Goal: Task Accomplishment & Management: Manage account settings

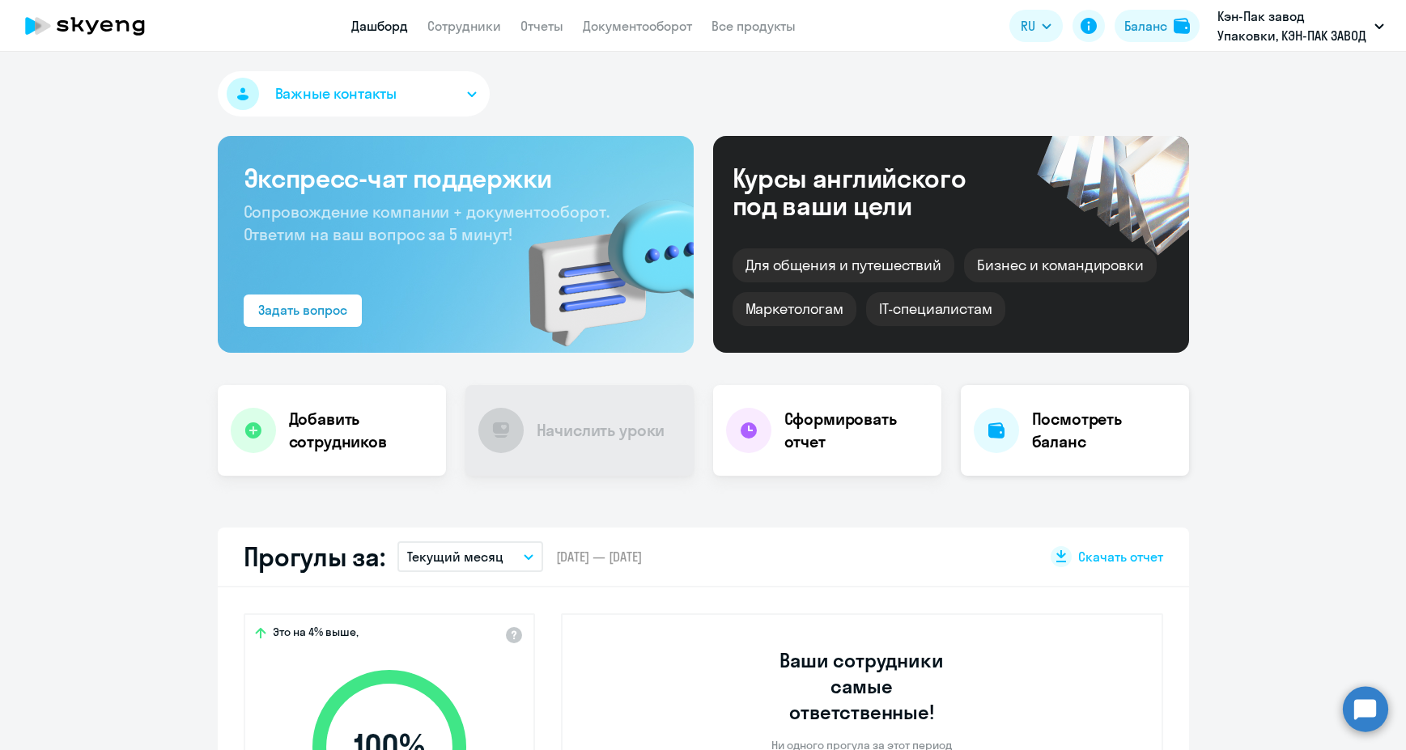
click at [1080, 433] on h4 "Посмотреть баланс" at bounding box center [1104, 430] width 144 height 45
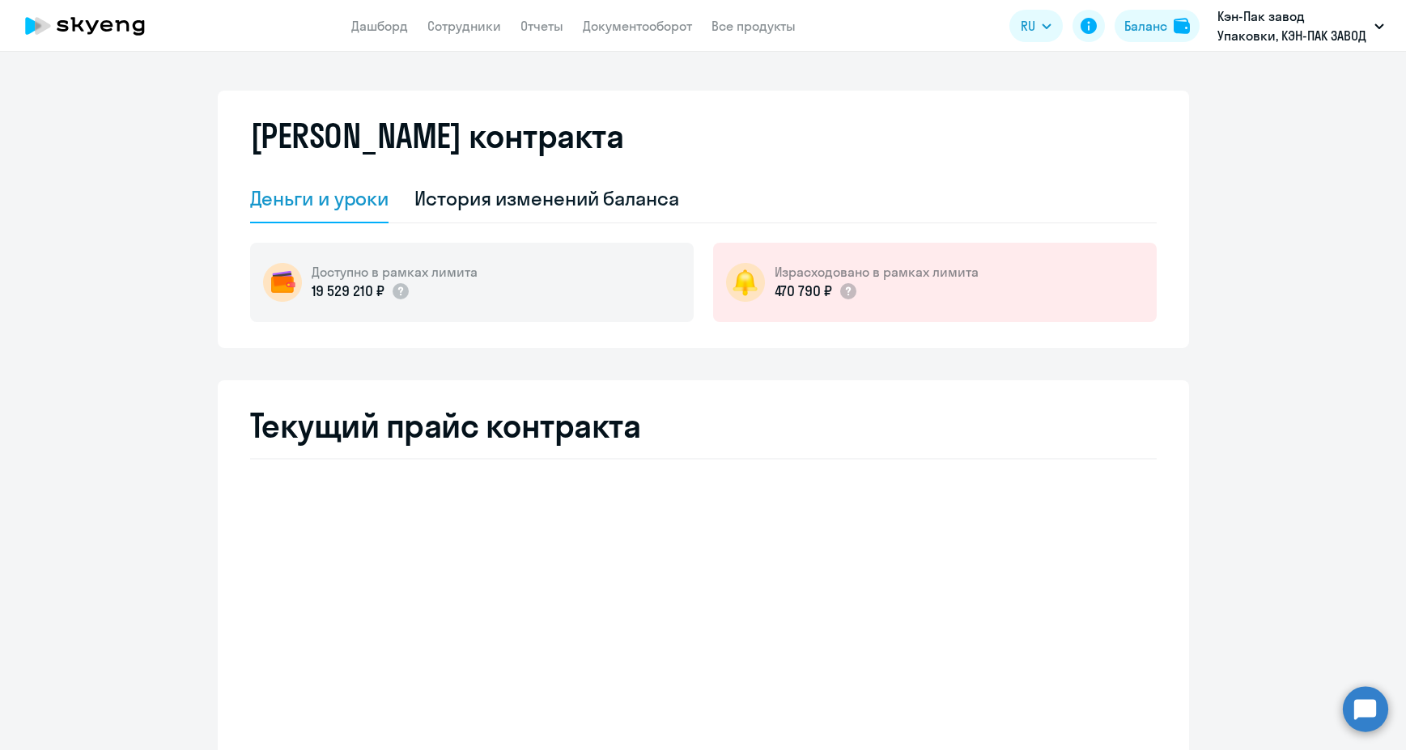
select select "english_adult_not_native_speaker"
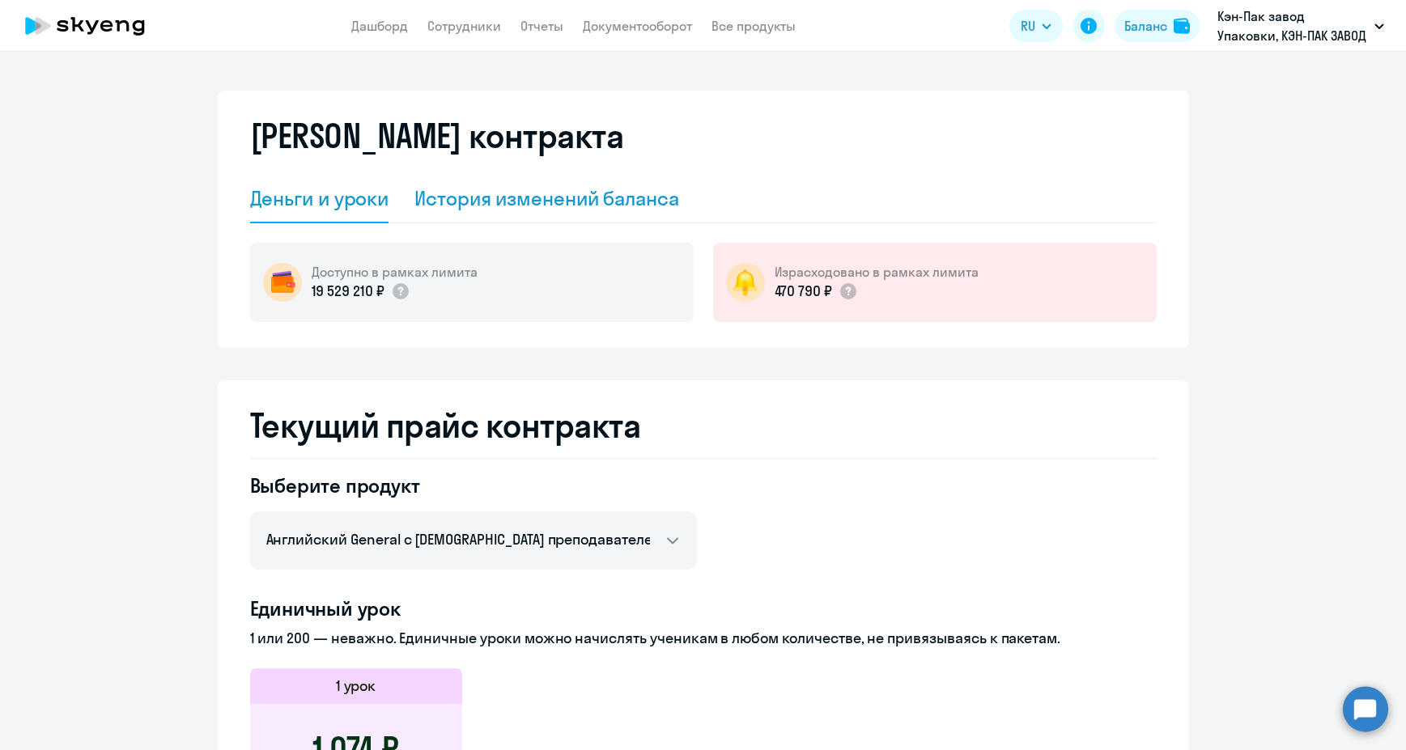
drag, startPoint x: 532, startPoint y: 210, endPoint x: 549, endPoint y: 207, distance: 16.5
click at [533, 210] on div "История изменений баланса" at bounding box center [546, 198] width 265 height 26
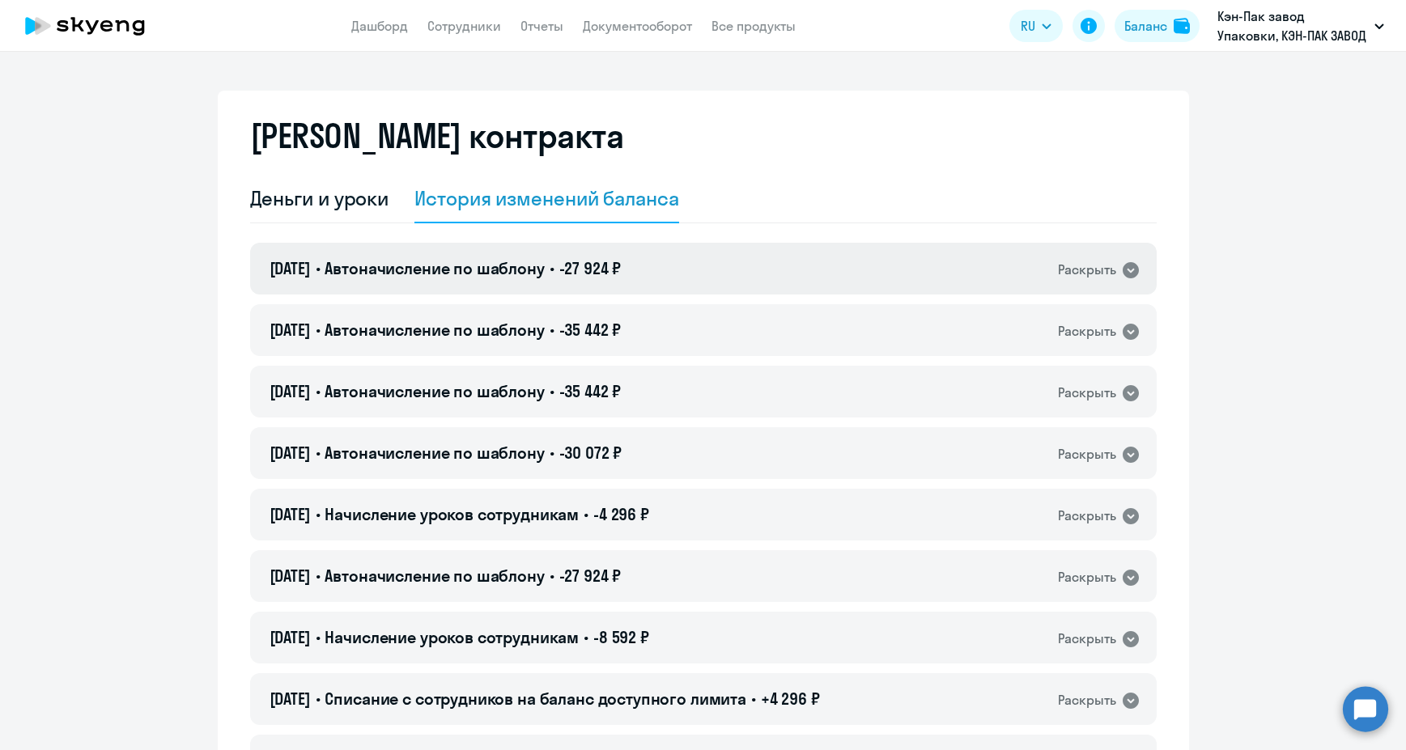
click at [1123, 269] on icon at bounding box center [1130, 270] width 16 height 16
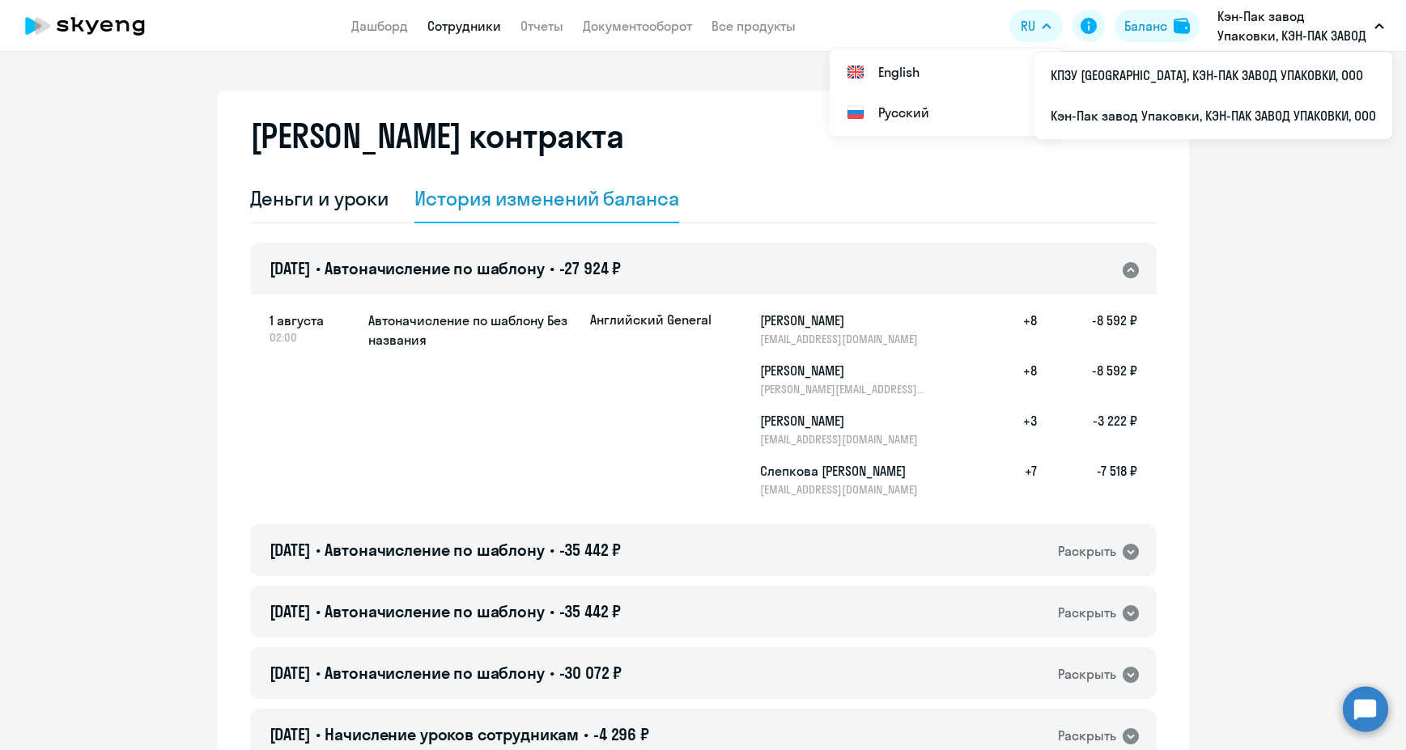
click at [464, 28] on link "Сотрудники" at bounding box center [464, 26] width 74 height 16
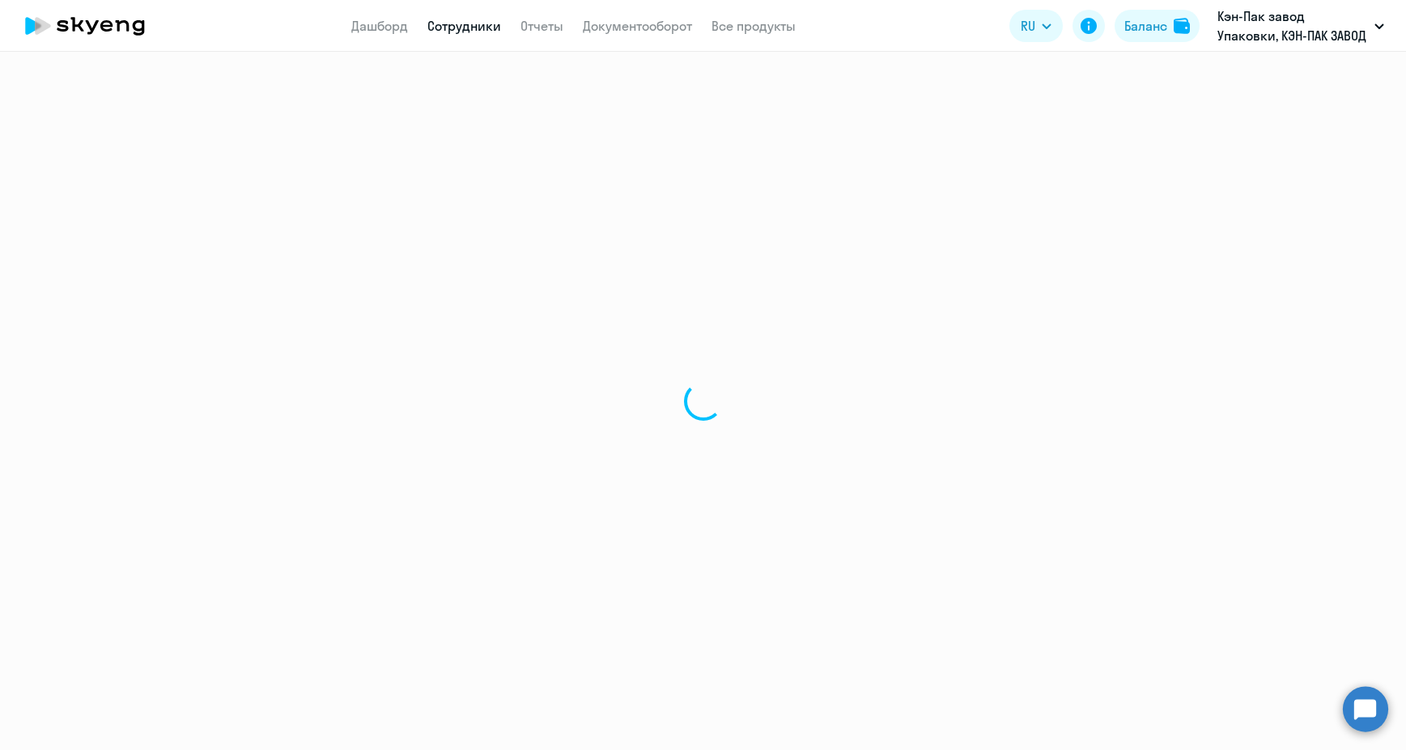
select select "30"
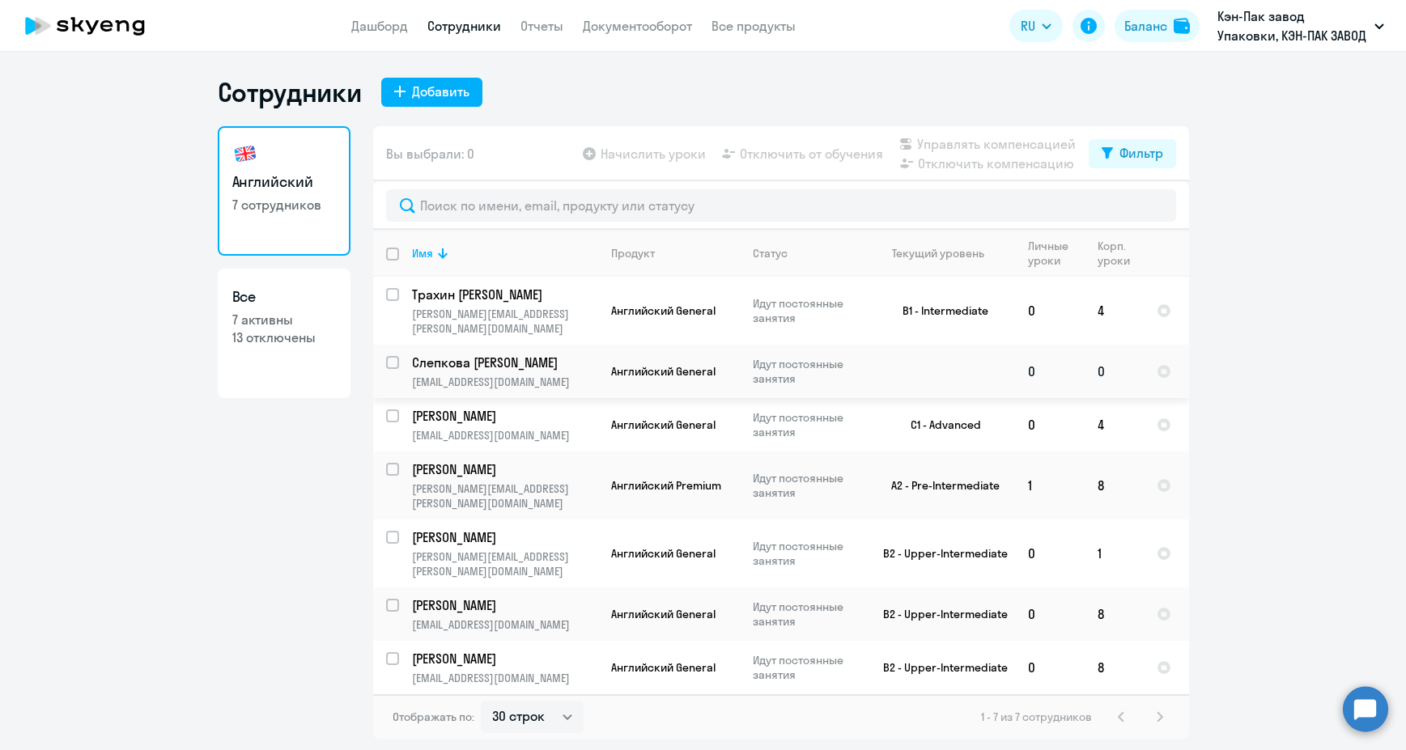
click at [459, 375] on p "[EMAIL_ADDRESS][DOMAIN_NAME]" at bounding box center [504, 382] width 185 height 15
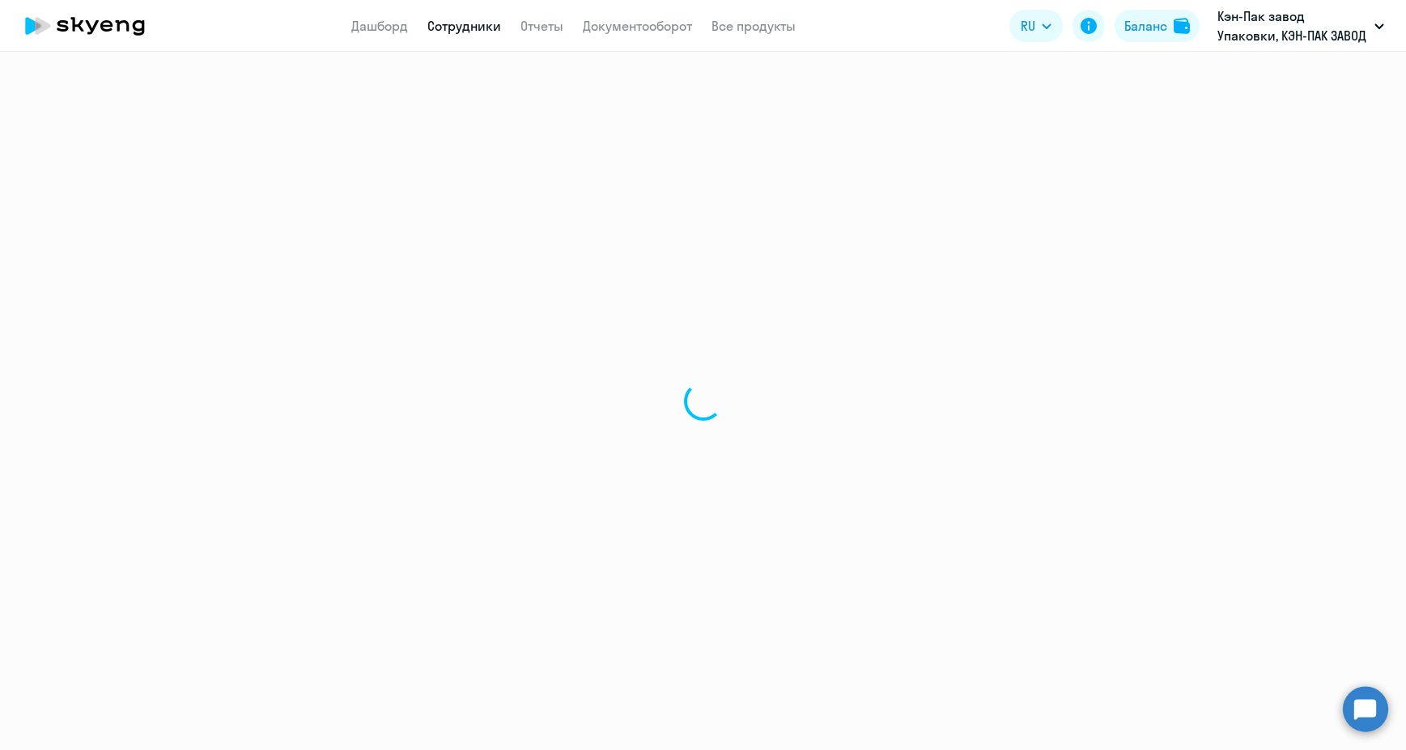
select select "english"
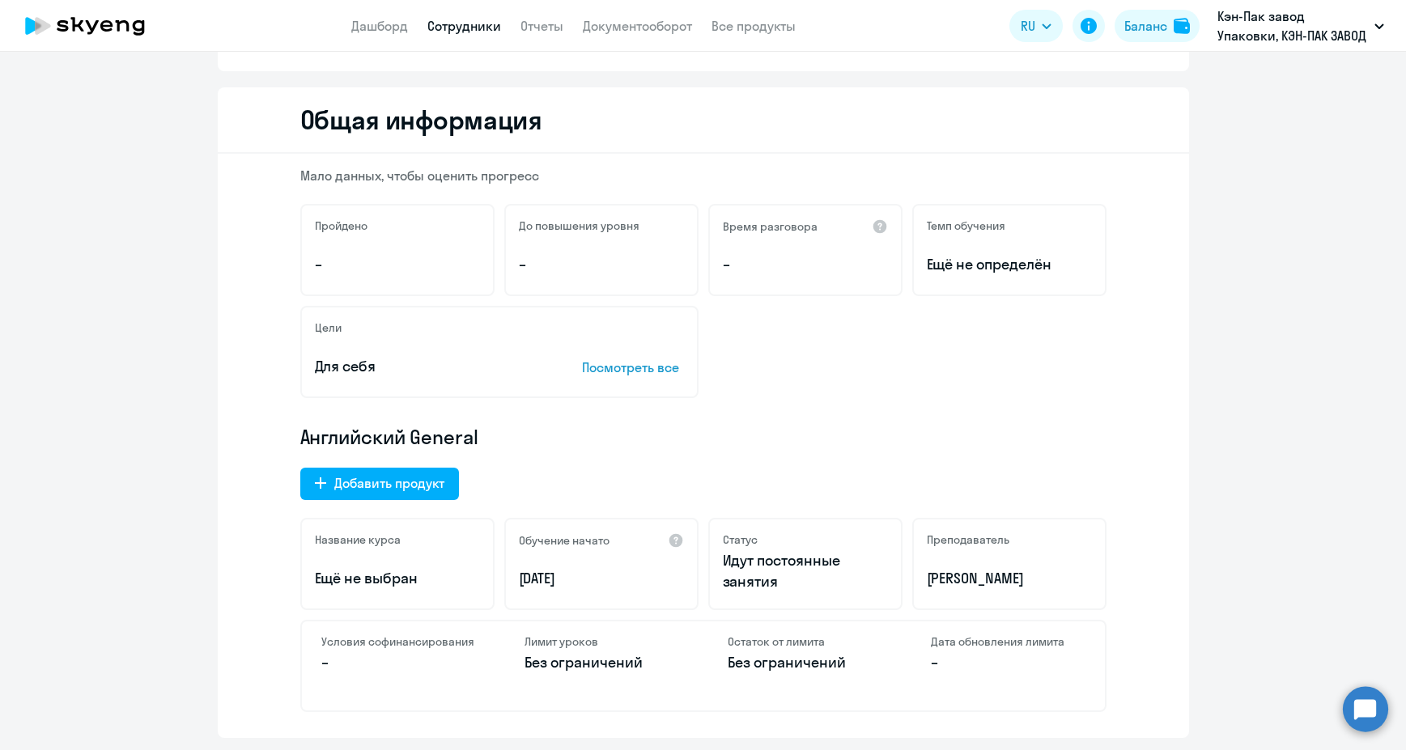
scroll to position [81, 0]
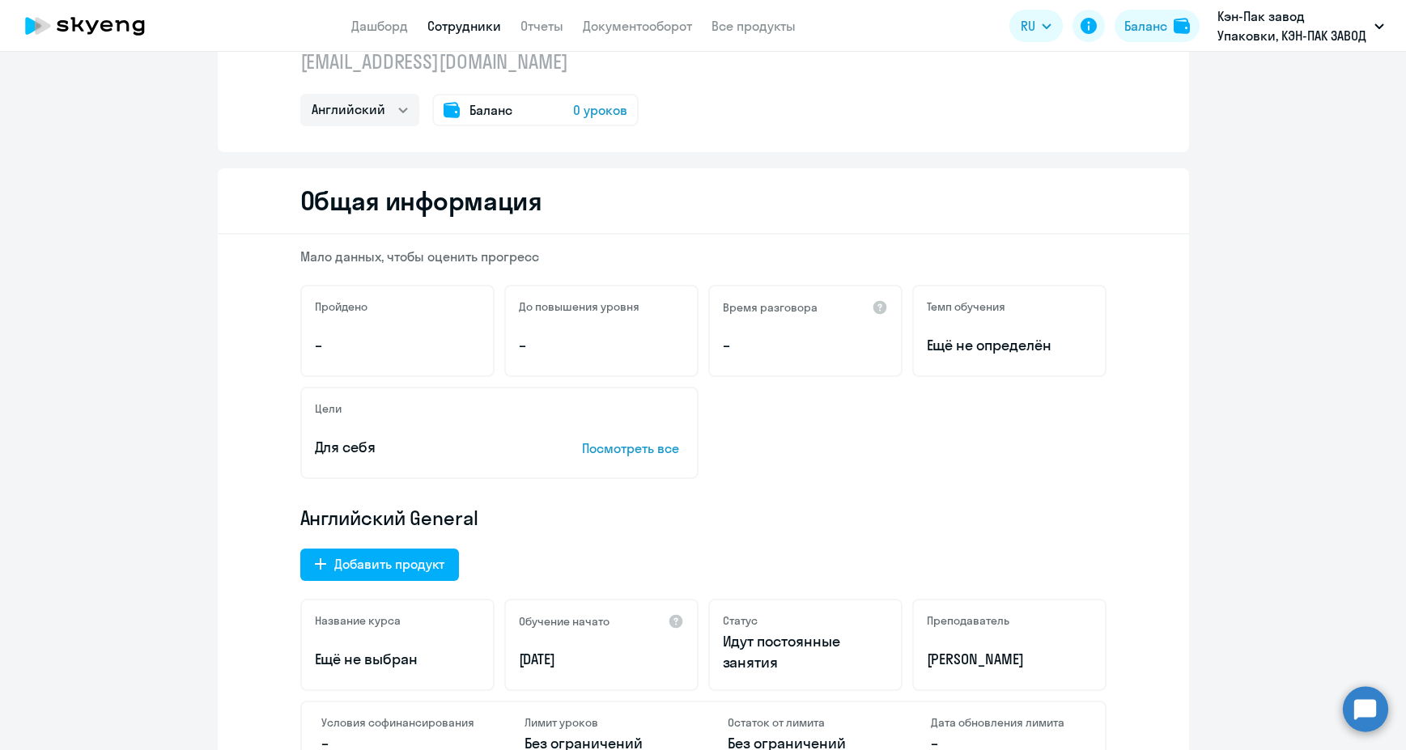
click at [594, 110] on span "0 уроков" at bounding box center [600, 109] width 54 height 19
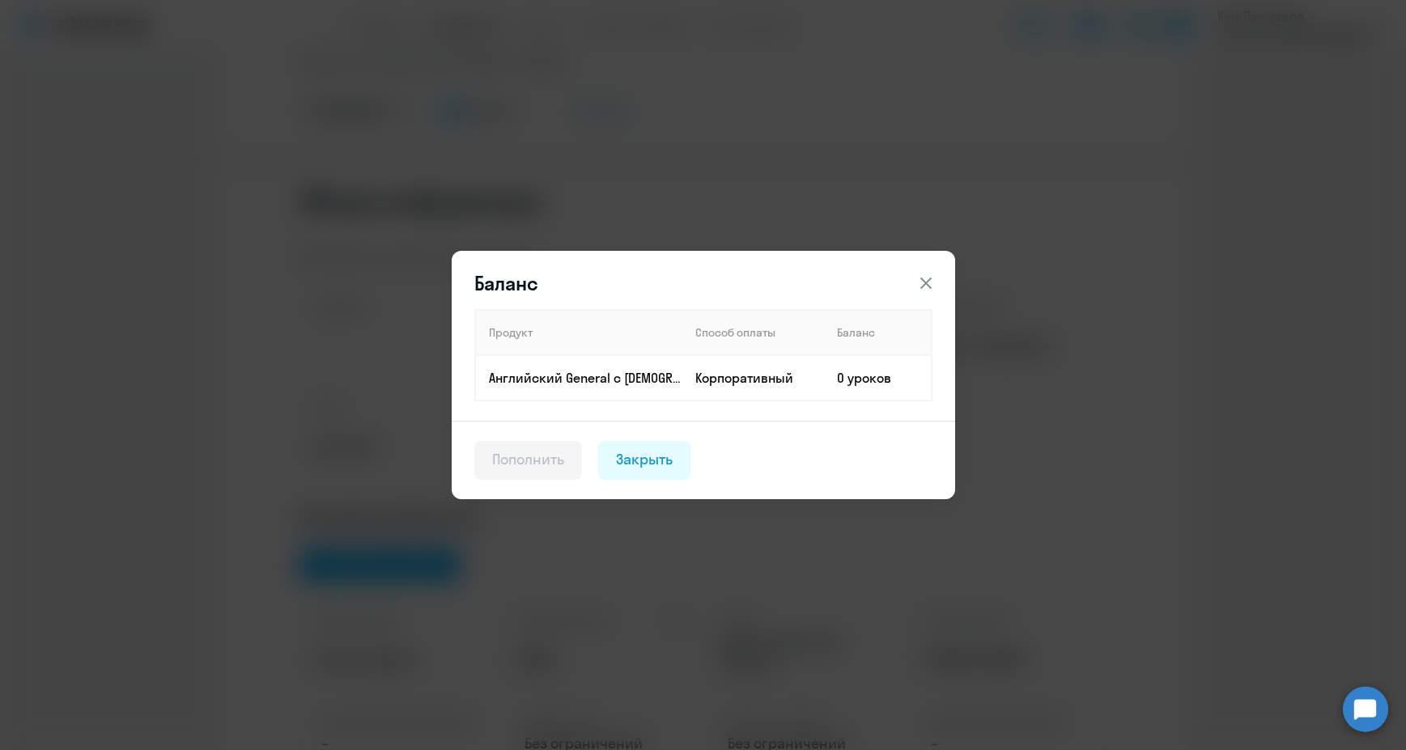
click at [528, 457] on div "Пополнить" at bounding box center [528, 459] width 73 height 21
click at [926, 283] on icon at bounding box center [924, 283] width 11 height 11
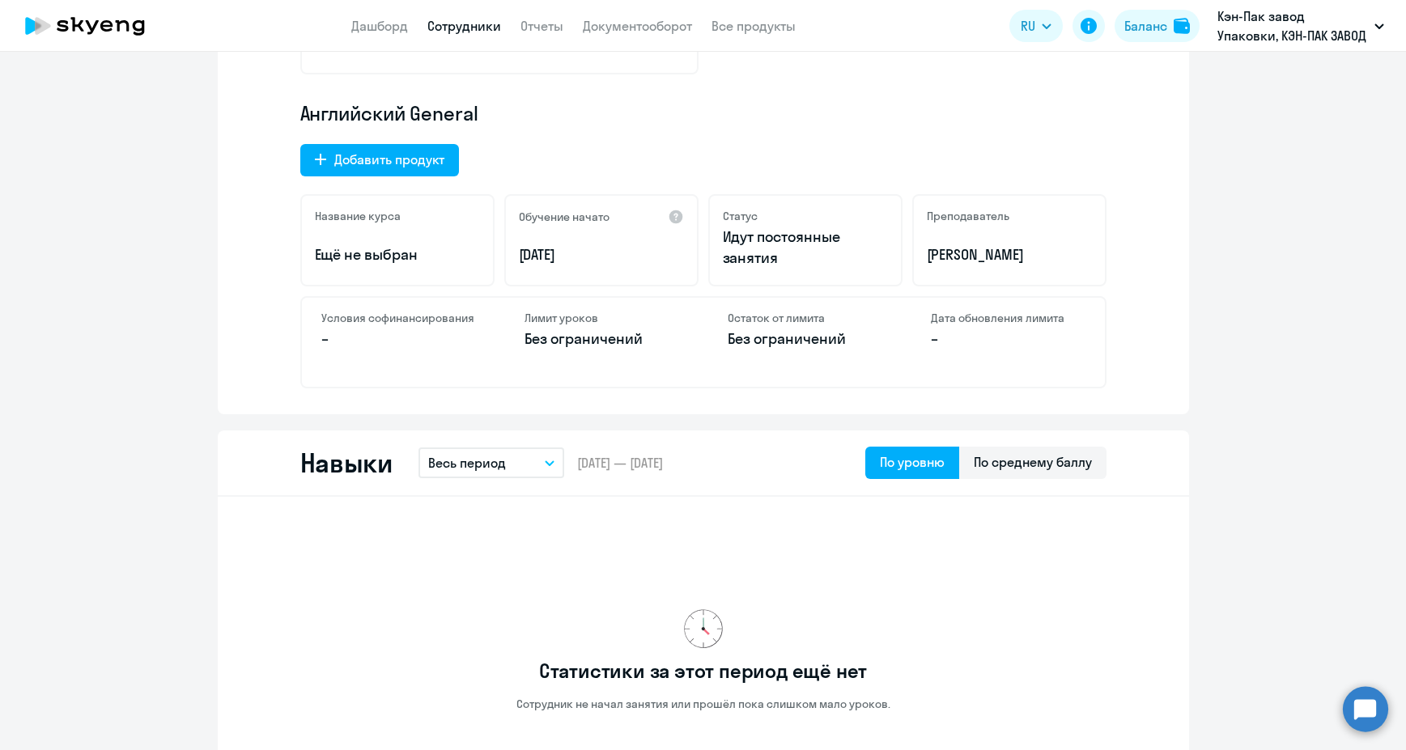
scroll to position [647, 0]
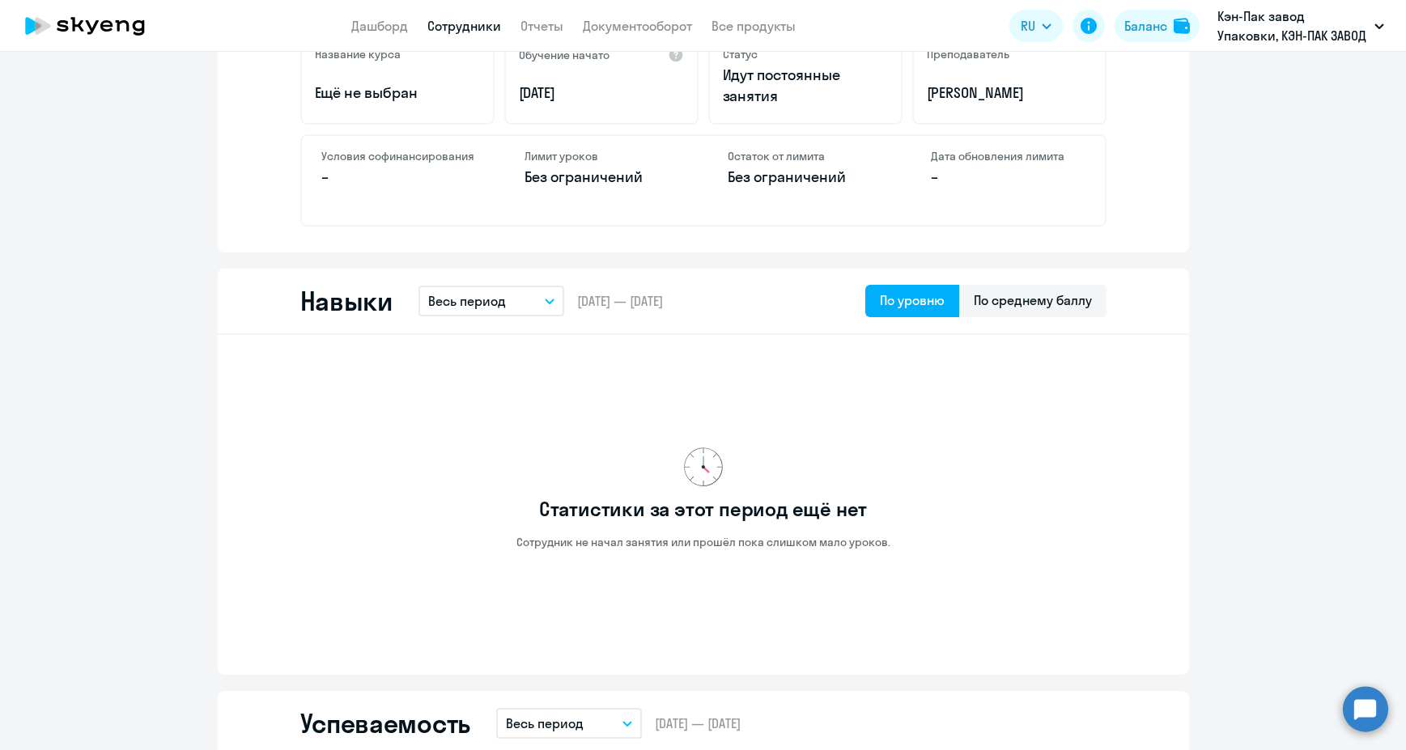
click at [1031, 386] on div "Статистики за этот период ещё нет Сотрудник не начал занятия или прошёл пока сл…" at bounding box center [703, 498] width 806 height 301
click at [480, 383] on div "Статистики за этот период ещё нет Сотрудник не начал занятия или прошёл пока сл…" at bounding box center [703, 498] width 806 height 301
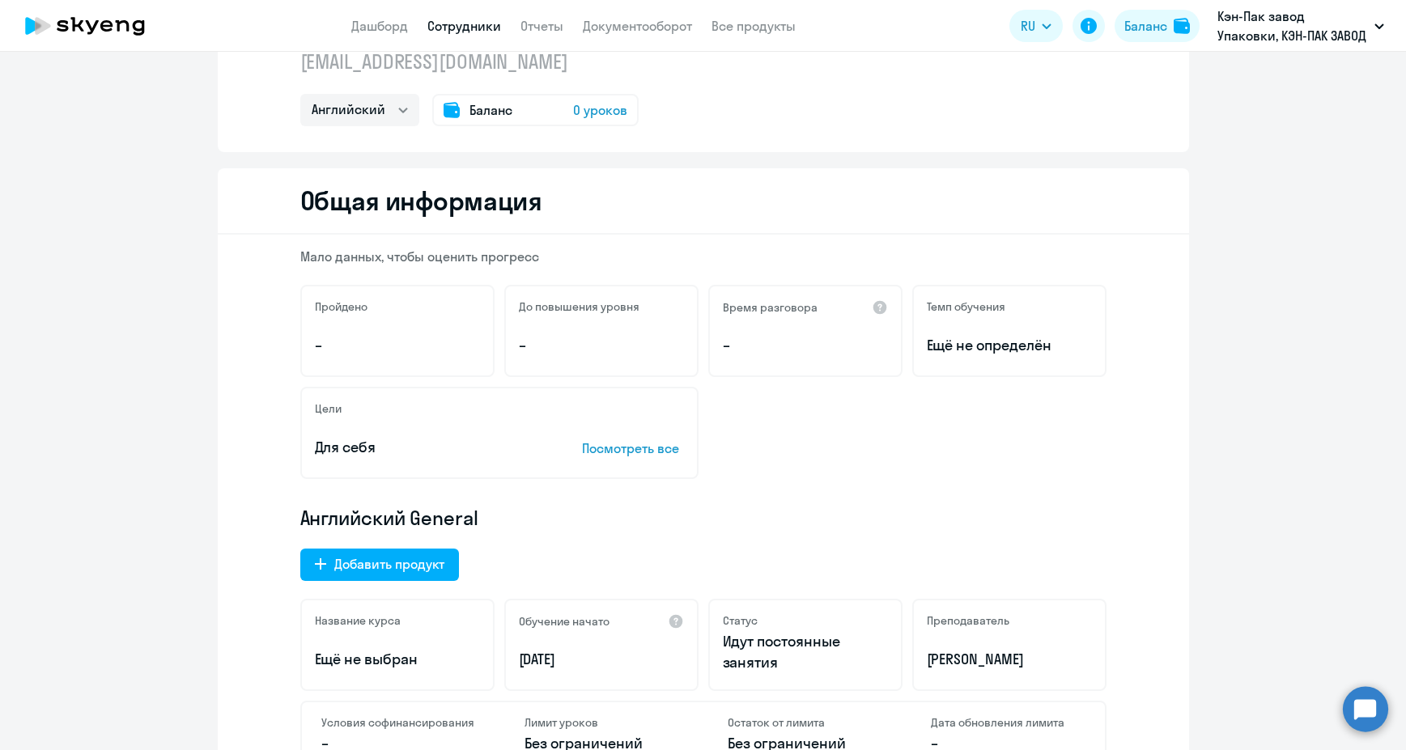
scroll to position [0, 0]
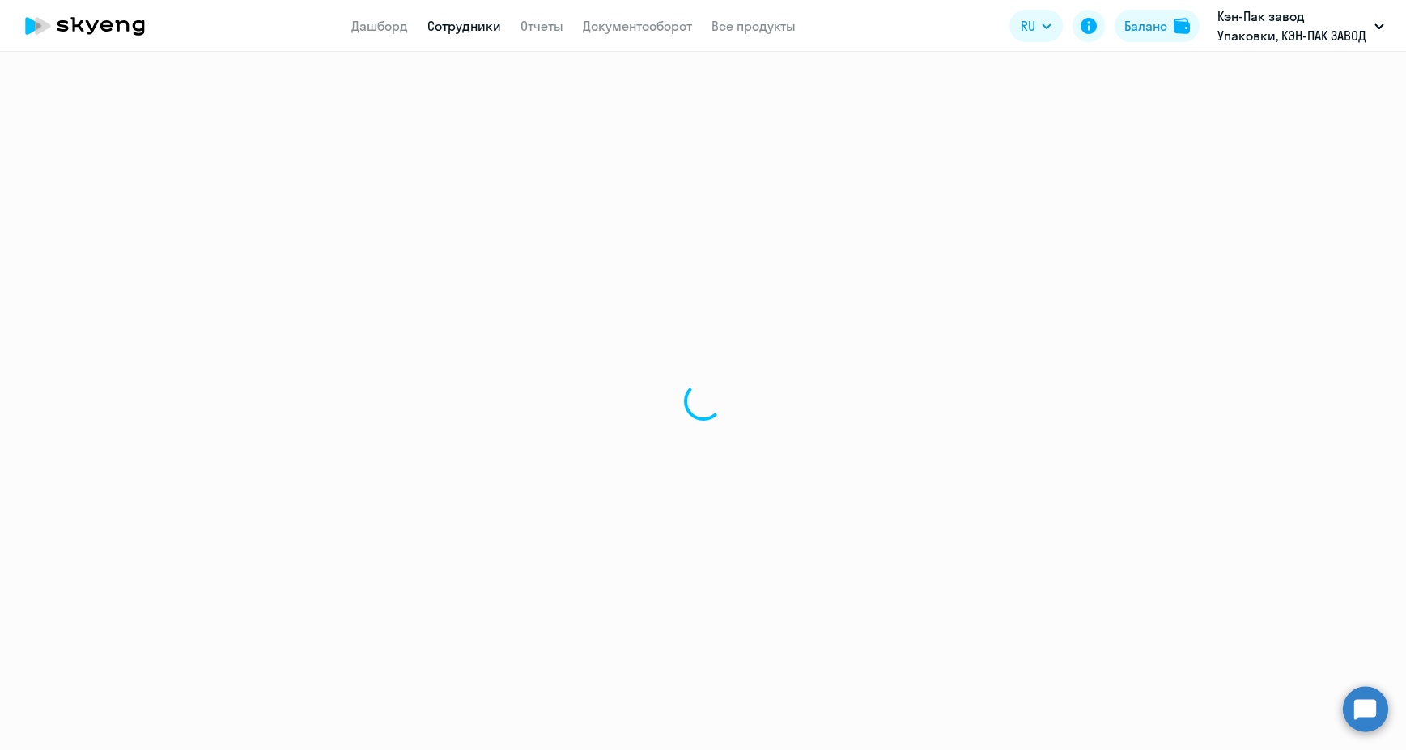
select select "30"
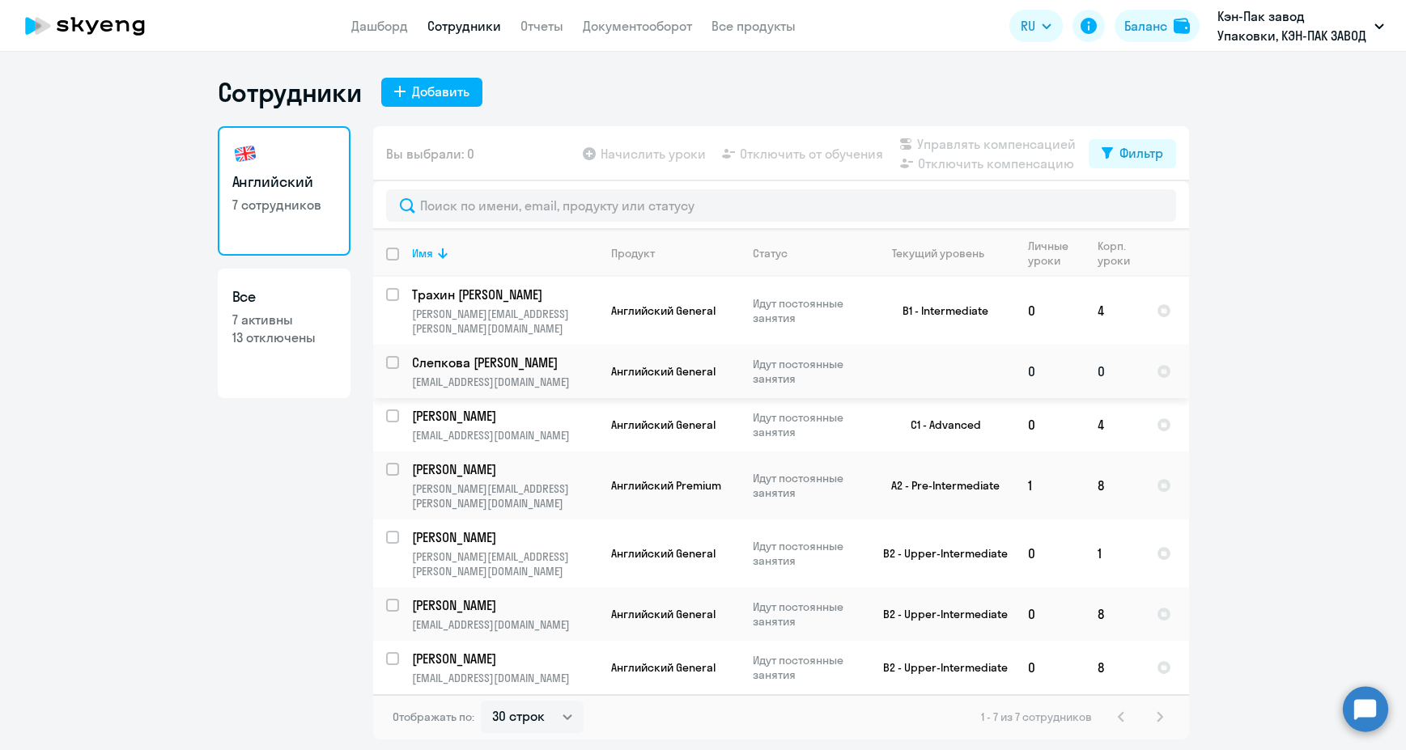
click at [486, 354] on p "[PERSON_NAME]" at bounding box center [503, 363] width 183 height 18
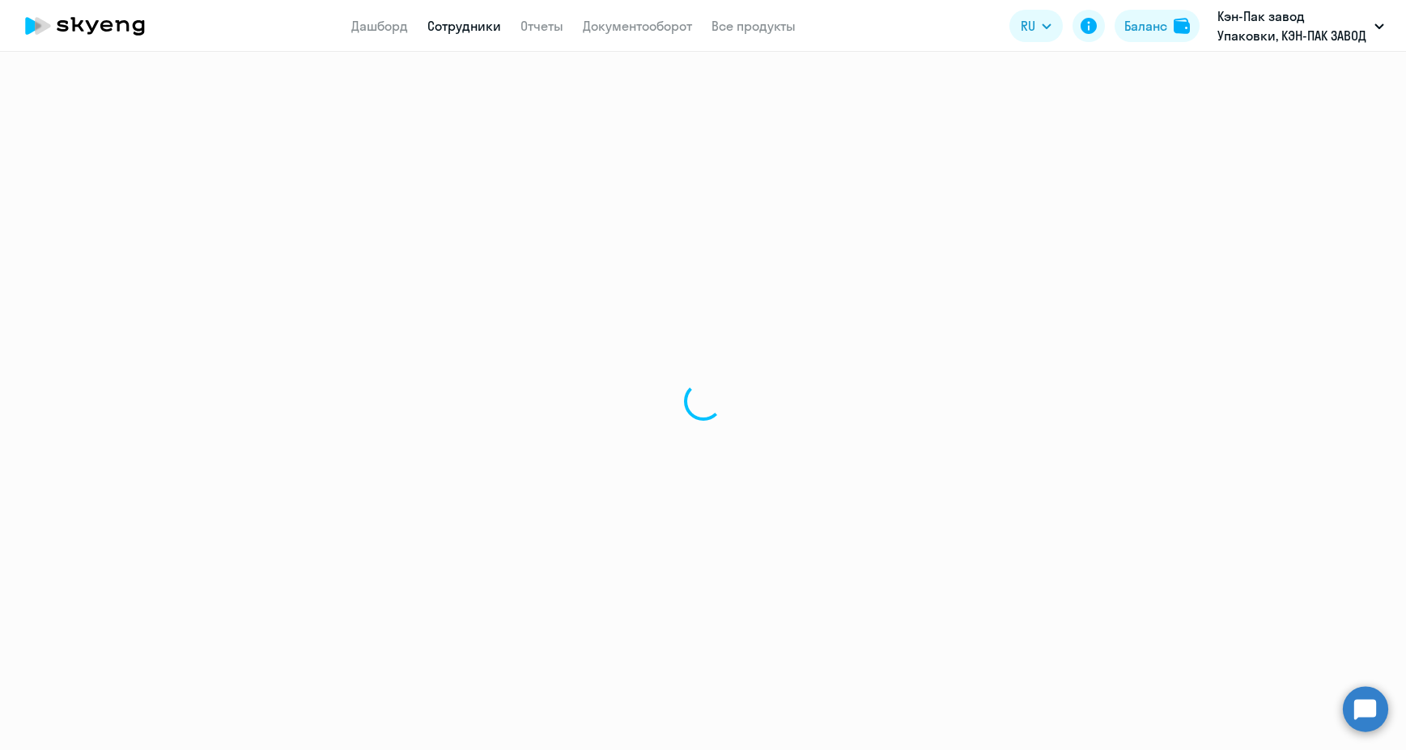
select select "english"
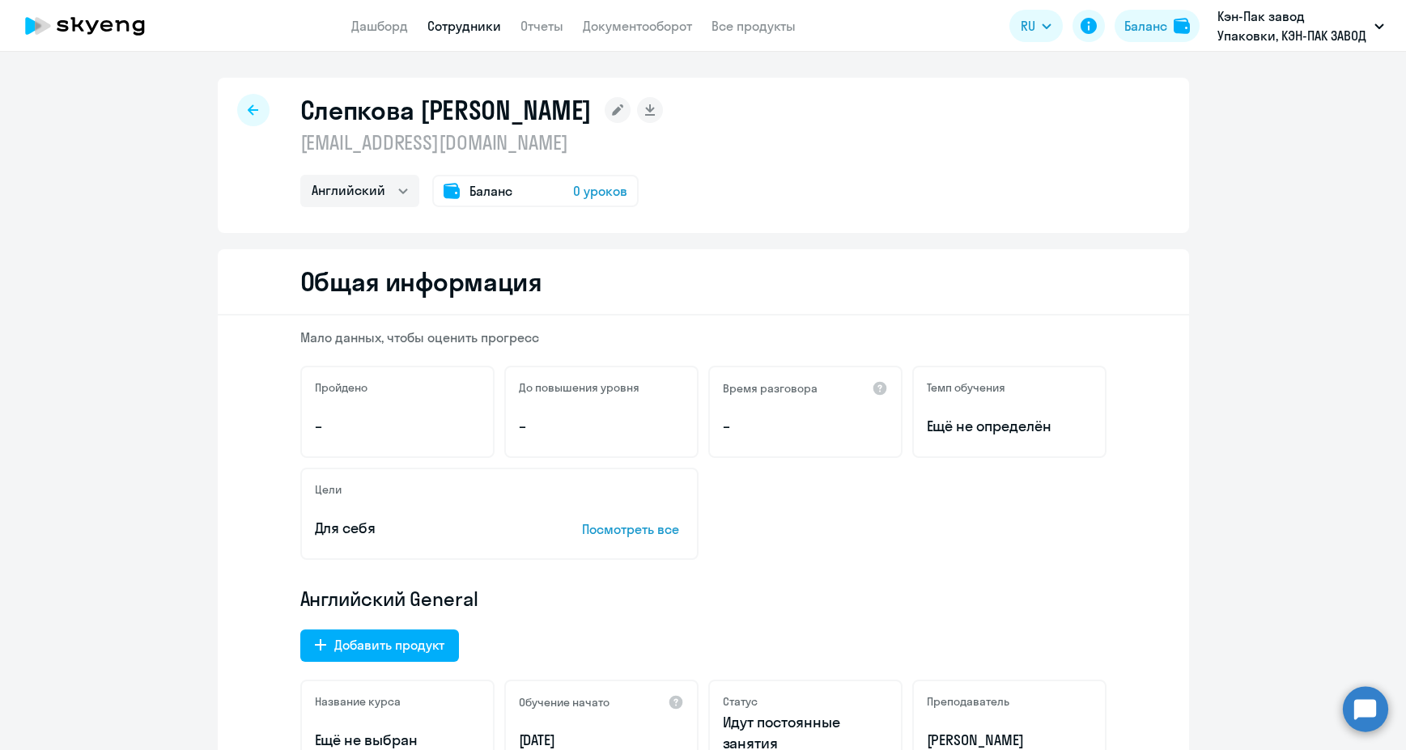
click at [592, 186] on span "0 уроков" at bounding box center [600, 190] width 54 height 19
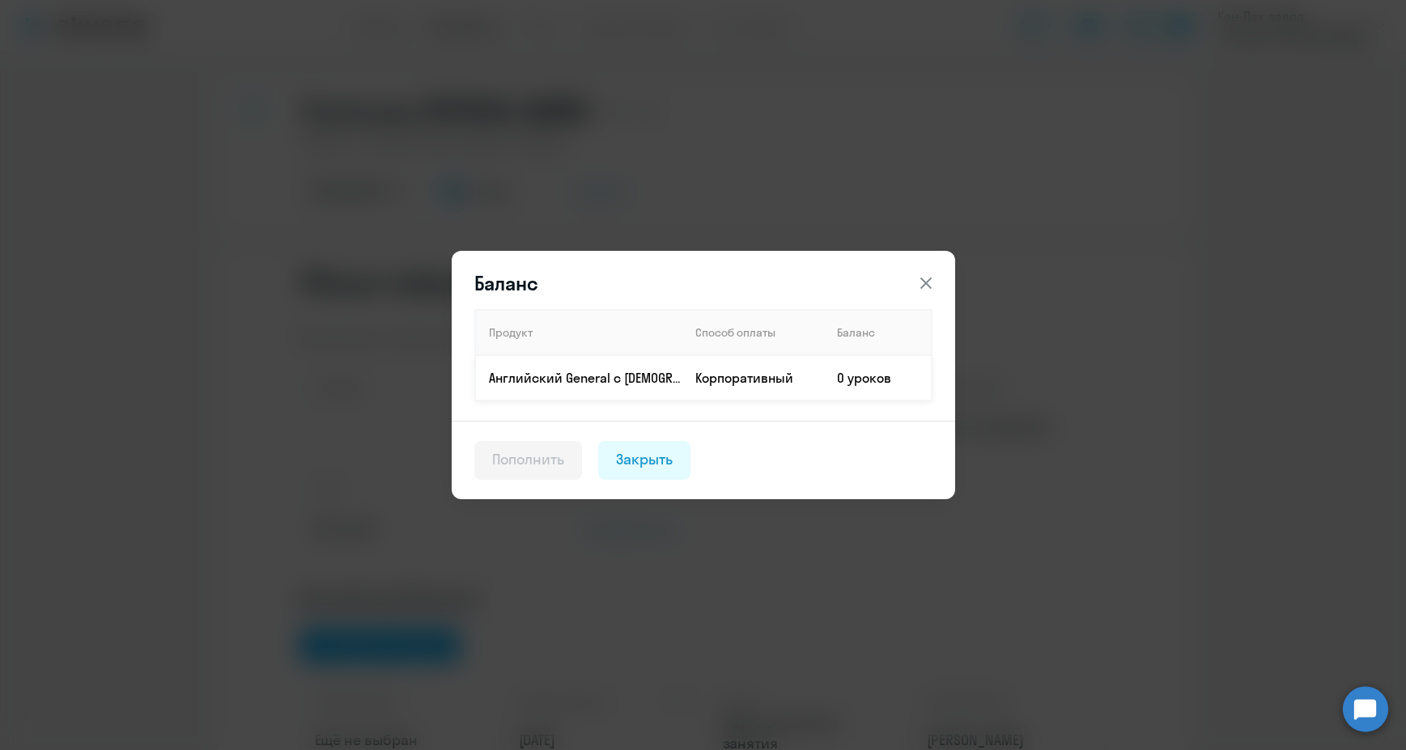
click at [709, 375] on td "Корпоративный" at bounding box center [753, 377] width 142 height 45
click at [652, 460] on div "Закрыть" at bounding box center [644, 459] width 57 height 21
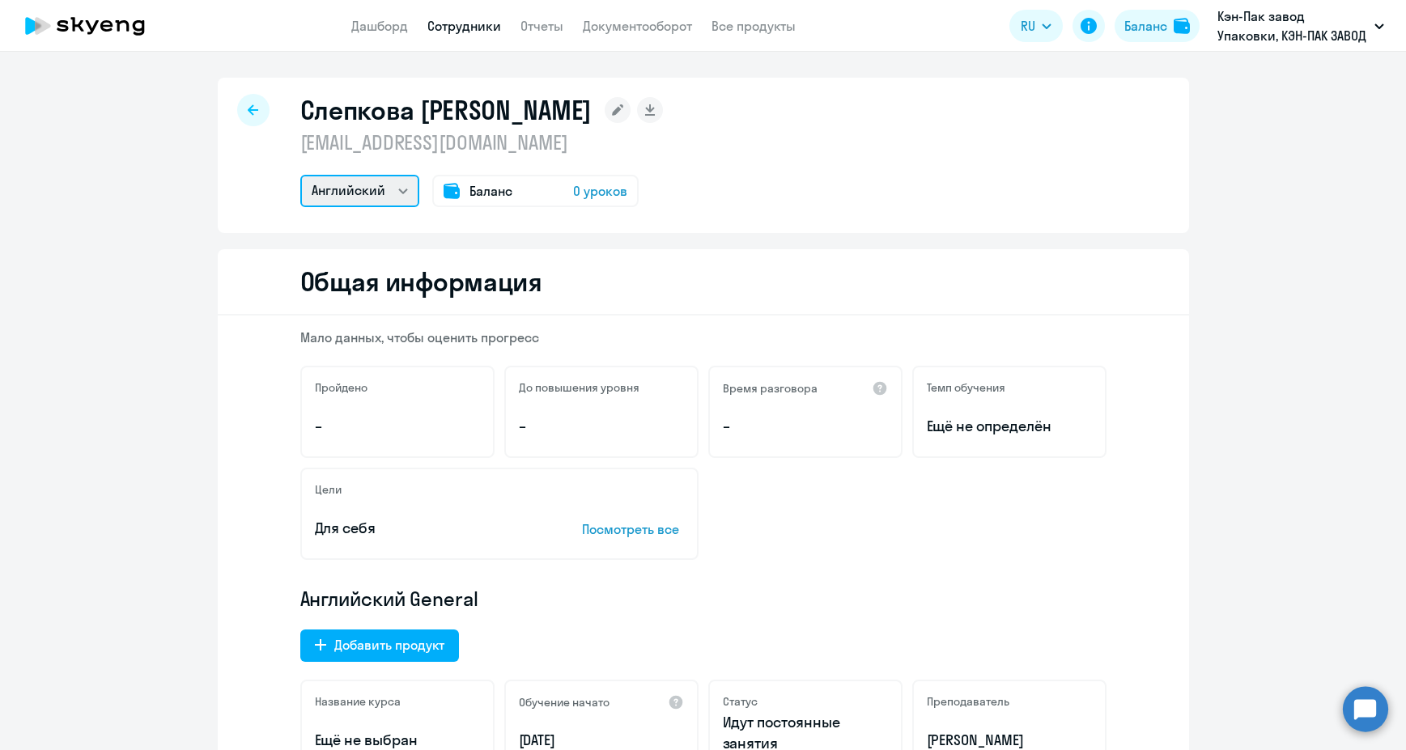
click at [378, 199] on select "Английский Остальные" at bounding box center [359, 191] width 119 height 32
click at [249, 105] on icon at bounding box center [253, 109] width 11 height 11
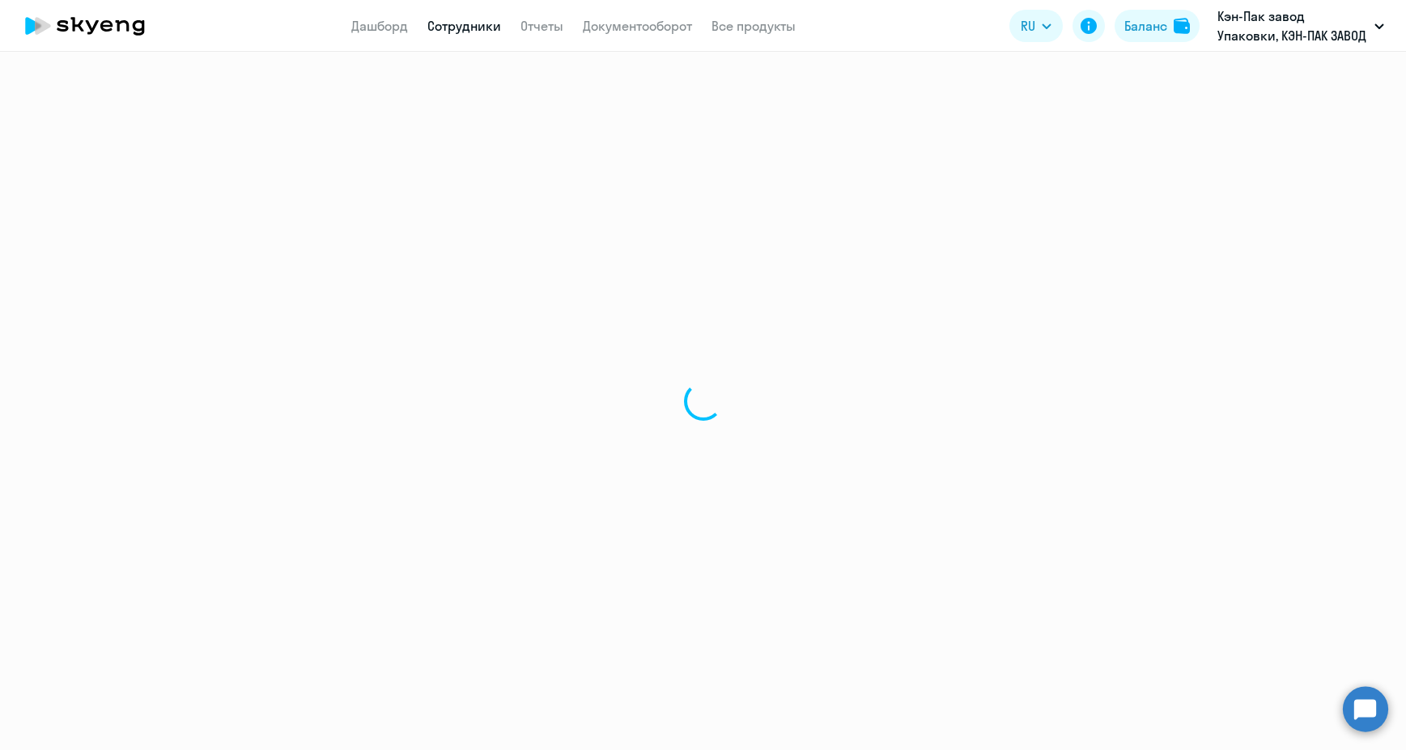
select select "30"
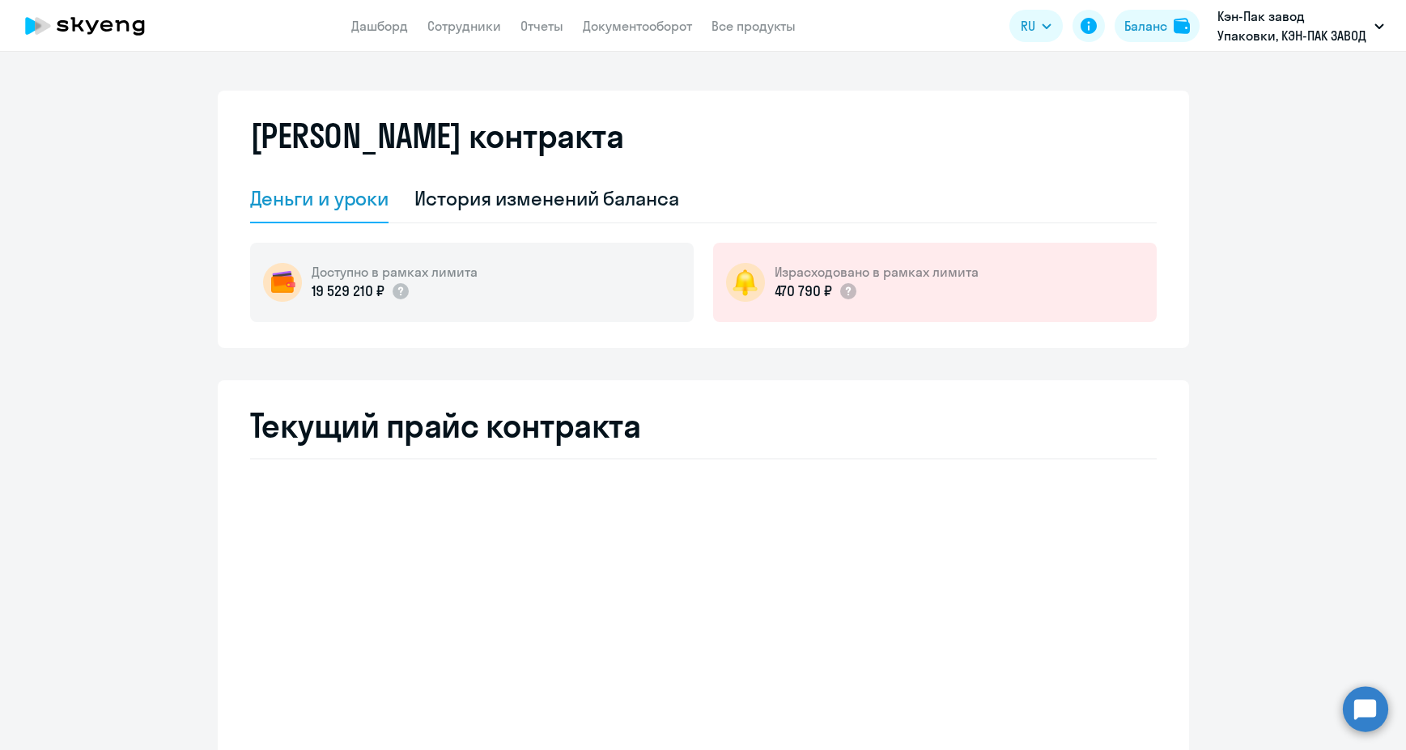
select select "english_adult_not_native_speaker"
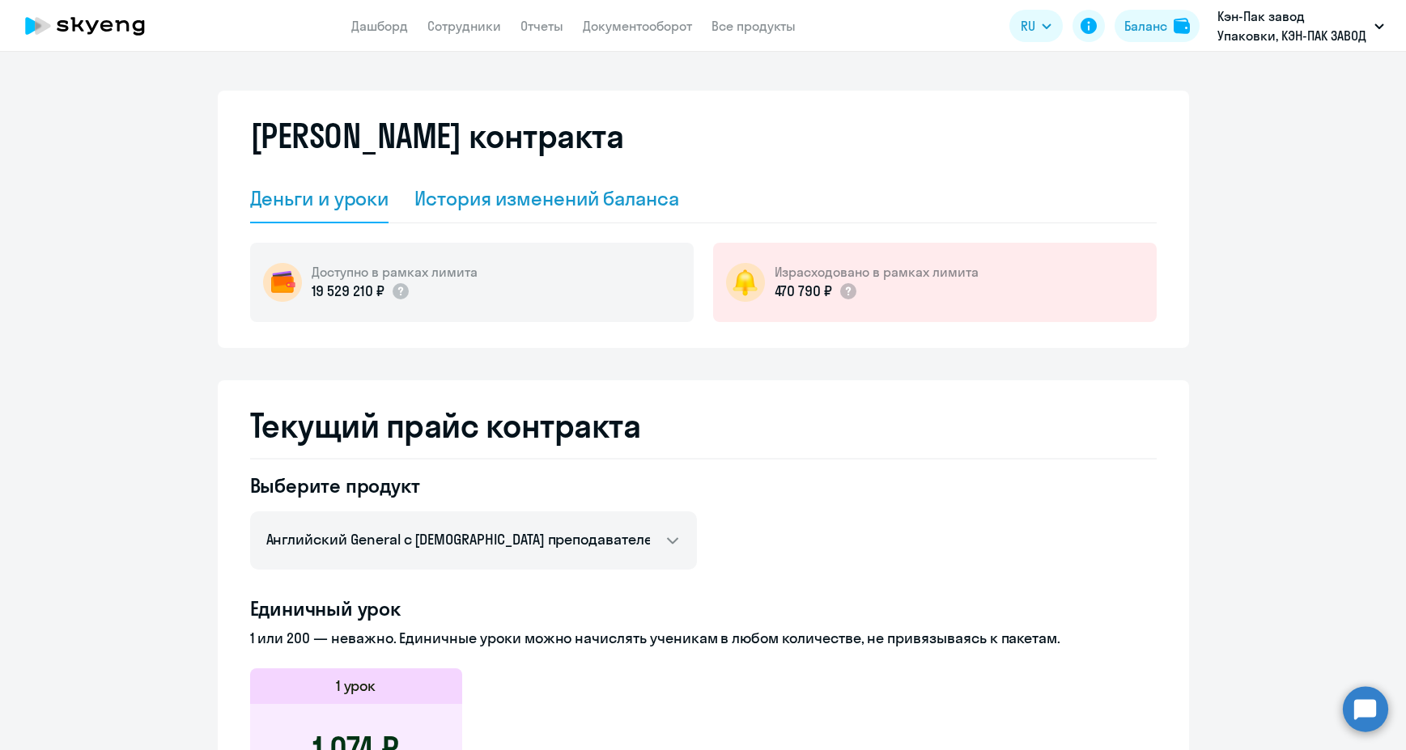
click at [515, 197] on div "История изменений баланса" at bounding box center [546, 198] width 265 height 26
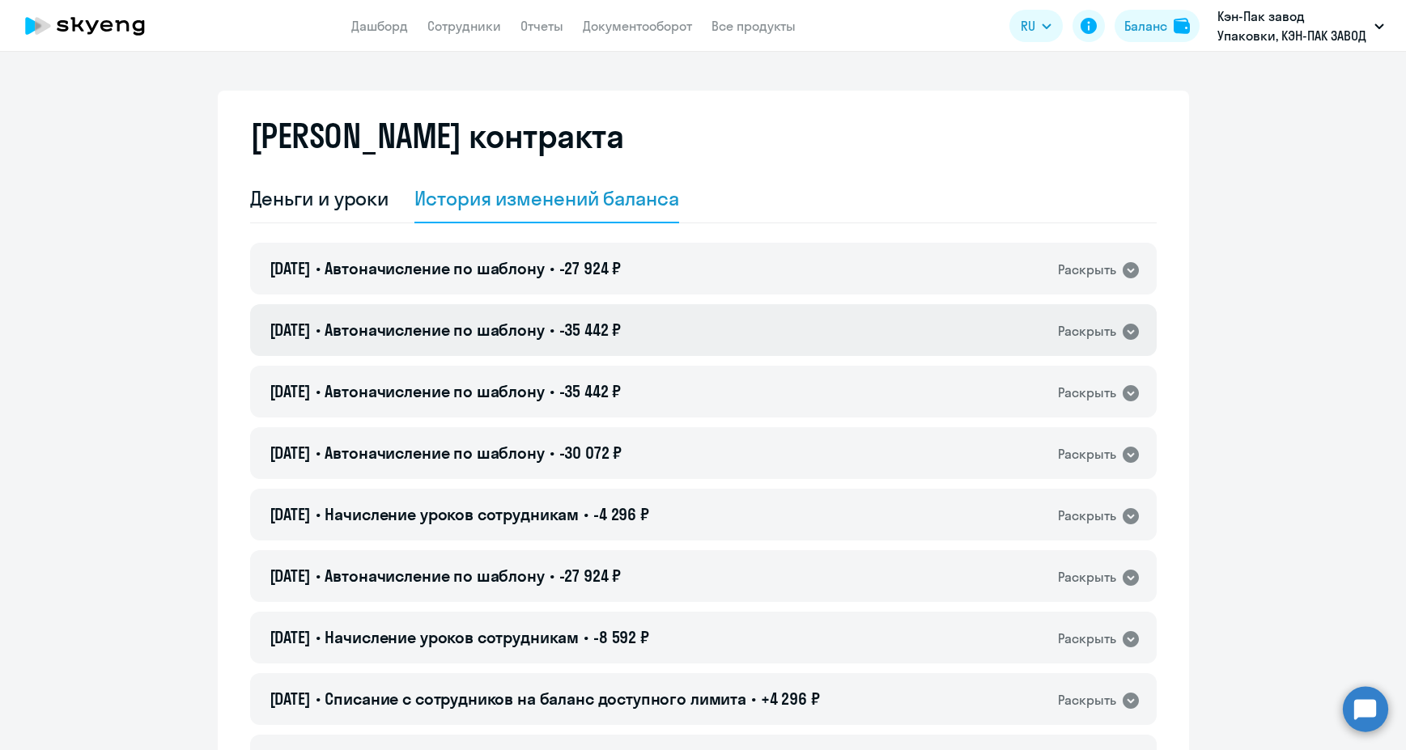
click at [1126, 333] on icon at bounding box center [1130, 332] width 16 height 16
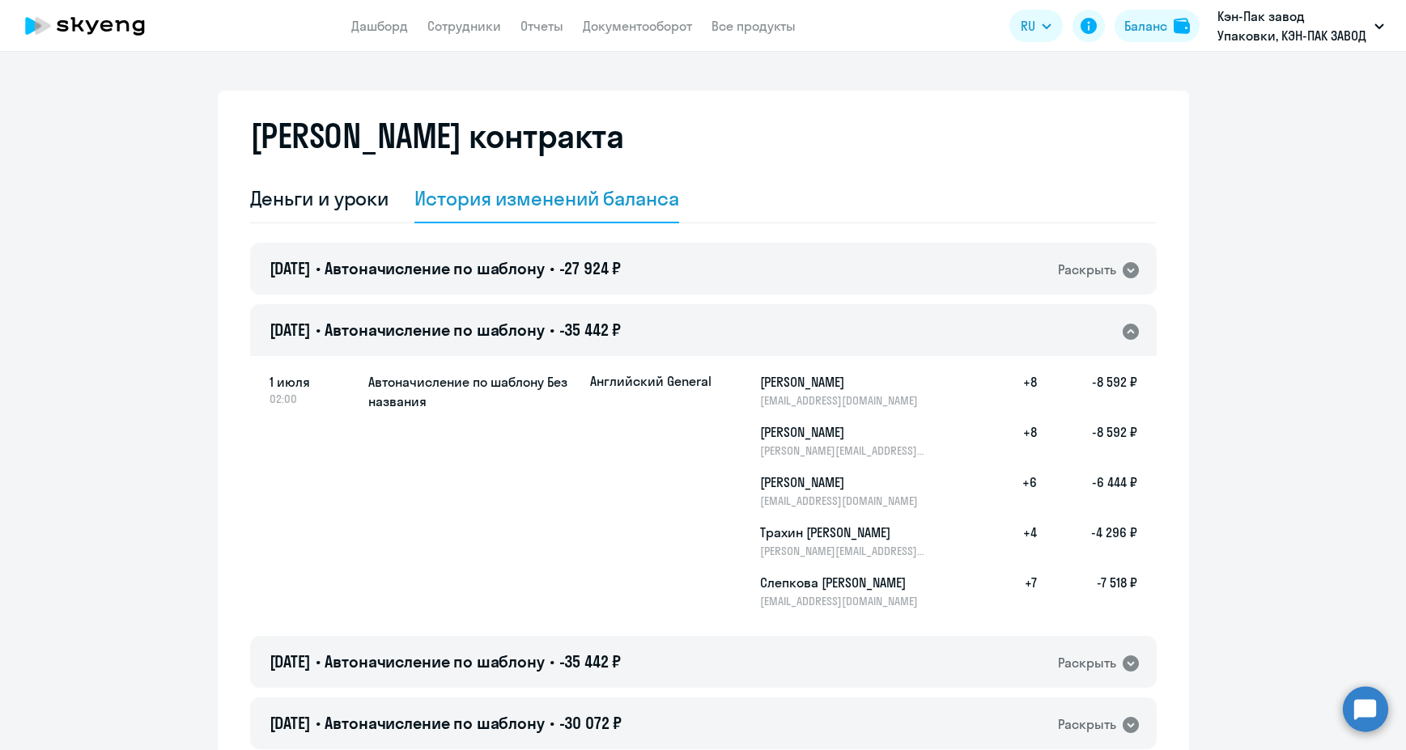
click at [1126, 333] on icon at bounding box center [1130, 331] width 19 height 19
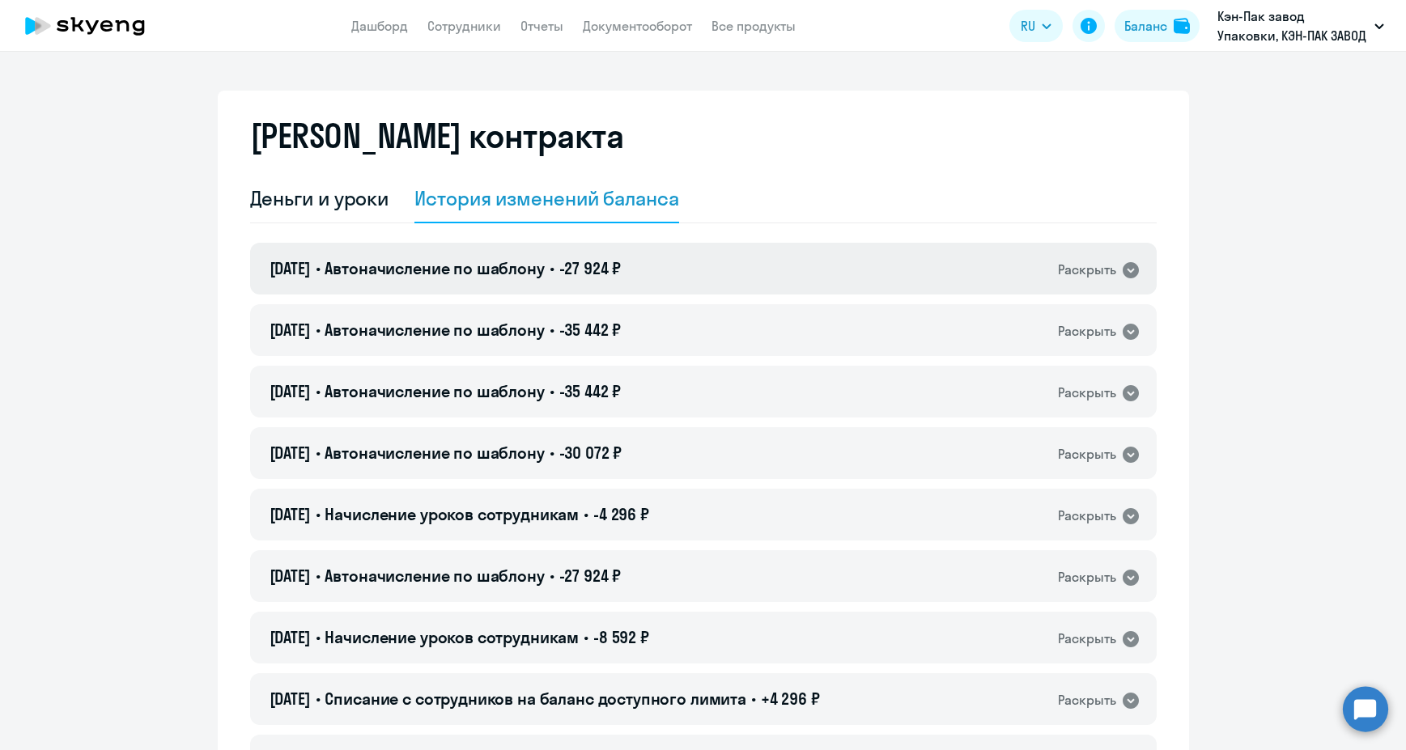
click at [1131, 266] on icon at bounding box center [1130, 270] width 19 height 19
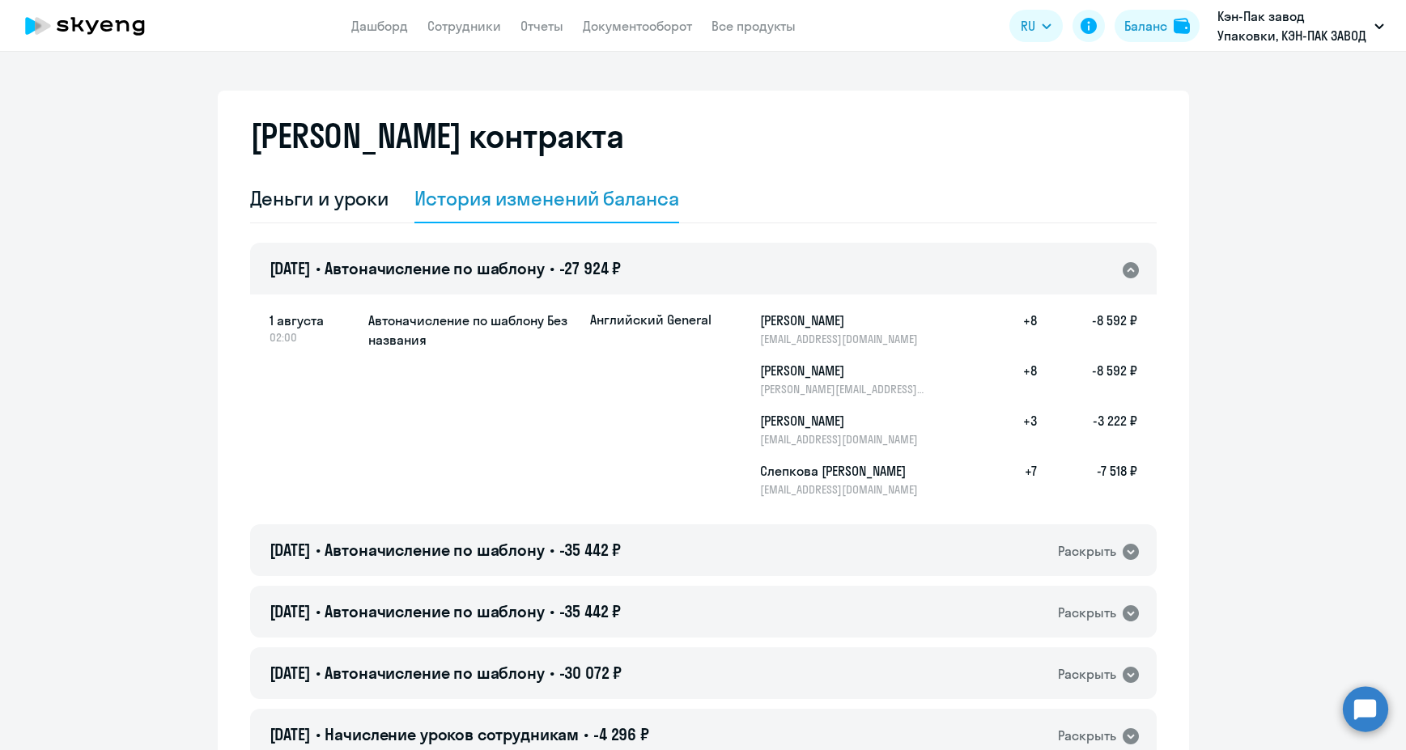
click at [1131, 266] on icon at bounding box center [1130, 270] width 19 height 19
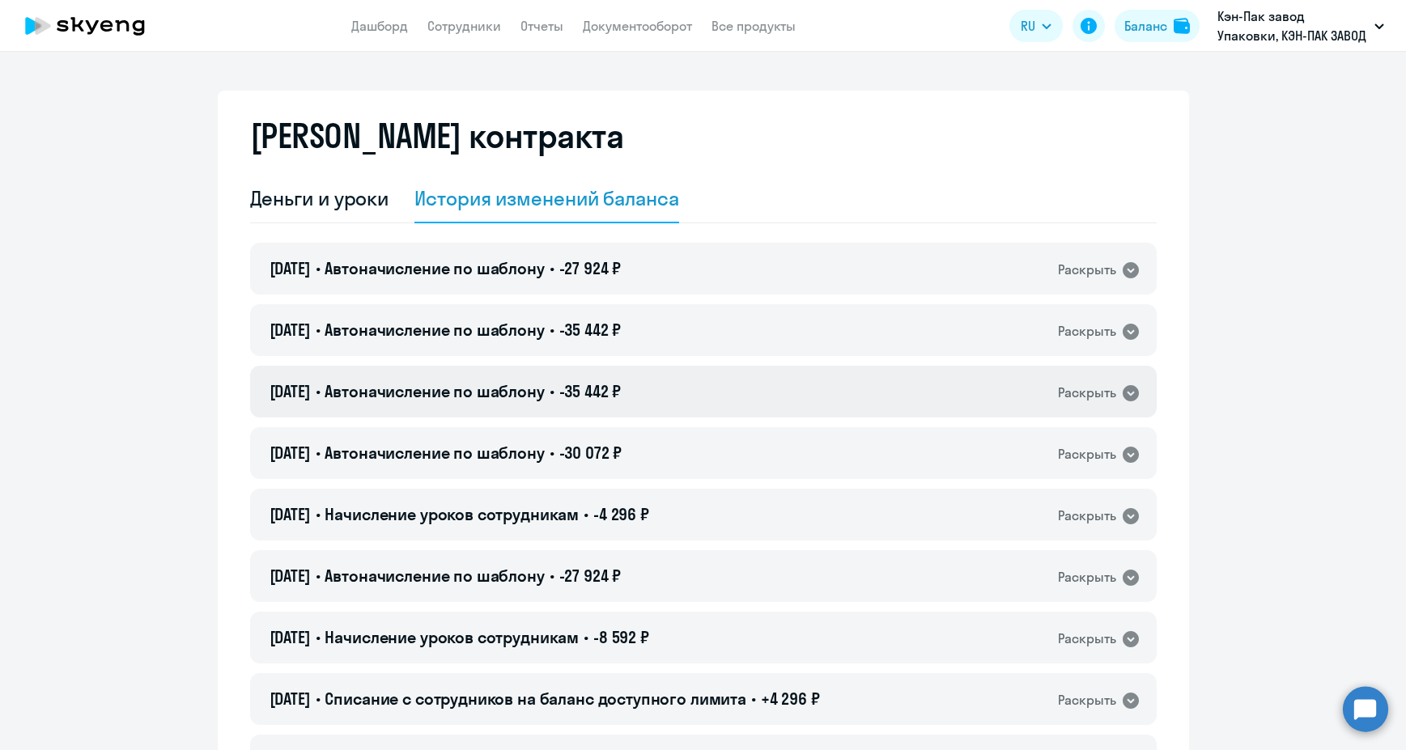
click at [1127, 387] on icon at bounding box center [1130, 393] width 16 height 16
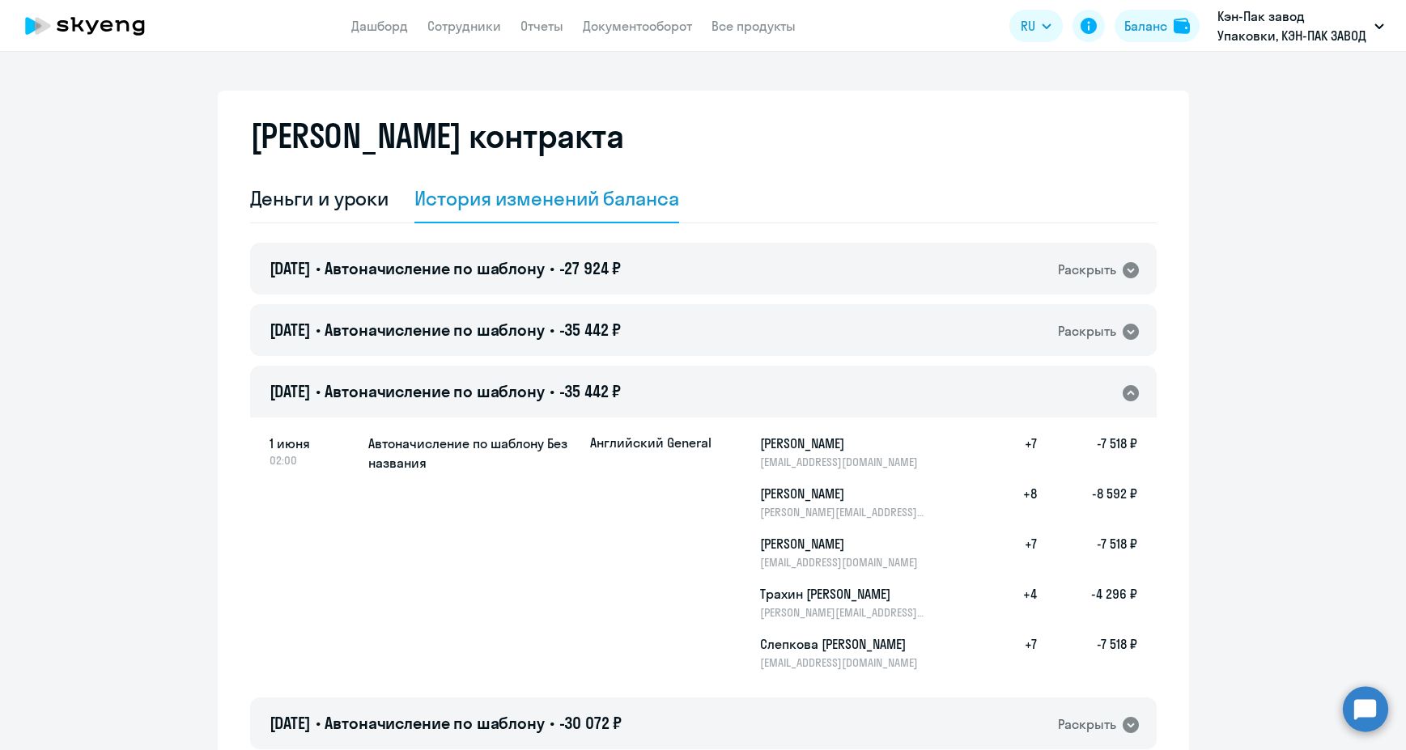
click at [1127, 387] on icon at bounding box center [1130, 393] width 16 height 16
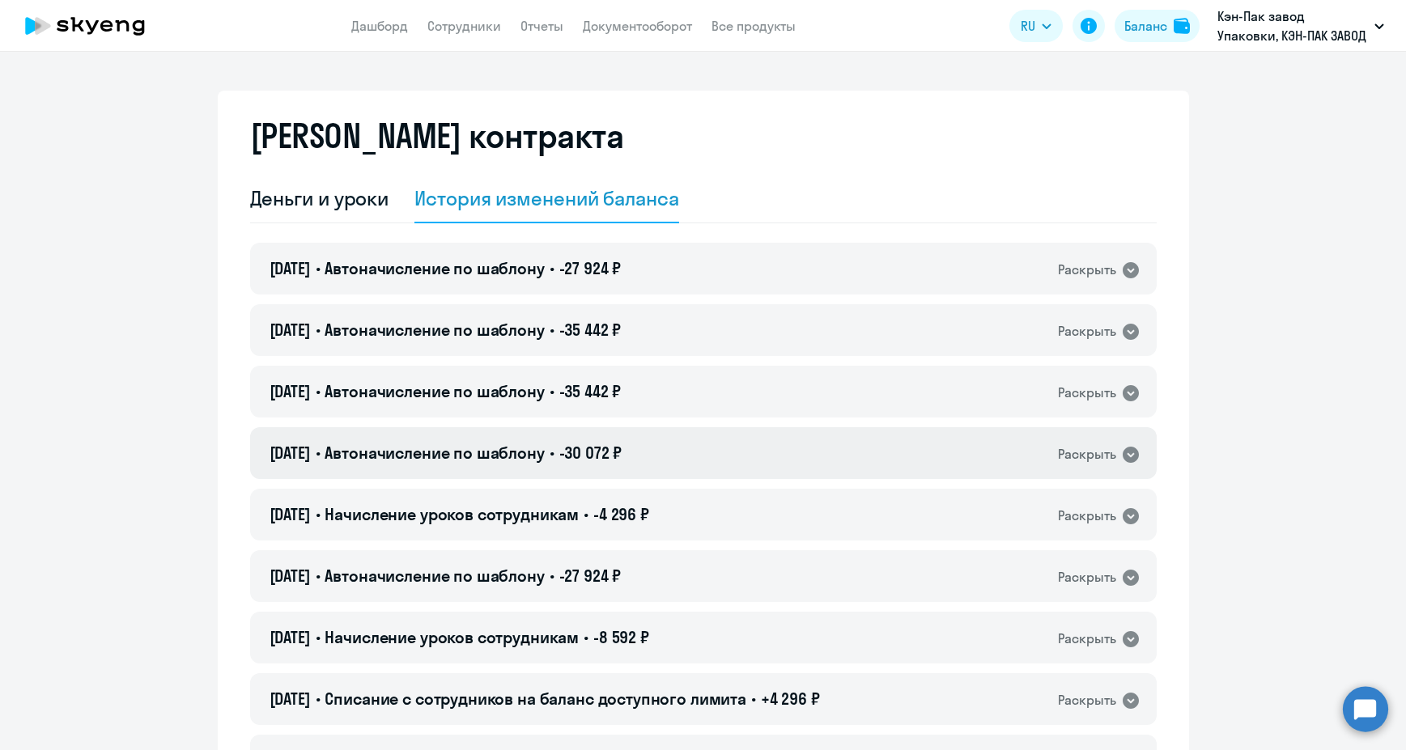
click at [1123, 452] on icon at bounding box center [1130, 455] width 16 height 16
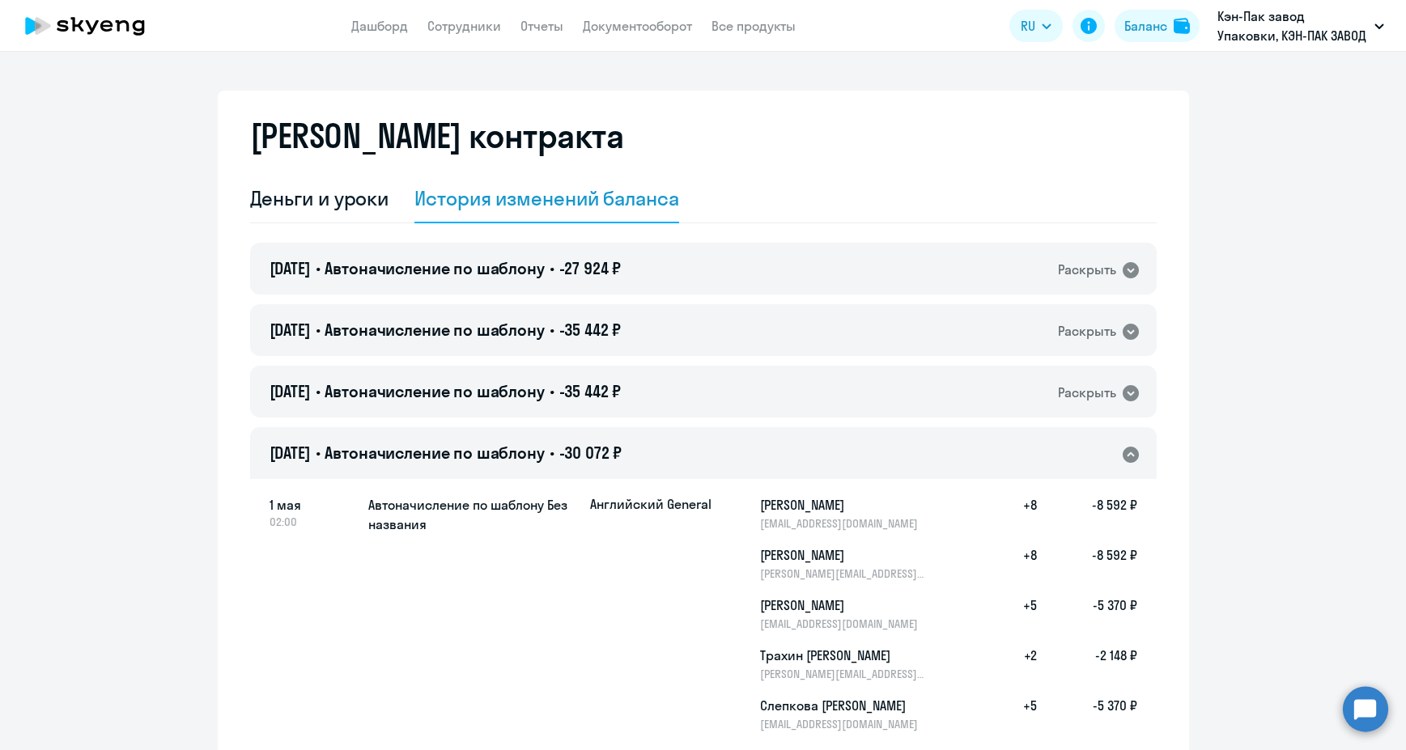
click at [1123, 452] on icon at bounding box center [1130, 455] width 16 height 16
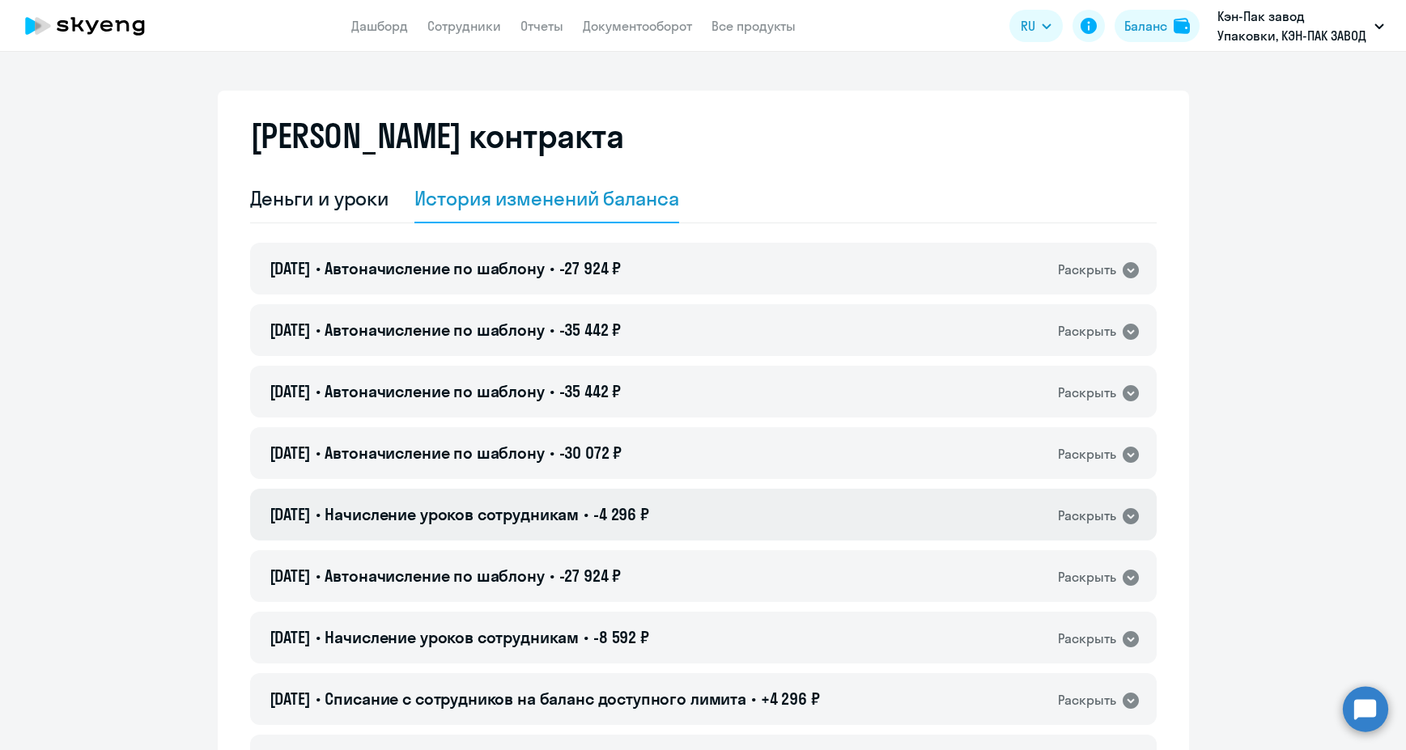
click at [1122, 519] on icon at bounding box center [1130, 516] width 16 height 16
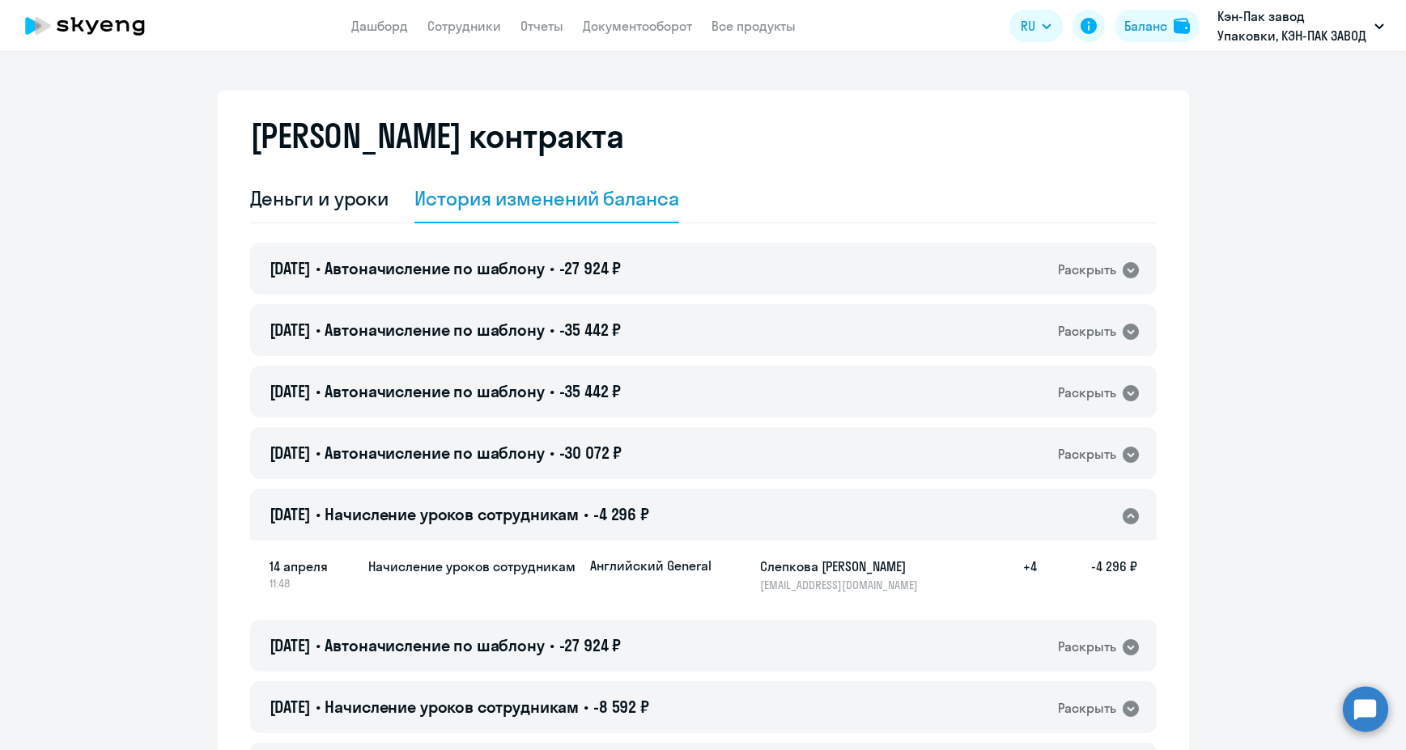
click at [1122, 520] on icon at bounding box center [1130, 516] width 16 height 16
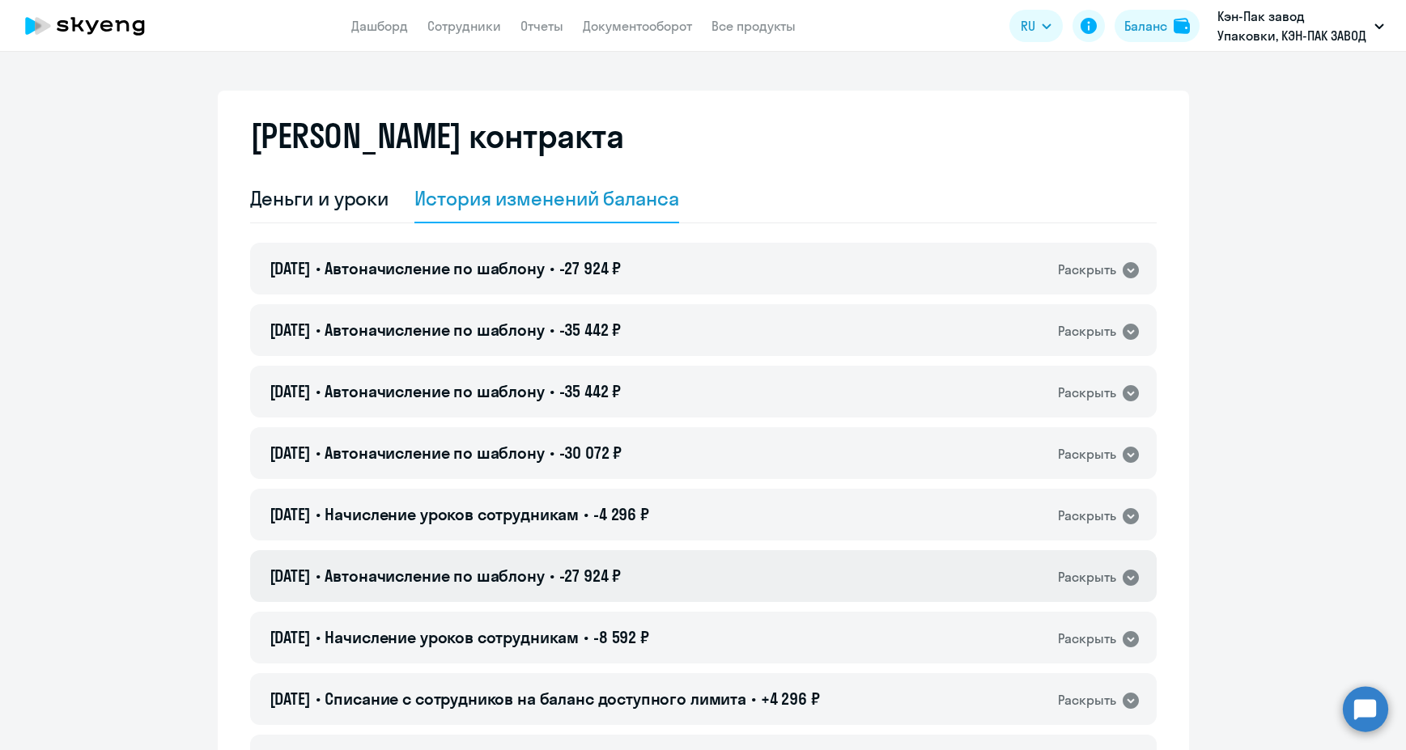
click at [1126, 578] on icon at bounding box center [1130, 577] width 19 height 19
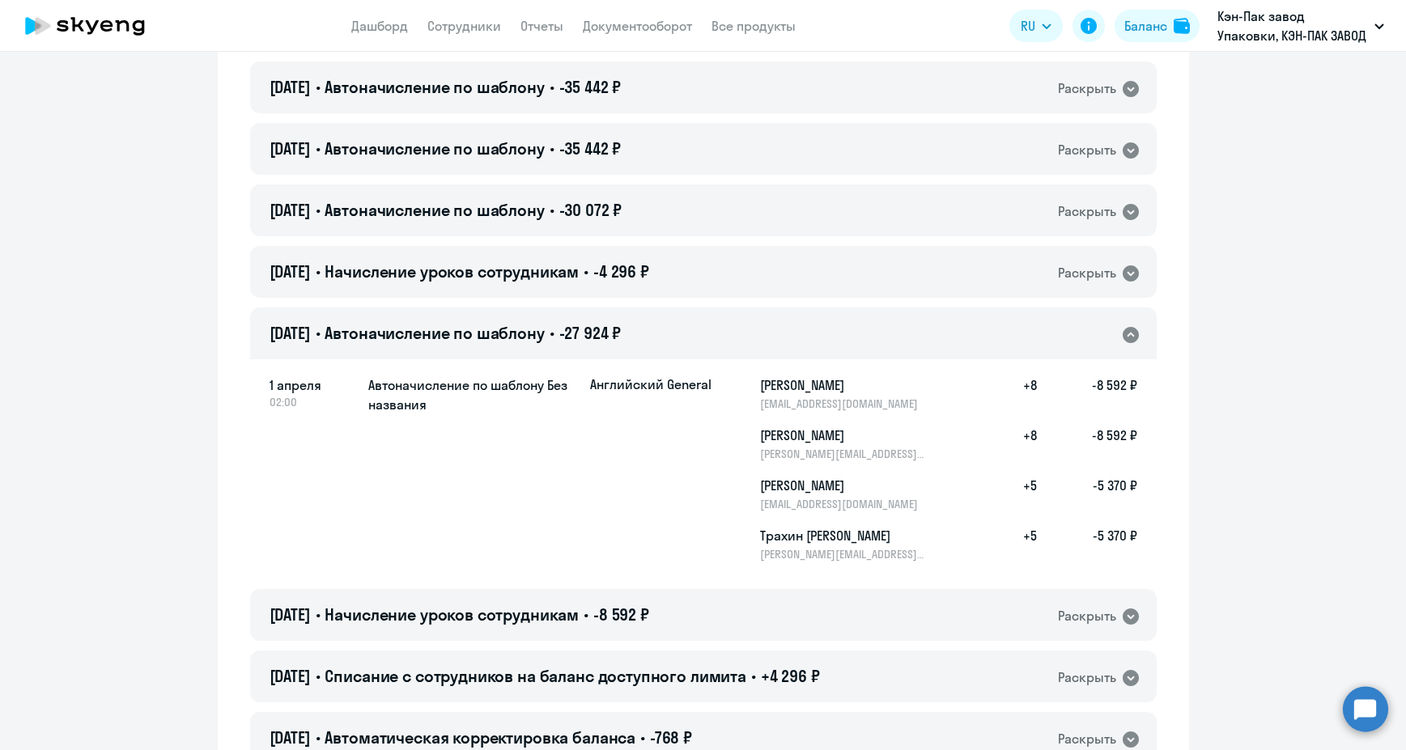
scroll to position [324, 0]
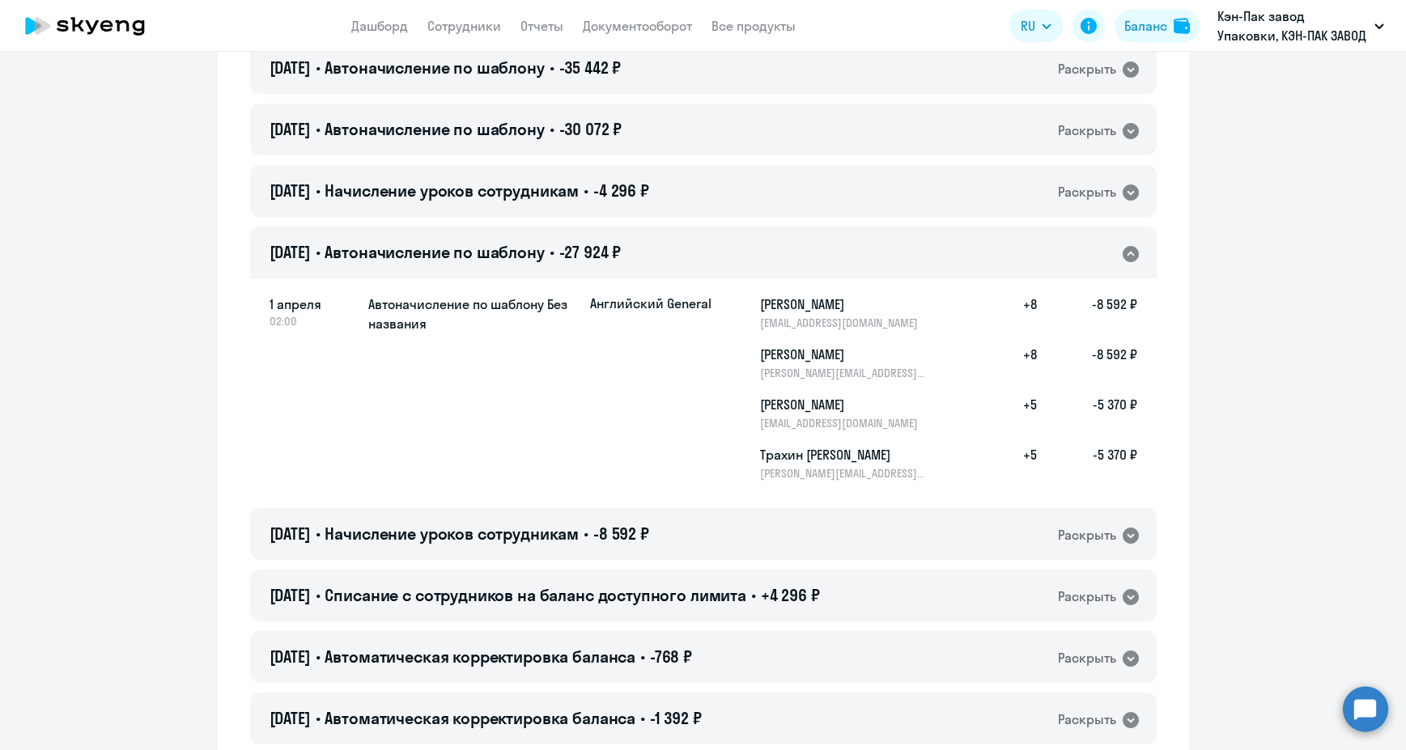
click at [1124, 257] on icon at bounding box center [1130, 254] width 16 height 16
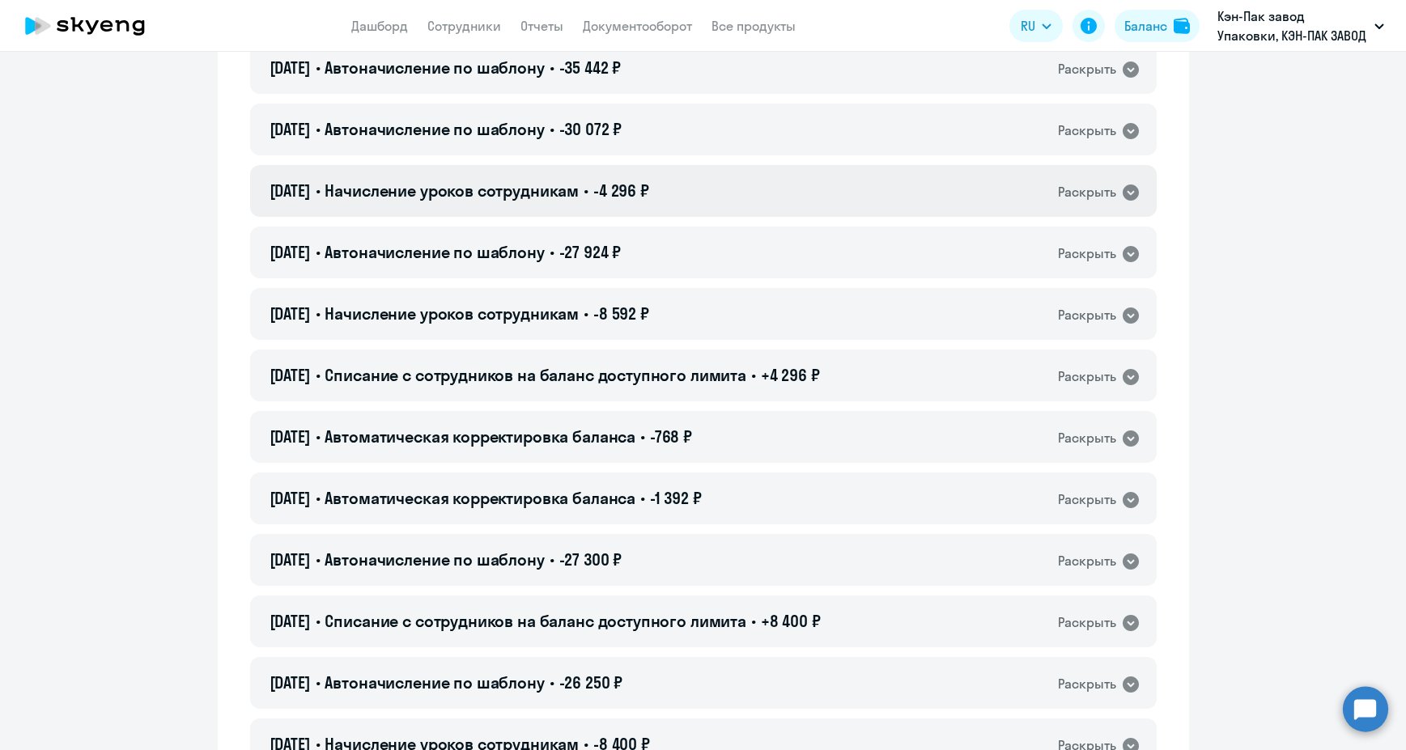
click at [1127, 190] on icon at bounding box center [1130, 193] width 16 height 16
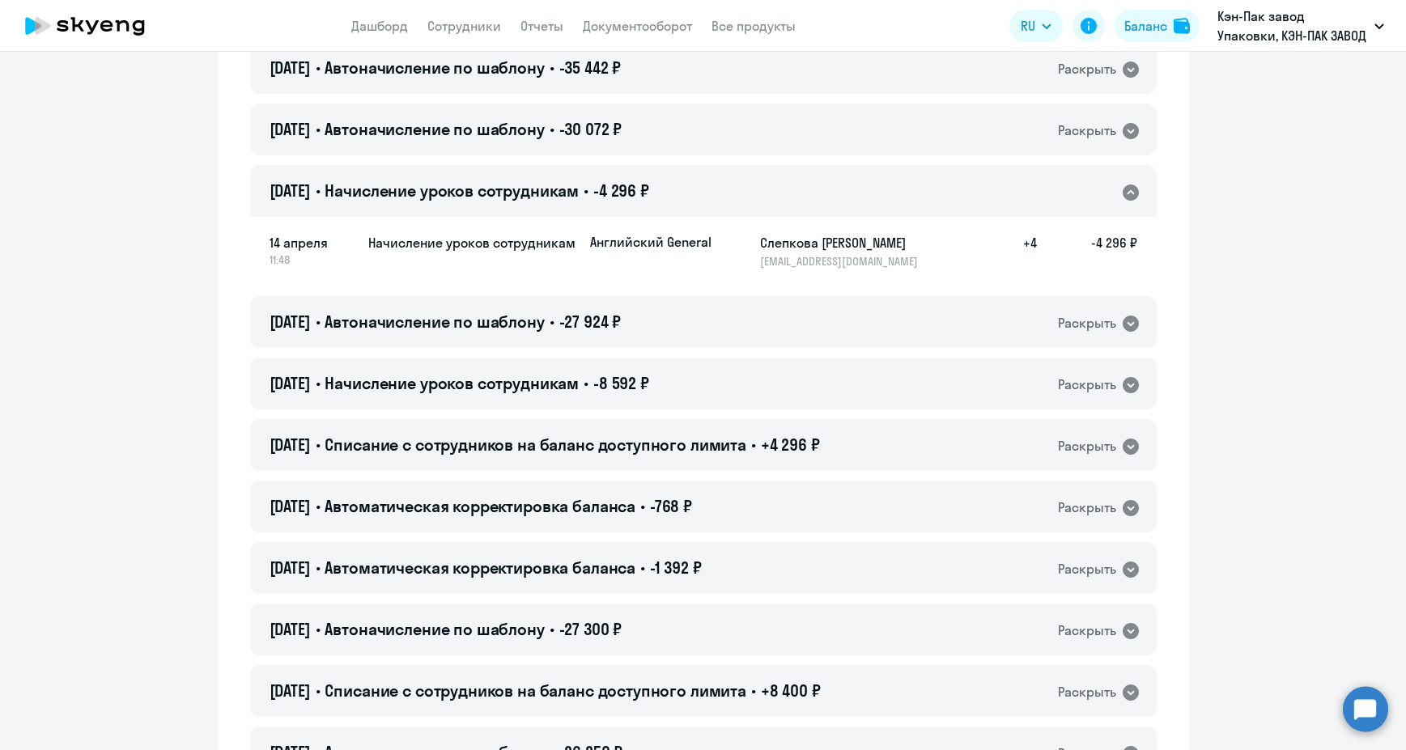
click at [1127, 190] on icon at bounding box center [1130, 193] width 16 height 16
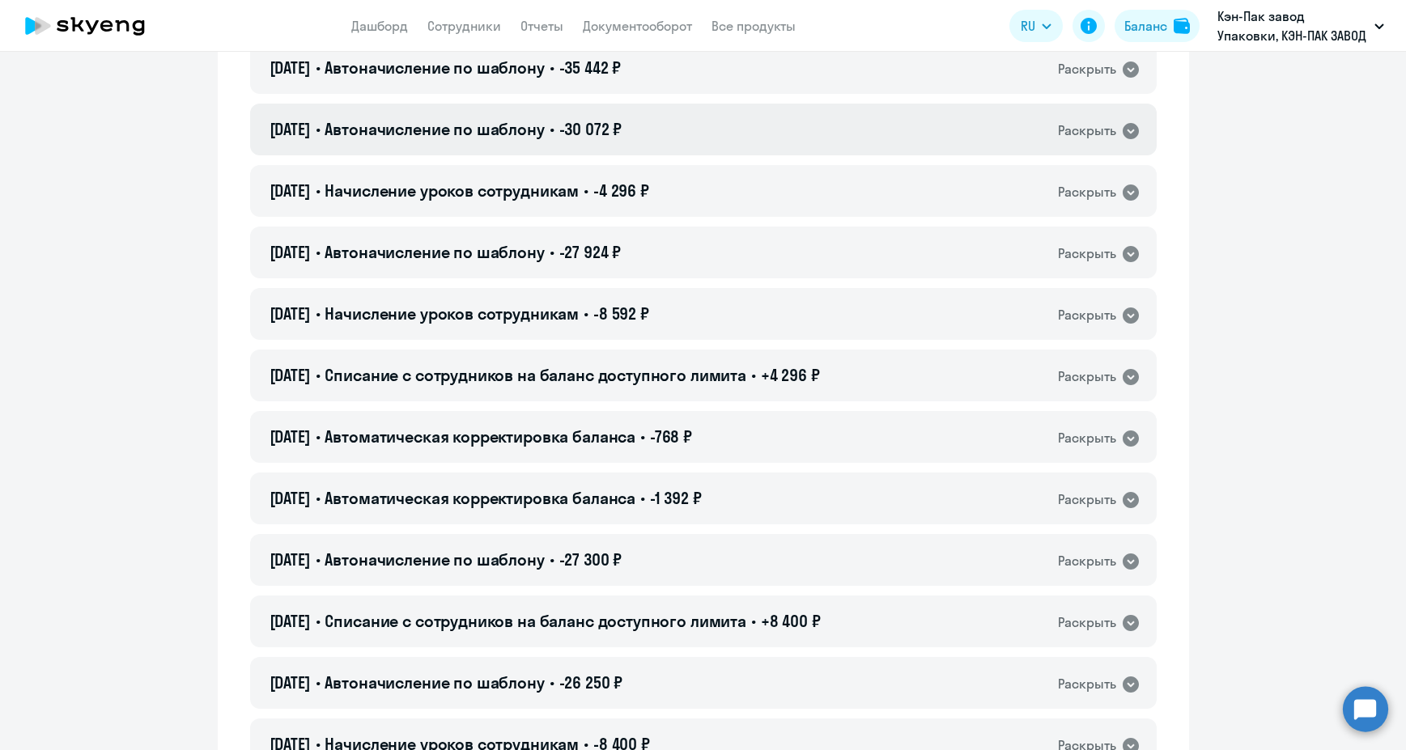
click at [1127, 136] on icon at bounding box center [1130, 131] width 16 height 16
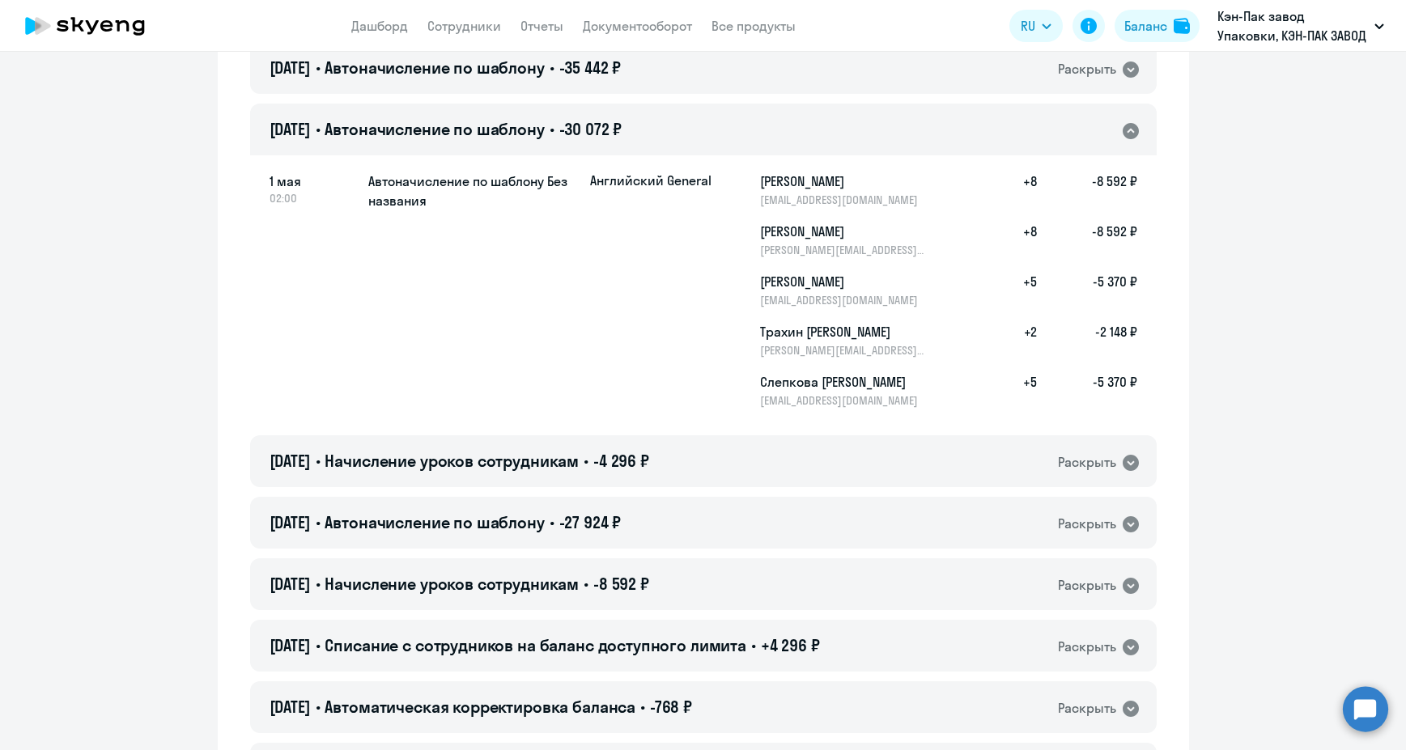
click at [1126, 135] on icon at bounding box center [1130, 131] width 16 height 16
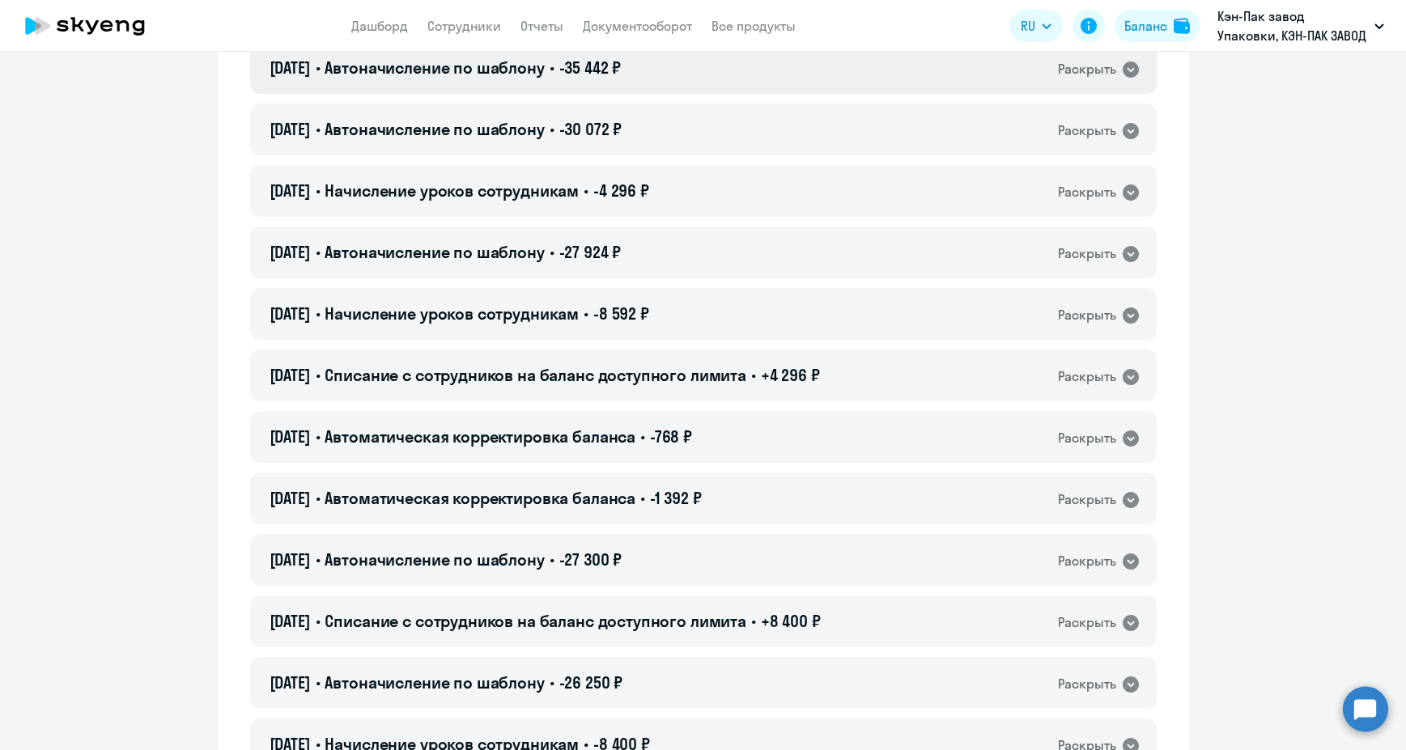
click at [1124, 66] on icon at bounding box center [1130, 70] width 16 height 16
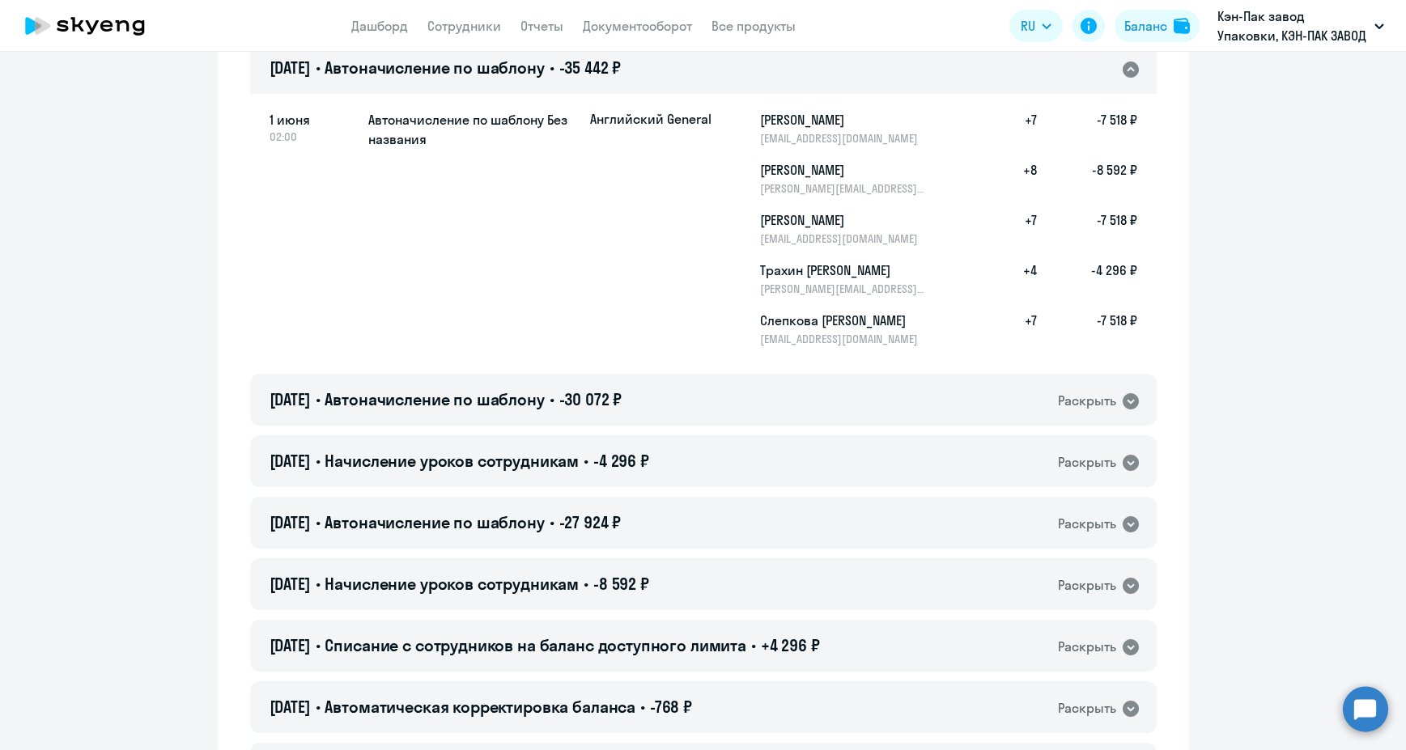
scroll to position [0, 0]
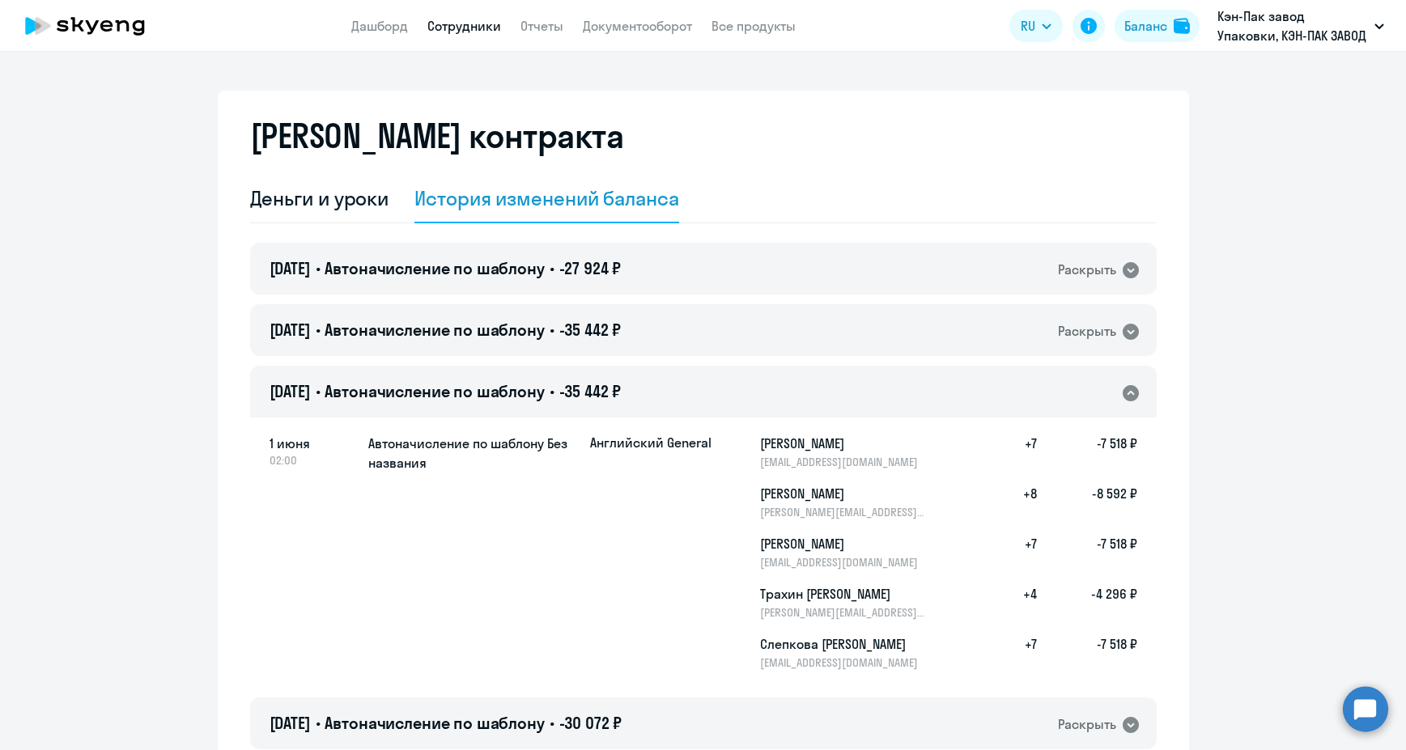
click at [473, 21] on link "Сотрудники" at bounding box center [464, 26] width 74 height 16
select select "30"
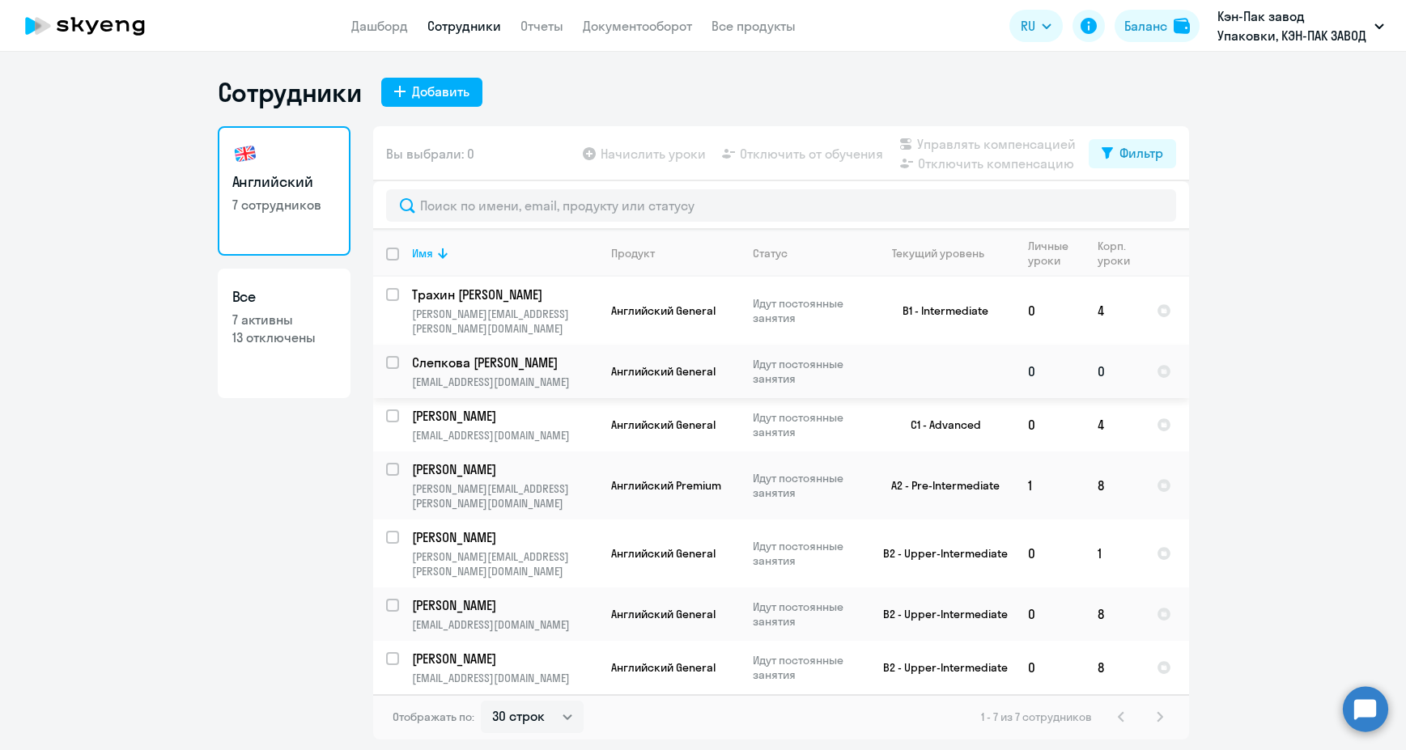
click at [457, 375] on p "[EMAIL_ADDRESS][DOMAIN_NAME]" at bounding box center [504, 382] width 185 height 15
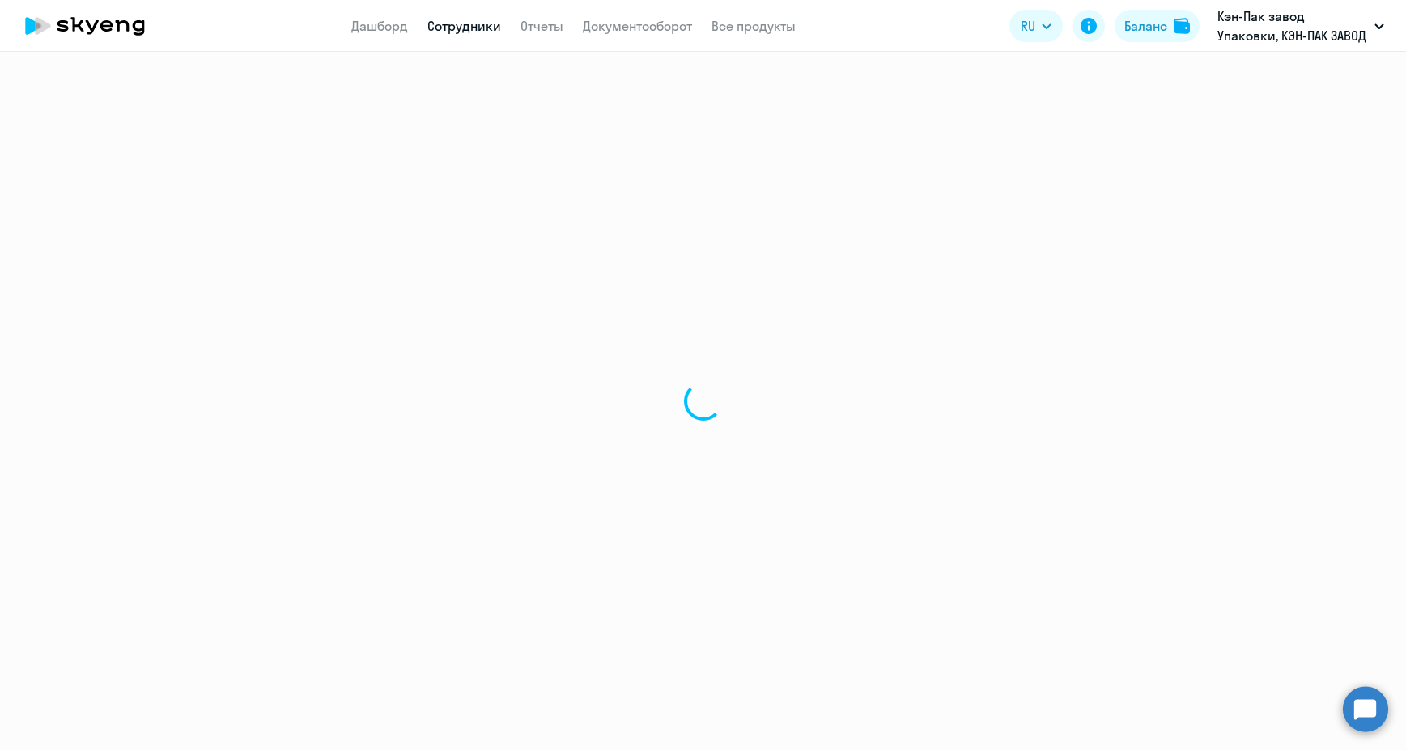
select select "english"
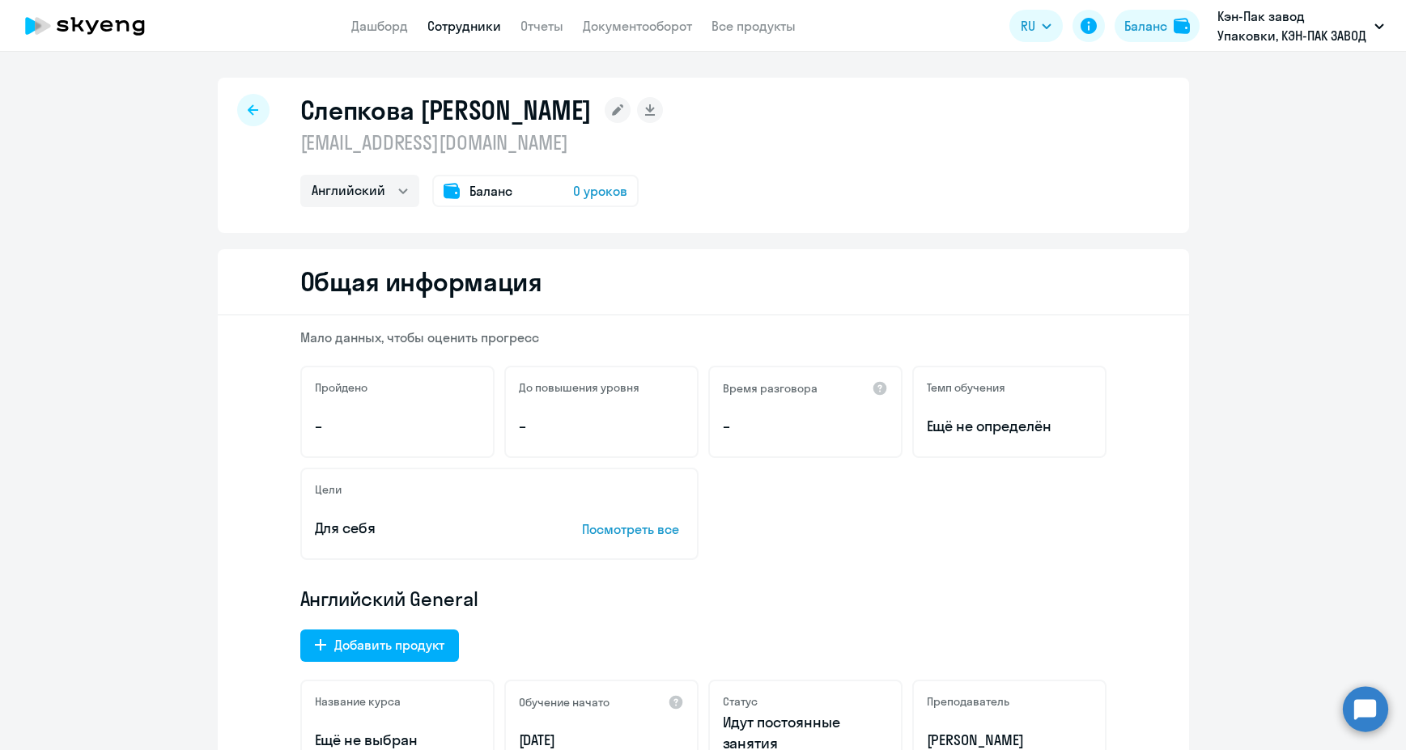
scroll to position [486, 0]
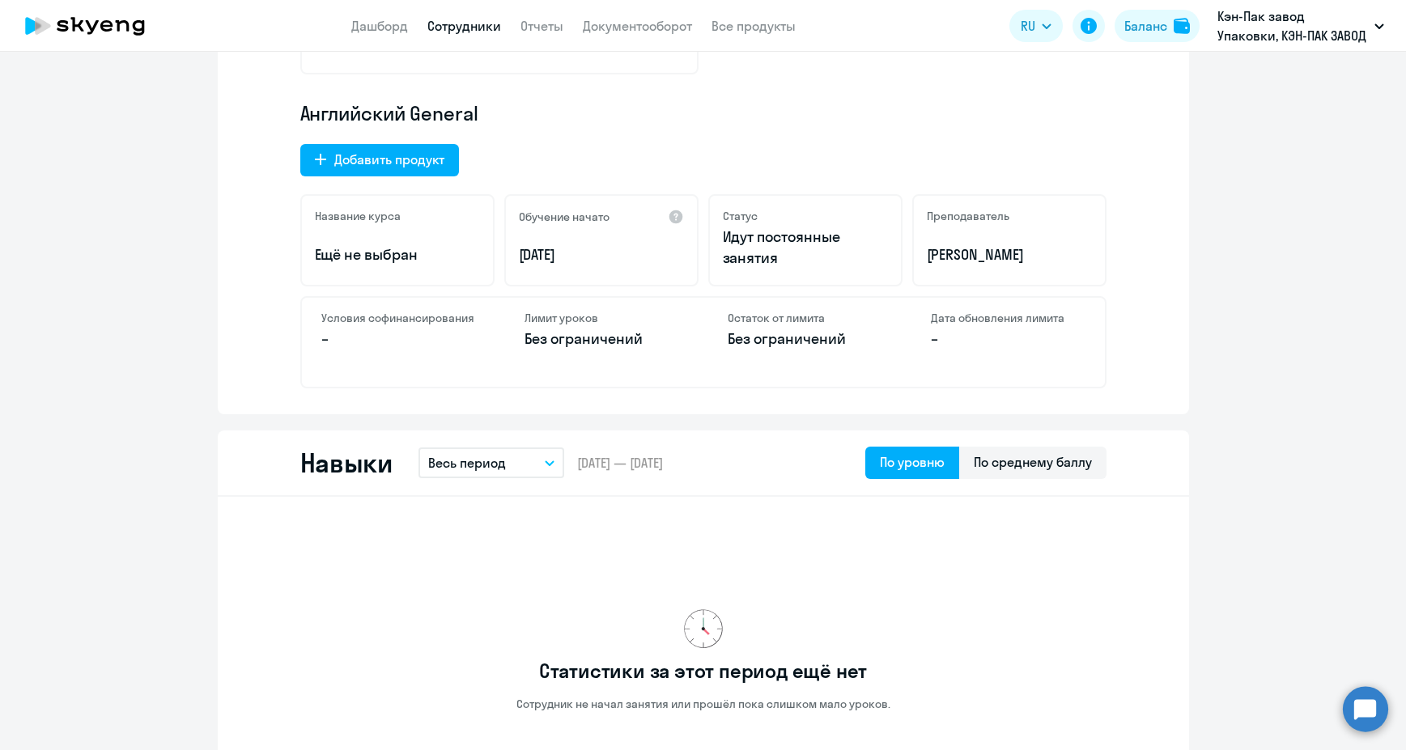
click at [518, 468] on button "Весь период" at bounding box center [491, 463] width 146 height 31
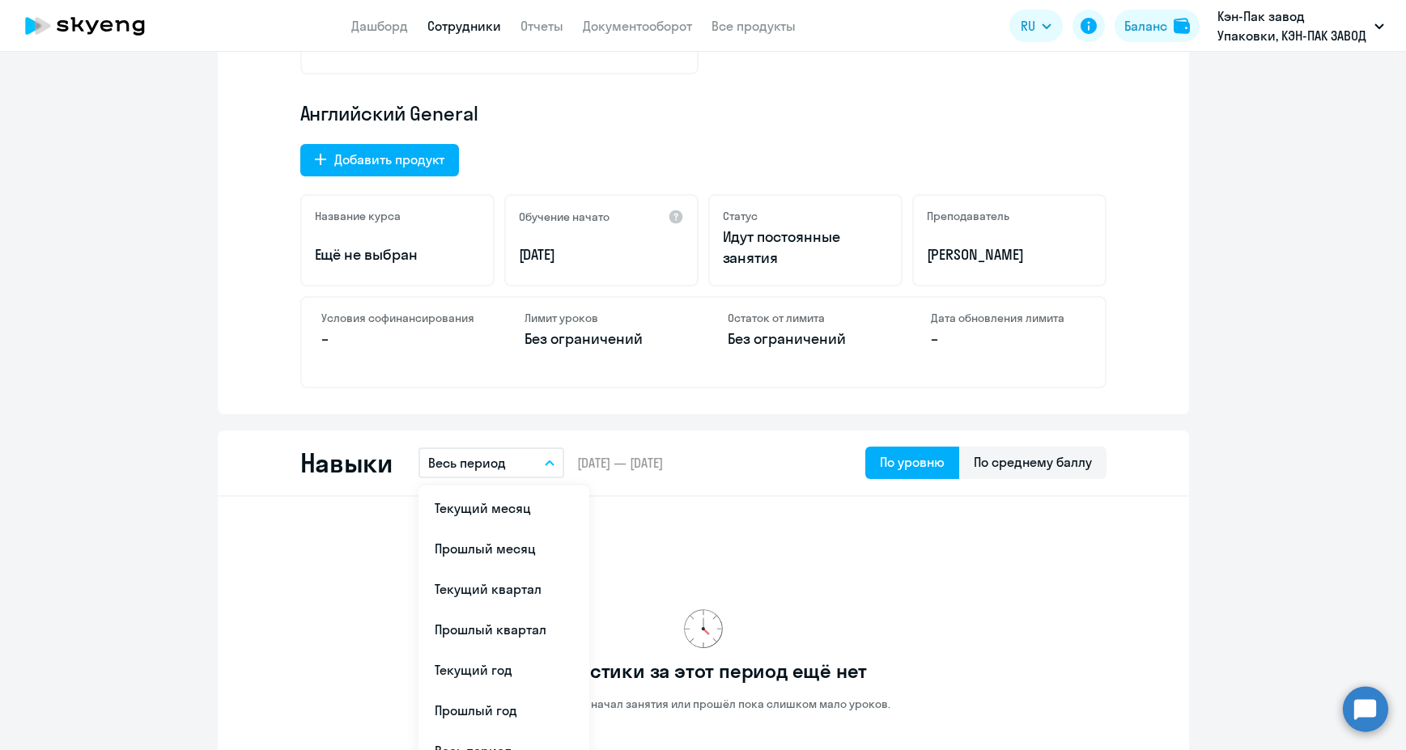
click at [518, 468] on button "Весь период" at bounding box center [491, 463] width 146 height 31
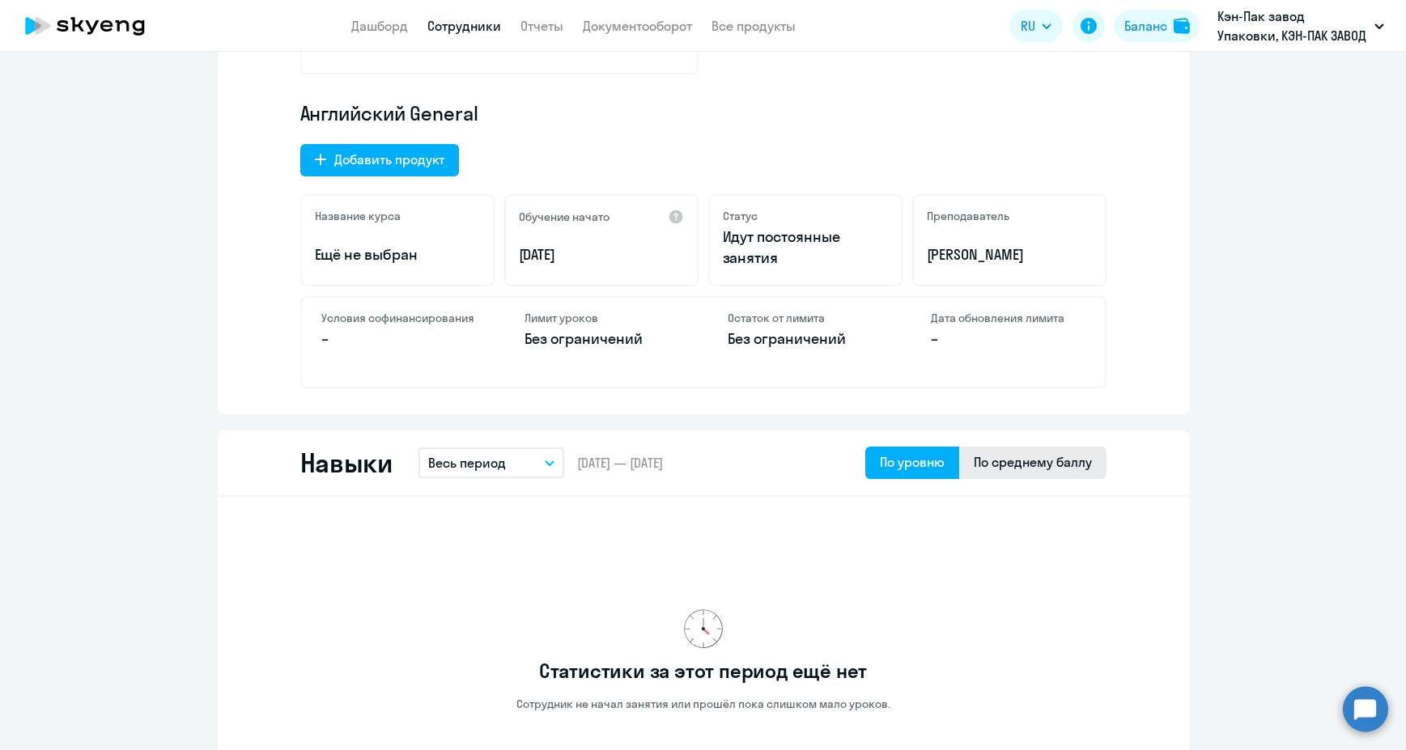
click at [1007, 469] on div "По среднему баллу" at bounding box center [1033, 461] width 118 height 19
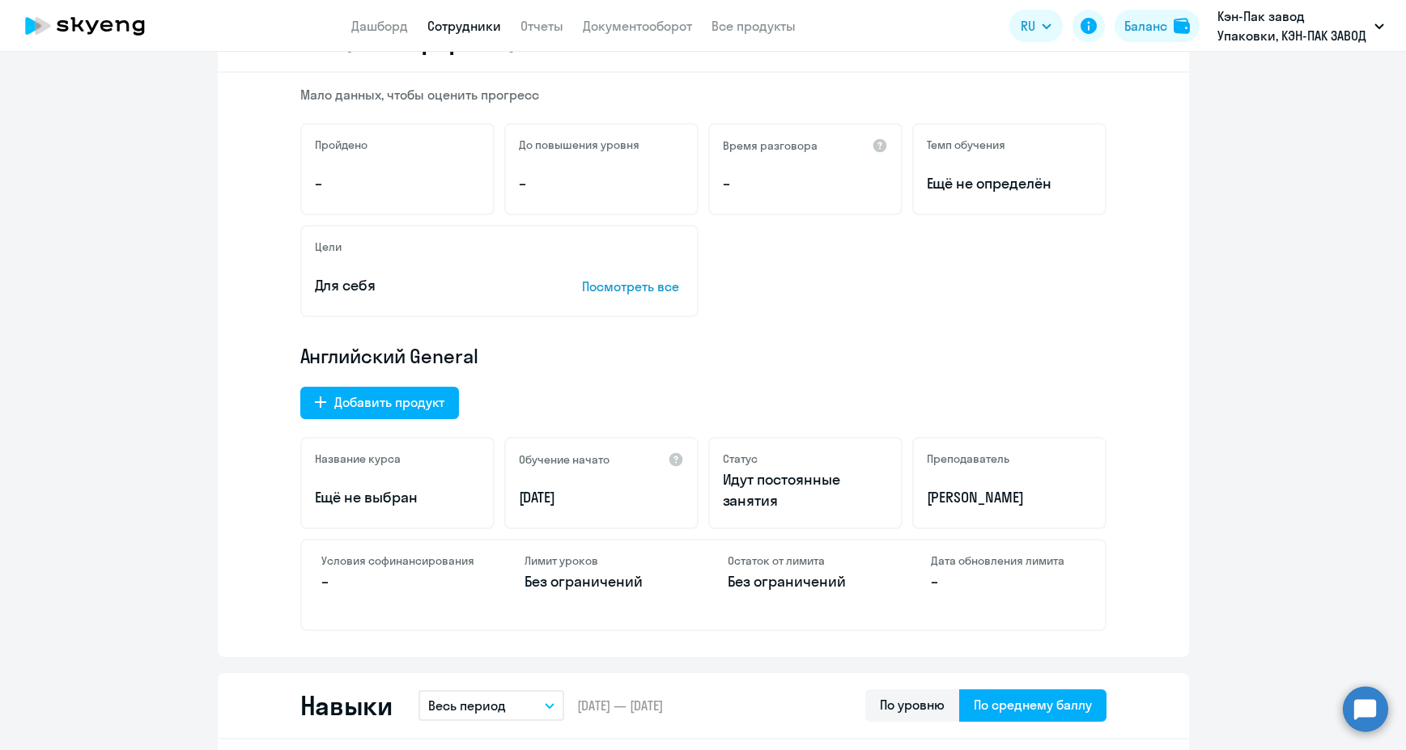
scroll to position [0, 0]
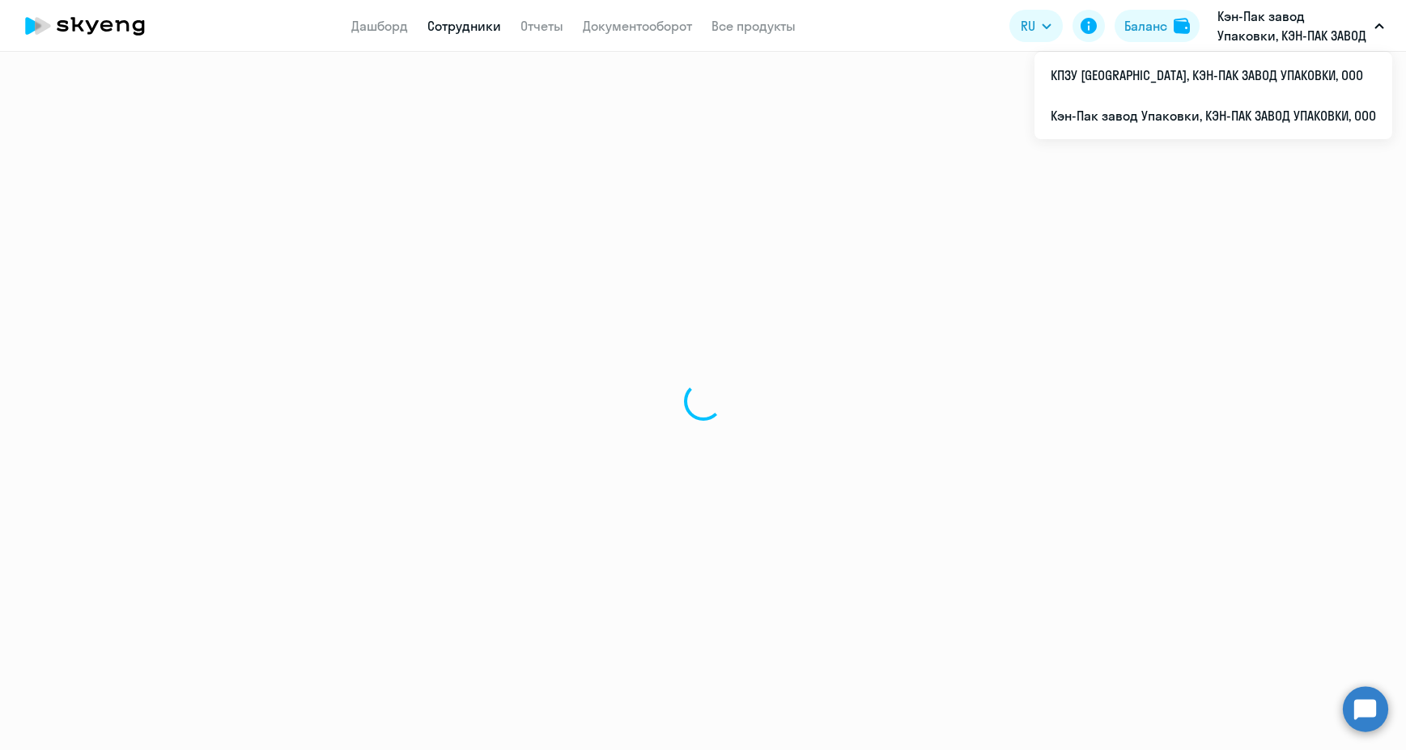
select select "30"
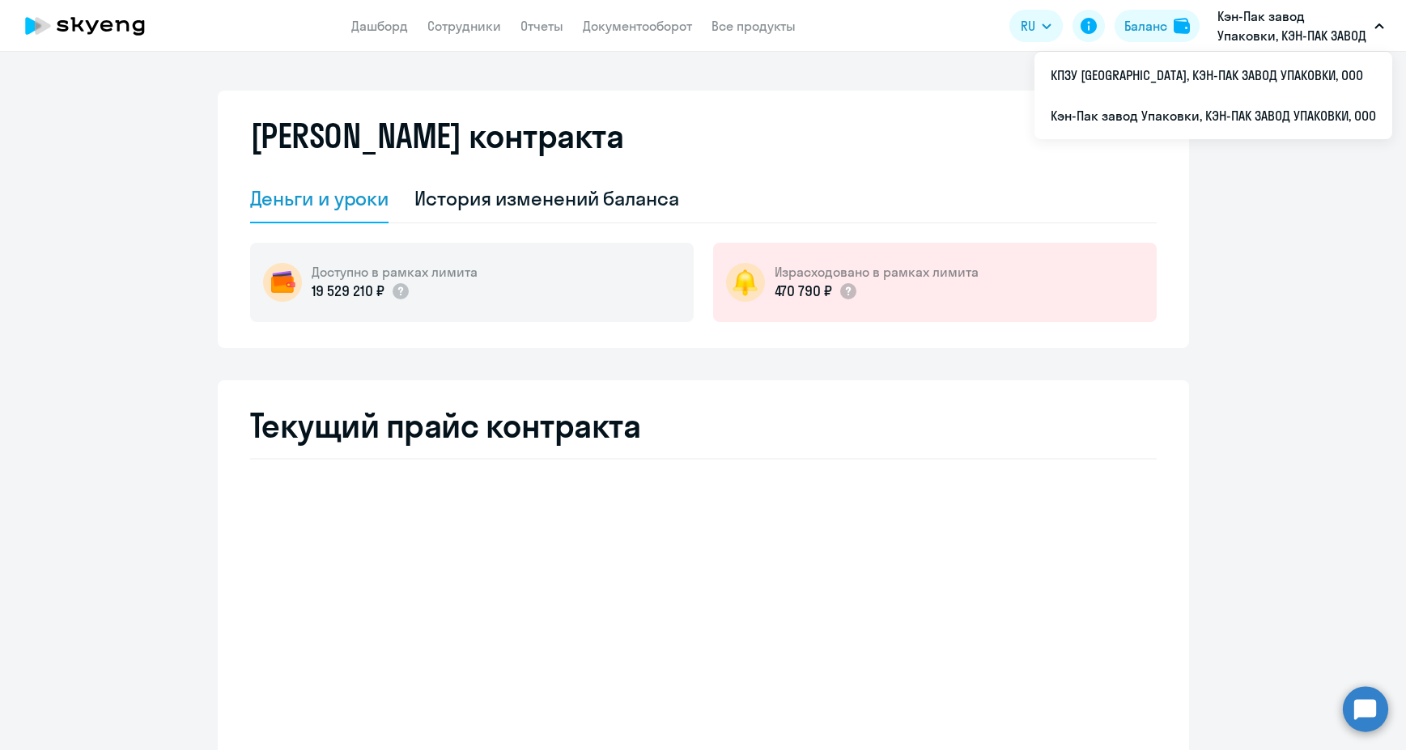
select select "english_adult_not_native_speaker"
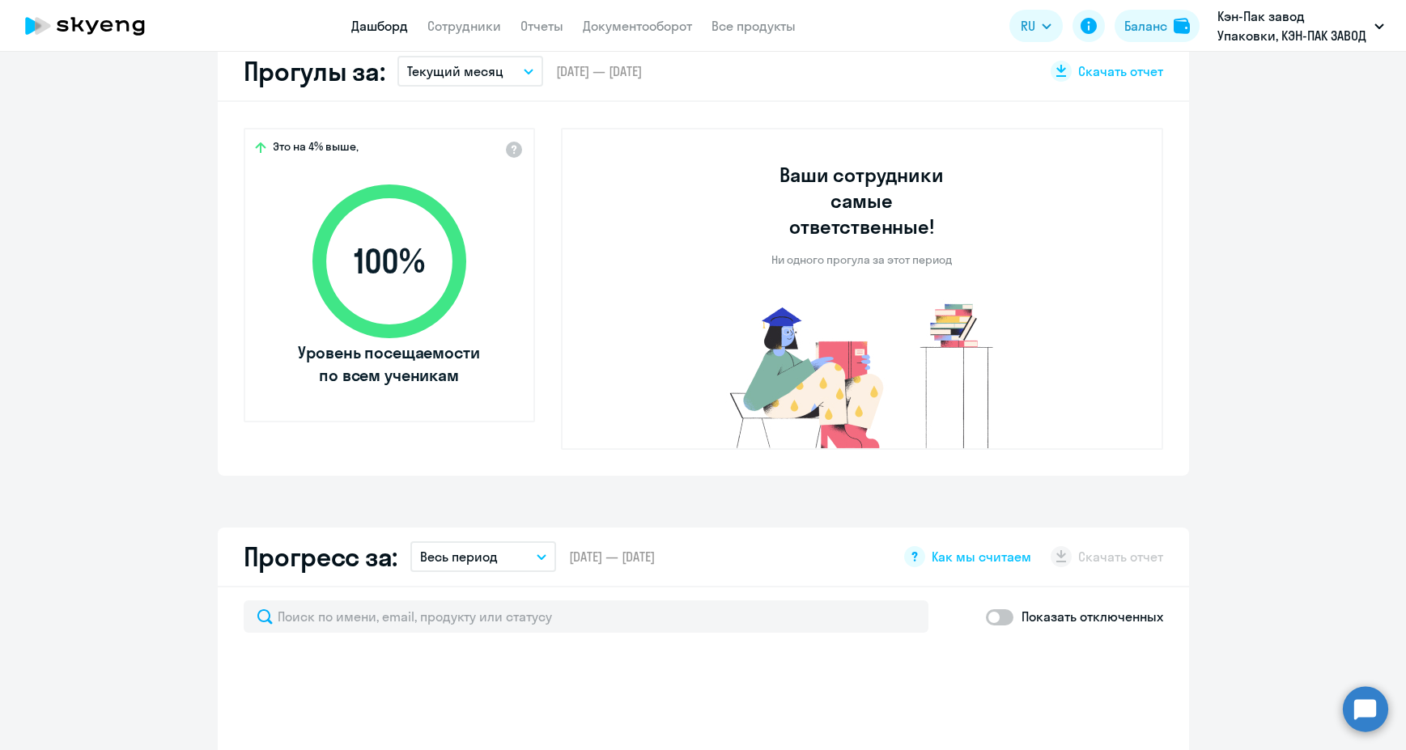
scroll to position [566, 0]
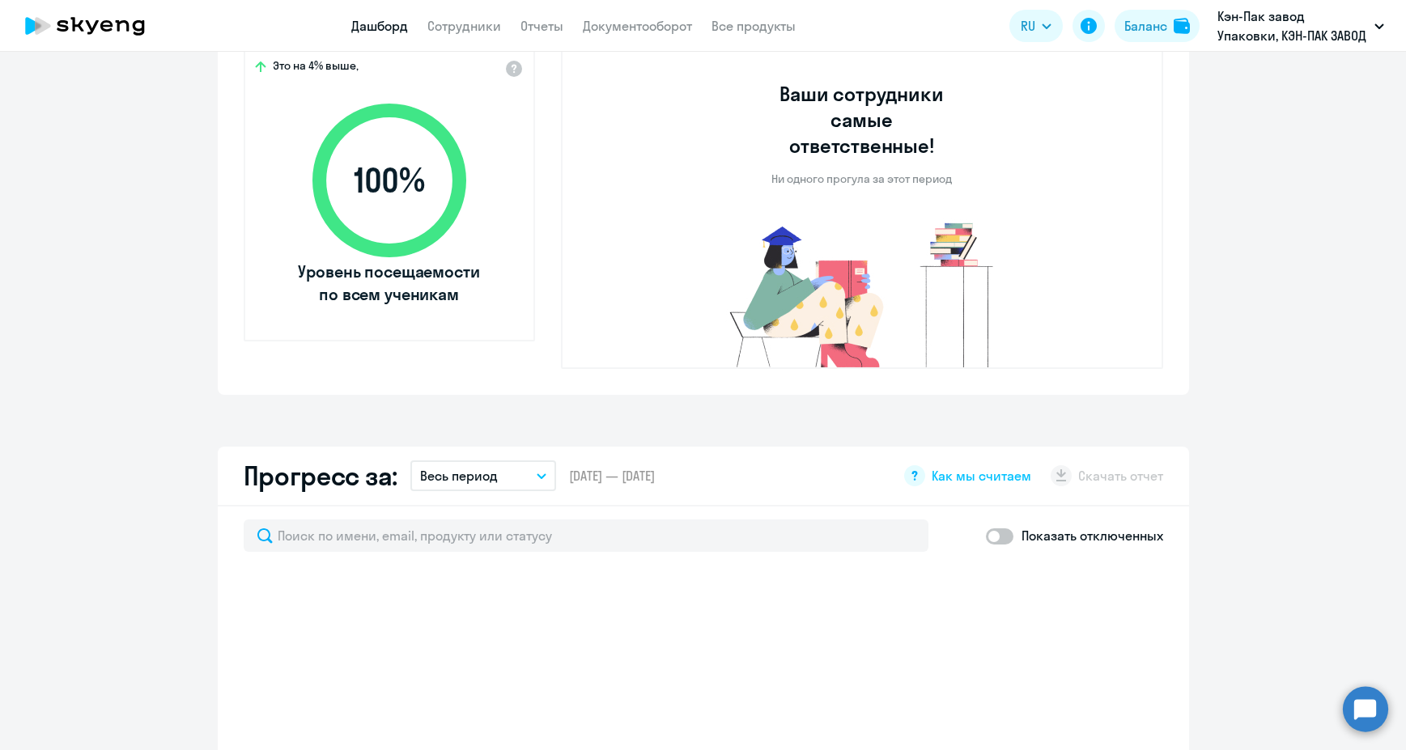
select select "30"
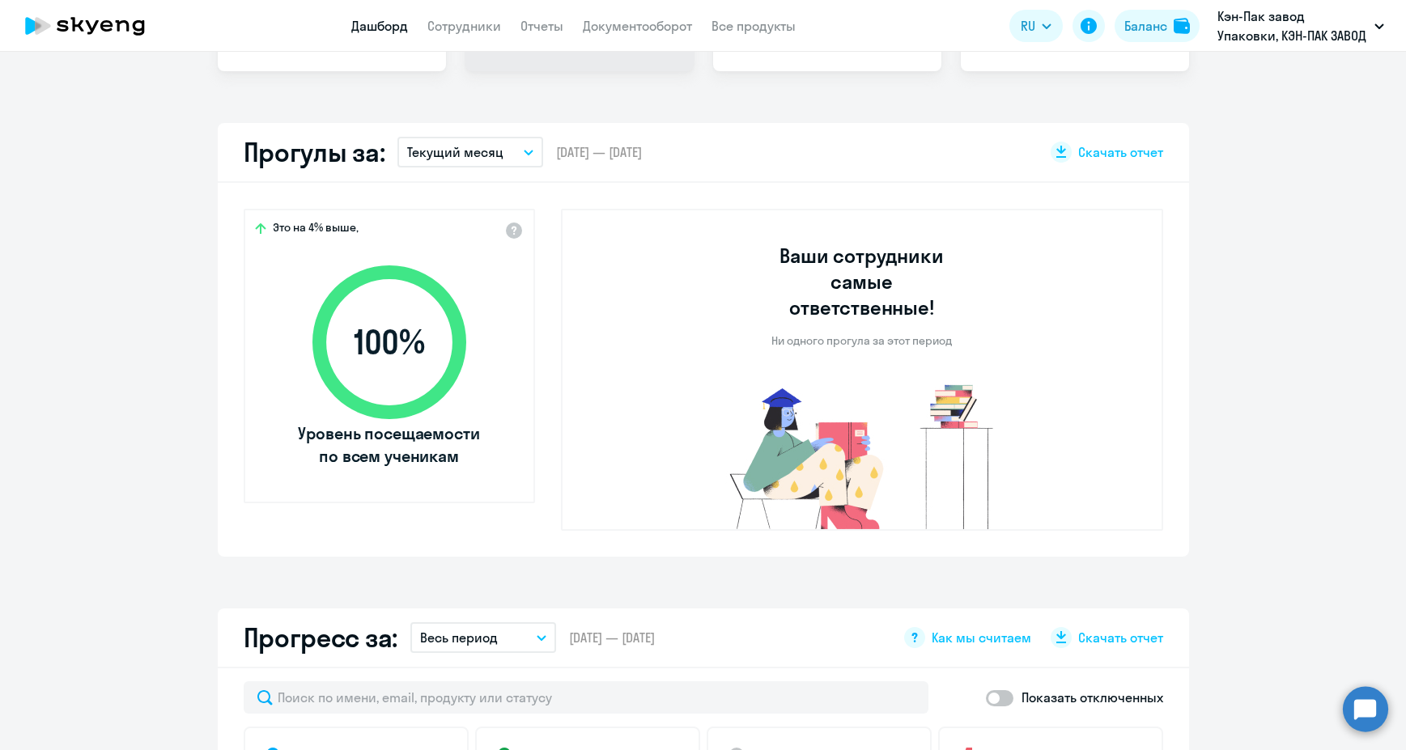
scroll to position [81, 0]
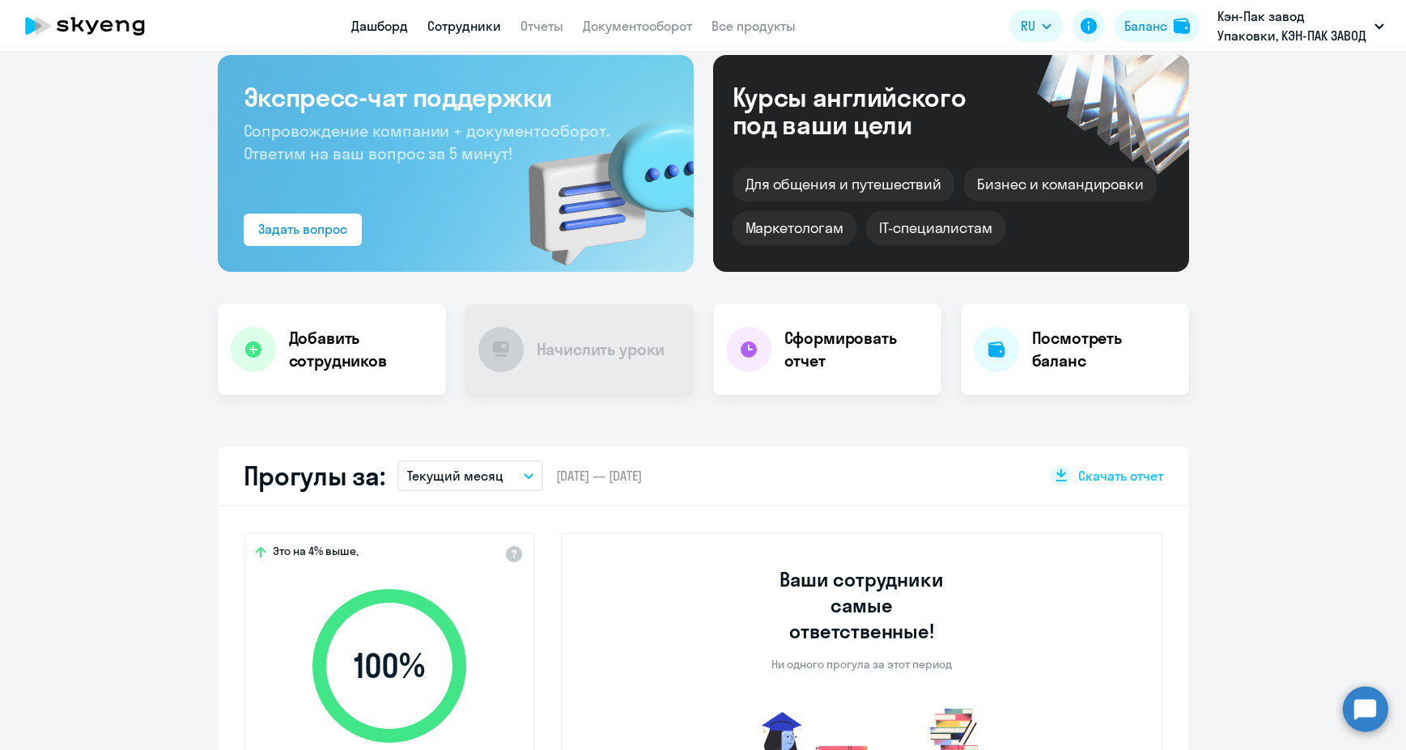
click at [481, 25] on link "Сотрудники" at bounding box center [464, 26] width 74 height 16
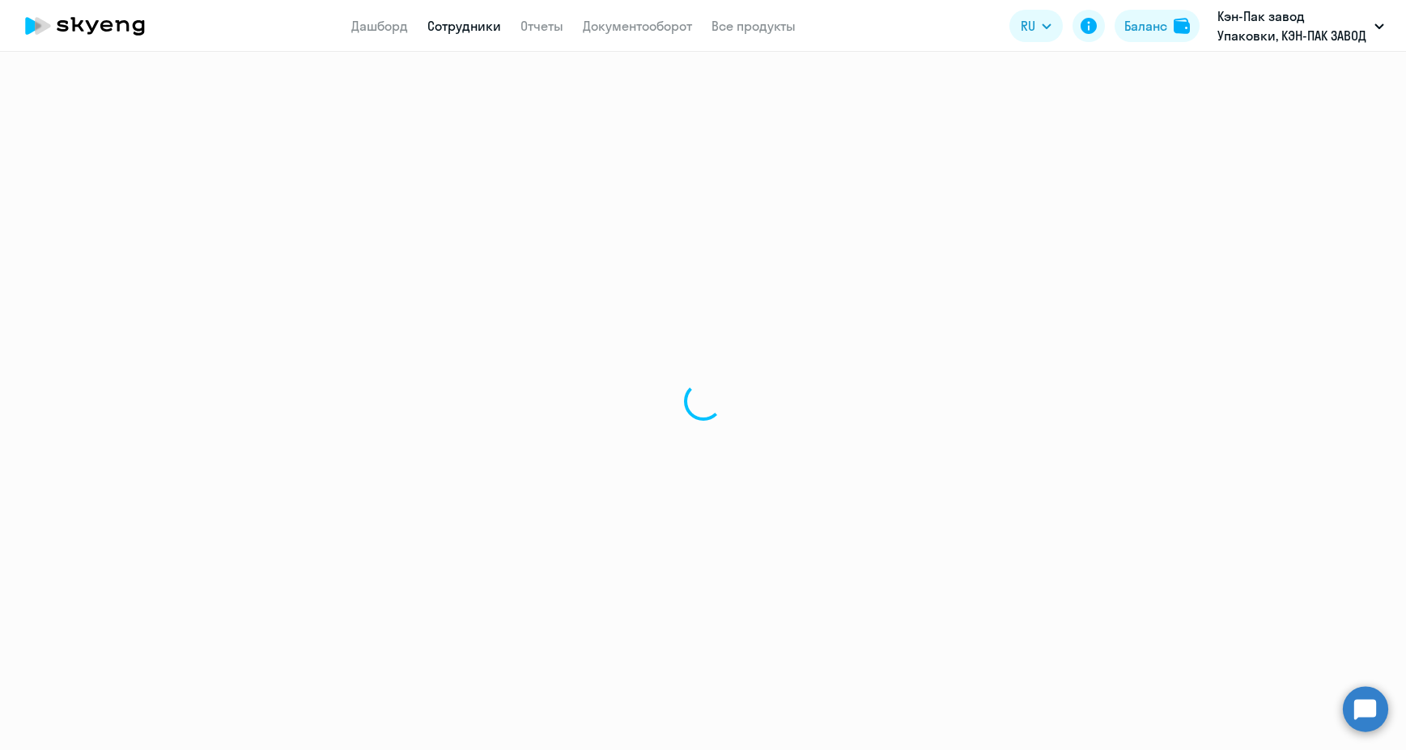
select select "30"
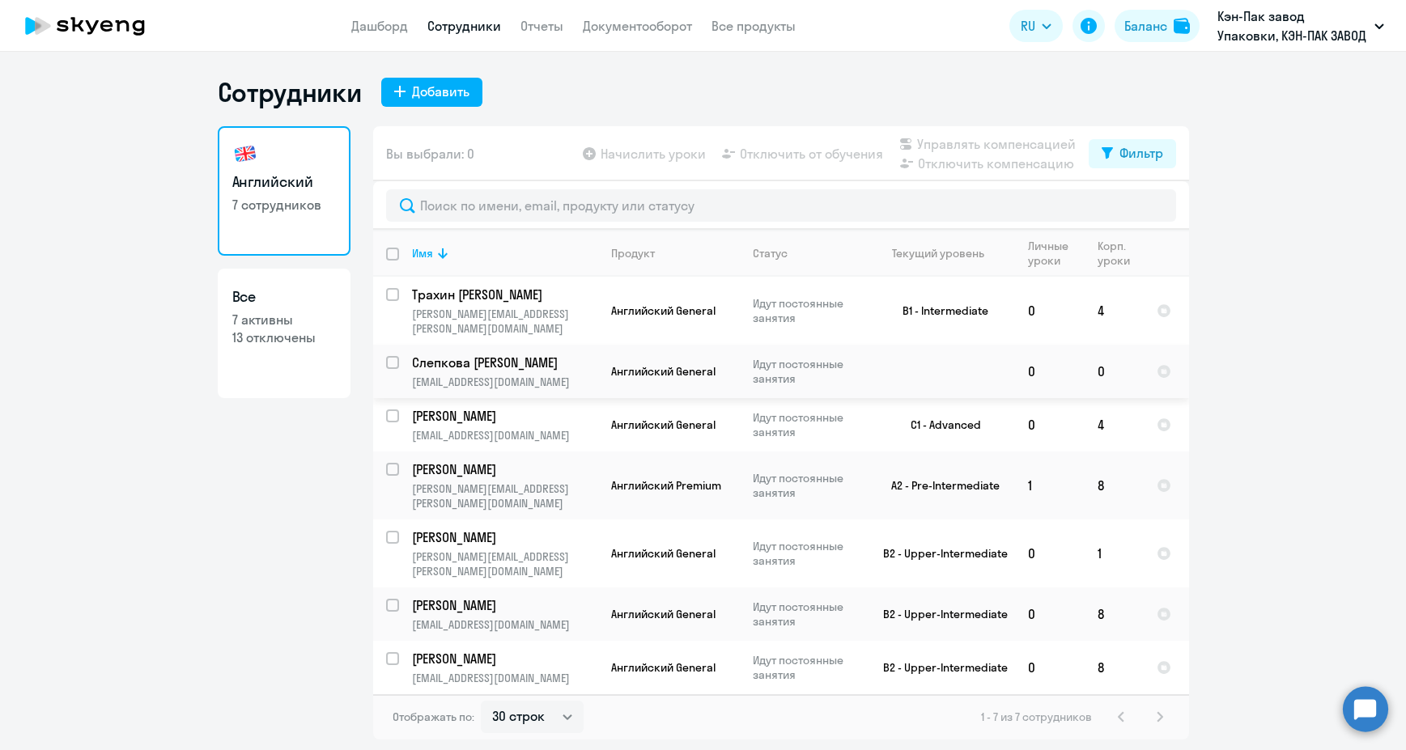
drag, startPoint x: 465, startPoint y: 359, endPoint x: 939, endPoint y: 137, distance: 523.1
click at [939, 138] on app-table-action-button "Управлять компенсацией" at bounding box center [986, 143] width 180 height 19
click at [394, 356] on input "select row 40032816" at bounding box center [402, 372] width 32 height 32
checkbox input "true"
click at [955, 138] on span "Управлять компенсацией" at bounding box center [996, 143] width 159 height 19
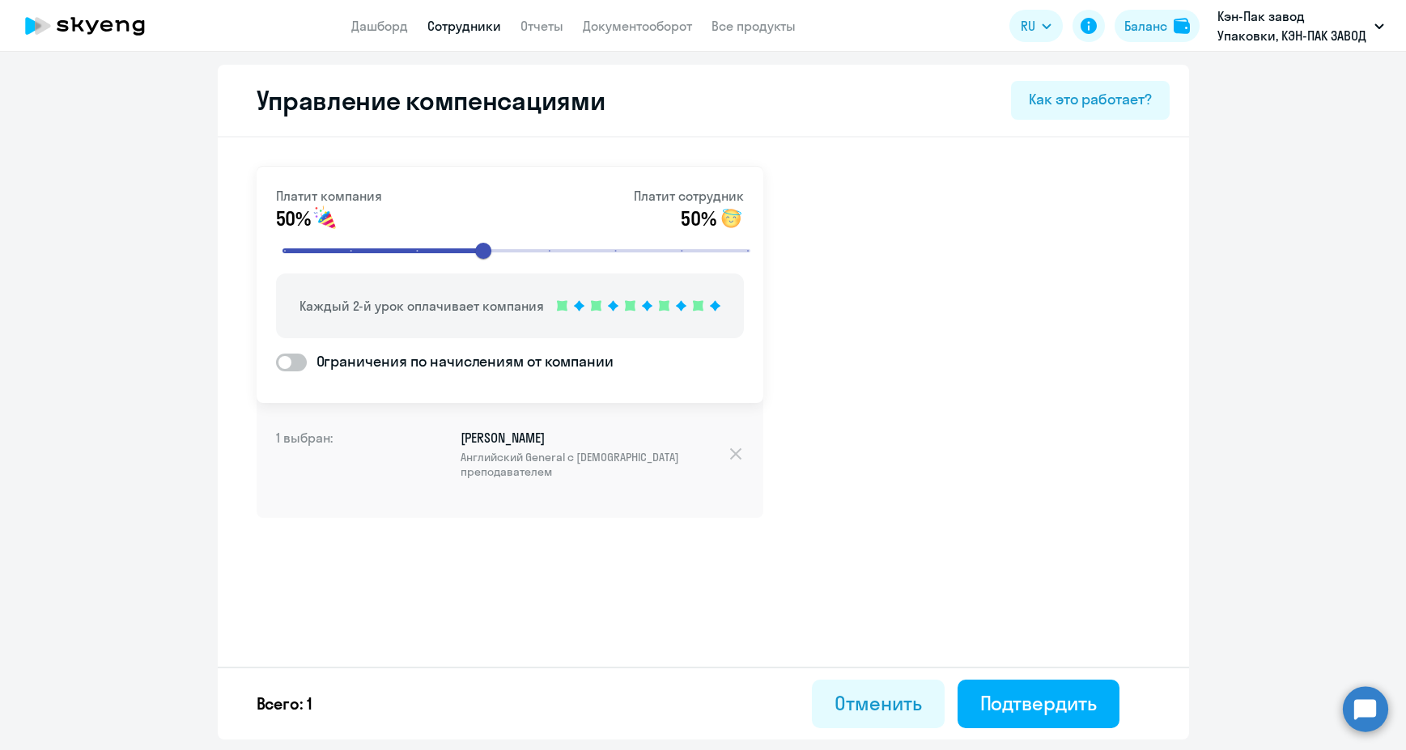
click at [298, 365] on span at bounding box center [291, 363] width 31 height 18
click at [276, 363] on input "Ограничения по начислениям от компании" at bounding box center [275, 362] width 1 height 1
checkbox input "true"
select select "MONTHLY"
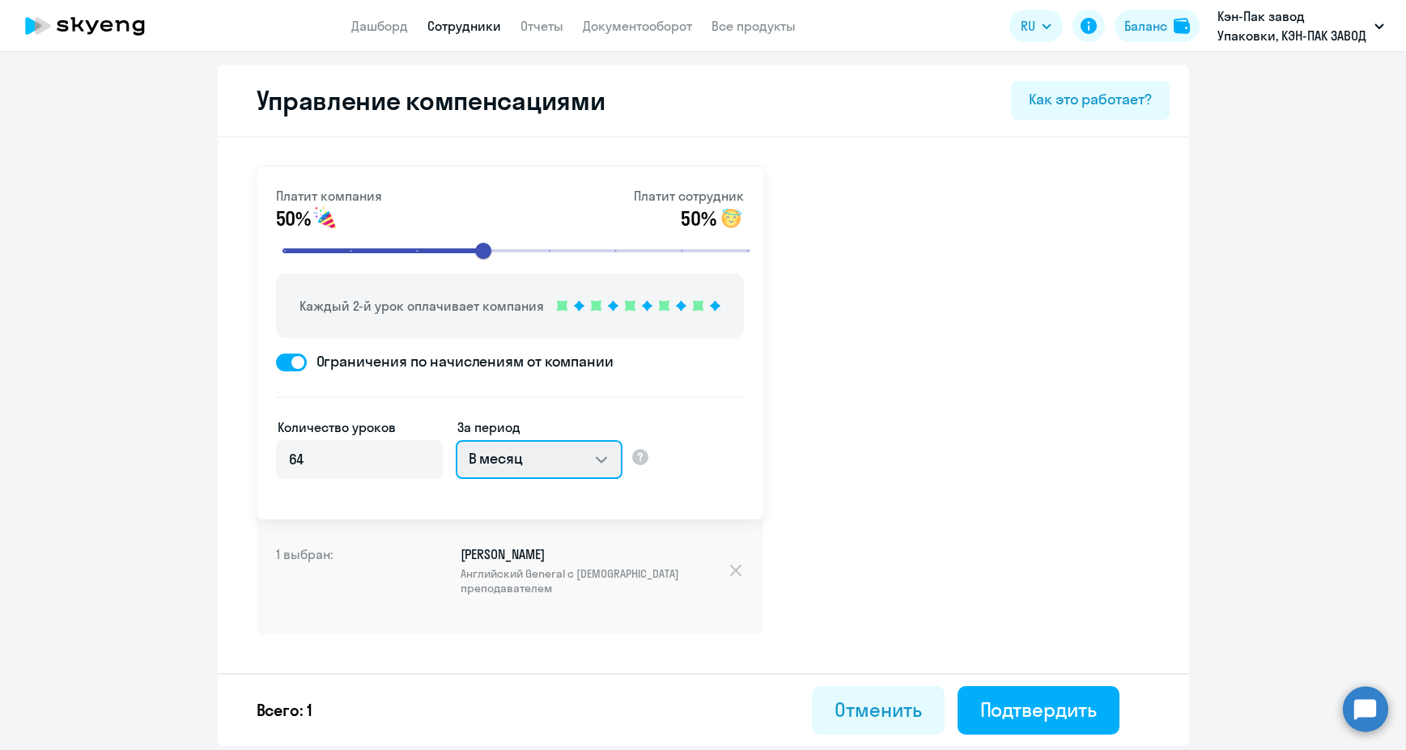
click at [574, 461] on select "В месяц За квартал В год За все время обучения" at bounding box center [539, 459] width 167 height 39
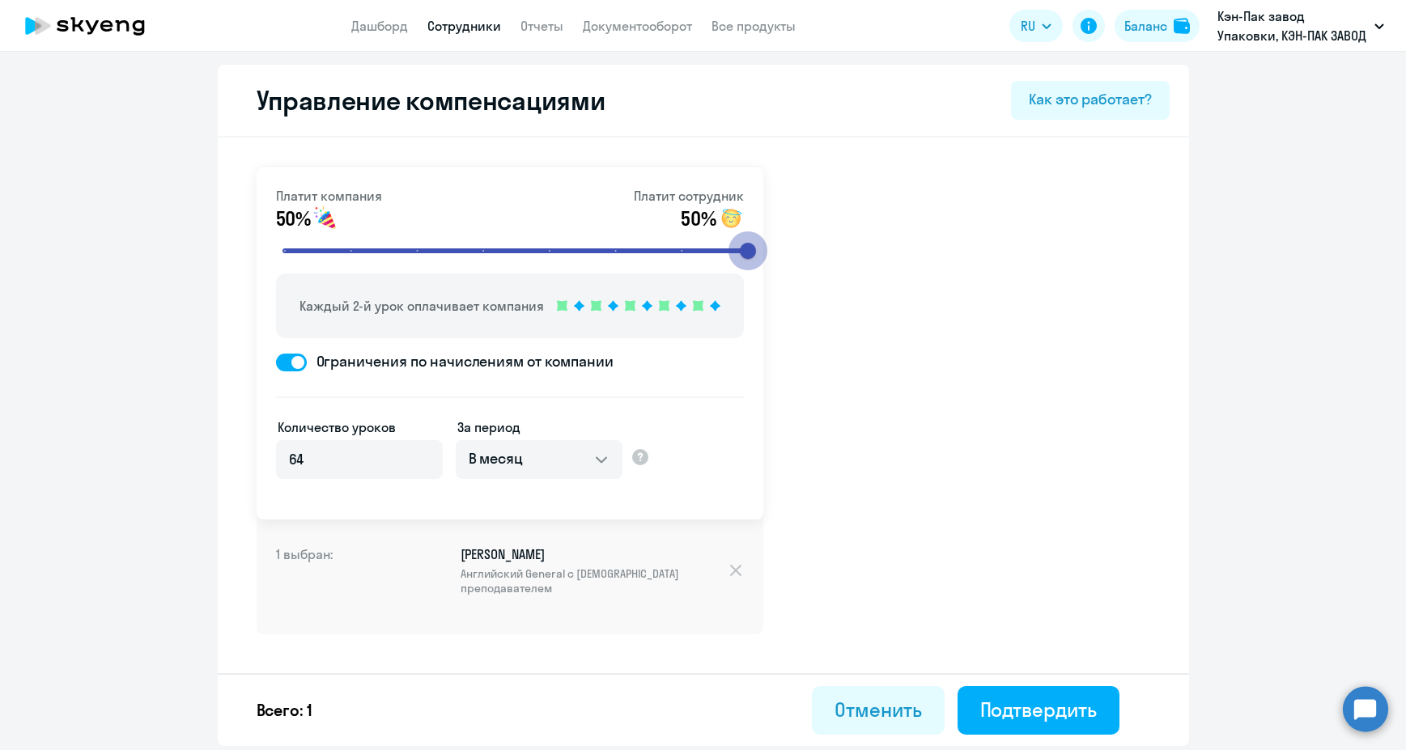
drag, startPoint x: 489, startPoint y: 250, endPoint x: 925, endPoint y: 231, distance: 436.6
type input "8"
click at [767, 233] on input "range" at bounding box center [516, 251] width 502 height 36
click at [534, 460] on select "В месяц За квартал В год За все время обучения" at bounding box center [539, 459] width 167 height 39
select select "WHOLE_PERIOD"
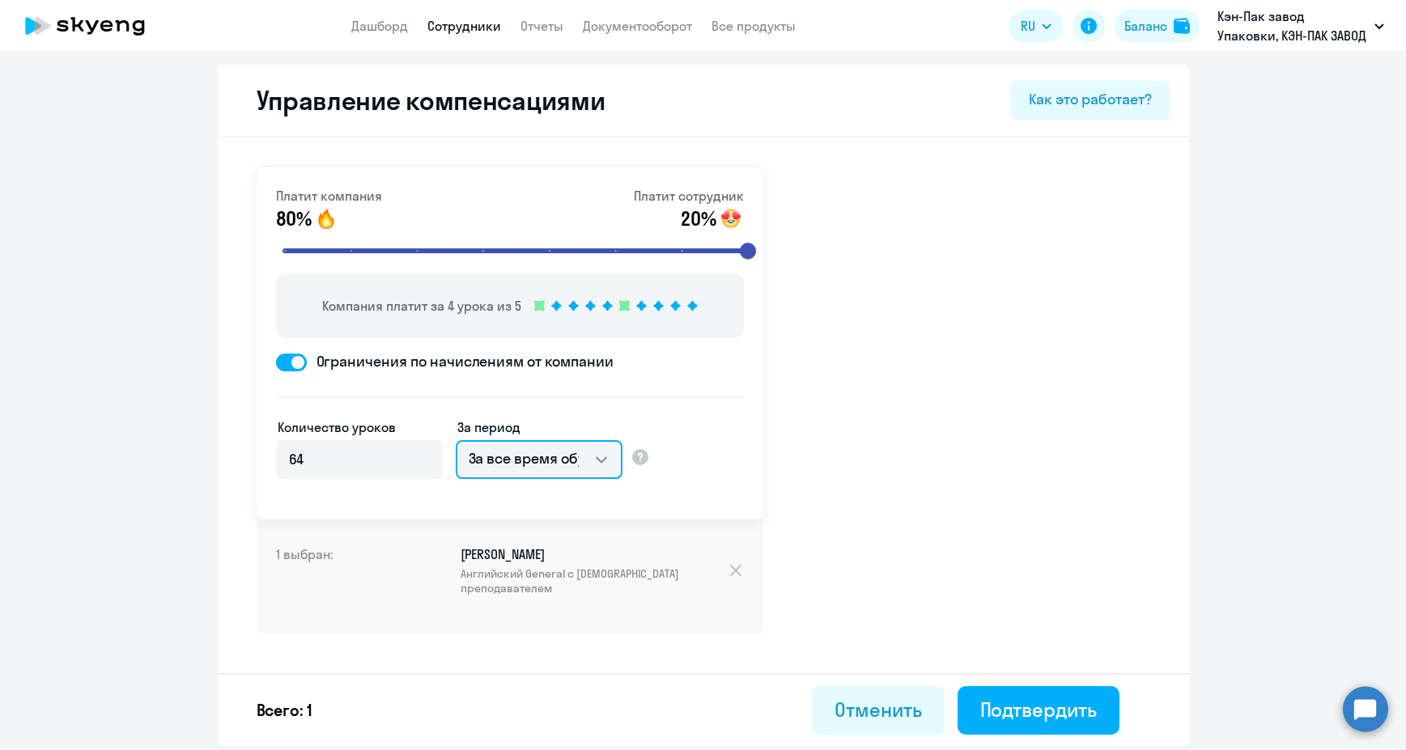
click at [456, 440] on select "В месяц За квартал В год За все время обучения" at bounding box center [539, 459] width 167 height 39
click at [284, 355] on span at bounding box center [291, 363] width 31 height 18
click at [276, 362] on input "Ограничения по начислениям от компании" at bounding box center [275, 362] width 1 height 1
checkbox input "false"
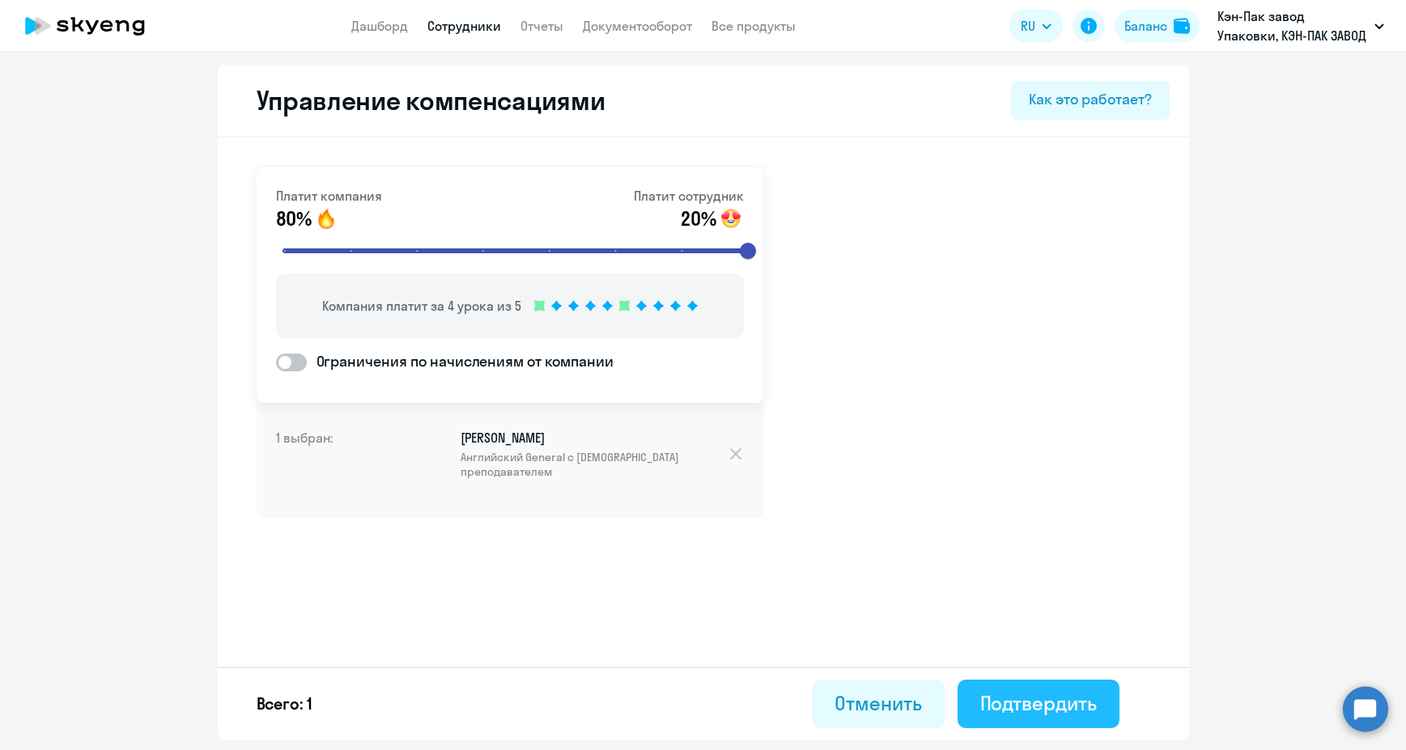
click at [1035, 713] on div "Подтвердить" at bounding box center [1038, 703] width 117 height 26
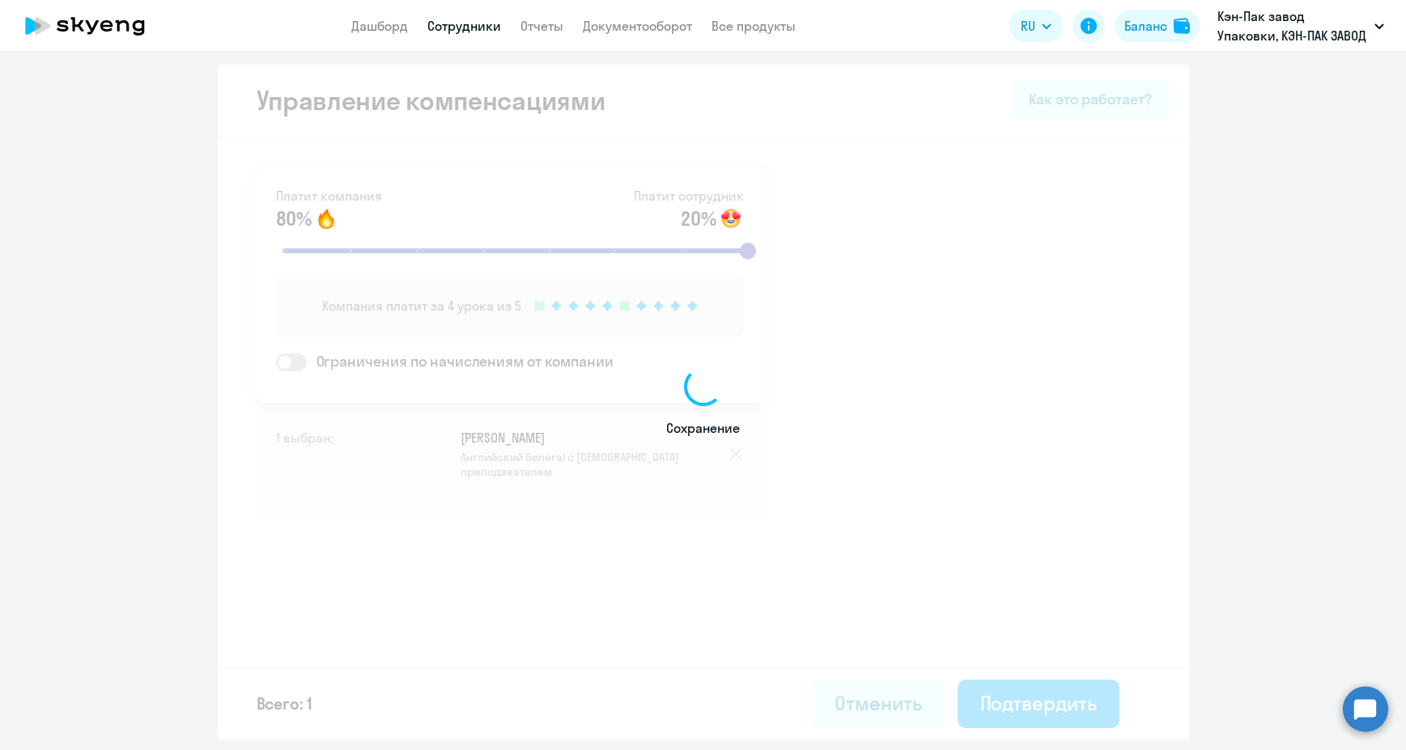
select select "30"
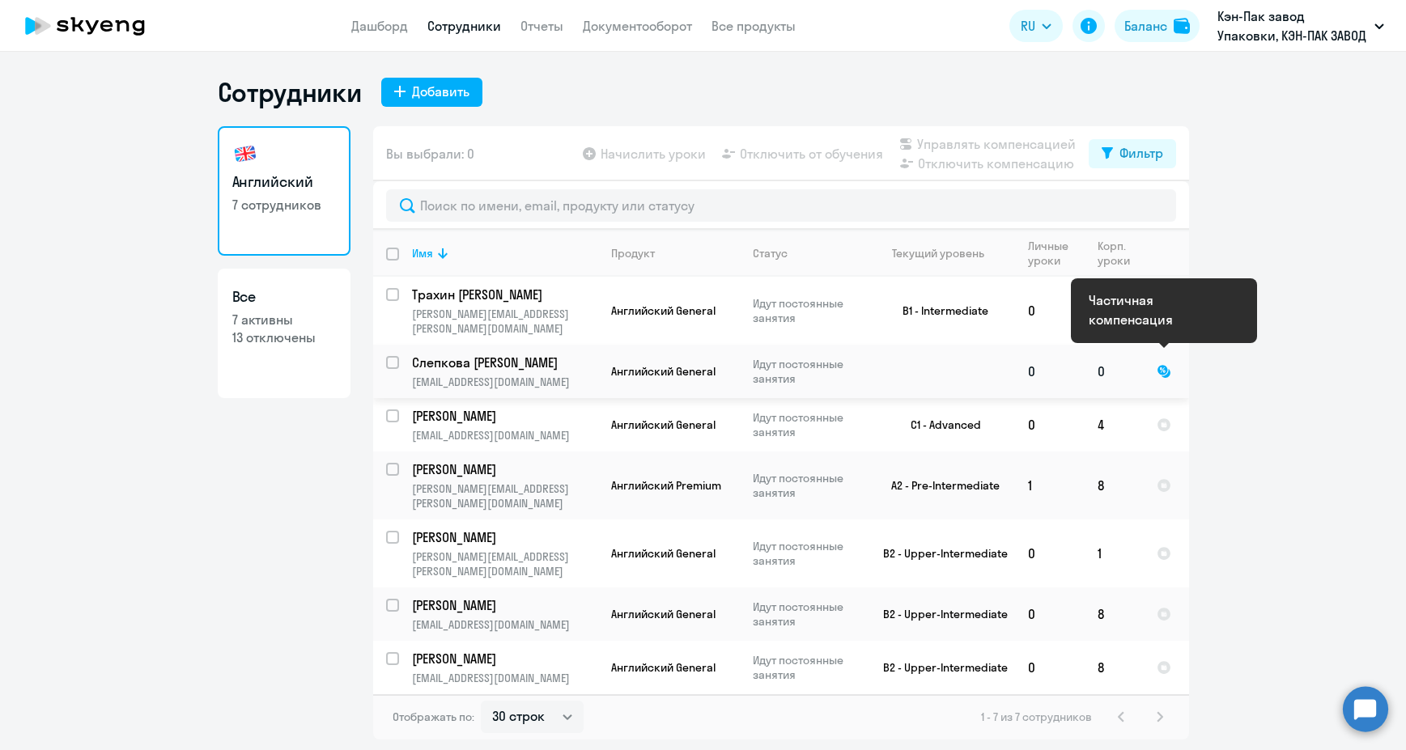
click at [1156, 364] on div at bounding box center [1163, 371] width 15 height 15
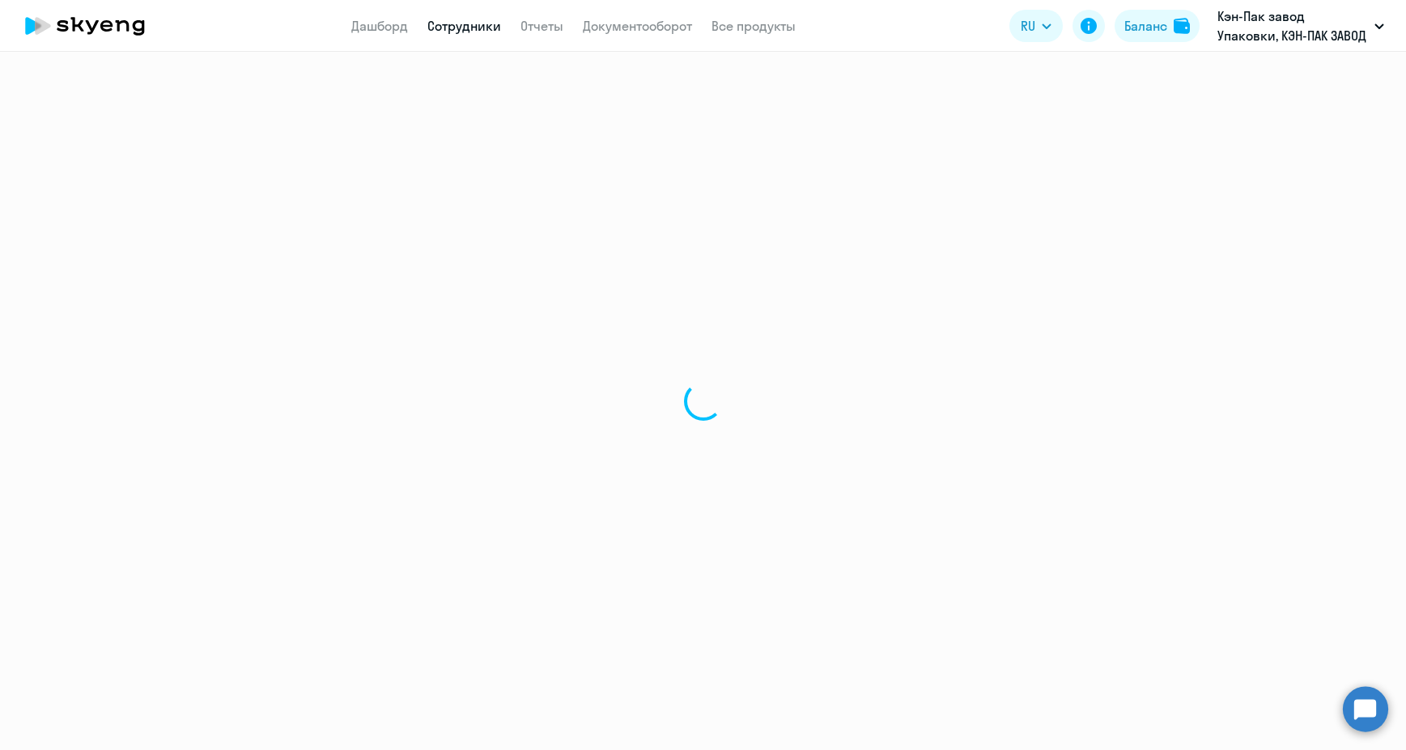
select select "english"
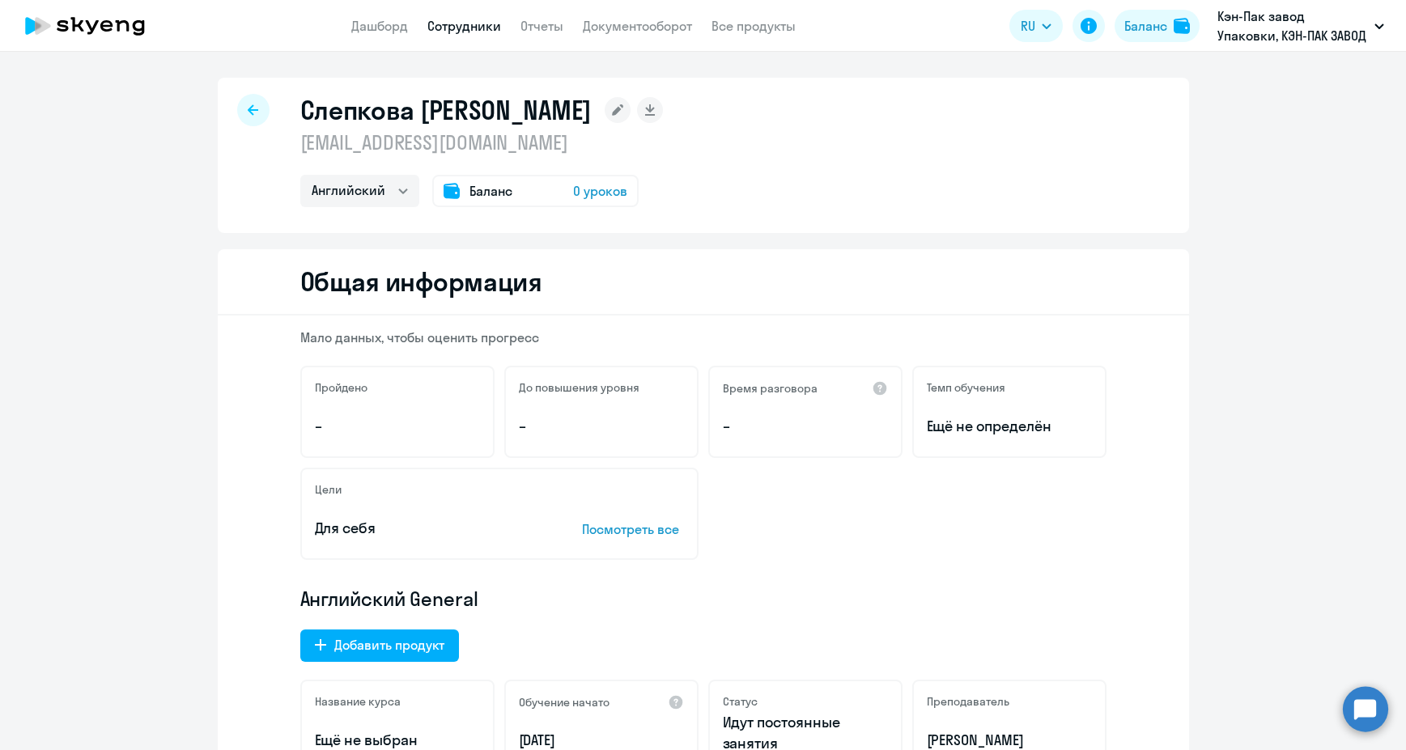
click at [248, 108] on icon at bounding box center [253, 109] width 11 height 11
select select "30"
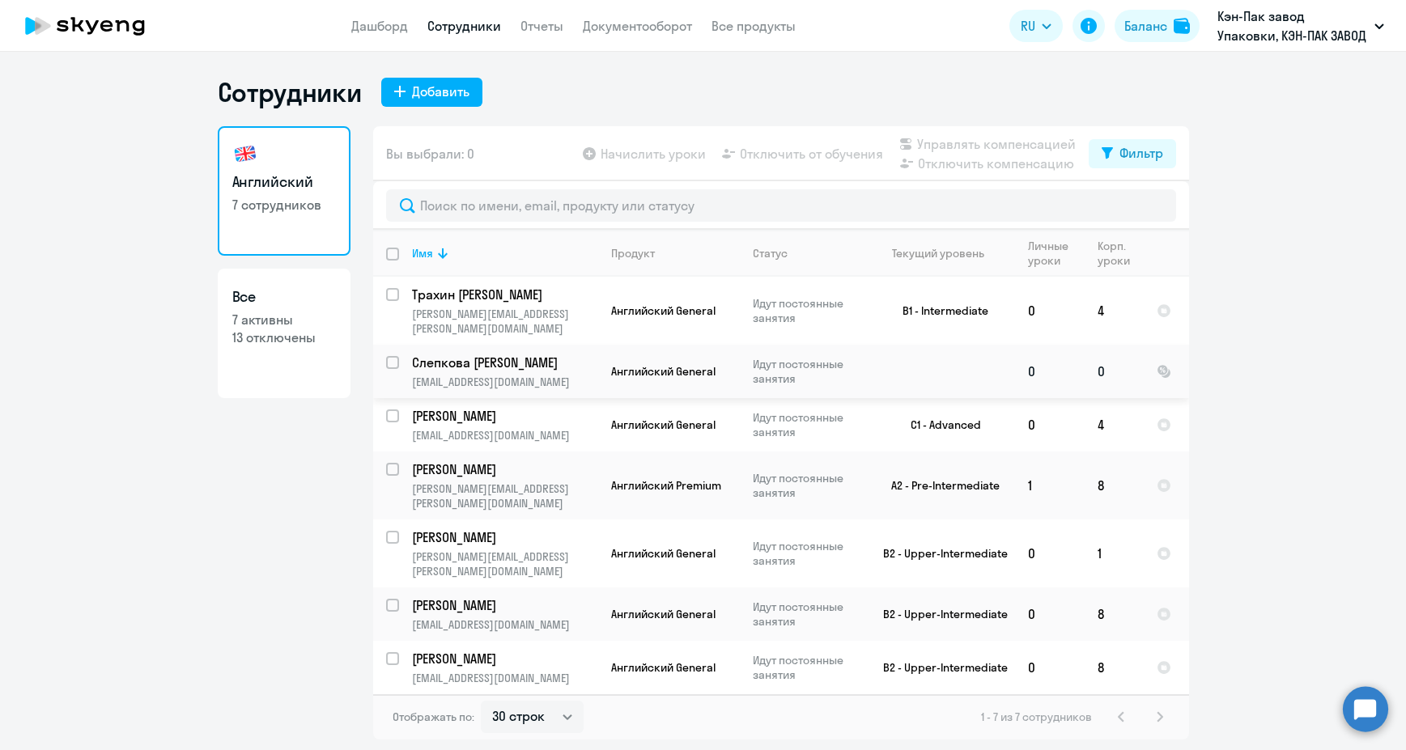
click at [391, 356] on input "select row 40032816" at bounding box center [402, 372] width 32 height 32
click at [996, 163] on span "Отключить компенсацию" at bounding box center [996, 163] width 156 height 19
checkbox input "false"
click at [388, 356] on input "select row 40032816" at bounding box center [402, 372] width 32 height 32
click at [1151, 150] on div "Фильтр" at bounding box center [1141, 152] width 44 height 19
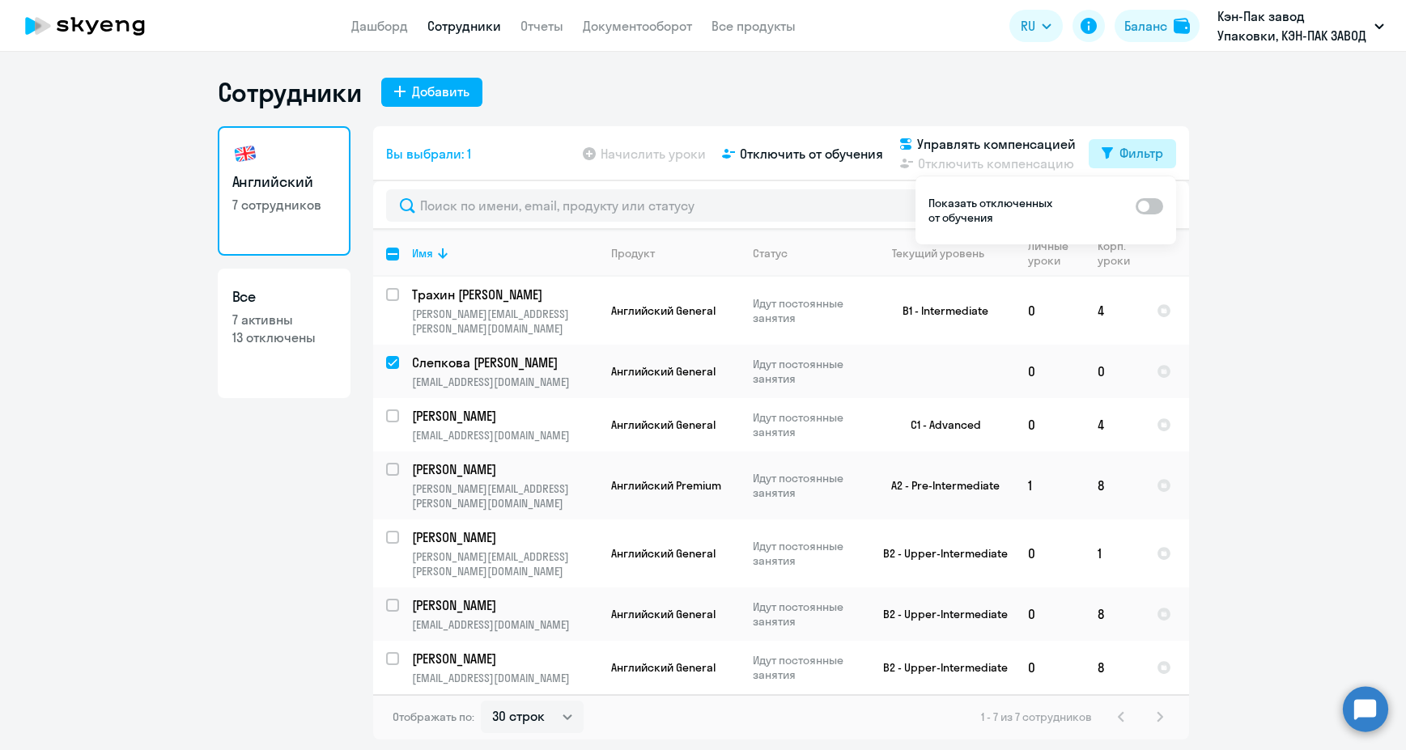
click at [1151, 150] on div "Фильтр" at bounding box center [1141, 152] width 44 height 19
click at [394, 356] on input "deselect row 40032816" at bounding box center [402, 372] width 32 height 32
checkbox input "false"
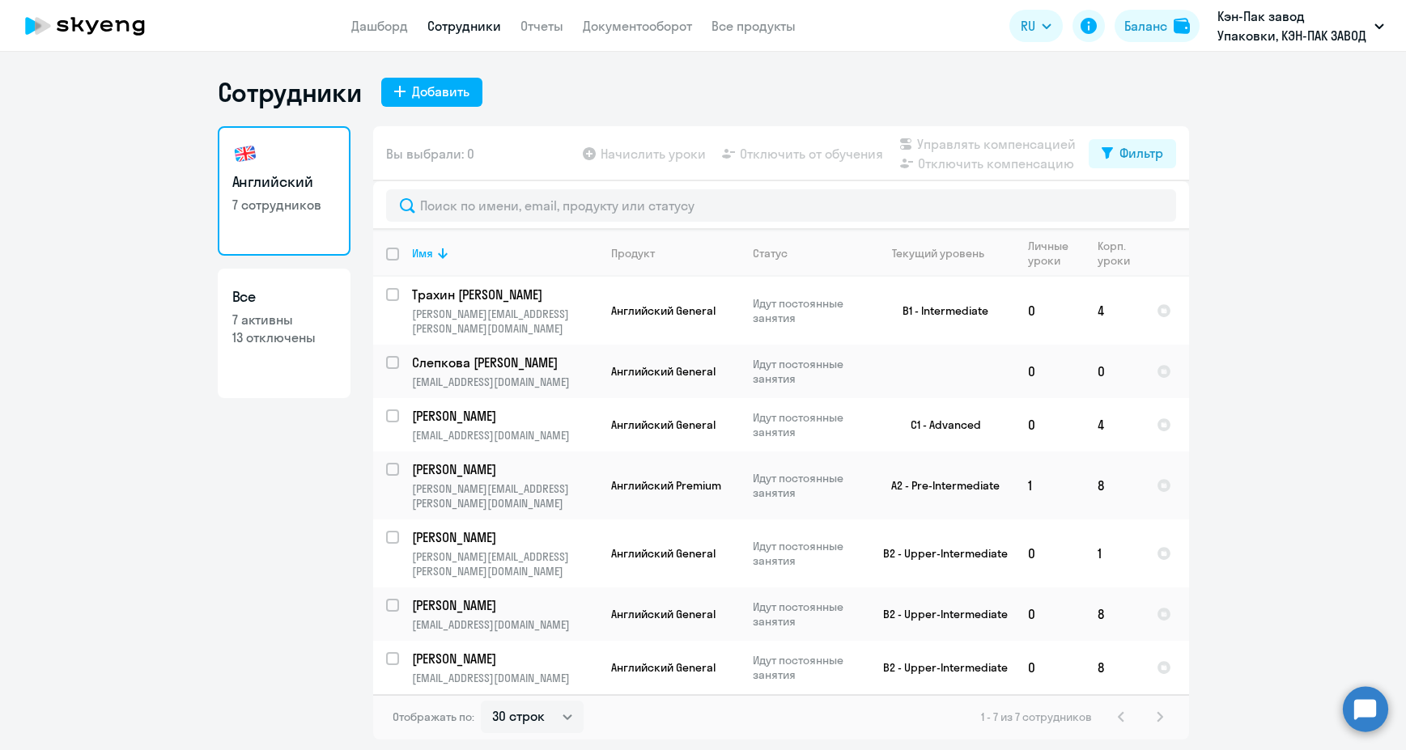
click at [269, 349] on link "Все 7 активны 13 отключены" at bounding box center [284, 333] width 133 height 129
select select "30"
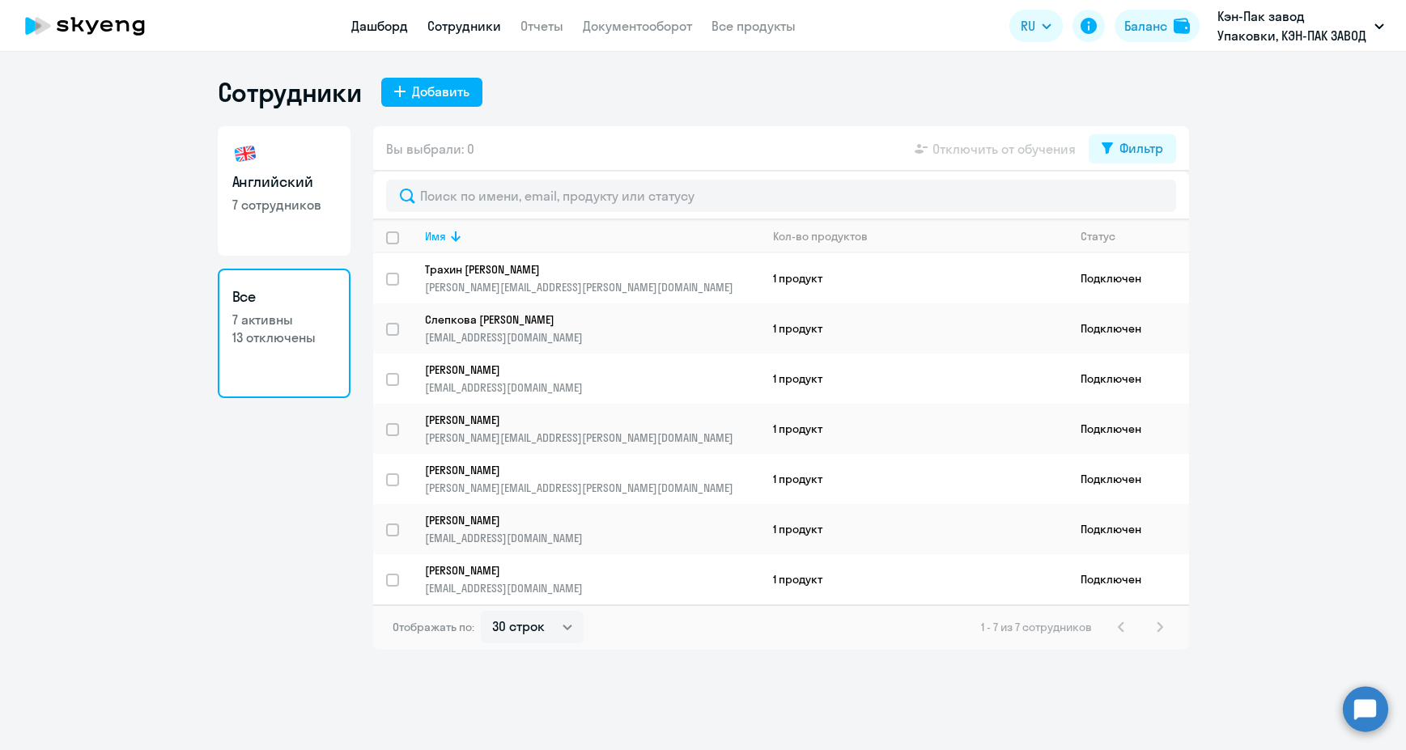
click at [384, 24] on link "Дашборд" at bounding box center [379, 26] width 57 height 16
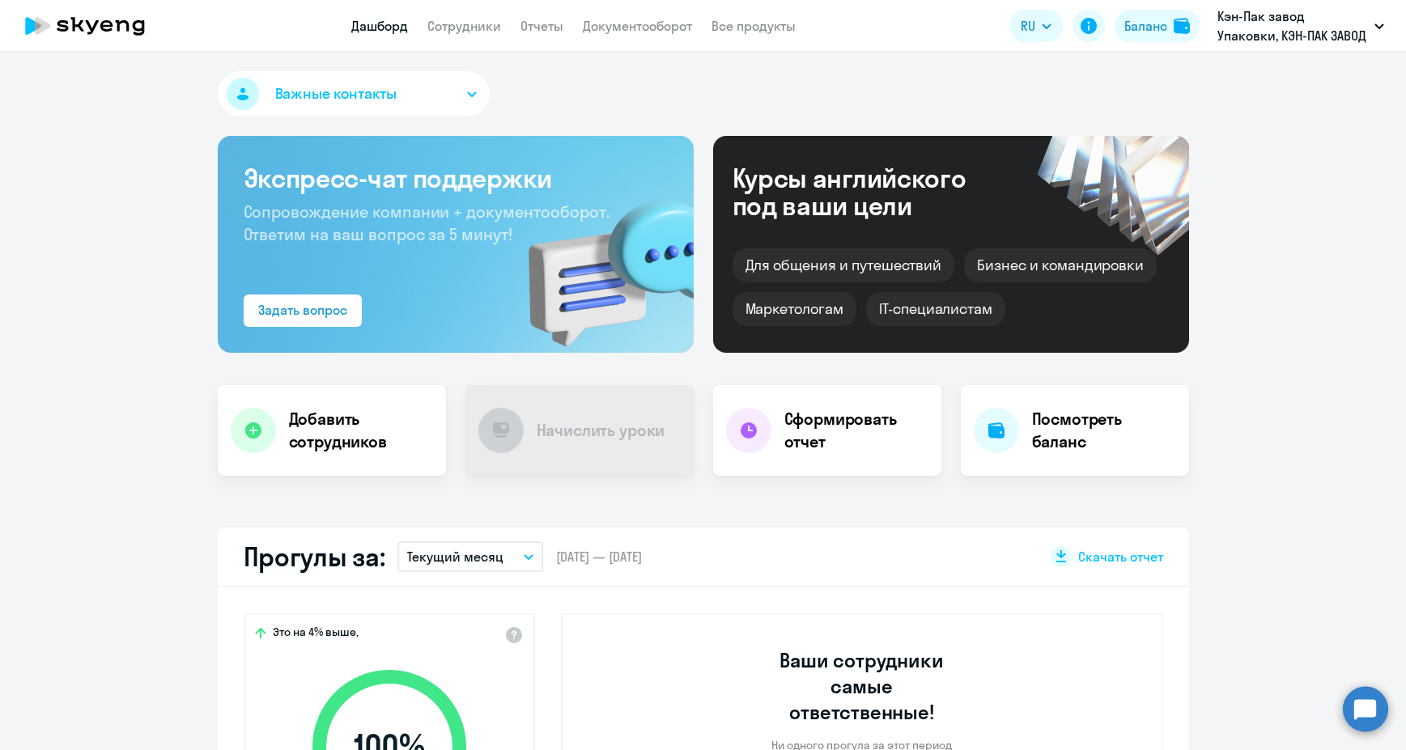
select select "30"
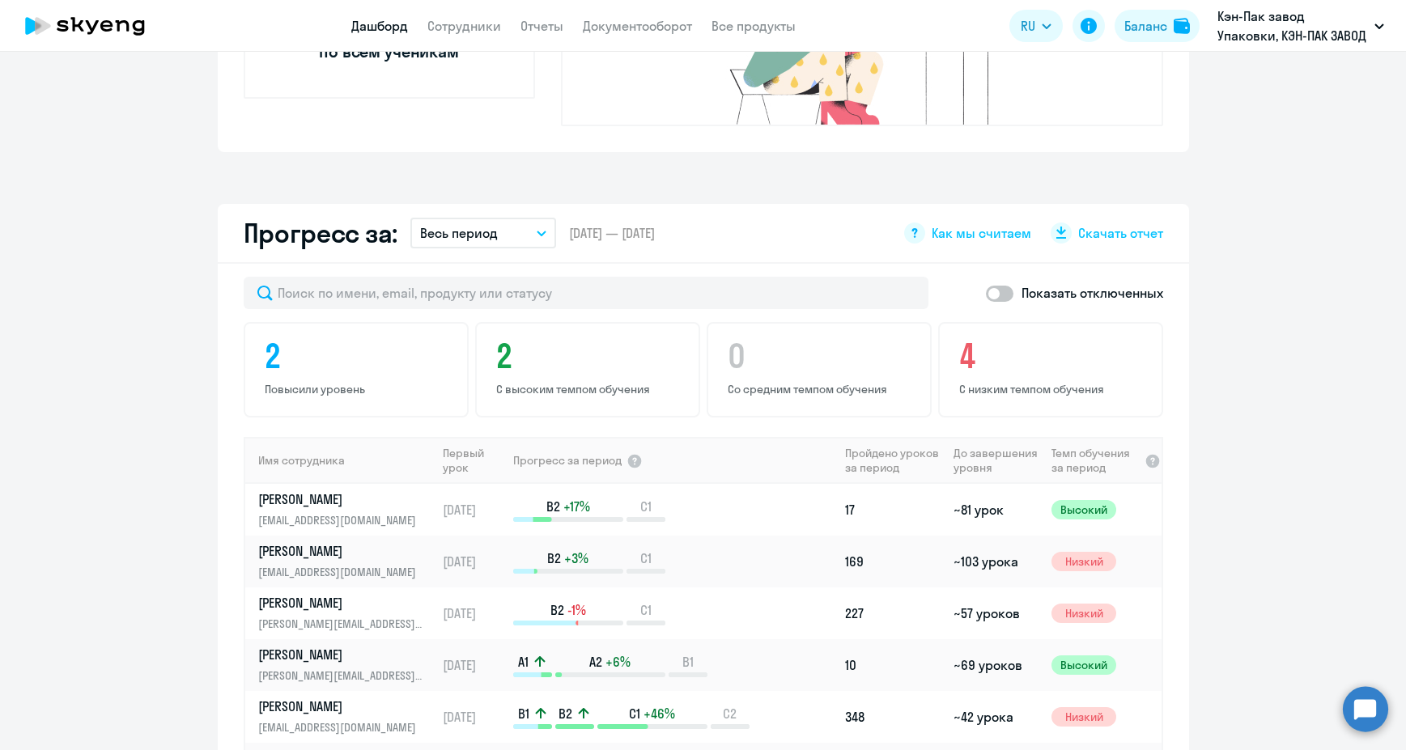
scroll to position [973, 0]
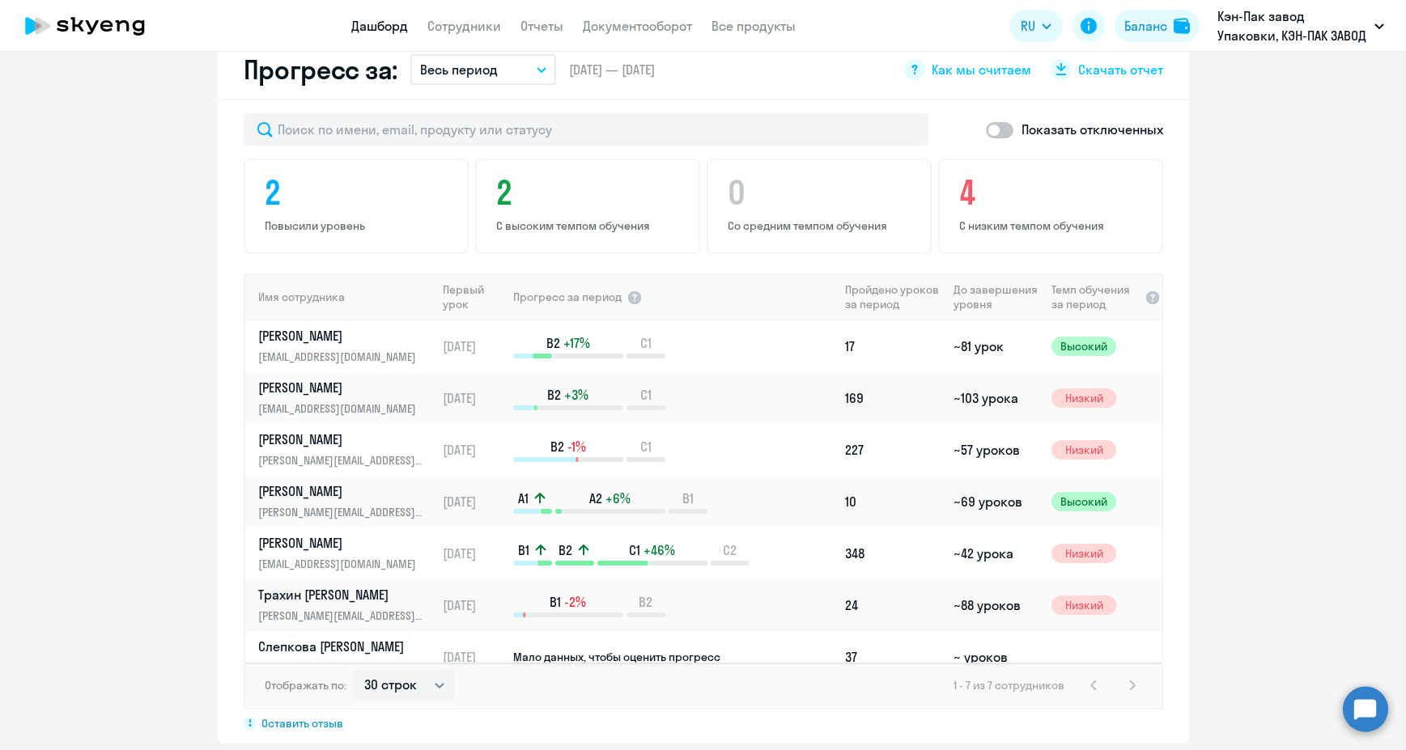
drag, startPoint x: 301, startPoint y: 621, endPoint x: 272, endPoint y: 622, distance: 29.2
click at [272, 638] on p "[PERSON_NAME]" at bounding box center [341, 647] width 167 height 18
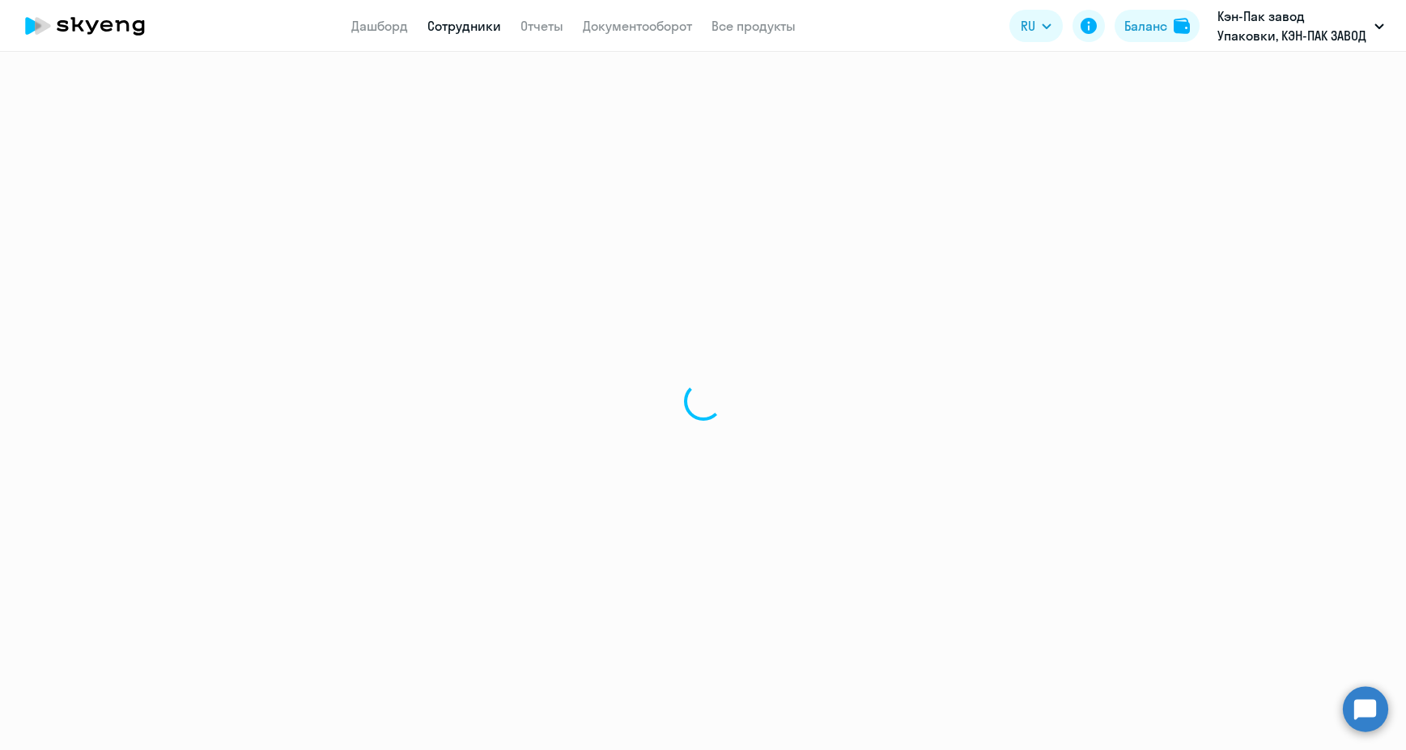
select select "english"
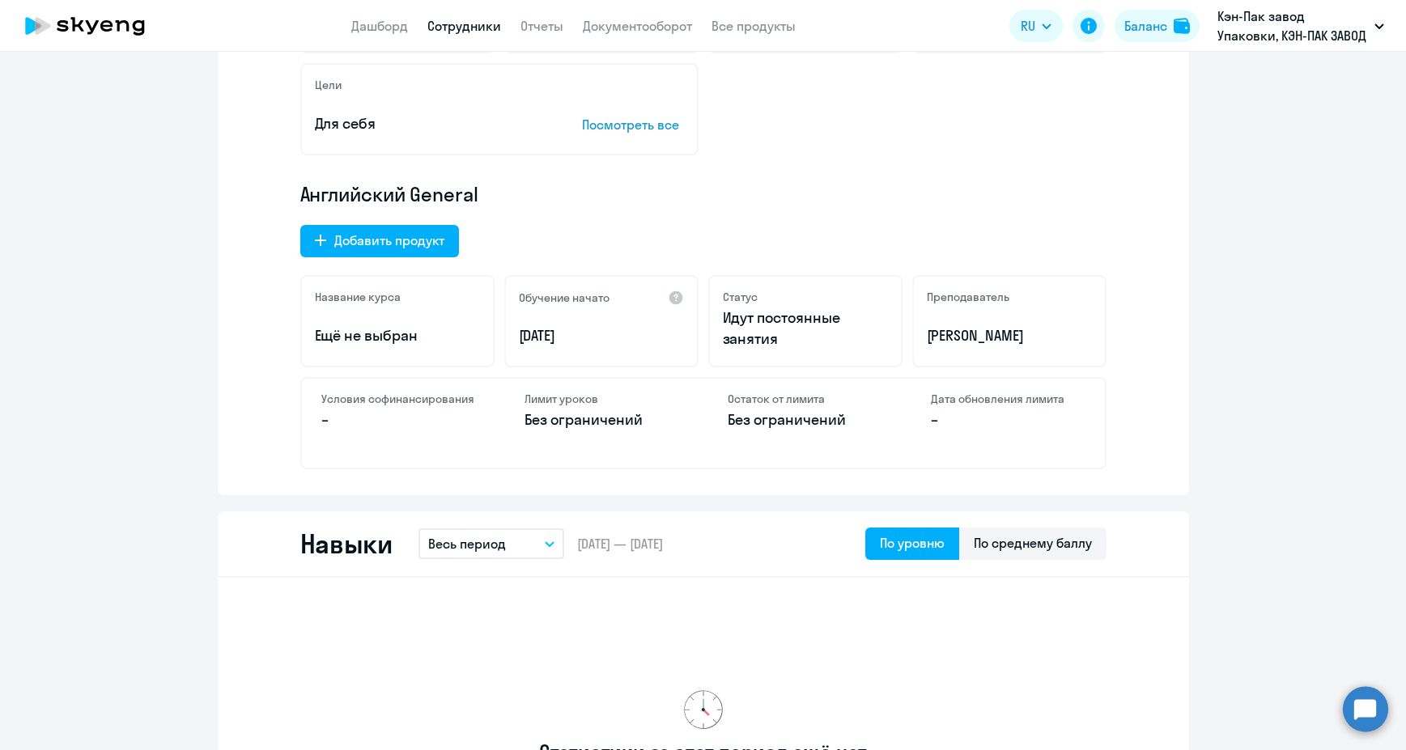
scroll to position [566, 0]
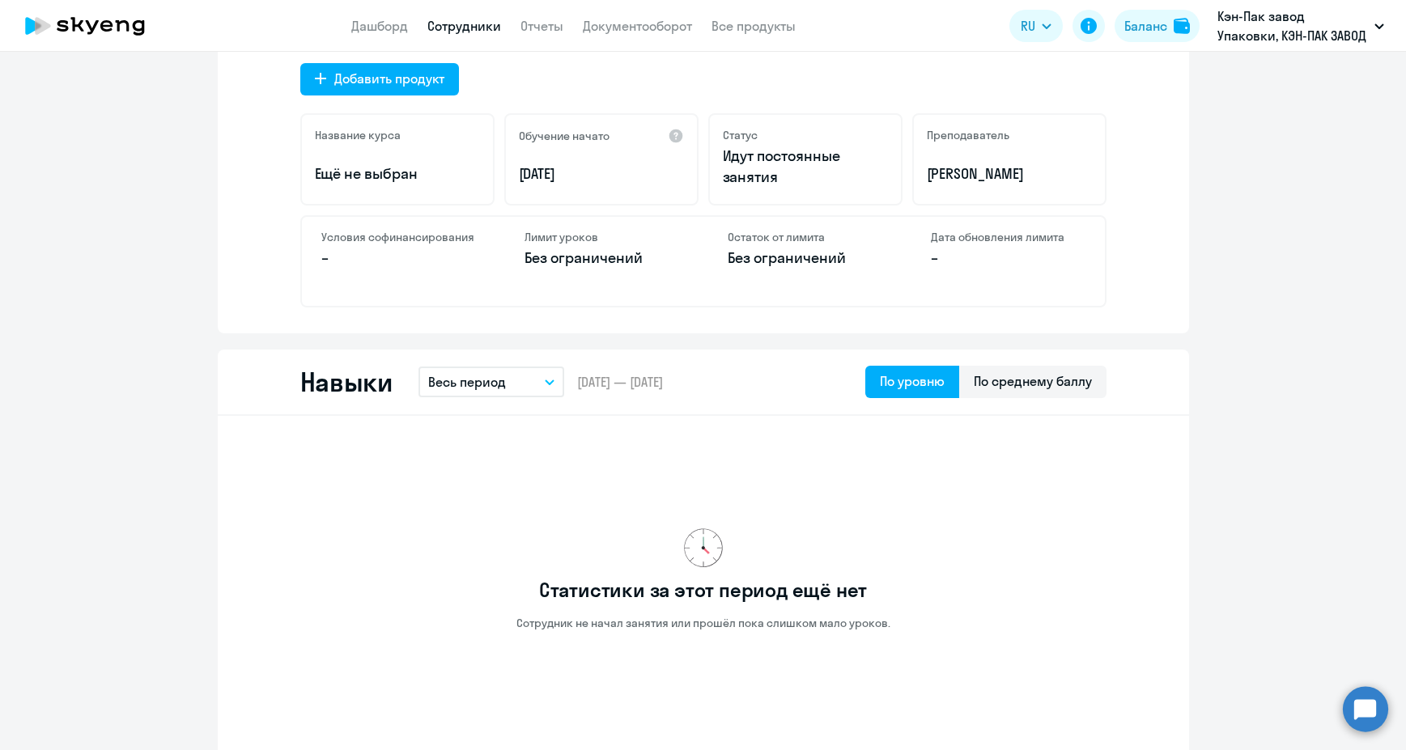
click at [562, 329] on div "Мало данных, чтобы оценить прогресс Пройдено – До повышения уровня – Время разг…" at bounding box center [703, 41] width 971 height 584
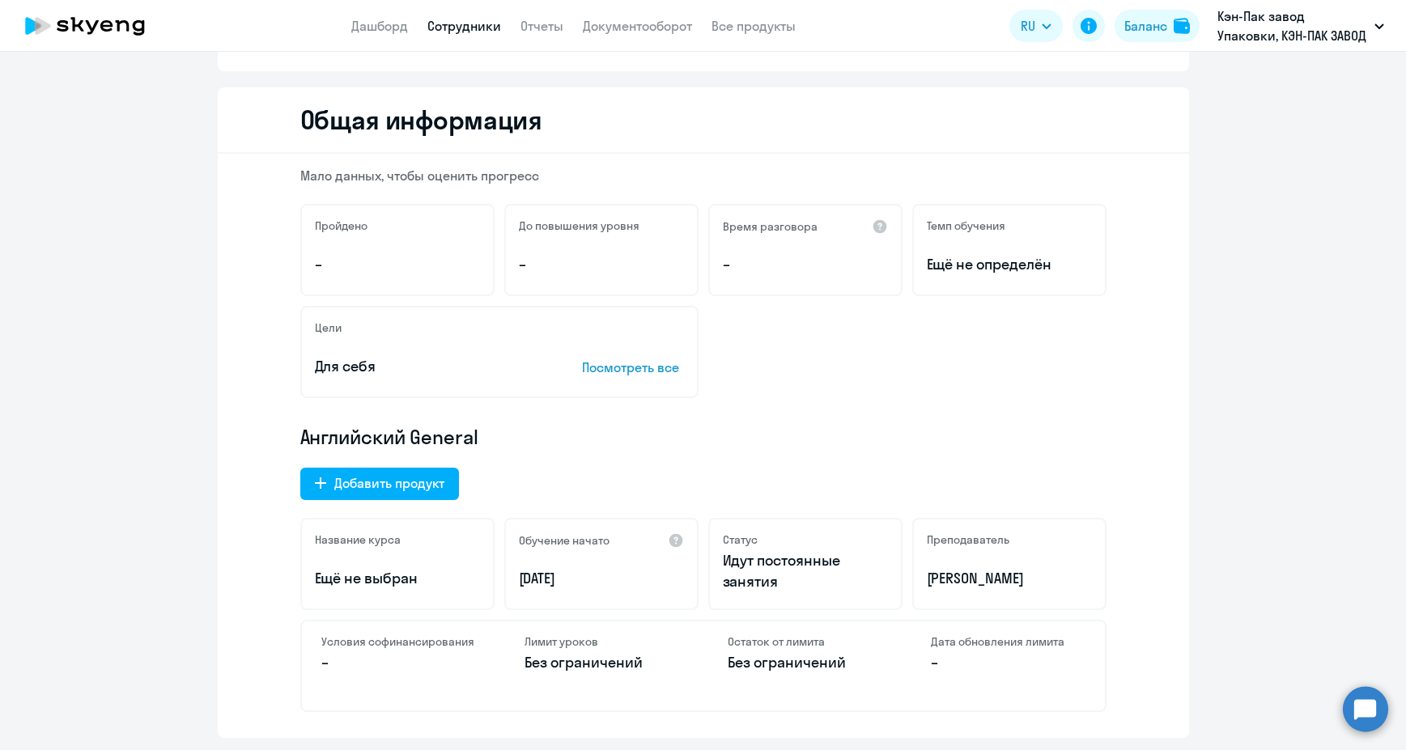
scroll to position [0, 0]
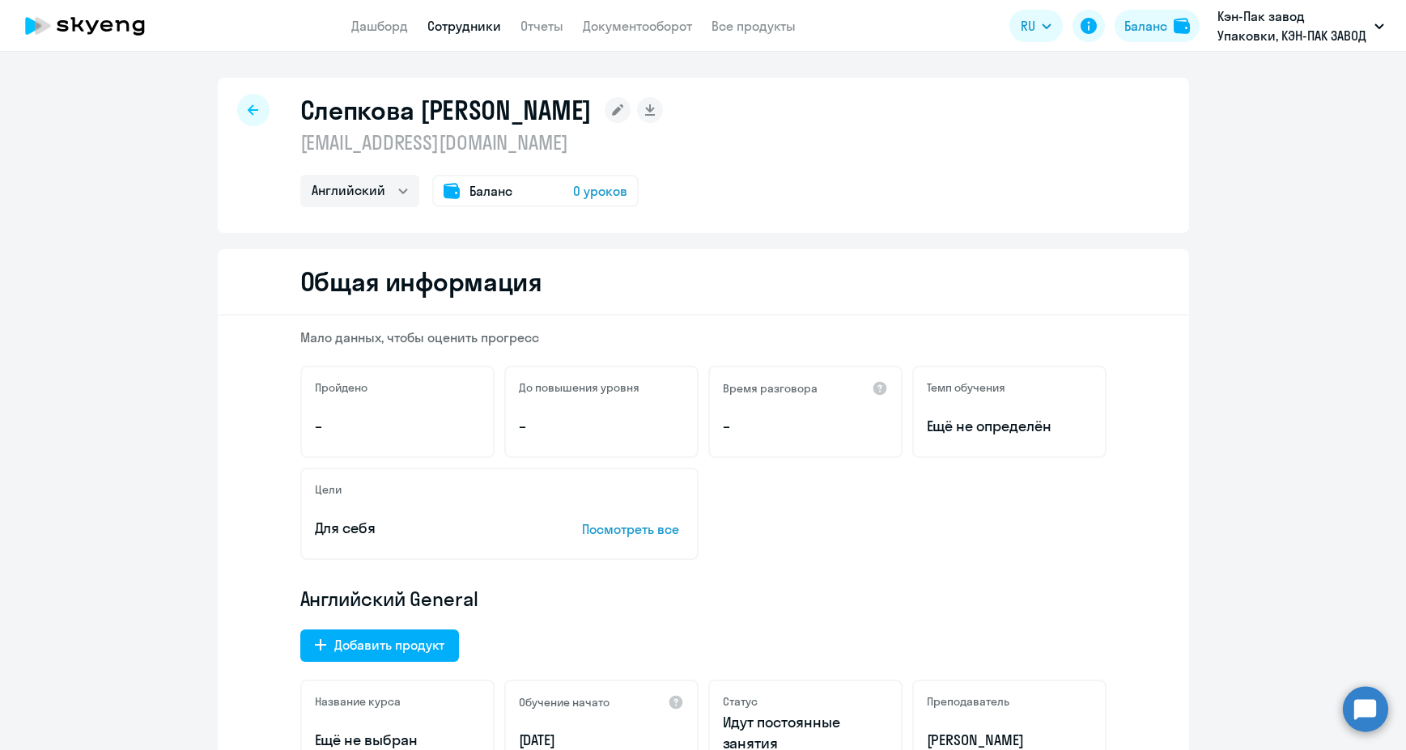
click at [590, 186] on span "0 уроков" at bounding box center [600, 190] width 54 height 19
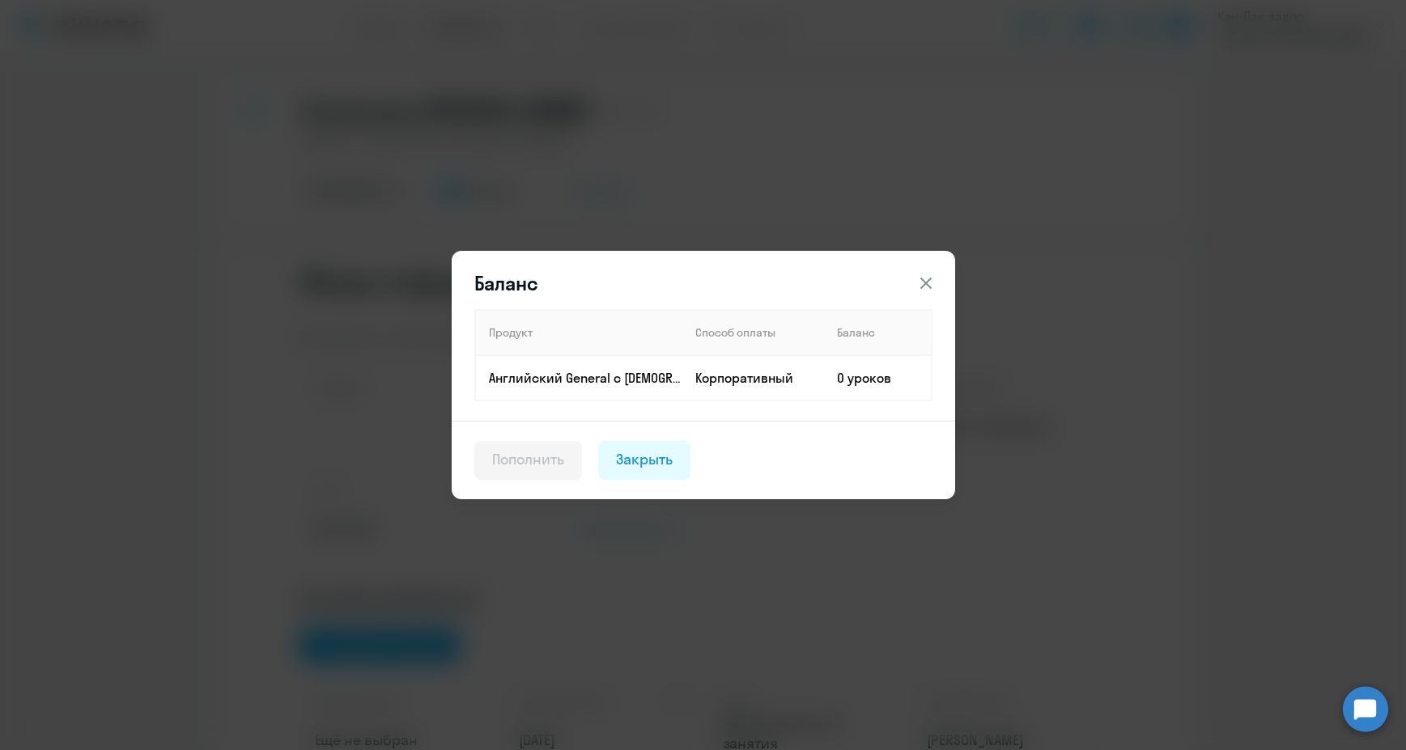
click at [928, 282] on icon at bounding box center [925, 283] width 19 height 19
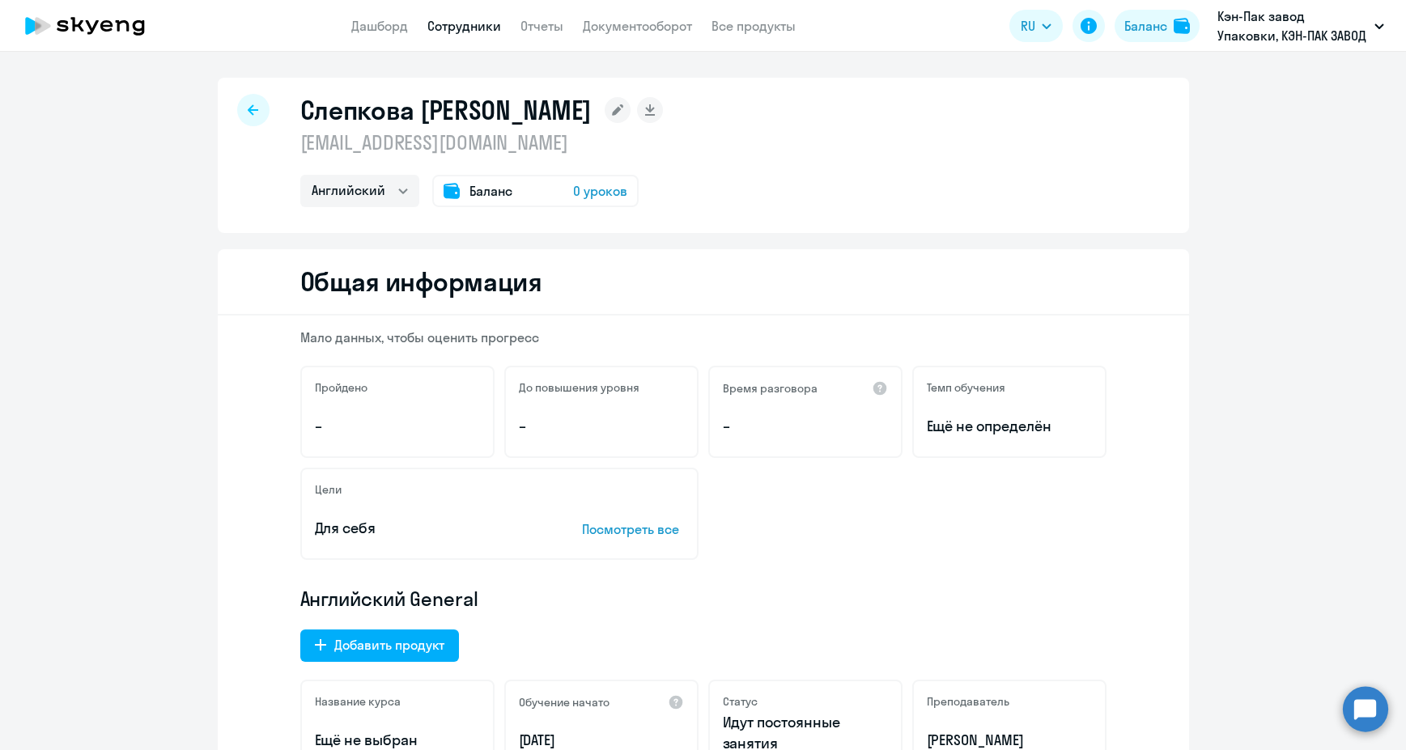
click at [247, 119] on div at bounding box center [253, 110] width 32 height 32
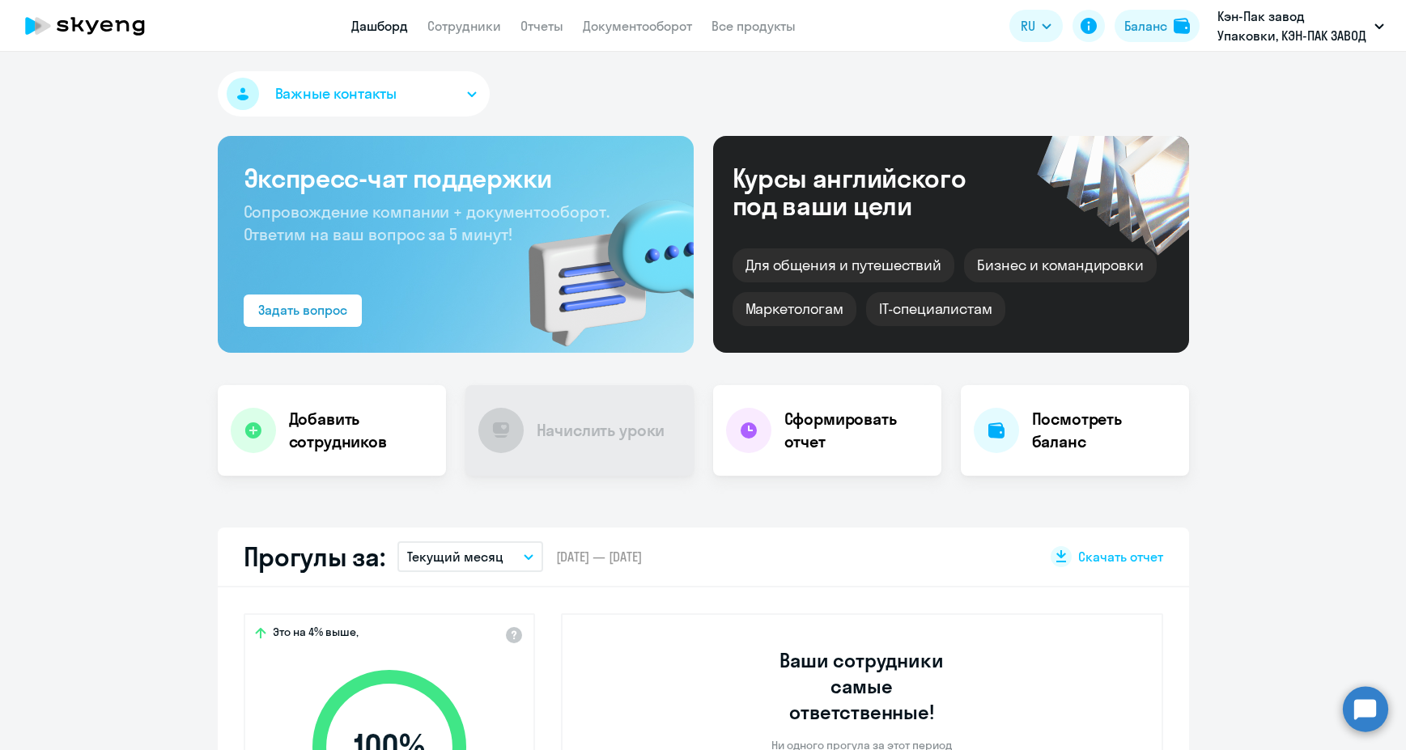
scroll to position [486, 0]
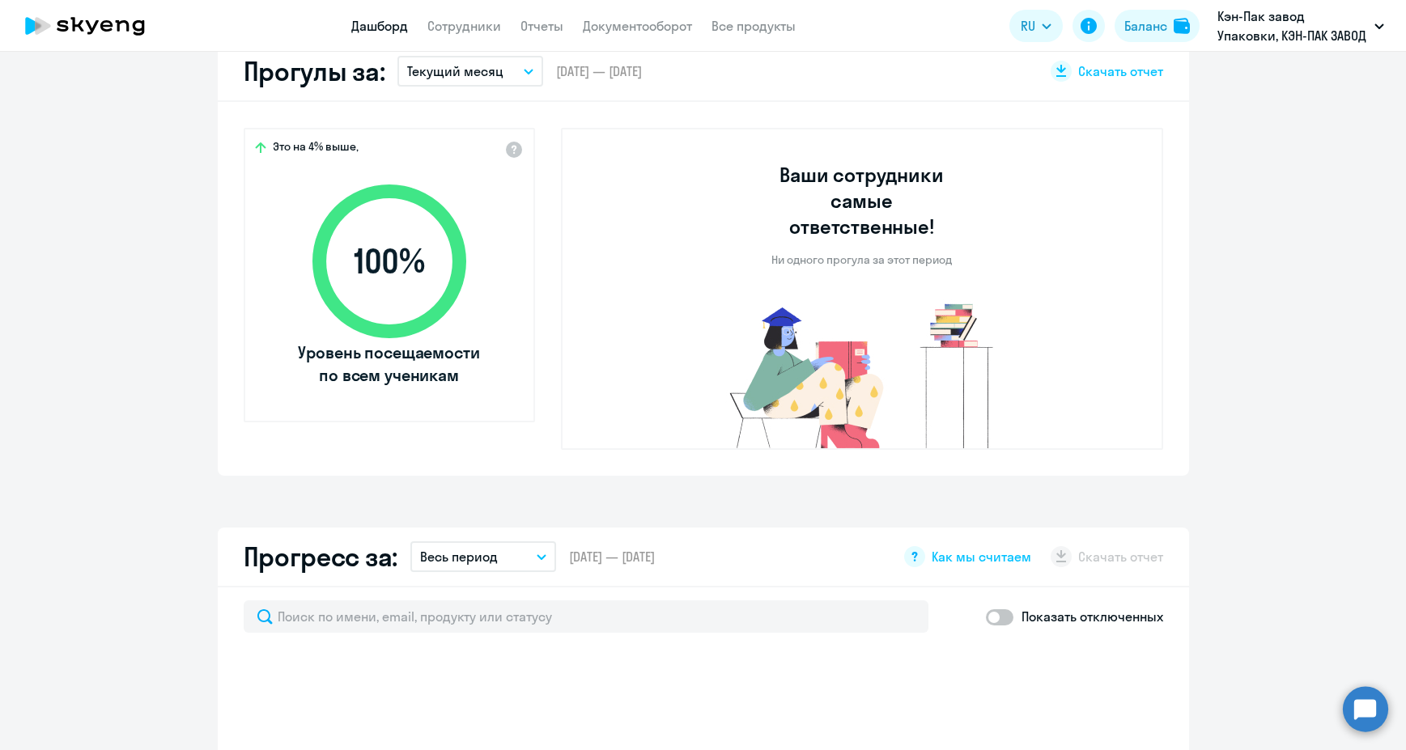
select select "30"
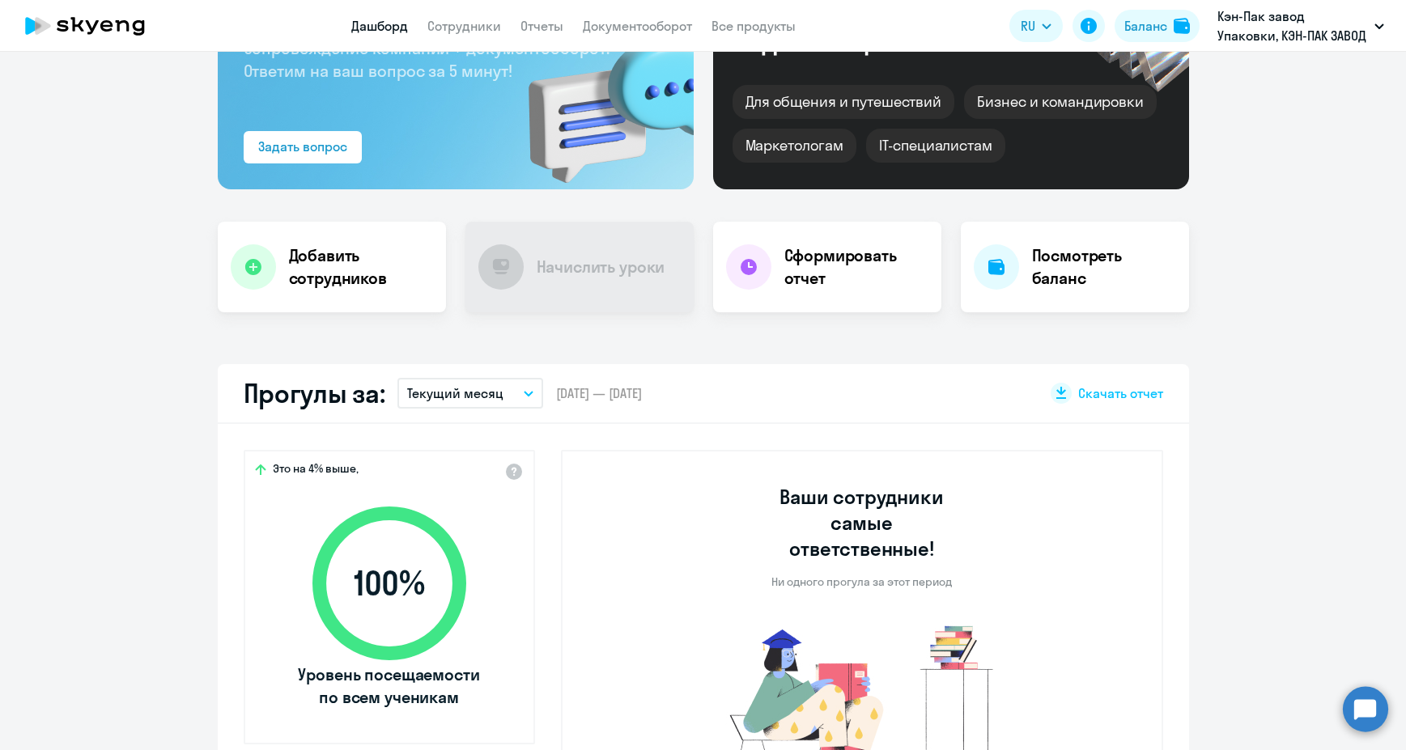
scroll to position [0, 0]
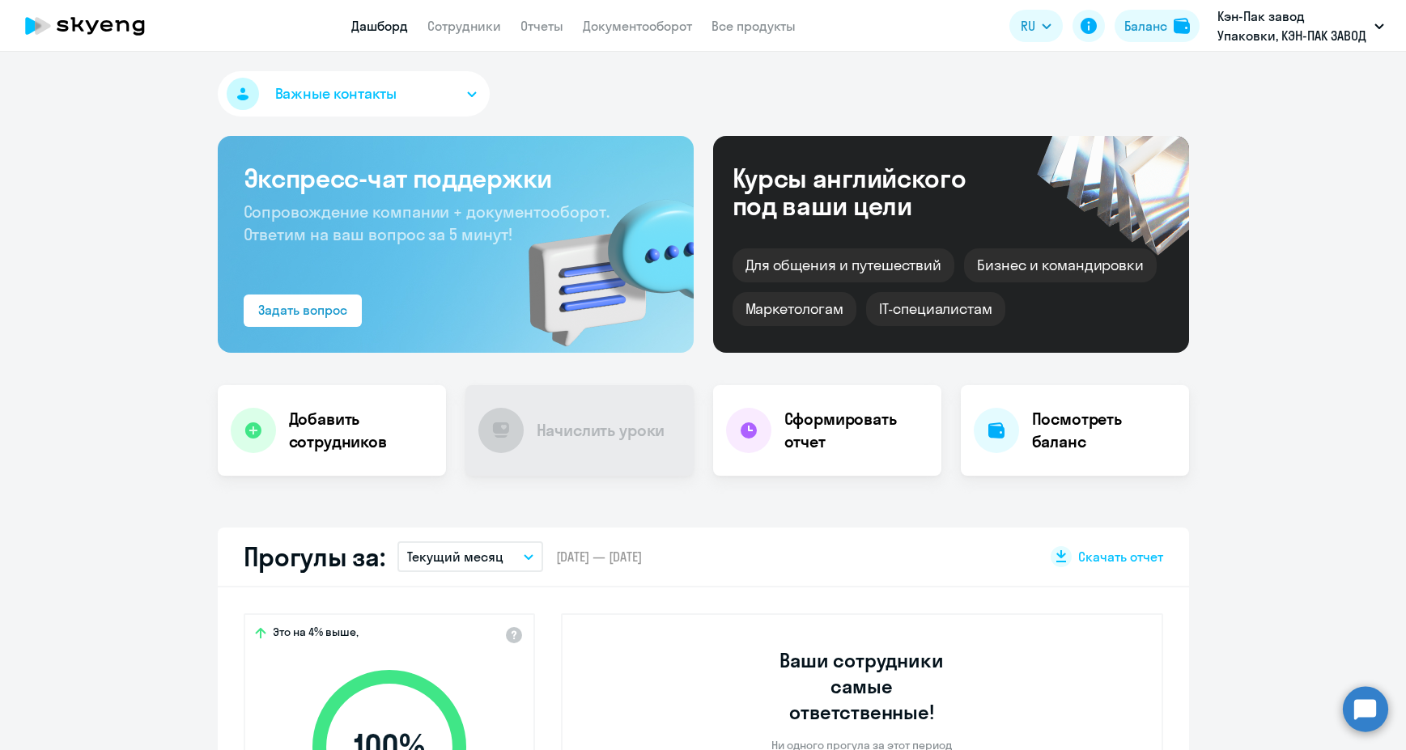
click at [1351, 699] on circle at bounding box center [1365, 708] width 45 height 45
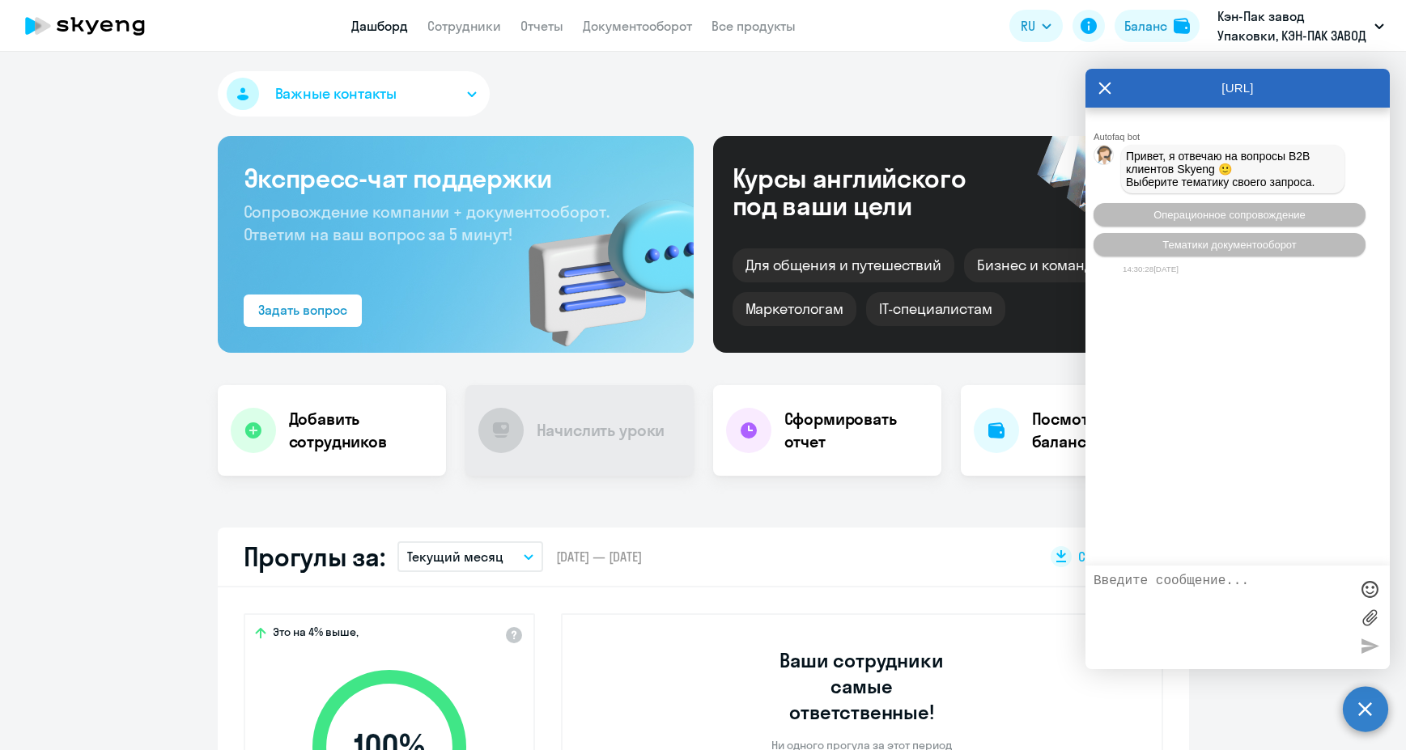
click at [1351, 699] on circle at bounding box center [1365, 708] width 45 height 45
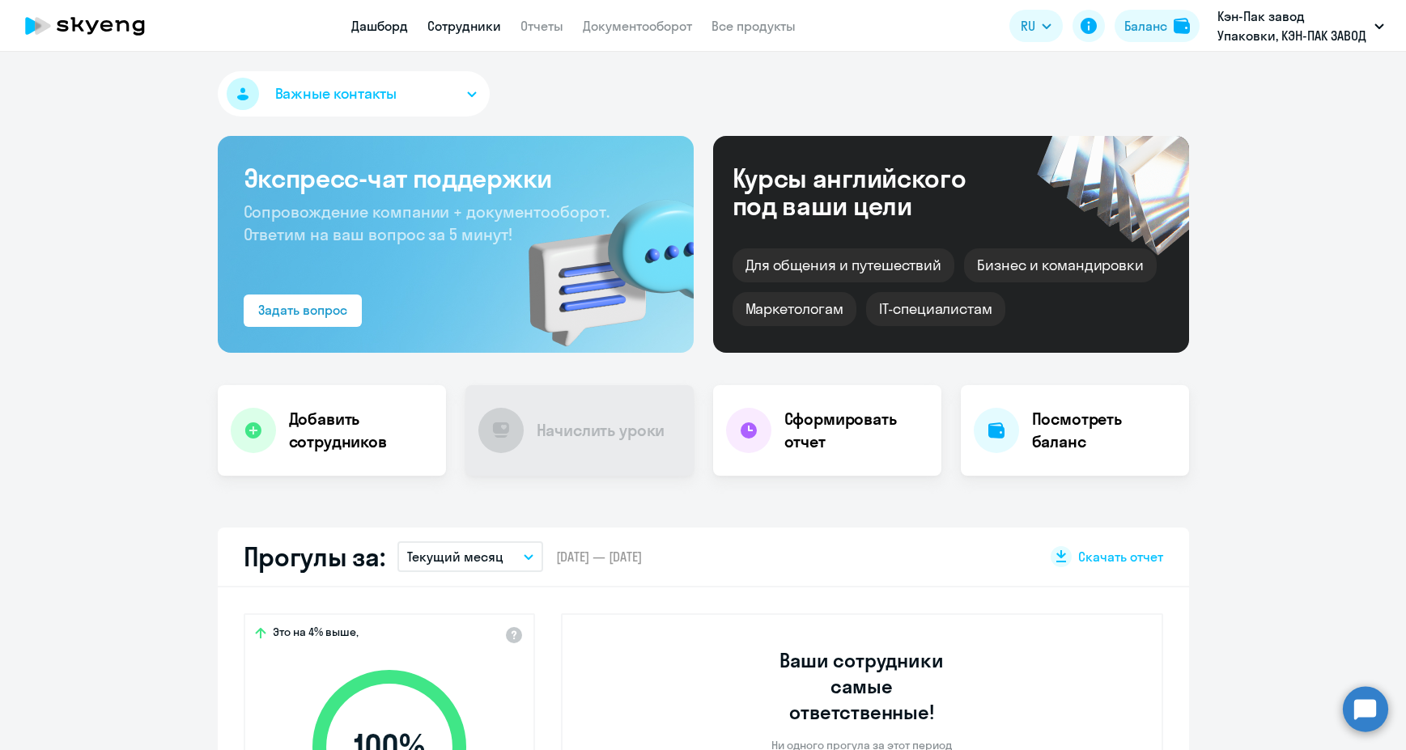
click at [467, 28] on link "Сотрудники" at bounding box center [464, 26] width 74 height 16
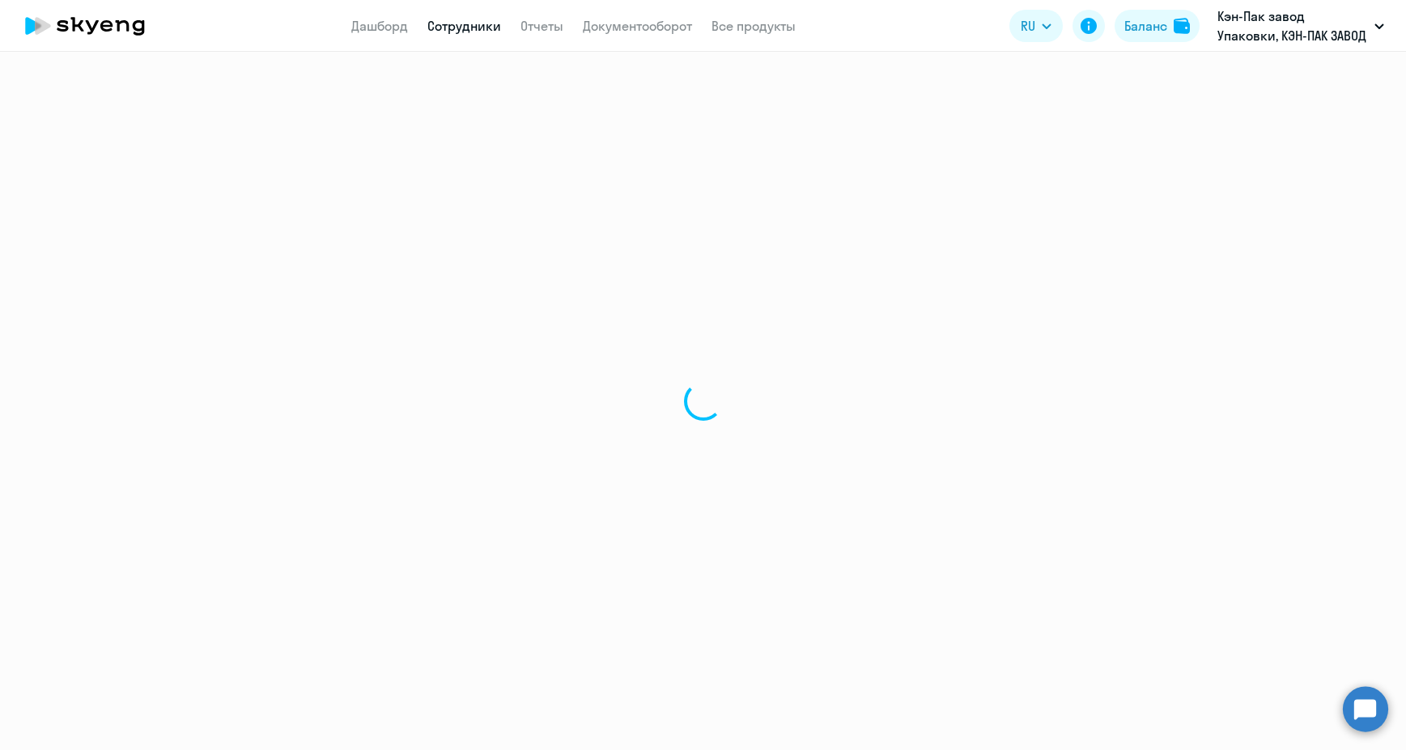
select select "30"
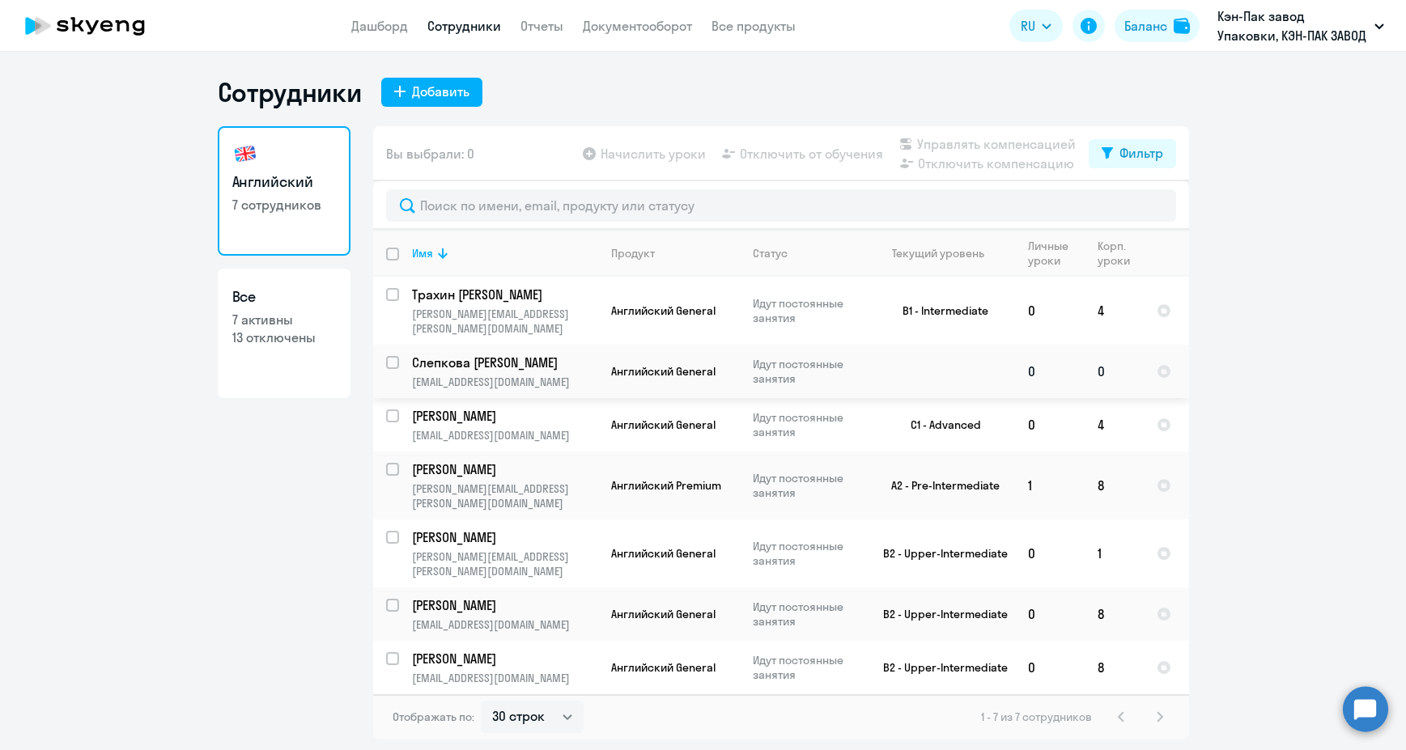
click at [397, 356] on input "select row 40032816" at bounding box center [402, 372] width 32 height 32
click at [392, 343] on div at bounding box center [393, 362] width 39 height 39
checkbox input "false"
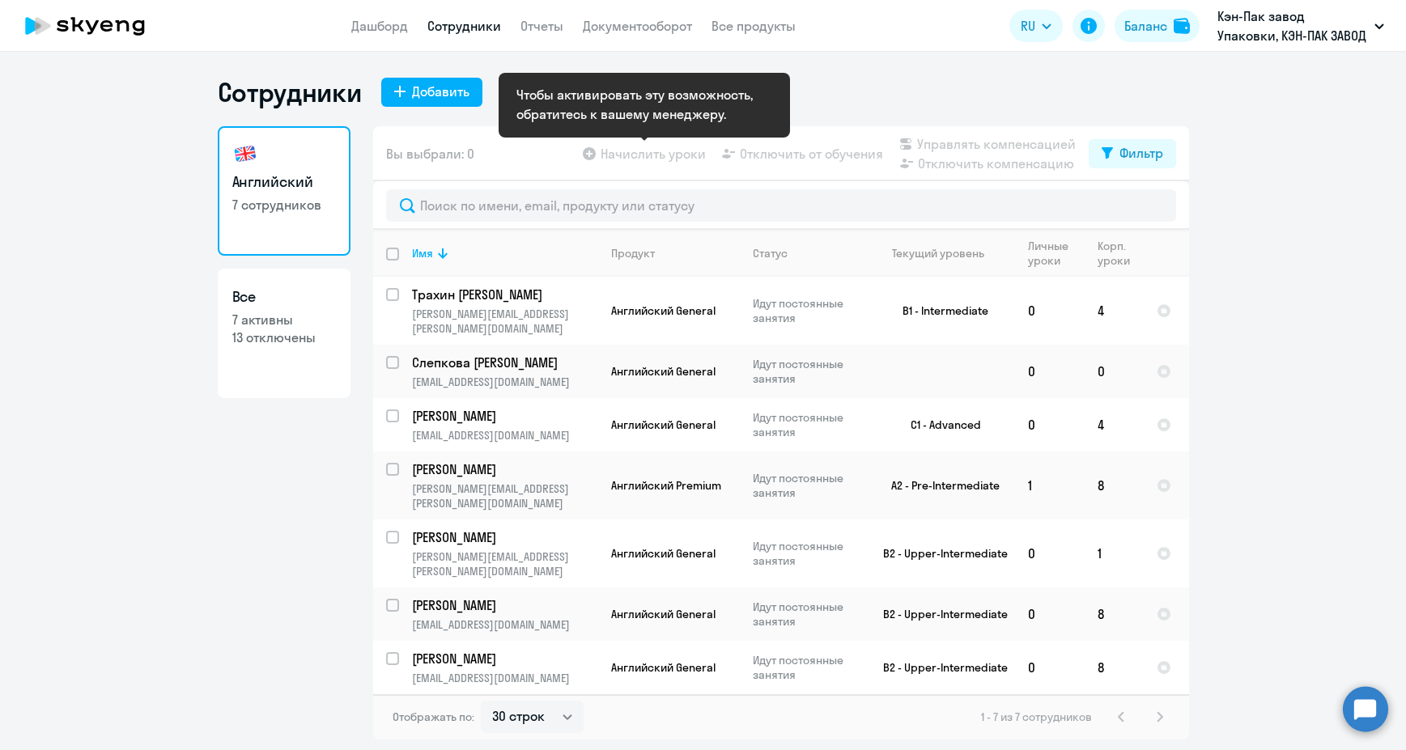
click at [669, 157] on app-table-action-button "Начислить уроки" at bounding box center [642, 153] width 126 height 19
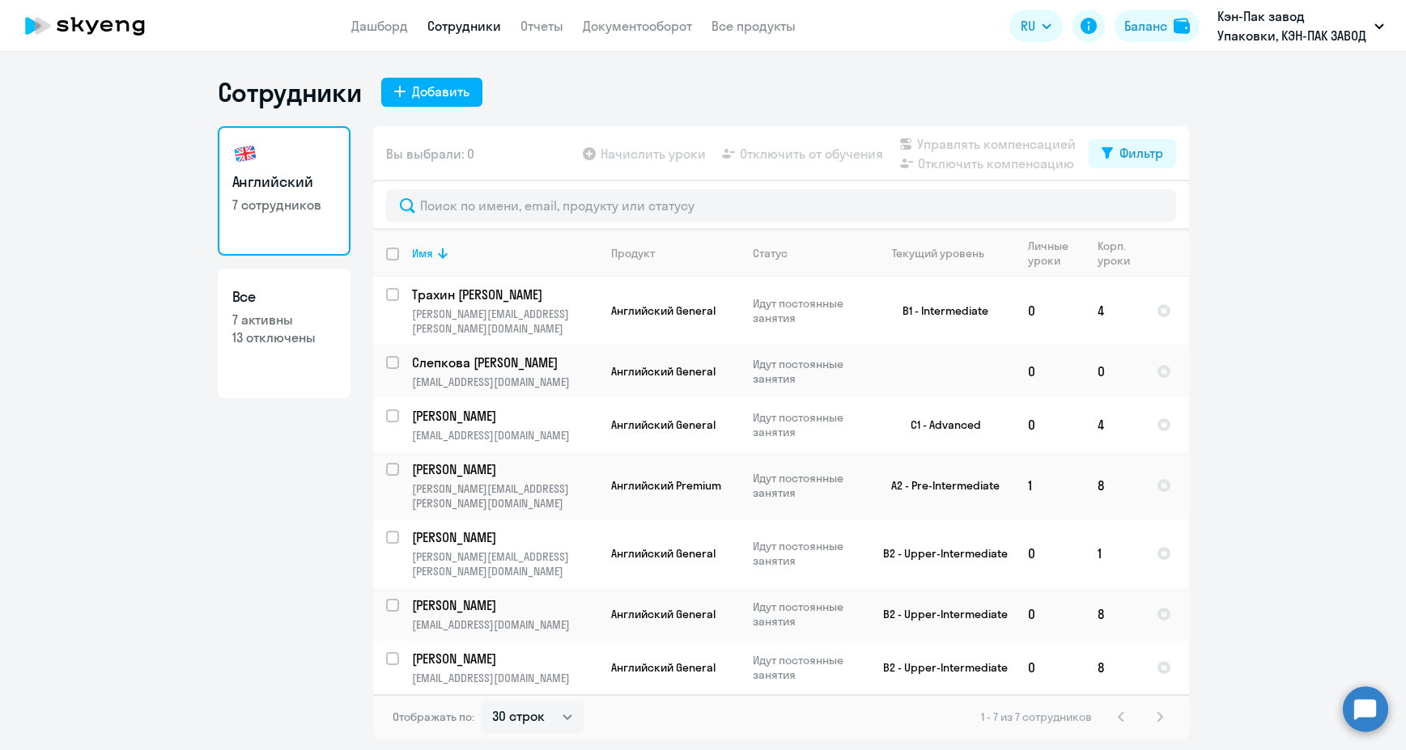
click at [828, 158] on app-table-action-button "Отключить от обучения" at bounding box center [801, 153] width 164 height 19
click at [1158, 155] on div "Фильтр" at bounding box center [1141, 152] width 44 height 19
click at [83, 31] on icon at bounding box center [76, 24] width 13 height 15
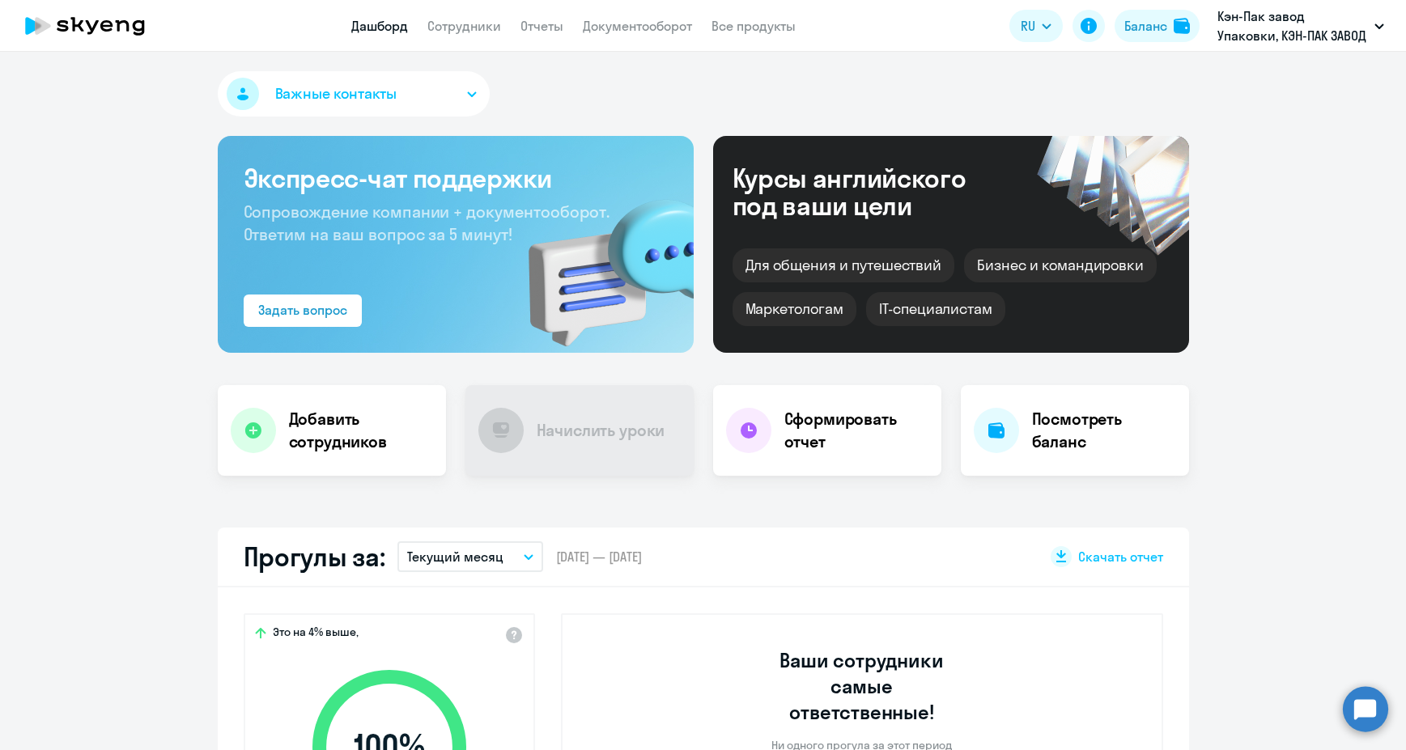
click at [451, 95] on button "Важные контакты" at bounding box center [354, 93] width 272 height 45
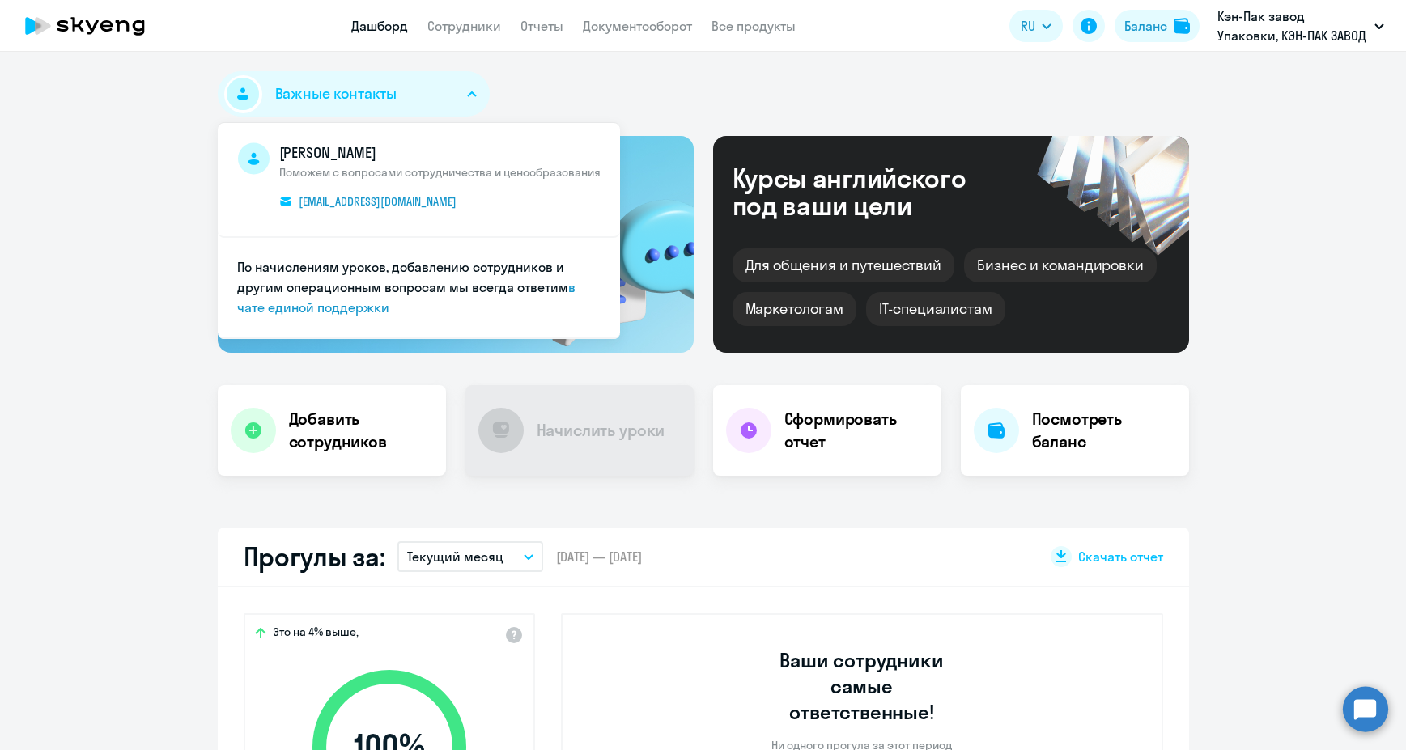
select select "30"
click at [320, 308] on link "в чате единой поддержки" at bounding box center [406, 297] width 338 height 36
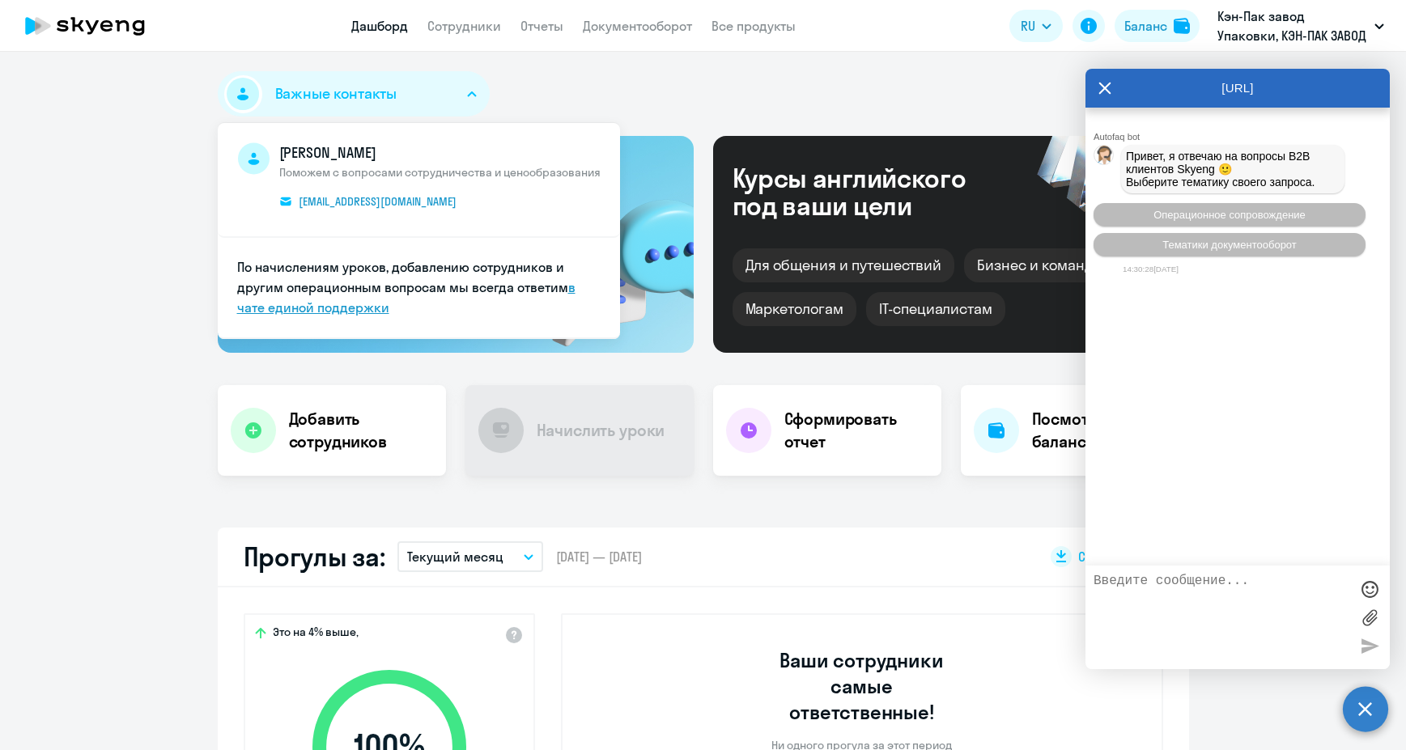
click at [320, 308] on link "в чате единой поддержки" at bounding box center [406, 297] width 338 height 36
click at [543, 73] on div "Важные контакты Елена Маркина Поможем с вопросами сотрудничества и ценообразова…" at bounding box center [703, 97] width 971 height 52
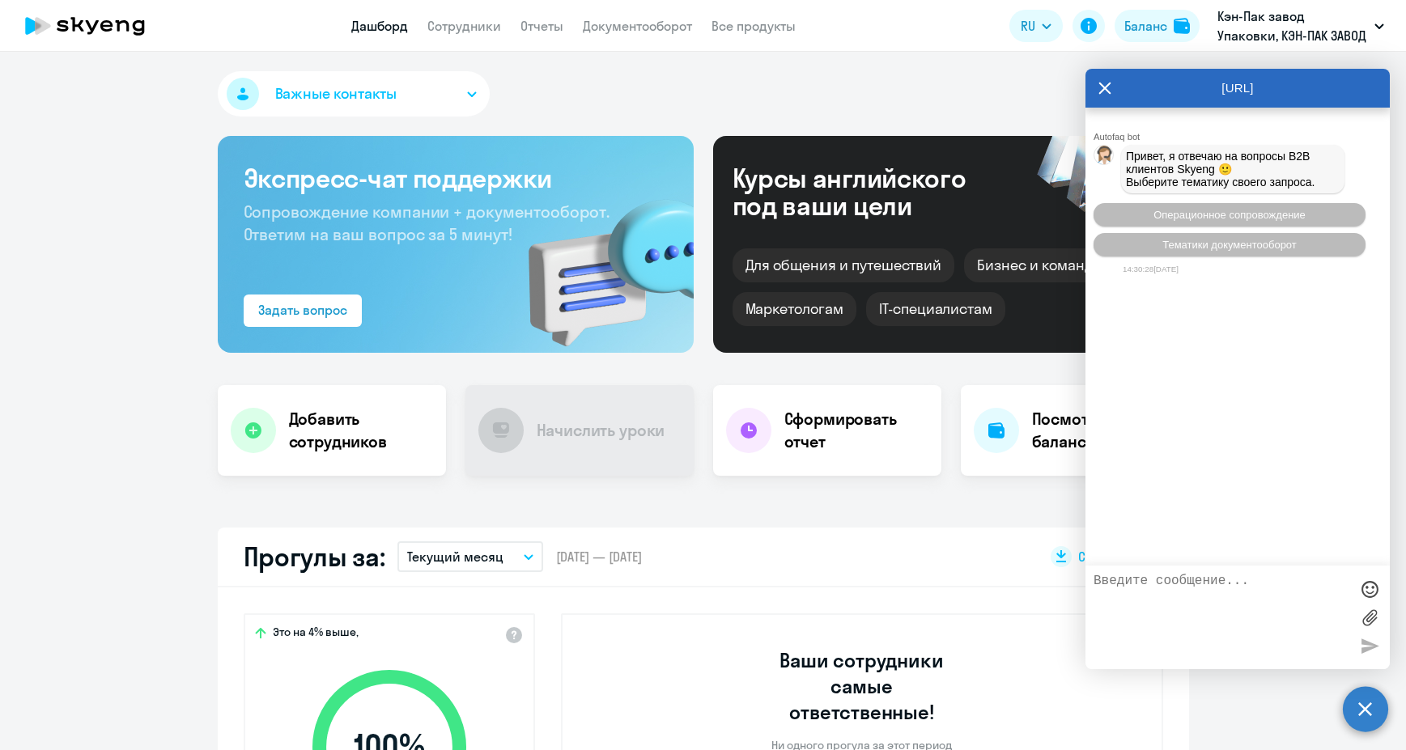
click at [1105, 87] on icon at bounding box center [1105, 89] width 12 height 12
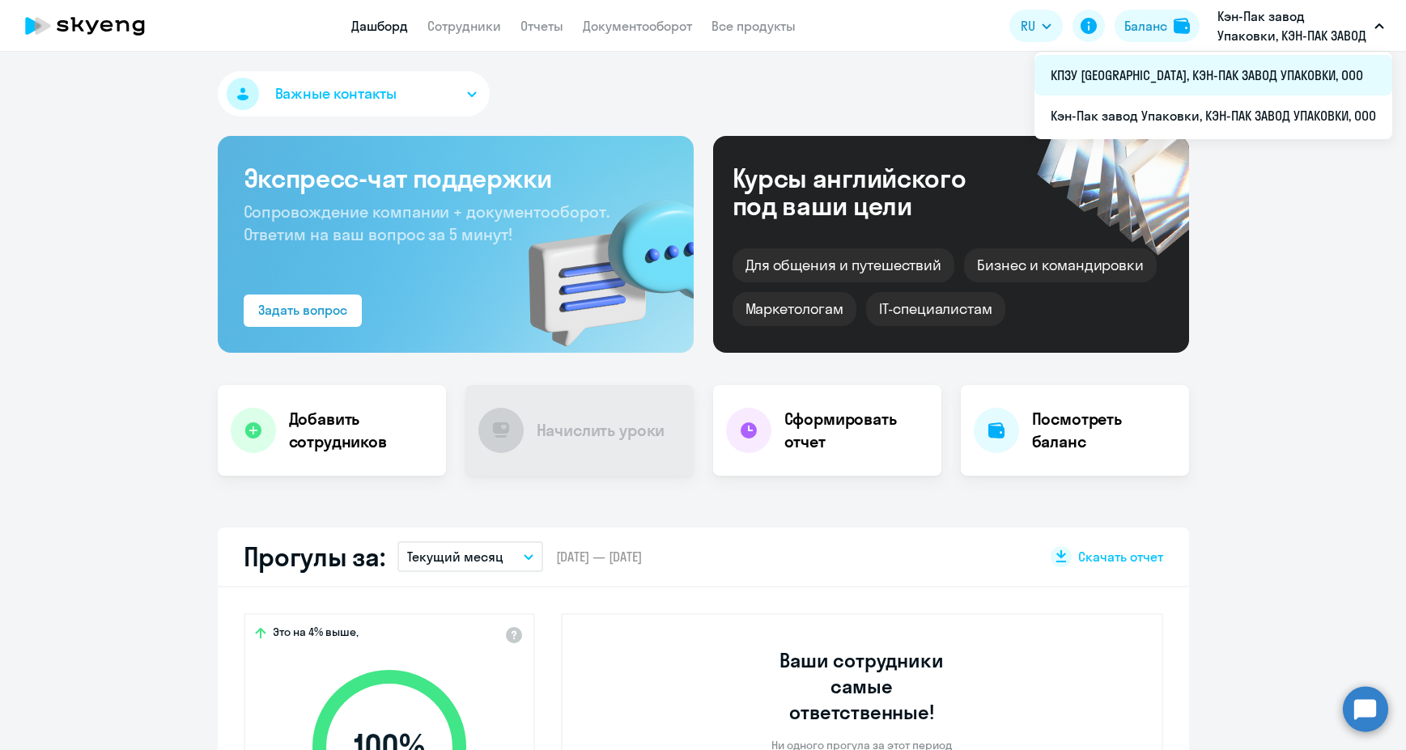
click at [1351, 78] on li "КПЗУ [GEOGRAPHIC_DATA], КЭН-ПАК ЗАВОД УПАКОВКИ, ООО" at bounding box center [1213, 75] width 358 height 40
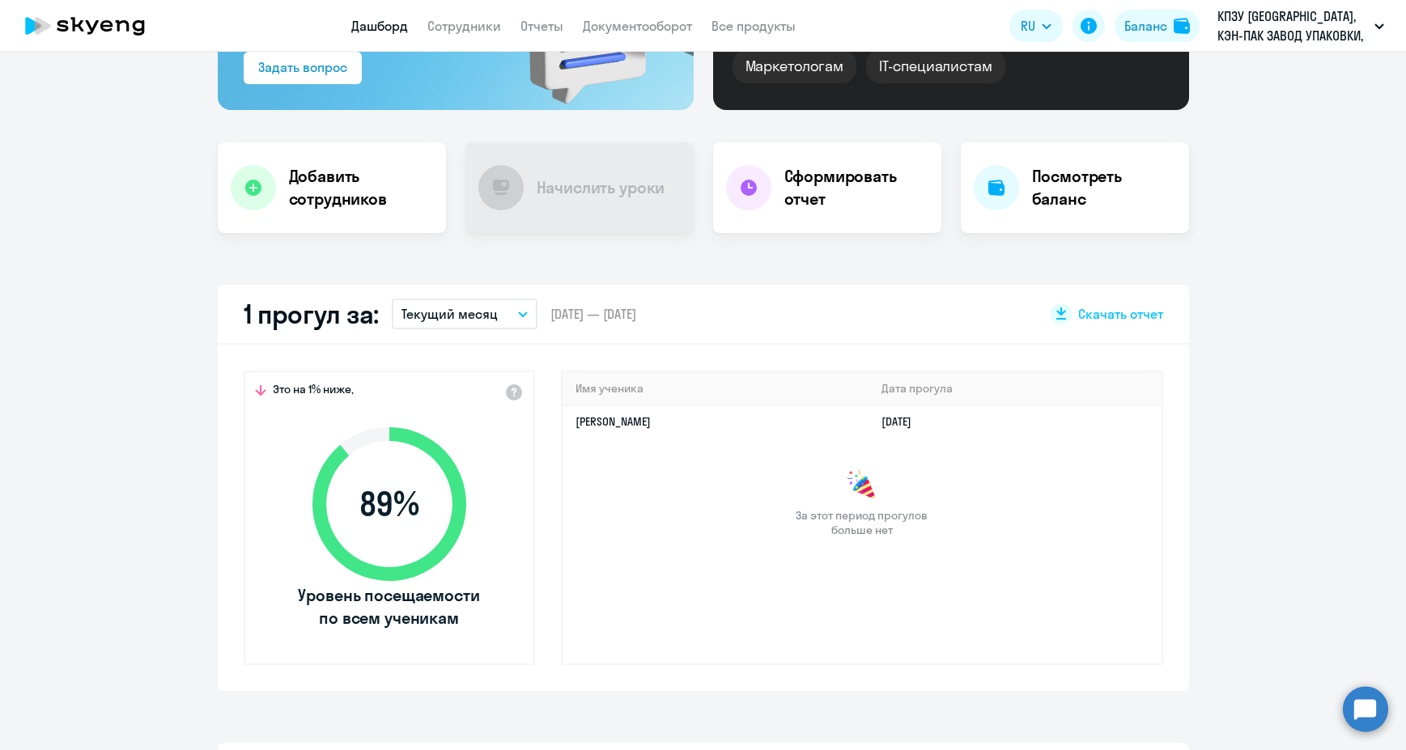
scroll to position [324, 0]
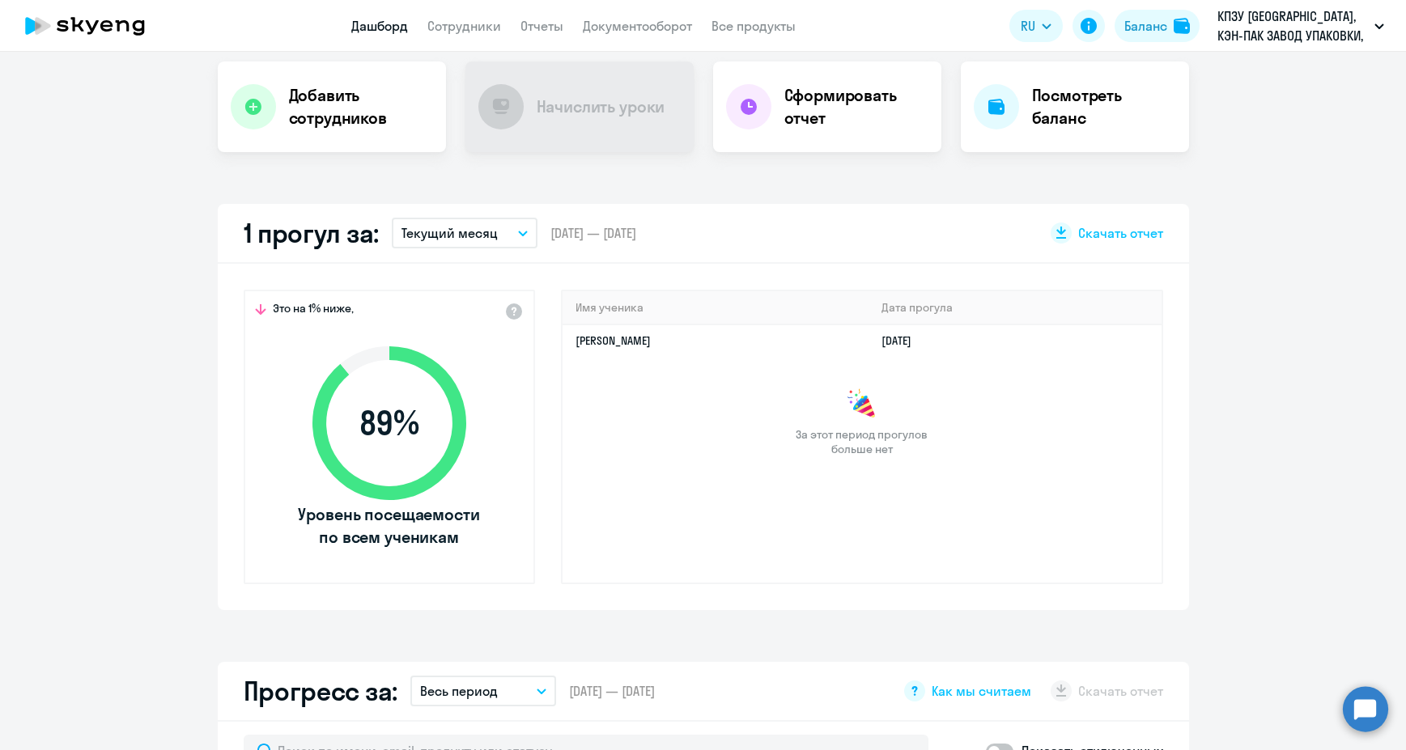
select select "30"
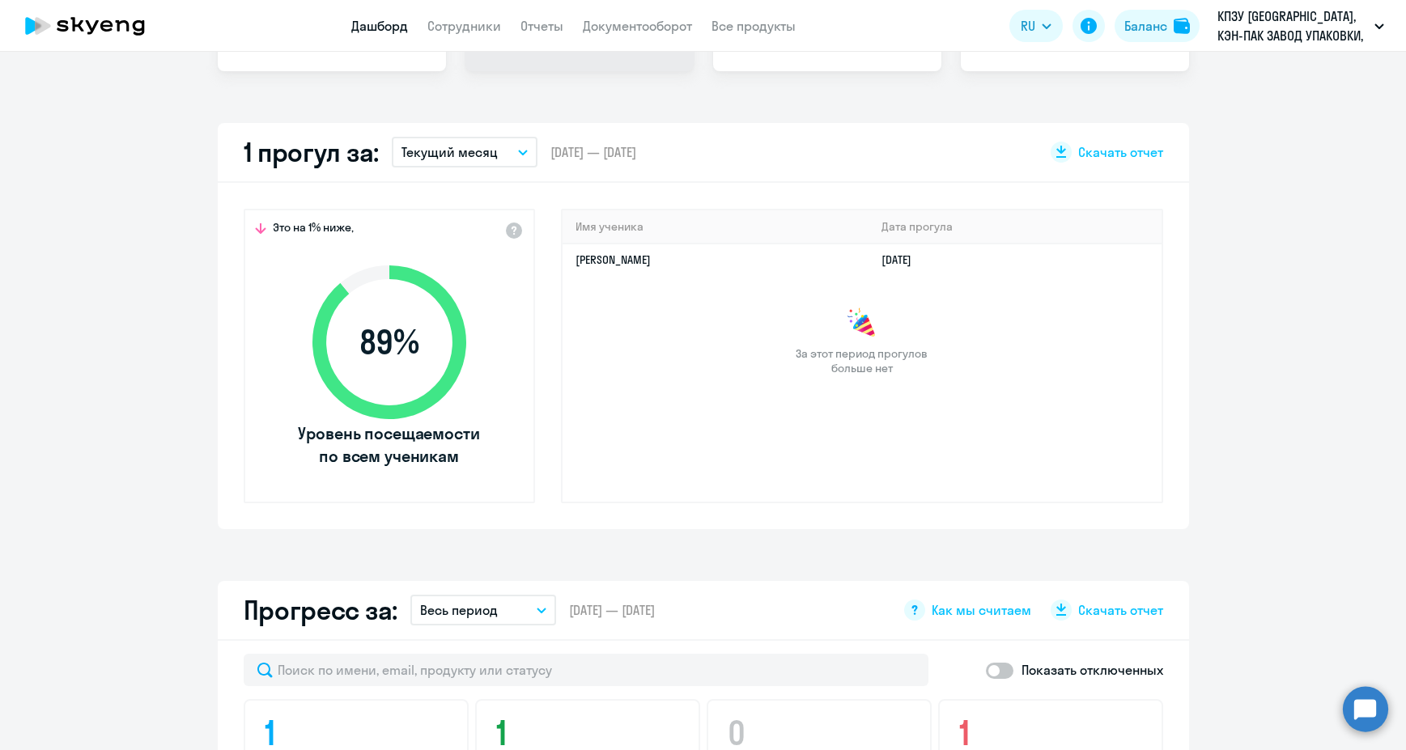
scroll to position [162, 0]
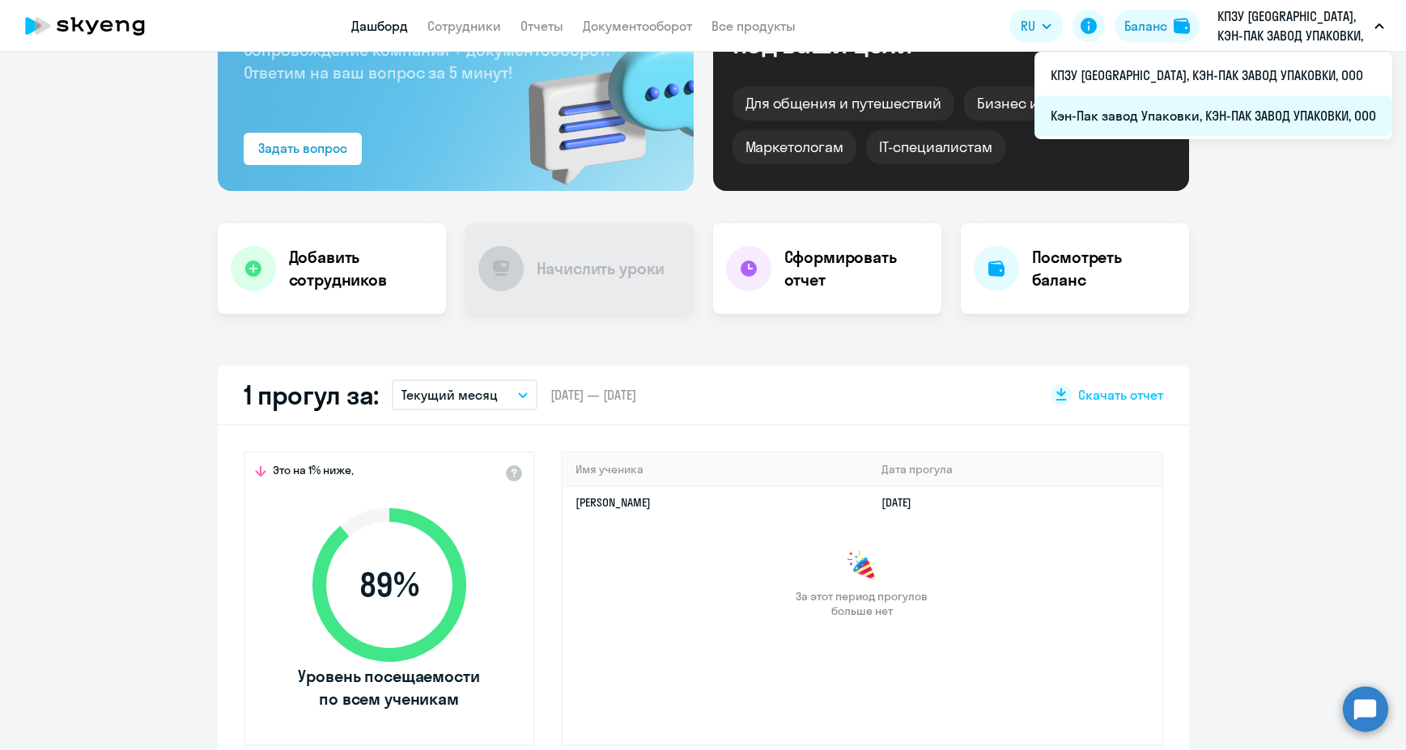
click at [1269, 113] on li "Кэн-Пак завод Упаковки, КЭН-ПАК ЗАВОД УПАКОВКИ, ООО" at bounding box center [1213, 115] width 358 height 40
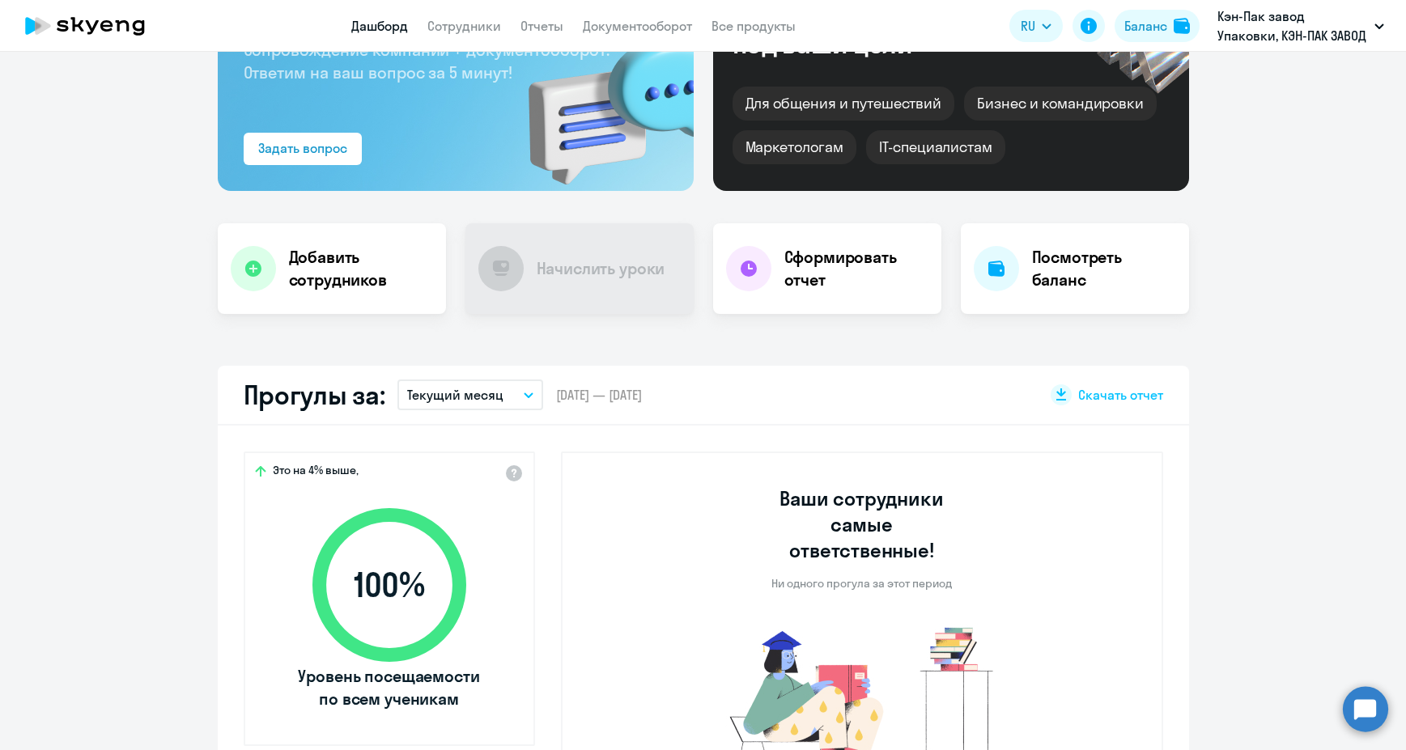
select select "30"
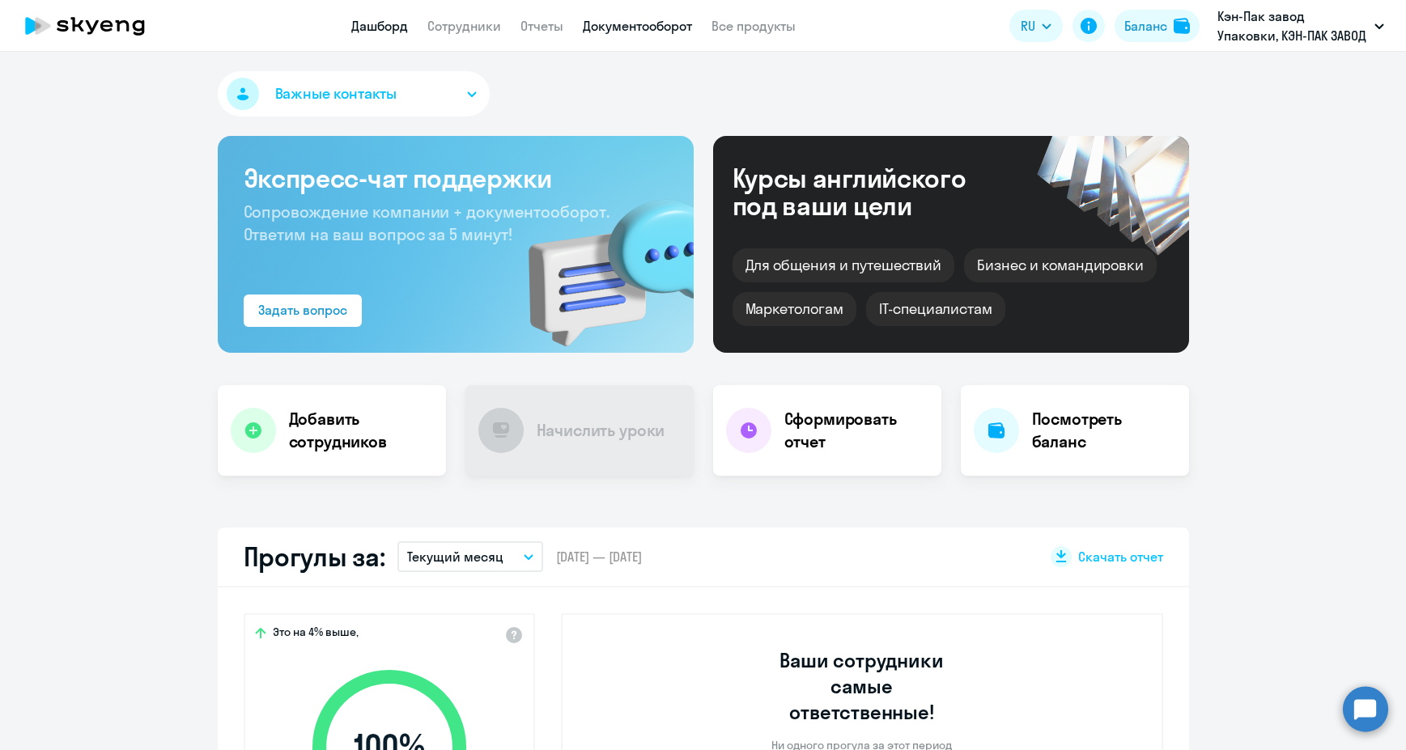
click at [640, 28] on link "Документооборот" at bounding box center [637, 26] width 109 height 16
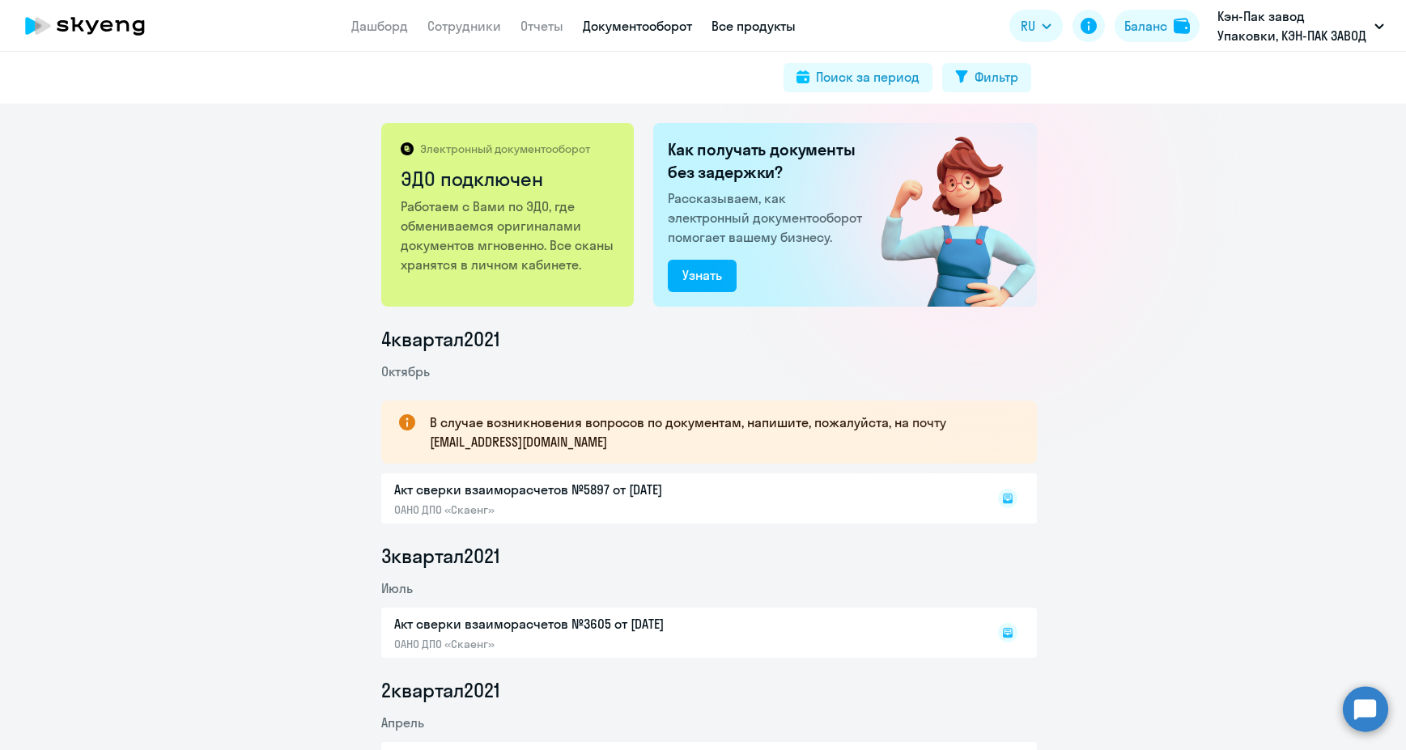
click at [747, 29] on link "Все продукты" at bounding box center [753, 26] width 84 height 16
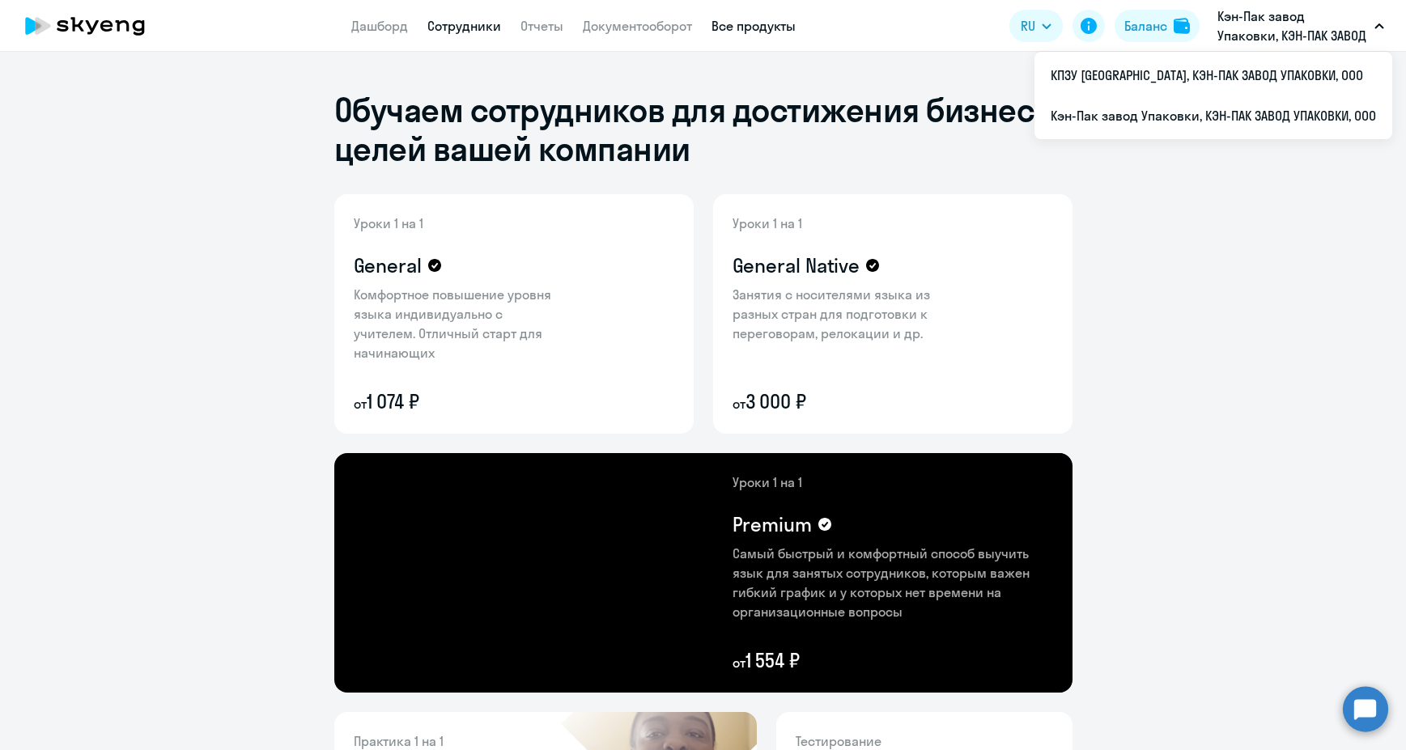
click at [474, 33] on link "Сотрудники" at bounding box center [464, 26] width 74 height 16
select select "30"
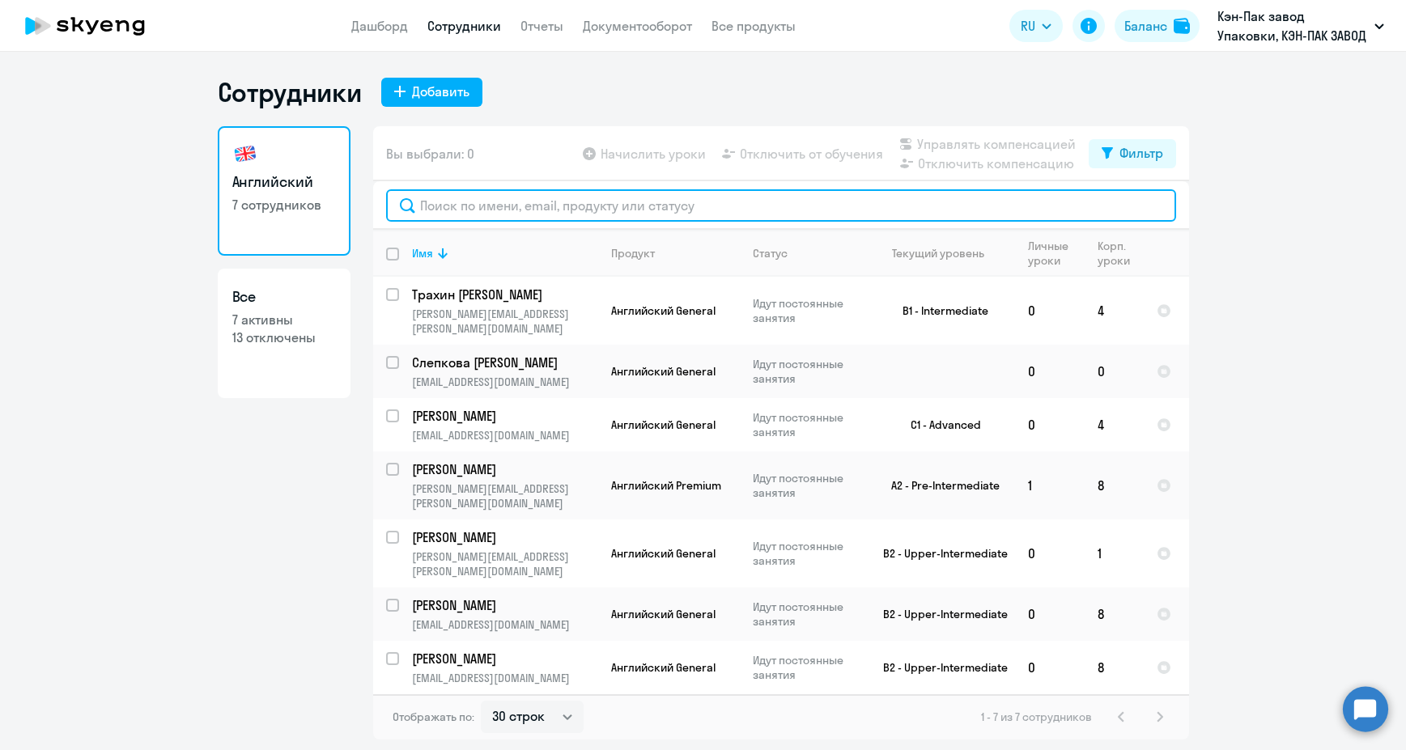
click at [483, 208] on input "text" at bounding box center [781, 205] width 790 height 32
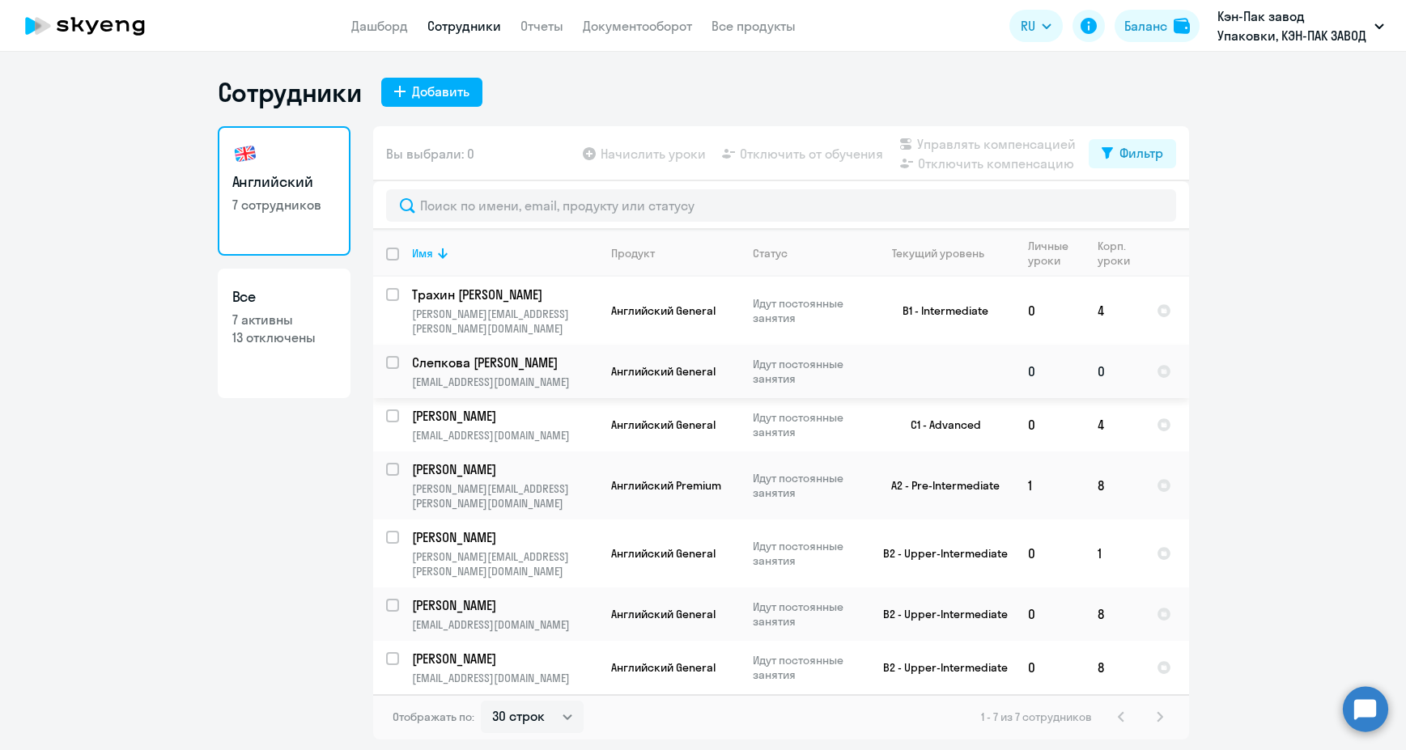
drag, startPoint x: 463, startPoint y: 348, endPoint x: 961, endPoint y: 358, distance: 498.6
click at [961, 358] on td at bounding box center [939, 371] width 151 height 53
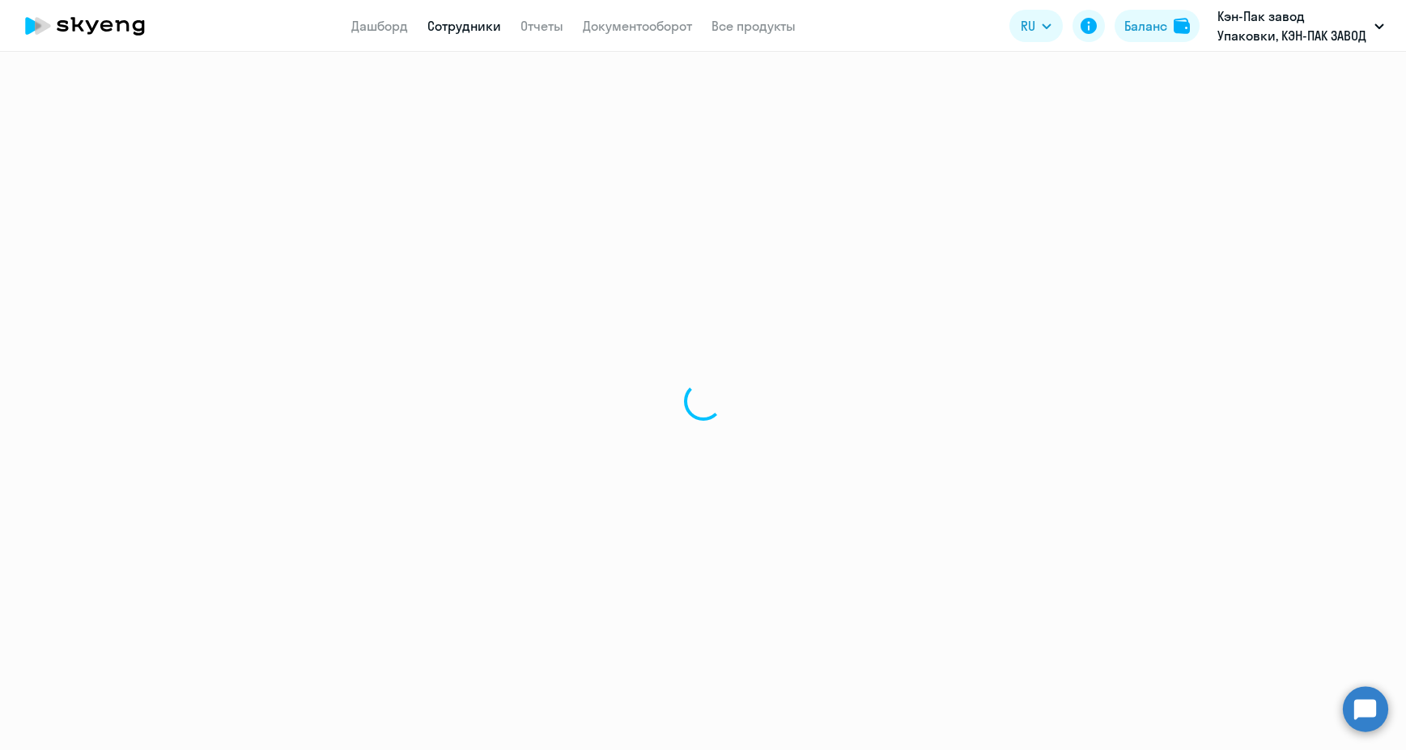
select select "english"
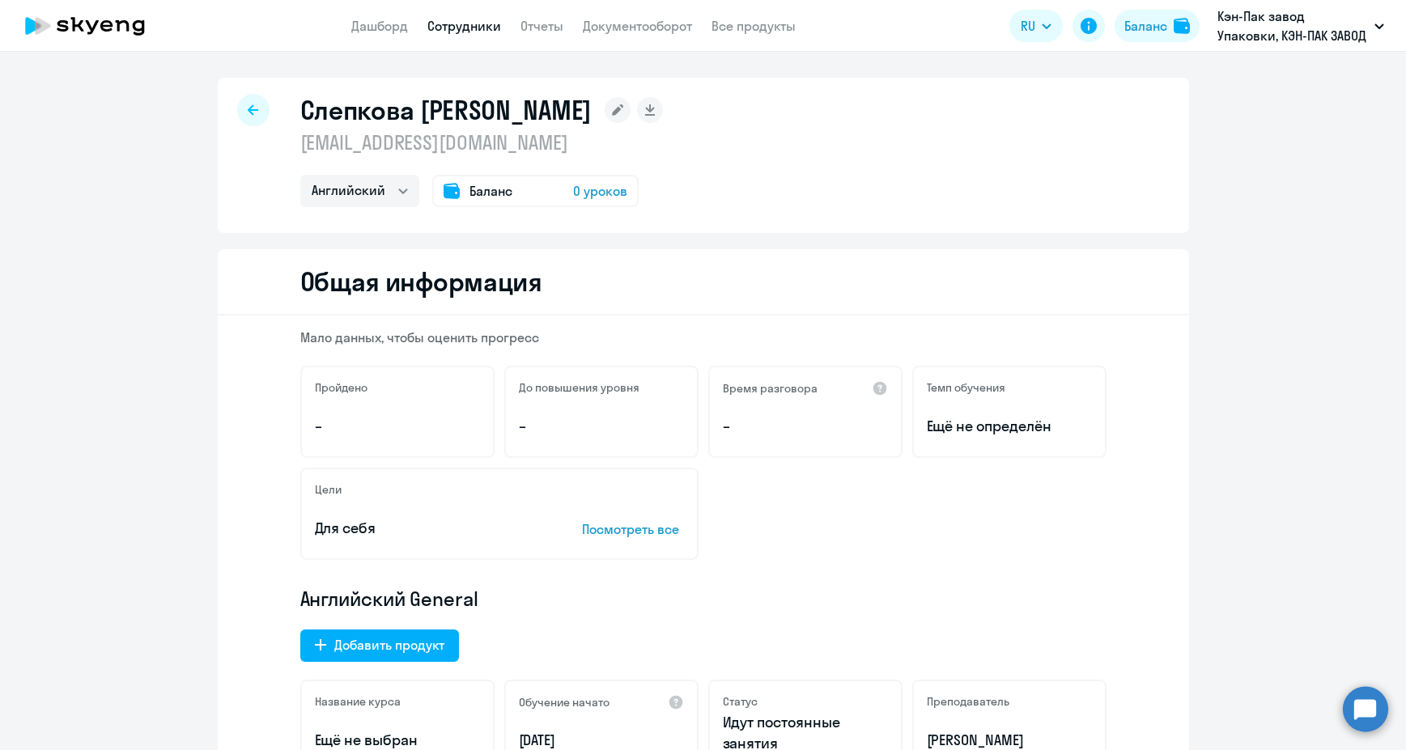
drag, startPoint x: 592, startPoint y: 187, endPoint x: 534, endPoint y: 194, distance: 58.7
click at [534, 194] on div "Баланс 0 уроков" at bounding box center [535, 191] width 206 height 32
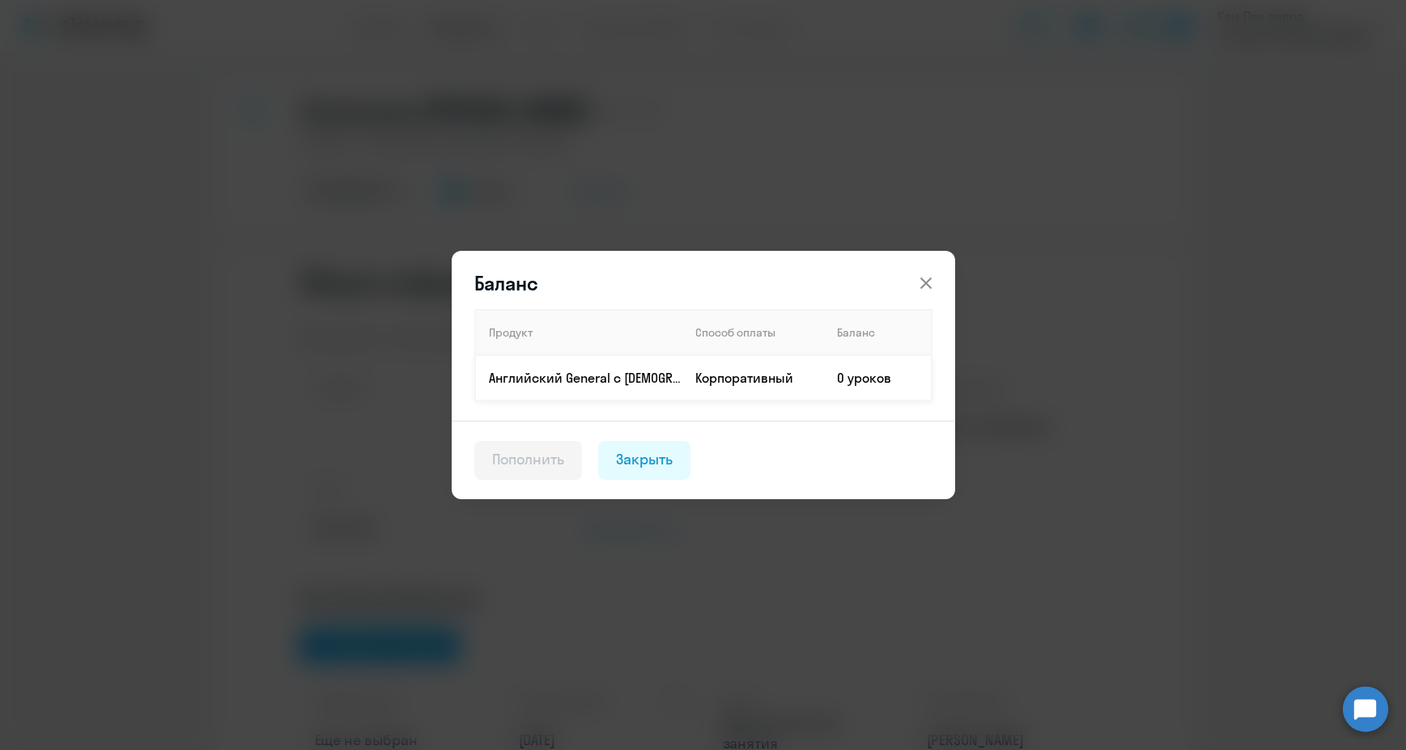
click at [518, 383] on p "Английский General с русскоговорящим преподавателем" at bounding box center [585, 378] width 193 height 18
click at [863, 376] on td "0 уроков" at bounding box center [878, 377] width 108 height 45
click at [512, 456] on div "Пополнить" at bounding box center [528, 459] width 73 height 21
click at [876, 380] on td "0 уроков" at bounding box center [878, 377] width 108 height 45
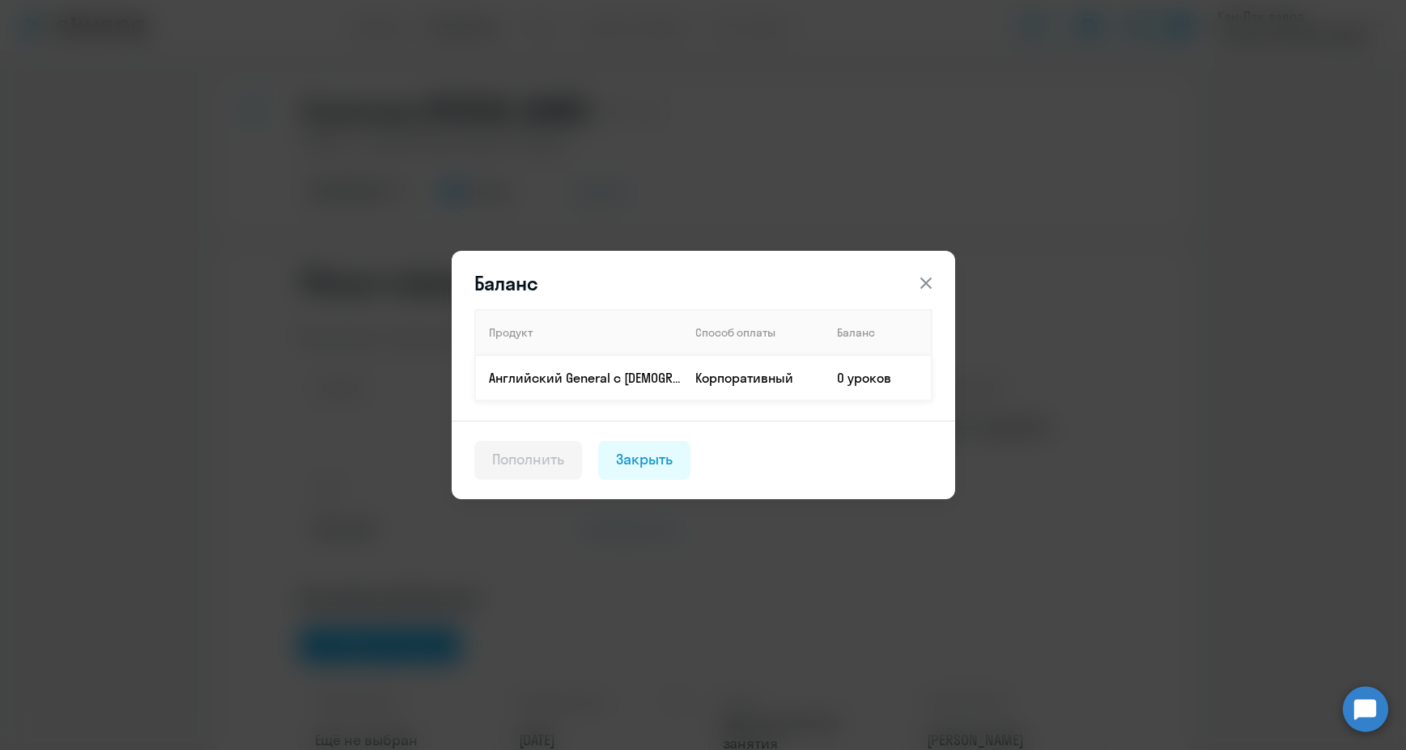
click at [876, 380] on td "0 уроков" at bounding box center [878, 377] width 108 height 45
drag, startPoint x: 876, startPoint y: 380, endPoint x: 700, endPoint y: 304, distance: 192.1
click at [701, 305] on div "Баланс Продукт Способ оплаты Баланс Английский General с русскоговорящим препод…" at bounding box center [703, 375] width 503 height 248
click at [928, 278] on icon at bounding box center [925, 283] width 19 height 19
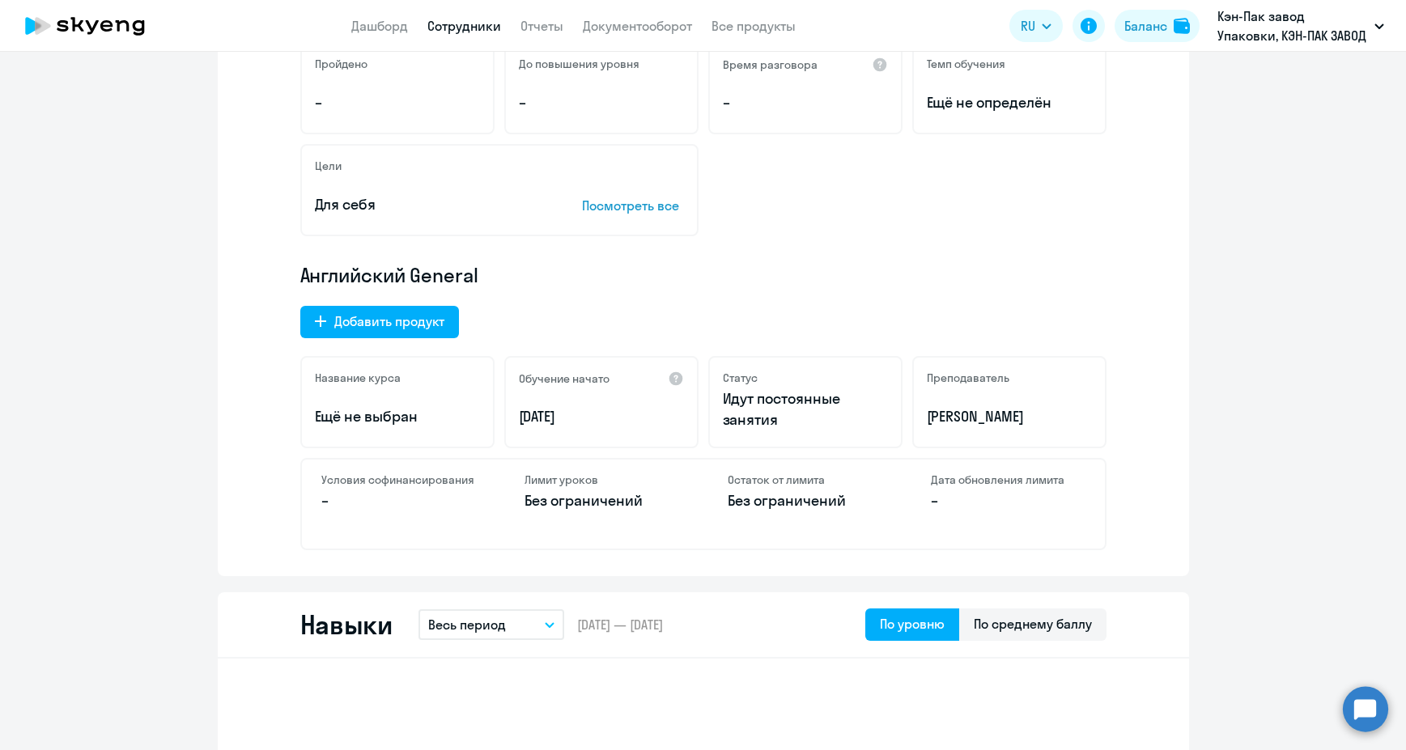
scroll to position [405, 0]
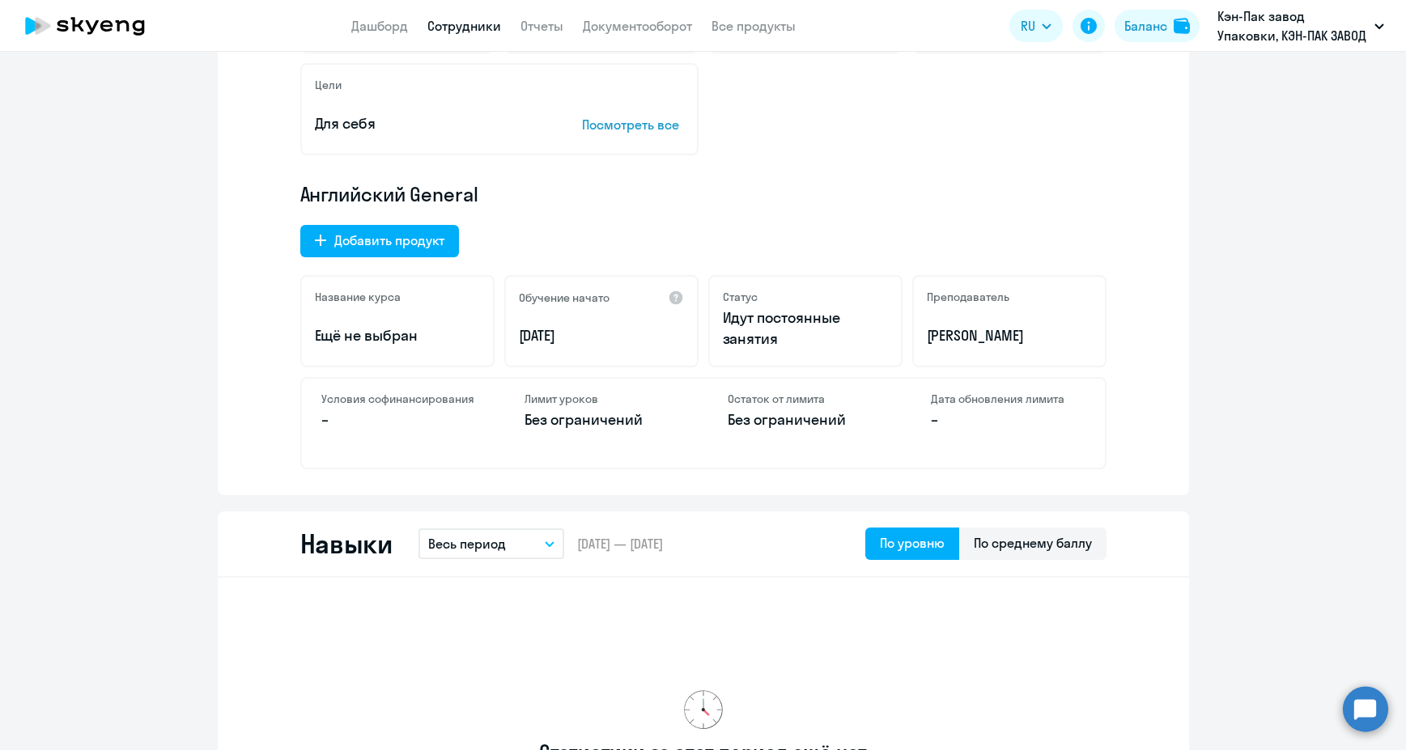
click at [373, 395] on h4 "Условия софинансирования" at bounding box center [398, 399] width 155 height 15
click at [669, 376] on div "Английский General Добавить продукт Название курса Ещё не выбран Обучение начат…" at bounding box center [703, 325] width 806 height 288
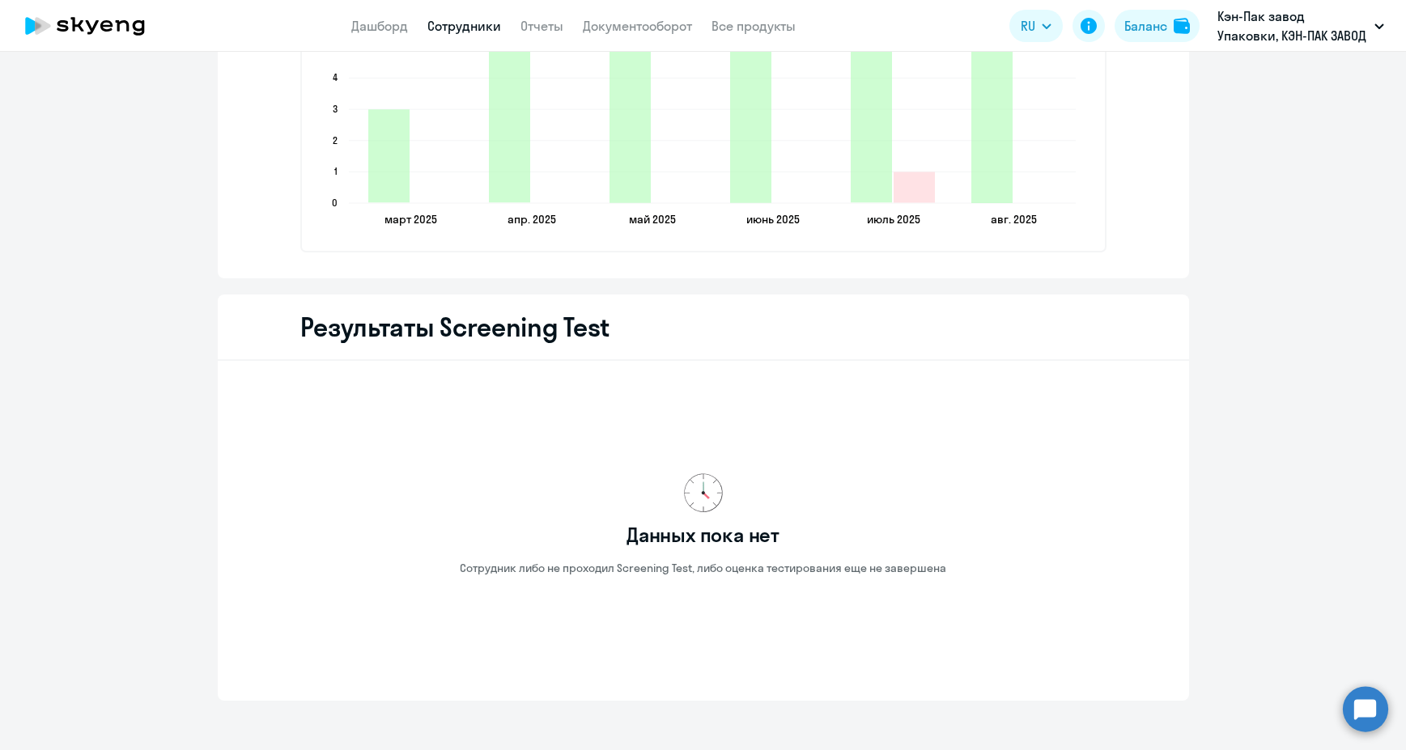
scroll to position [2416, 0]
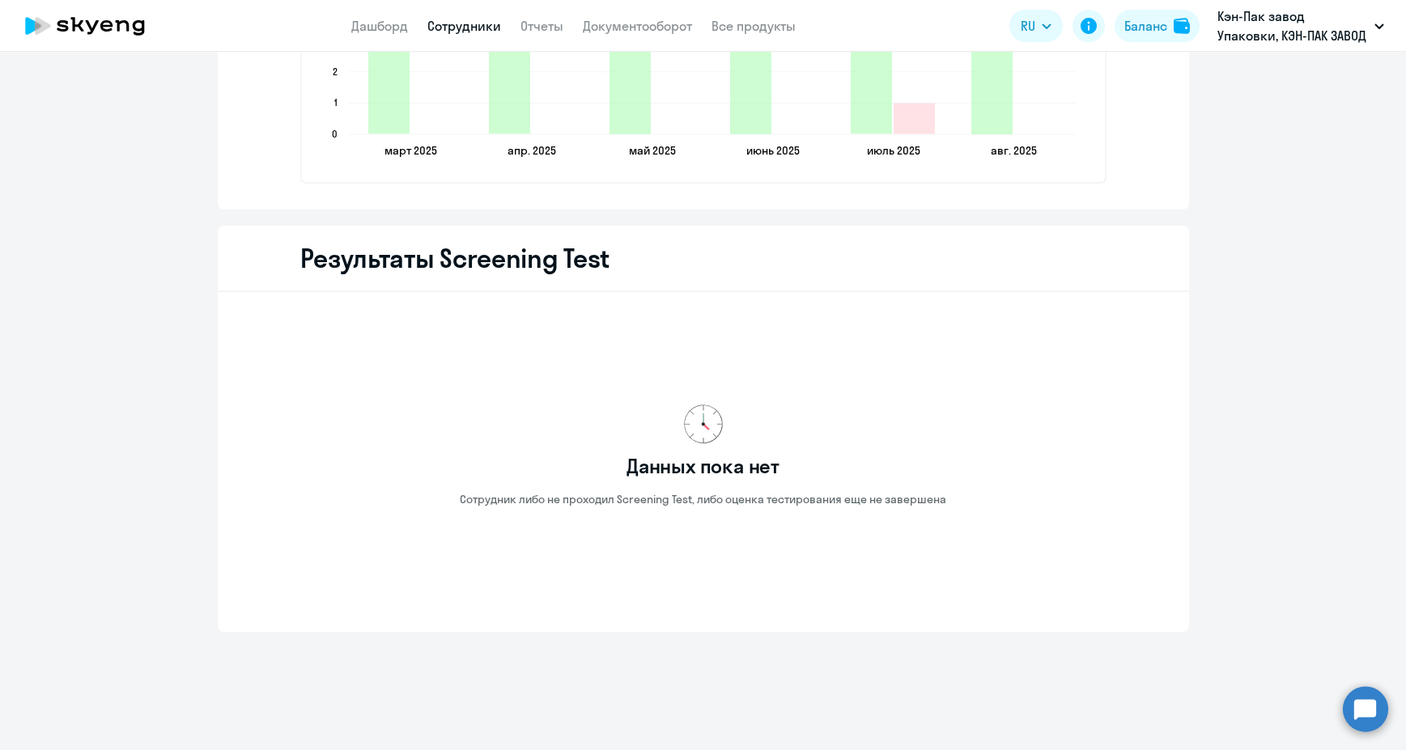
click at [1369, 698] on circle at bounding box center [1365, 708] width 45 height 45
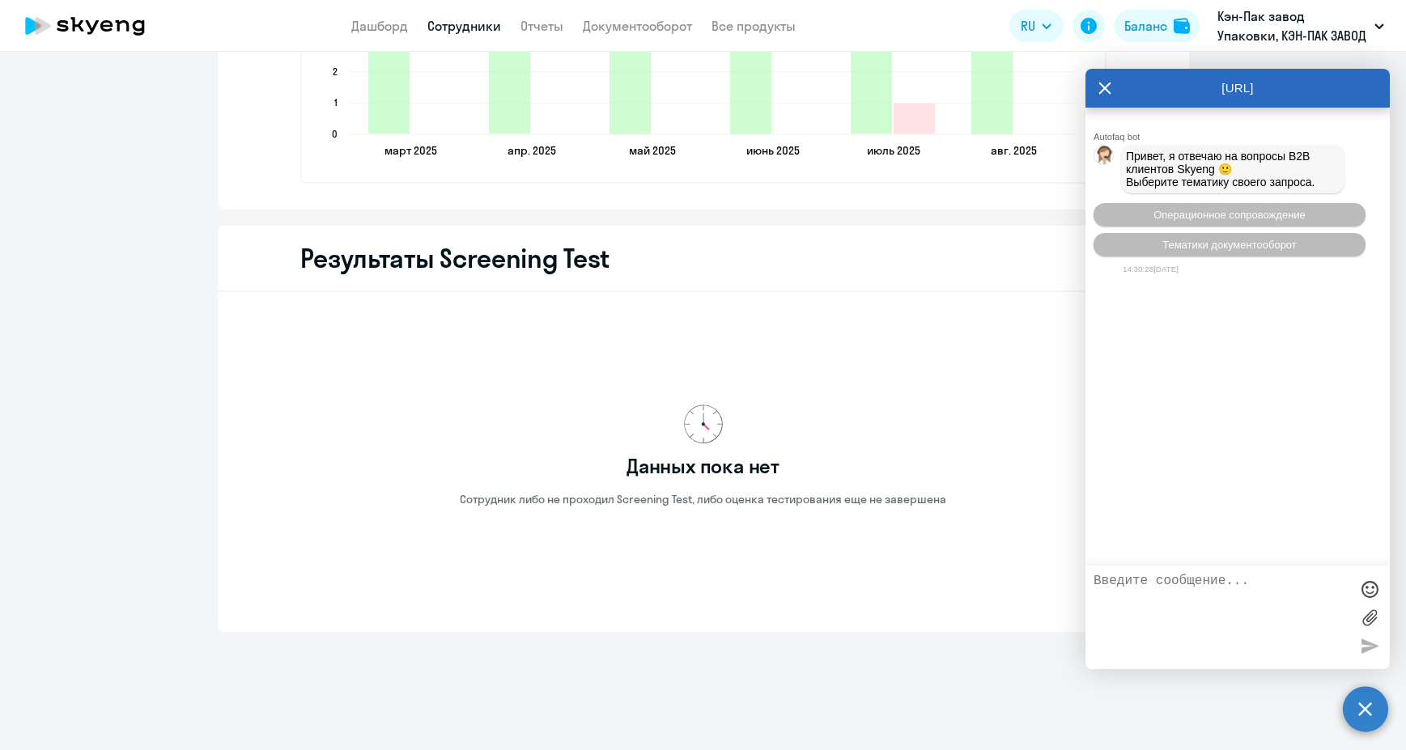
scroll to position [0, 0]
click at [1369, 698] on circle at bounding box center [1365, 708] width 45 height 45
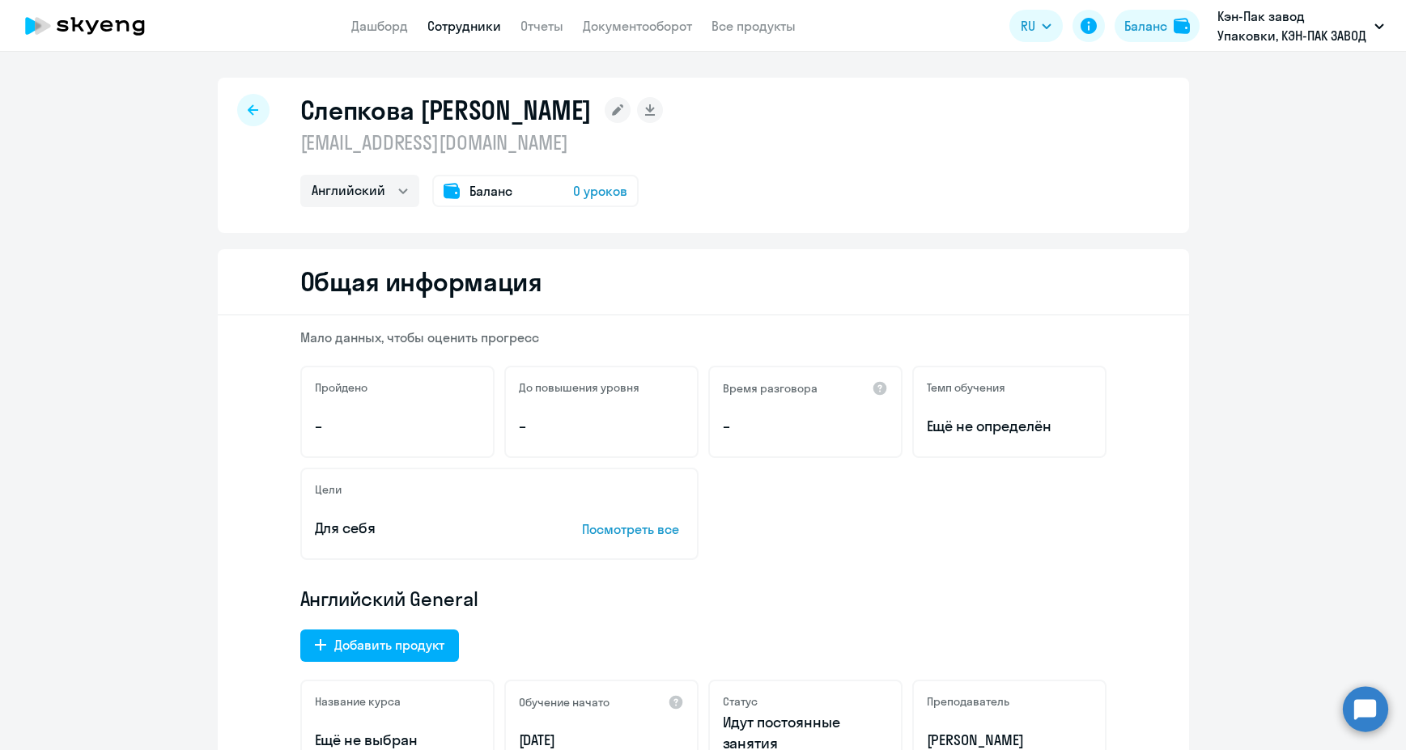
click at [650, 528] on p "Посмотреть все" at bounding box center [633, 529] width 102 height 19
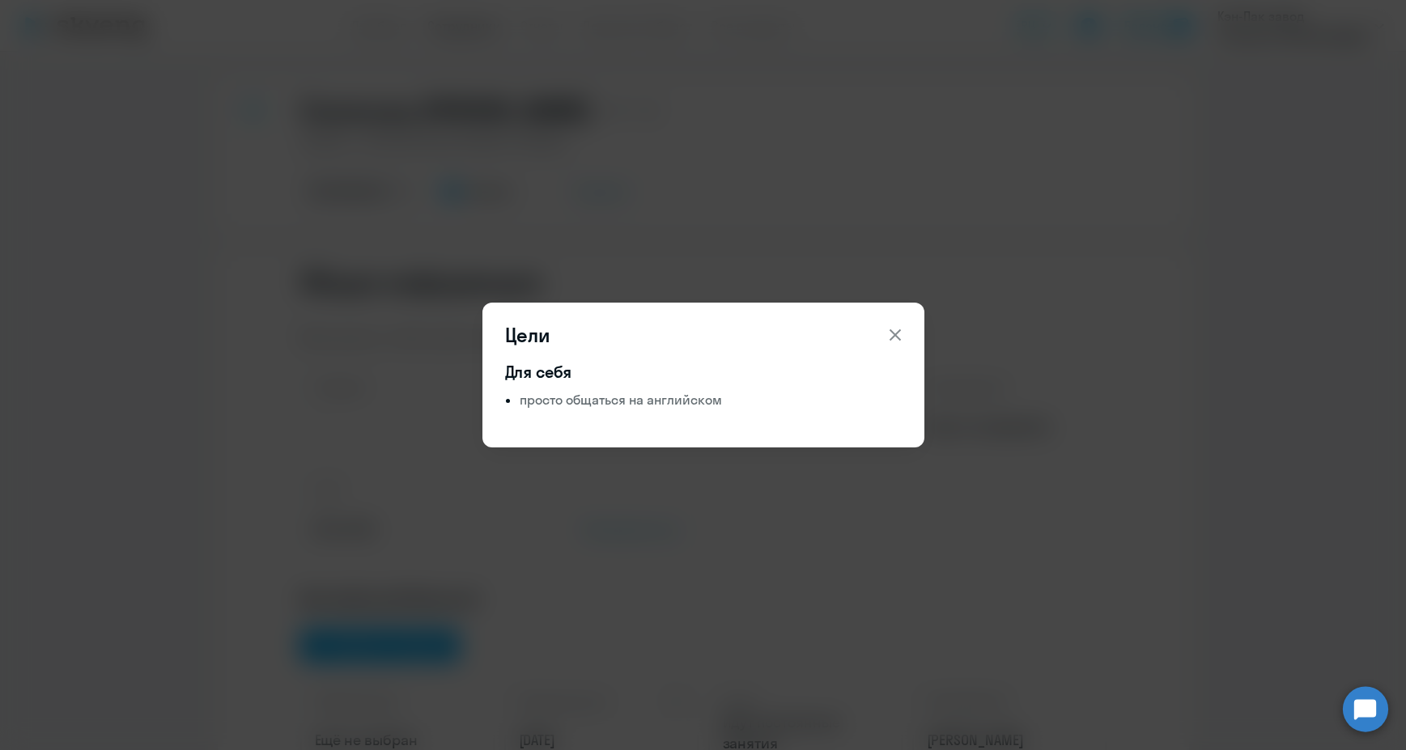
click at [895, 333] on icon at bounding box center [894, 334] width 19 height 19
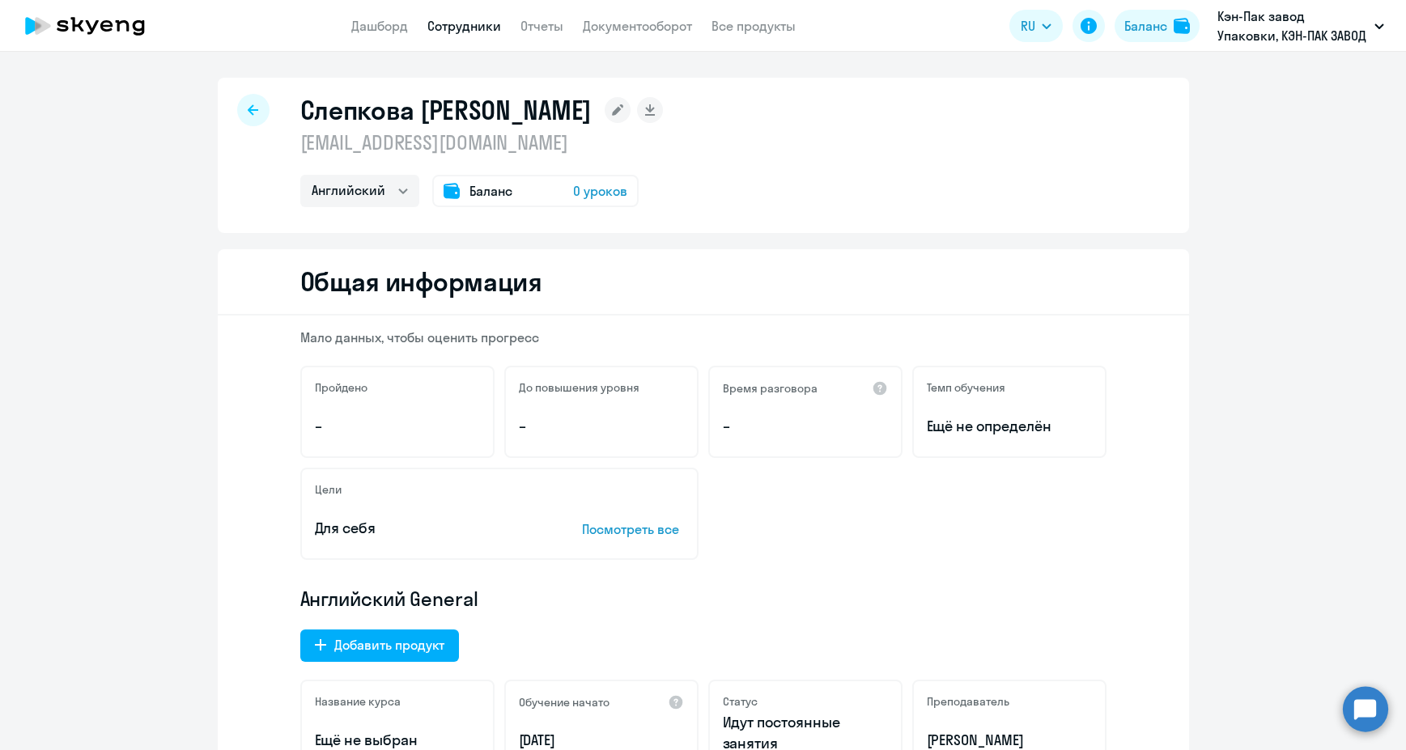
click at [966, 426] on span "Ещё не определён" at bounding box center [1009, 426] width 165 height 21
click at [249, 117] on div at bounding box center [253, 110] width 32 height 32
select select "30"
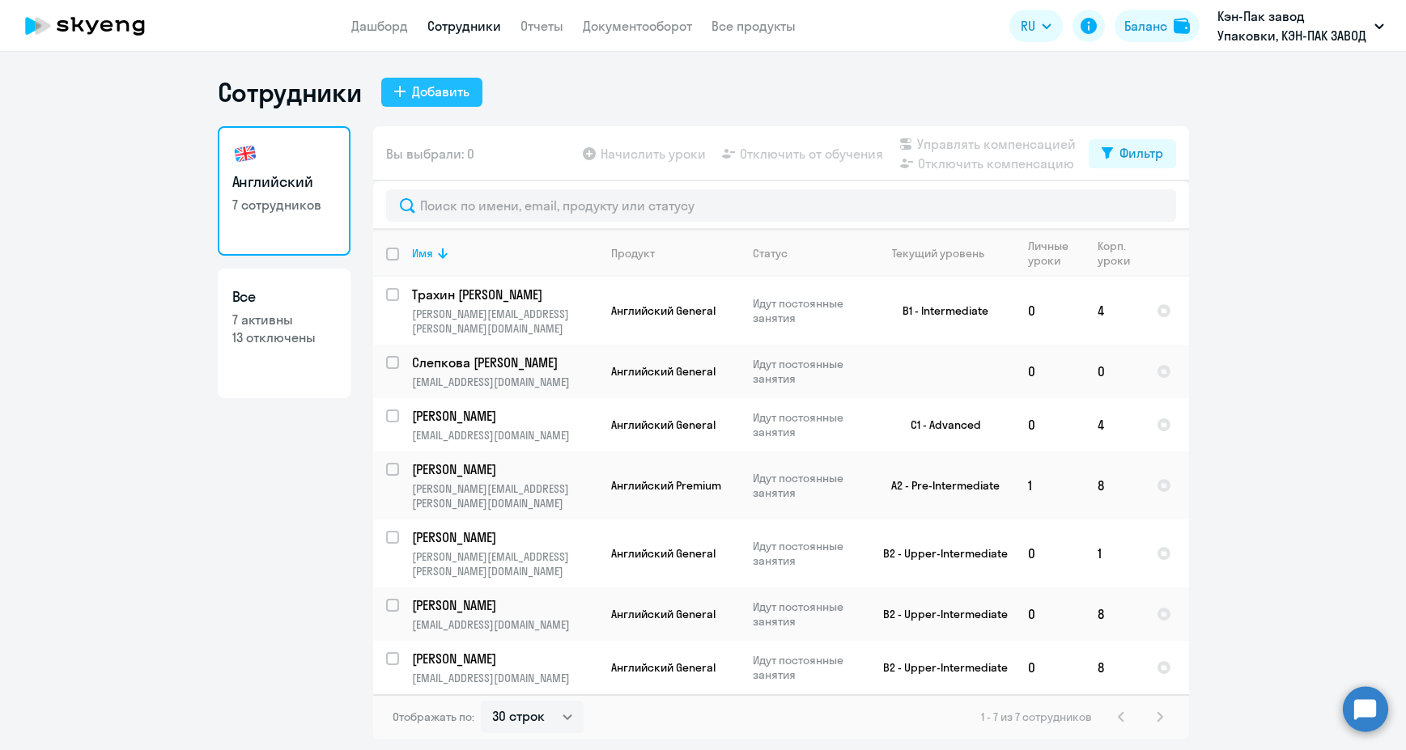
click at [465, 99] on div "Добавить" at bounding box center [440, 91] width 57 height 19
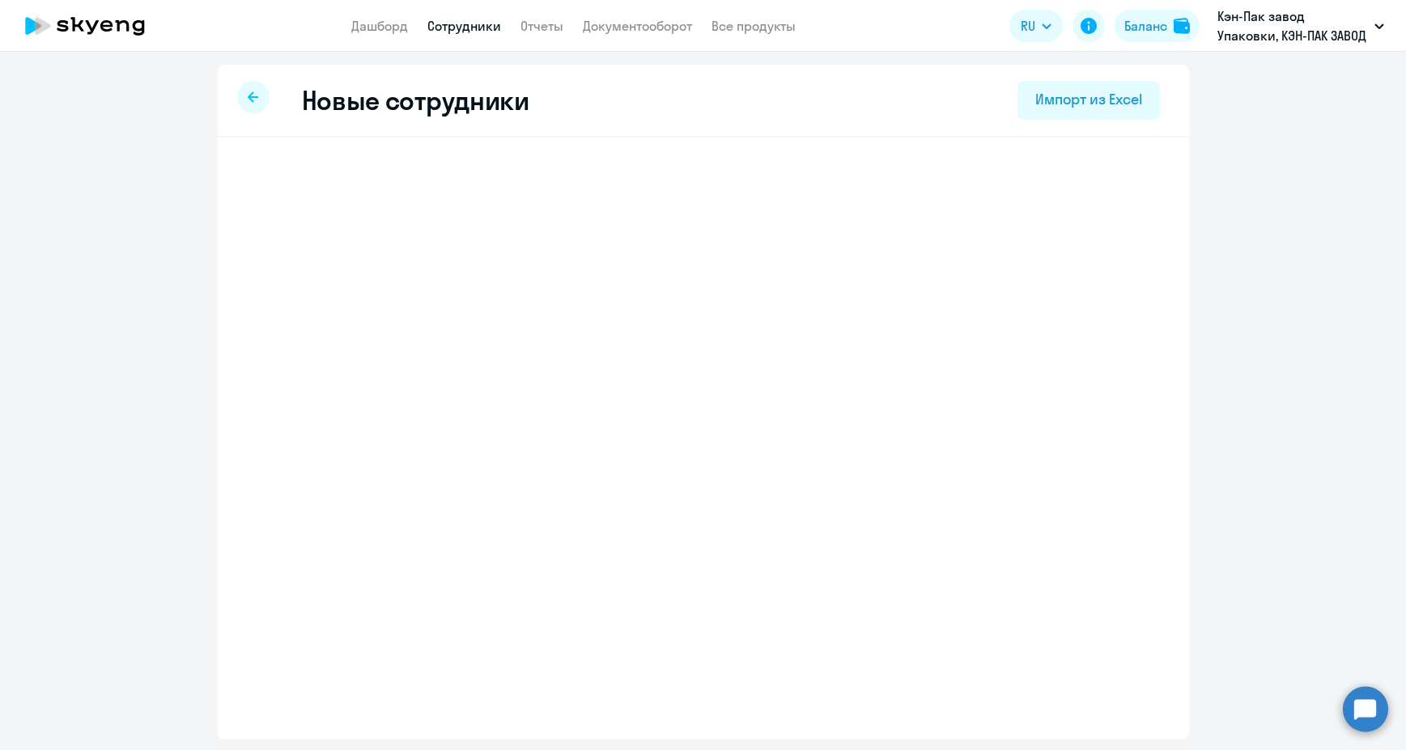
select select "english_adult_not_native_speaker"
select select "3"
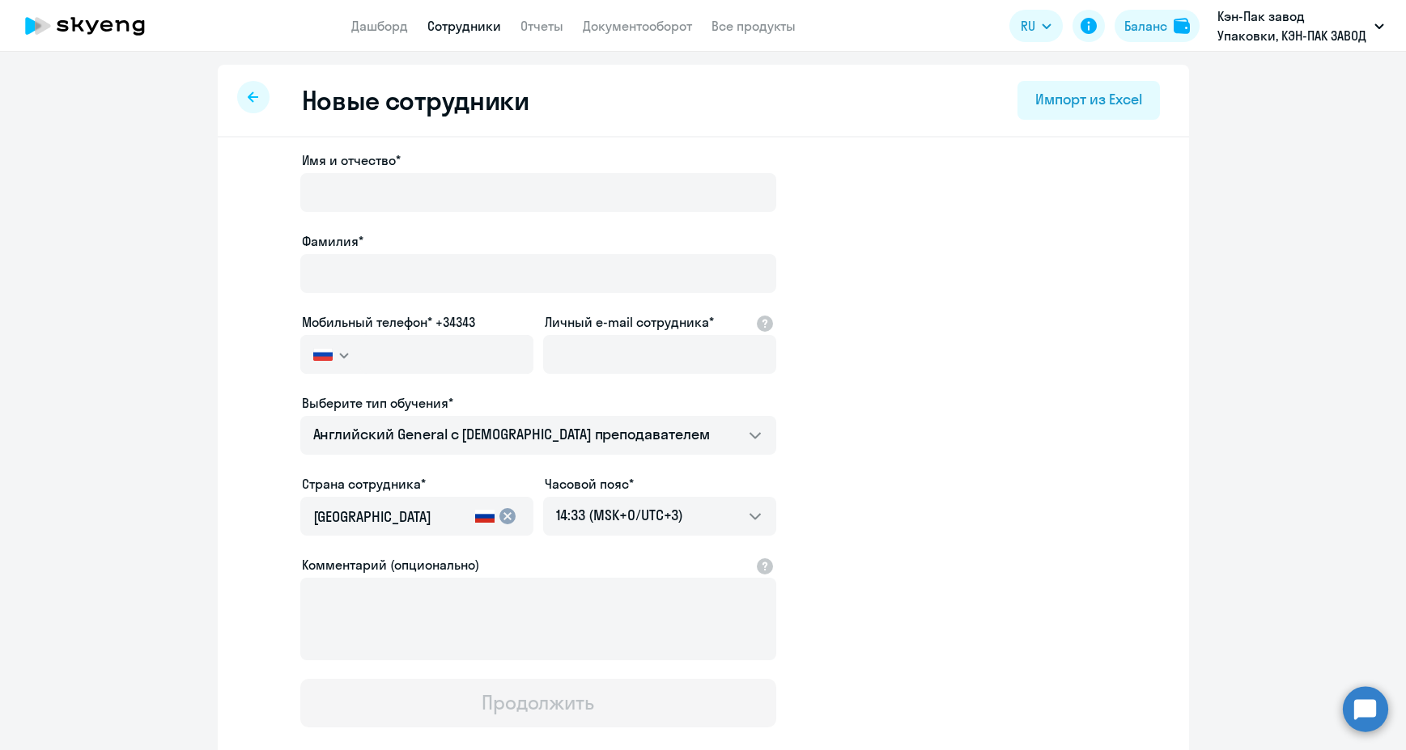
click at [238, 89] on div at bounding box center [253, 97] width 32 height 32
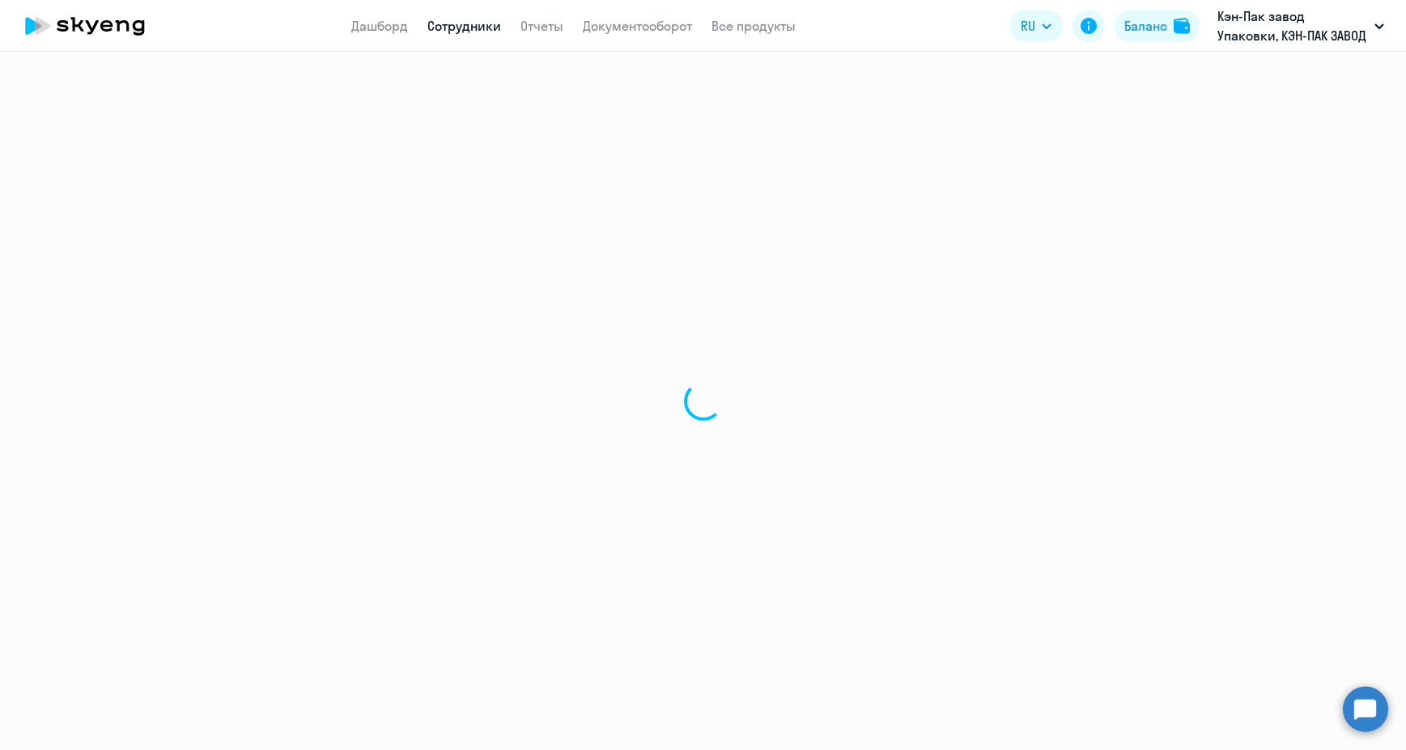
select select "30"
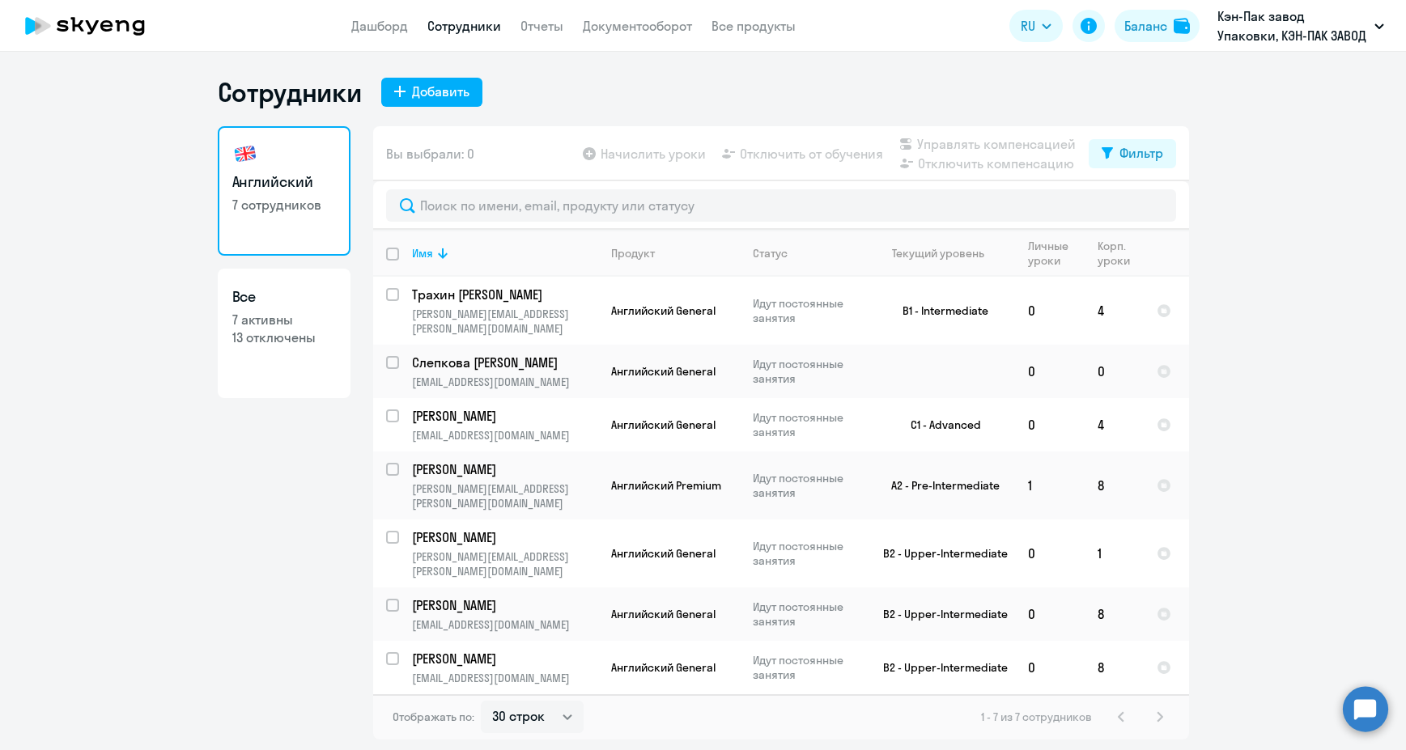
click at [280, 337] on p "13 отключены" at bounding box center [284, 338] width 104 height 18
select select "30"
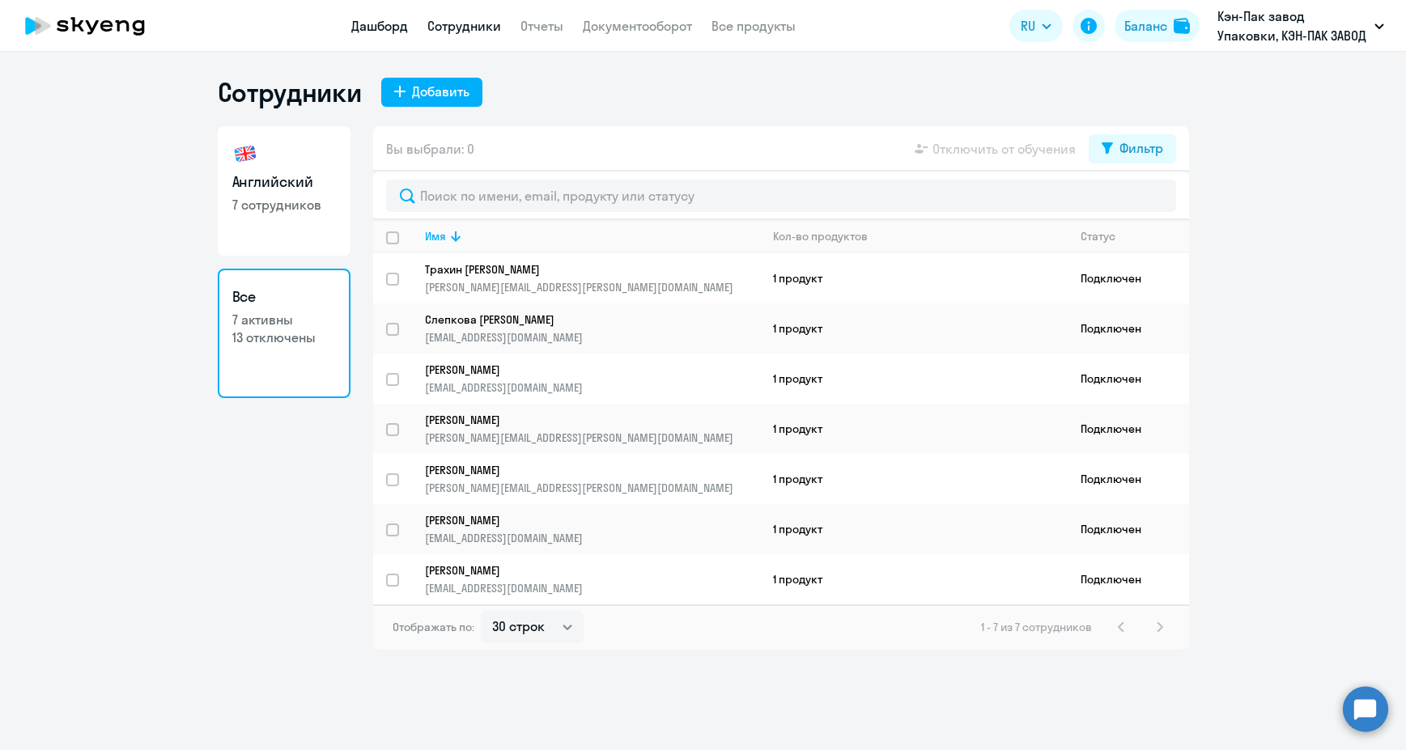
click at [372, 24] on link "Дашборд" at bounding box center [379, 26] width 57 height 16
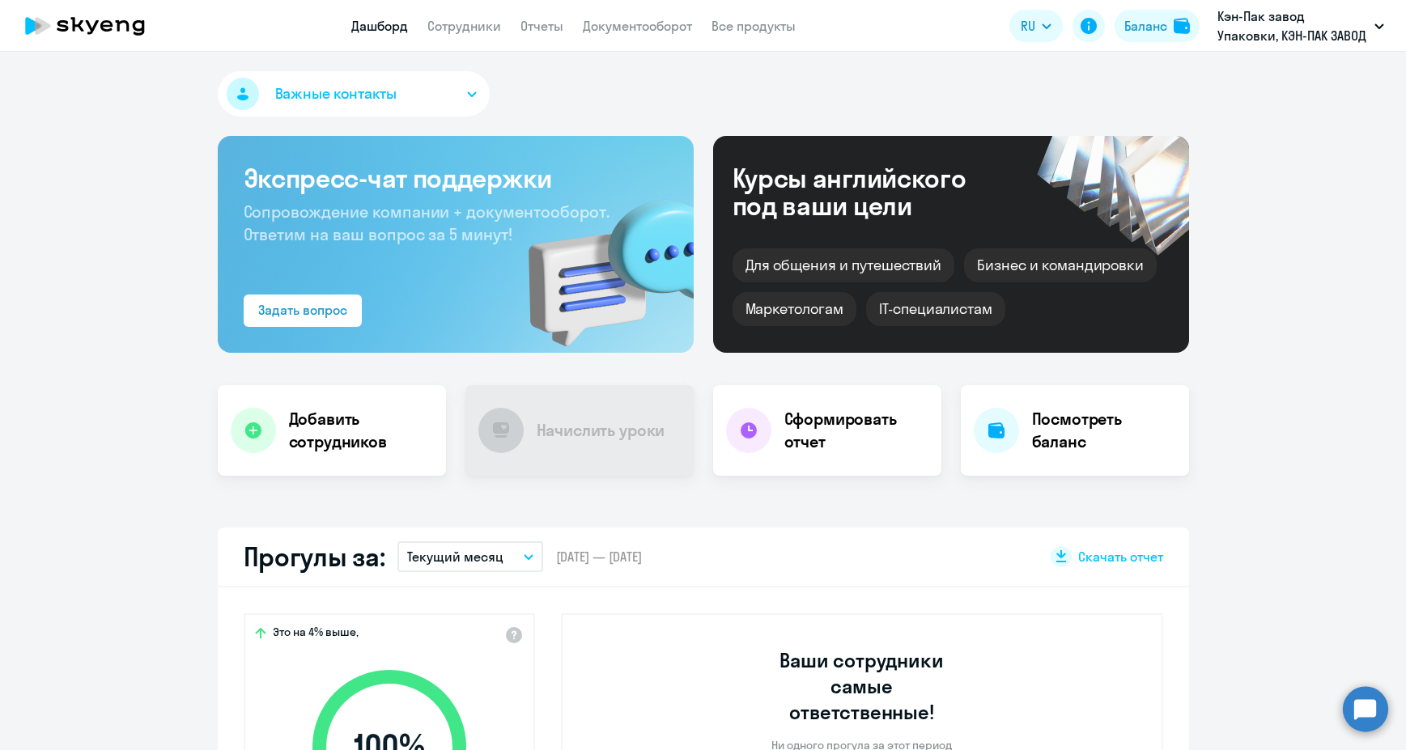
click at [570, 25] on nav "Дашборд Сотрудники Отчеты Документооборот Все продукты" at bounding box center [573, 26] width 444 height 20
click at [552, 27] on link "Отчеты" at bounding box center [541, 26] width 43 height 16
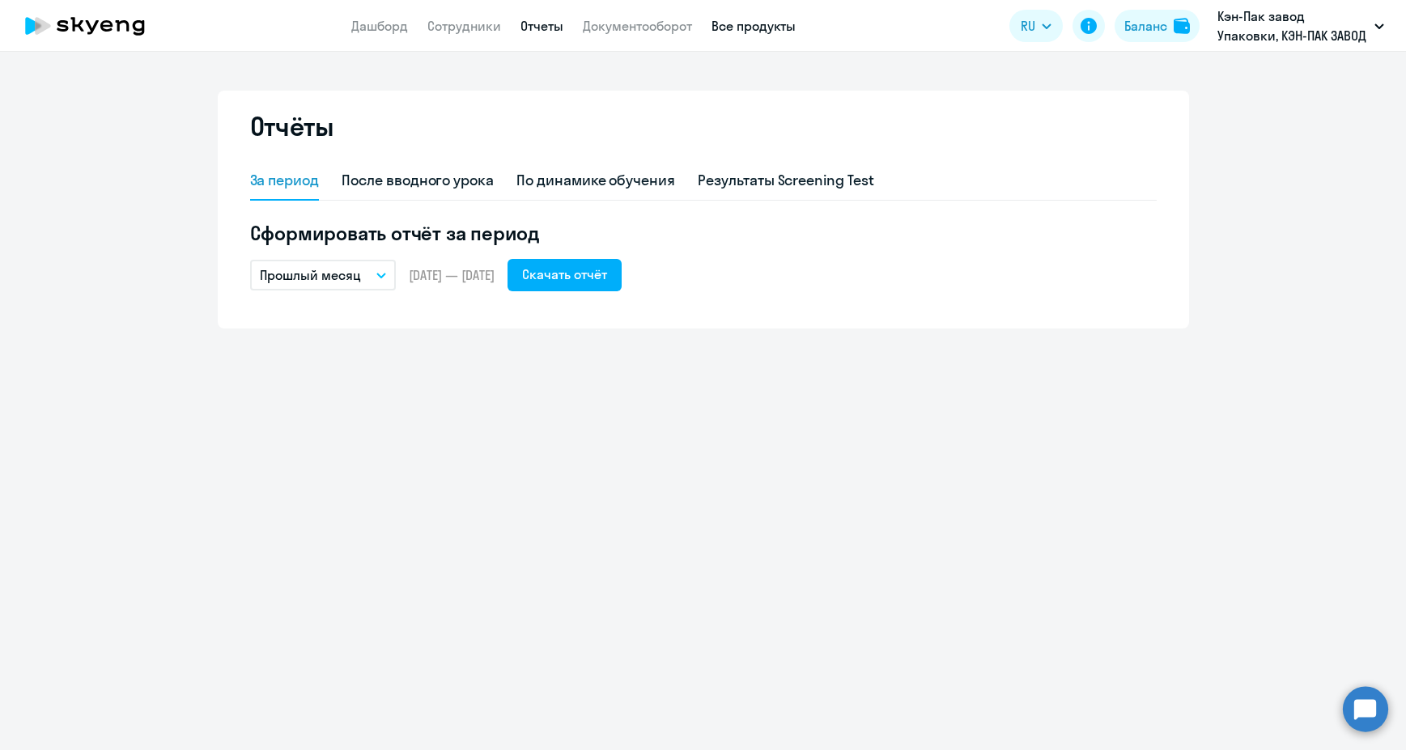
click at [730, 30] on link "Все продукты" at bounding box center [753, 26] width 84 height 16
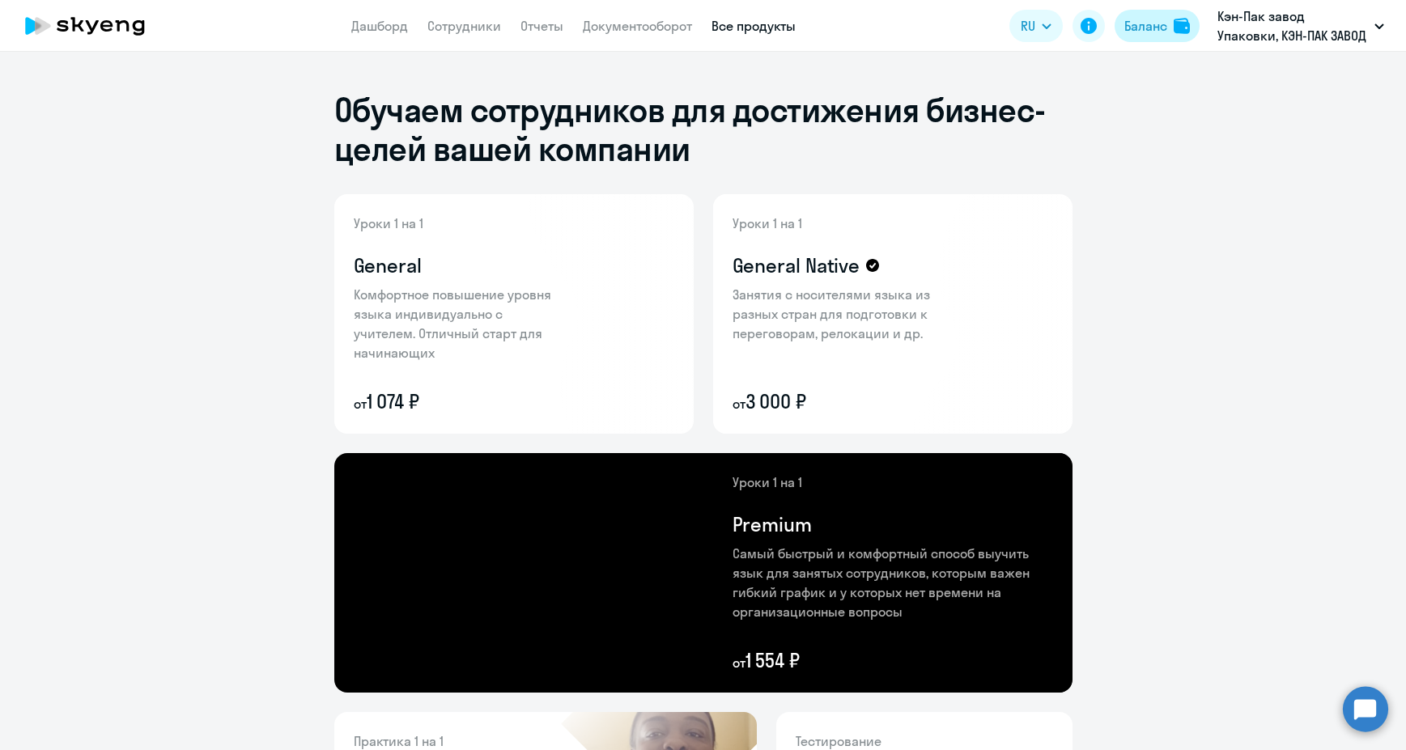
click at [1155, 25] on div "Баланс" at bounding box center [1145, 25] width 43 height 19
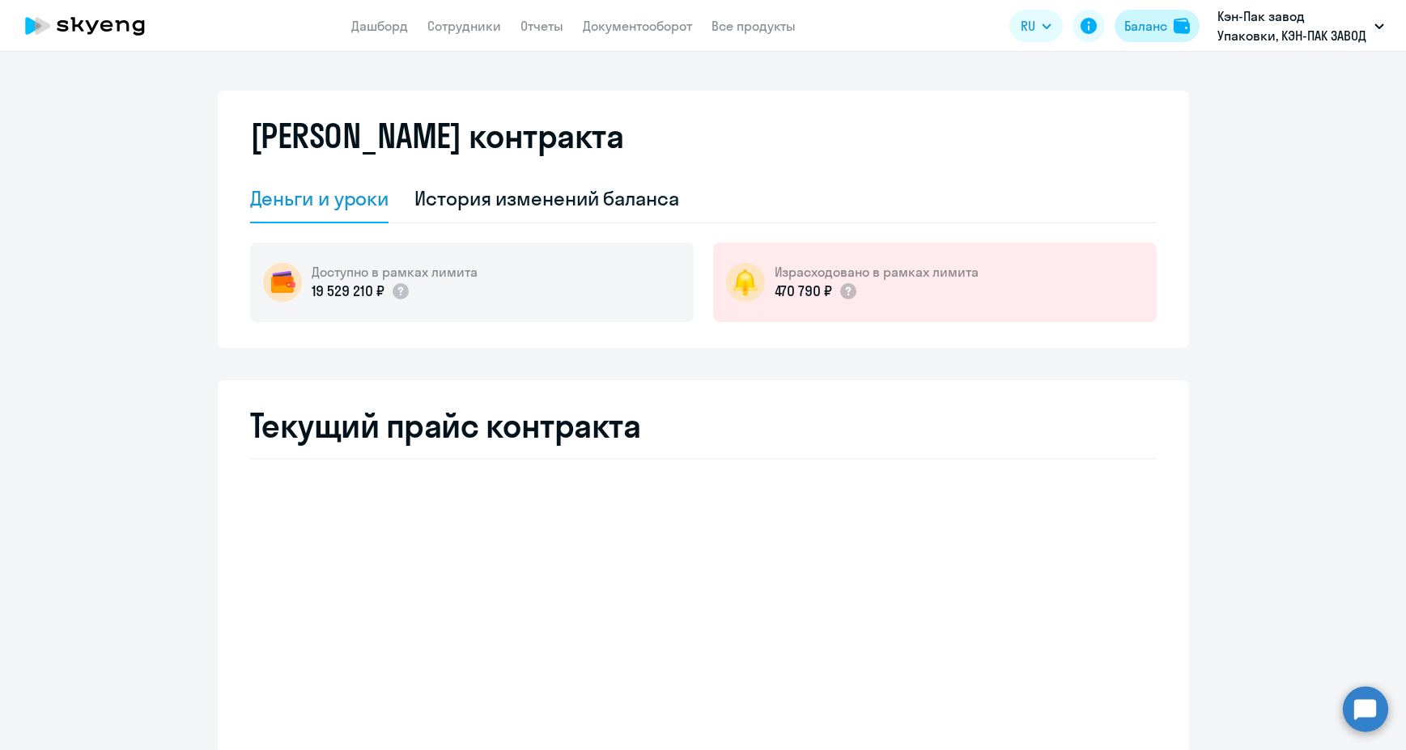
select select "english_adult_not_native_speaker"
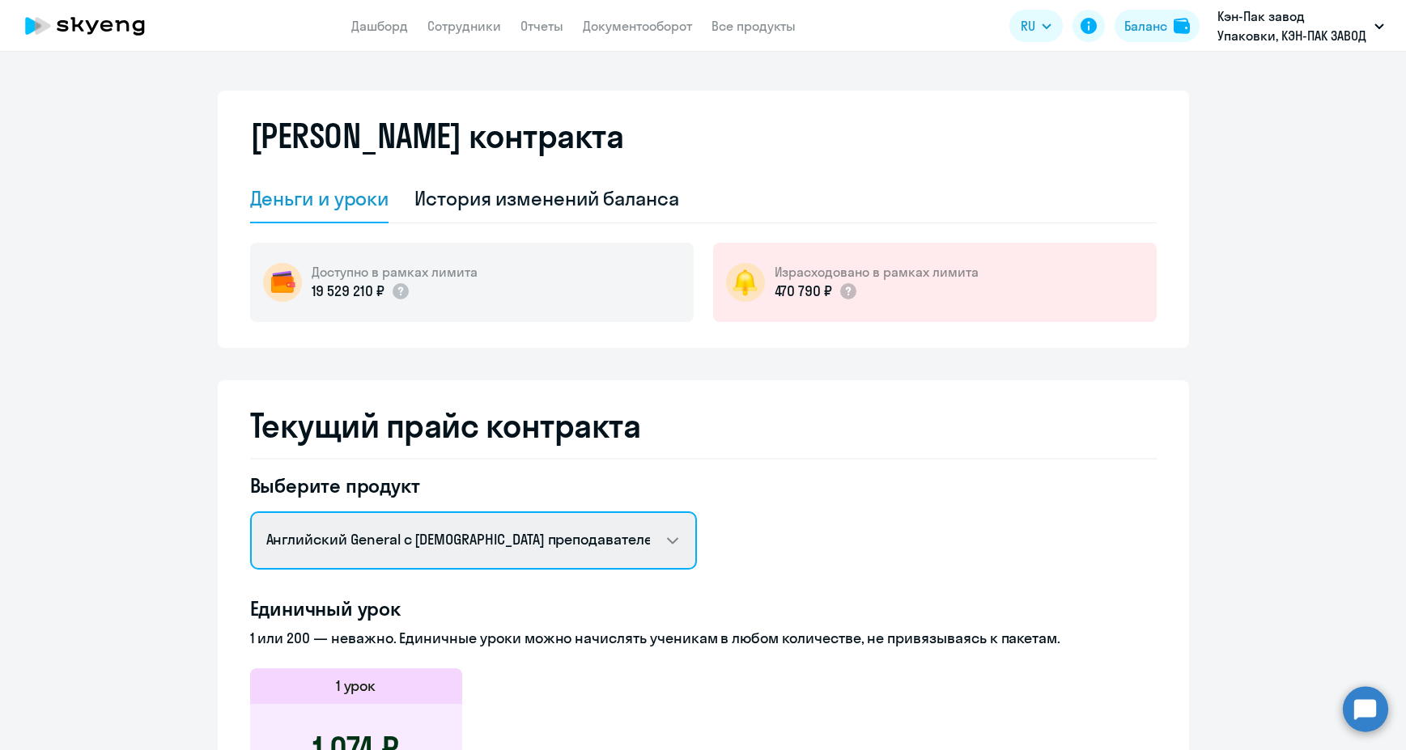
click at [554, 553] on select "Английский General с русскоговорящим преподавателем Английский General с англог…" at bounding box center [473, 540] width 447 height 58
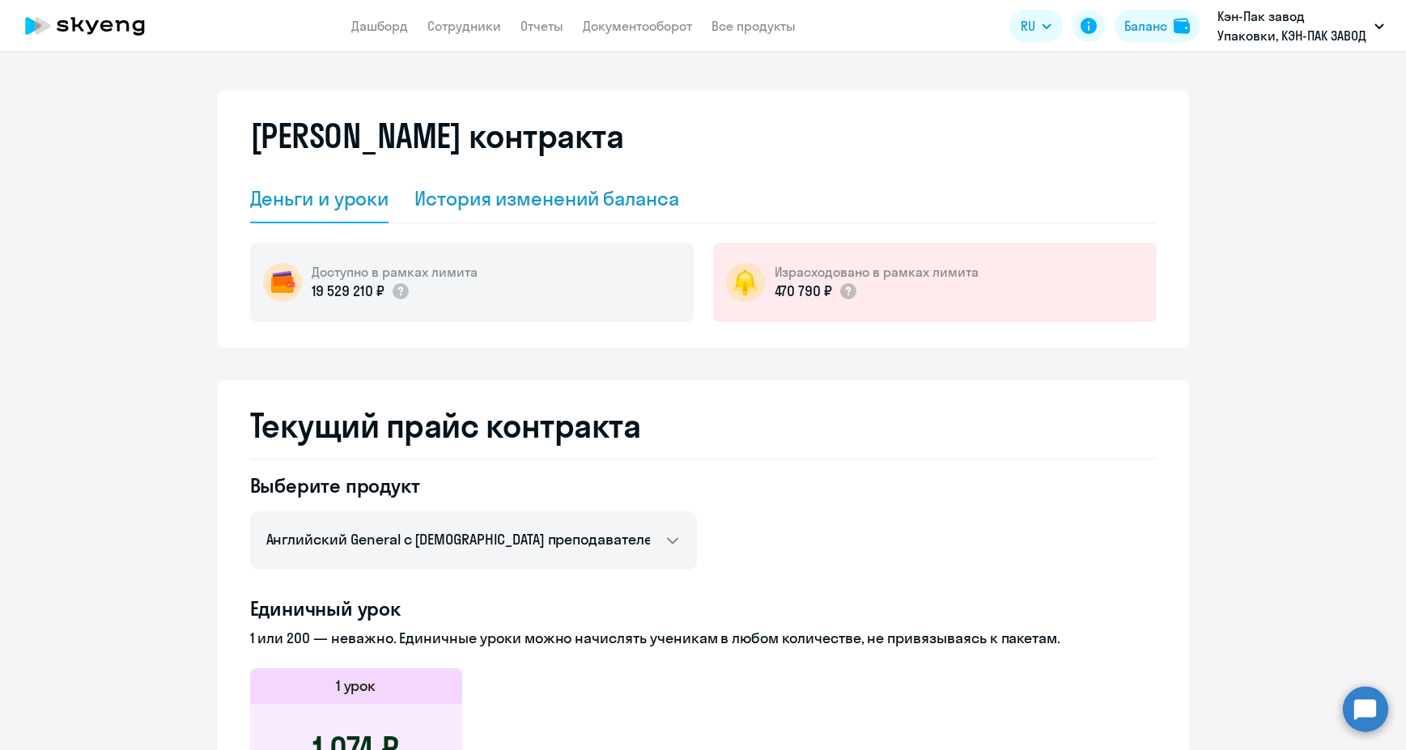
click at [583, 194] on div "История изменений баланса" at bounding box center [546, 198] width 265 height 26
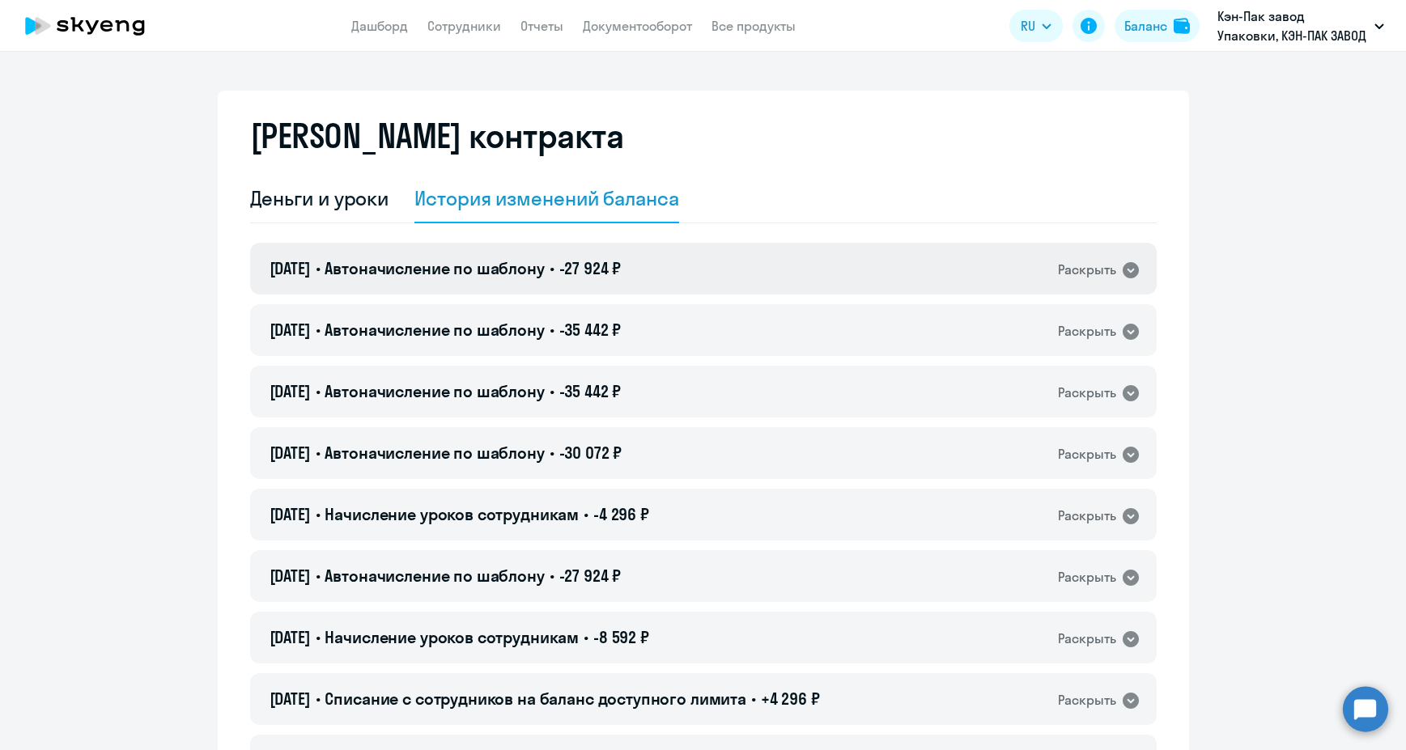
click at [1121, 263] on icon at bounding box center [1130, 270] width 19 height 19
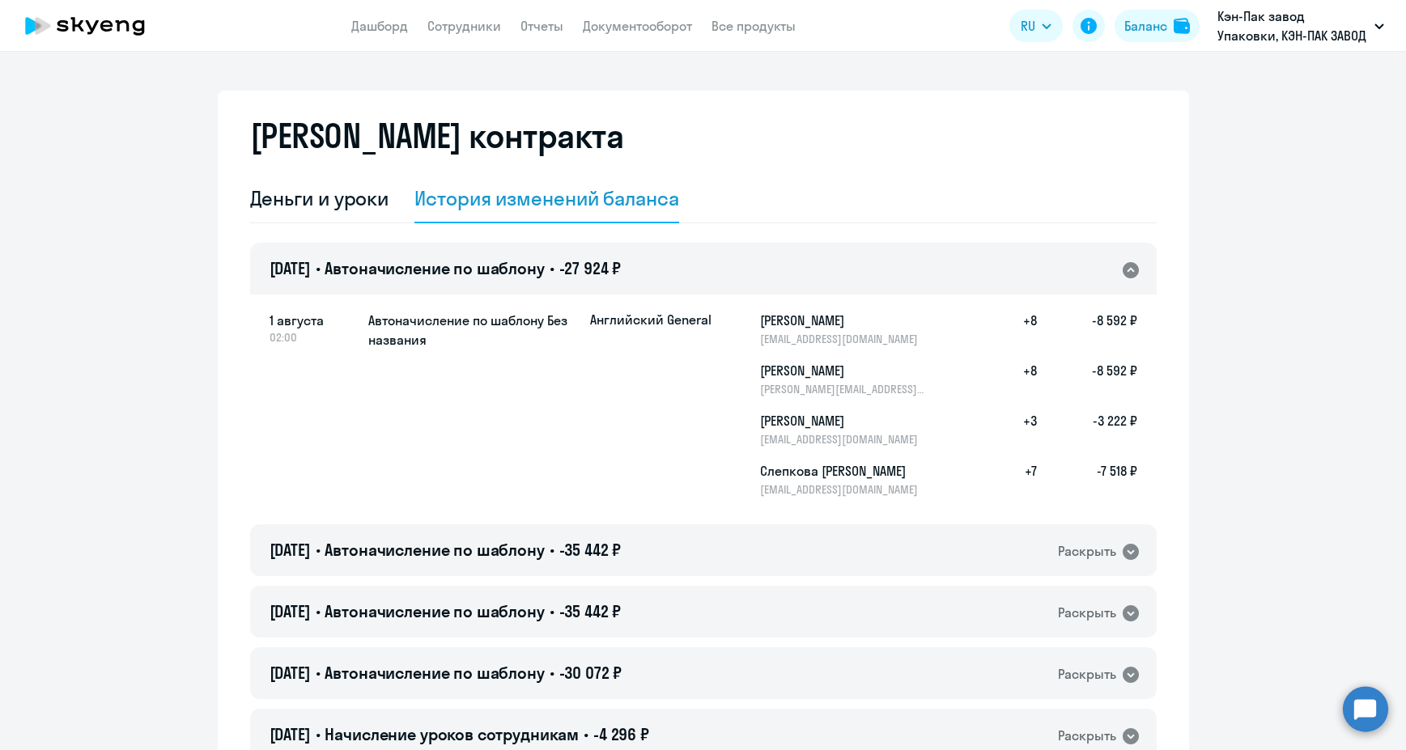
click at [368, 319] on h5 "Автоначисление по шаблону Без названия" at bounding box center [472, 330] width 209 height 39
click at [269, 324] on span "1 августа" at bounding box center [312, 320] width 86 height 19
click at [689, 322] on p "Английский General" at bounding box center [650, 320] width 121 height 18
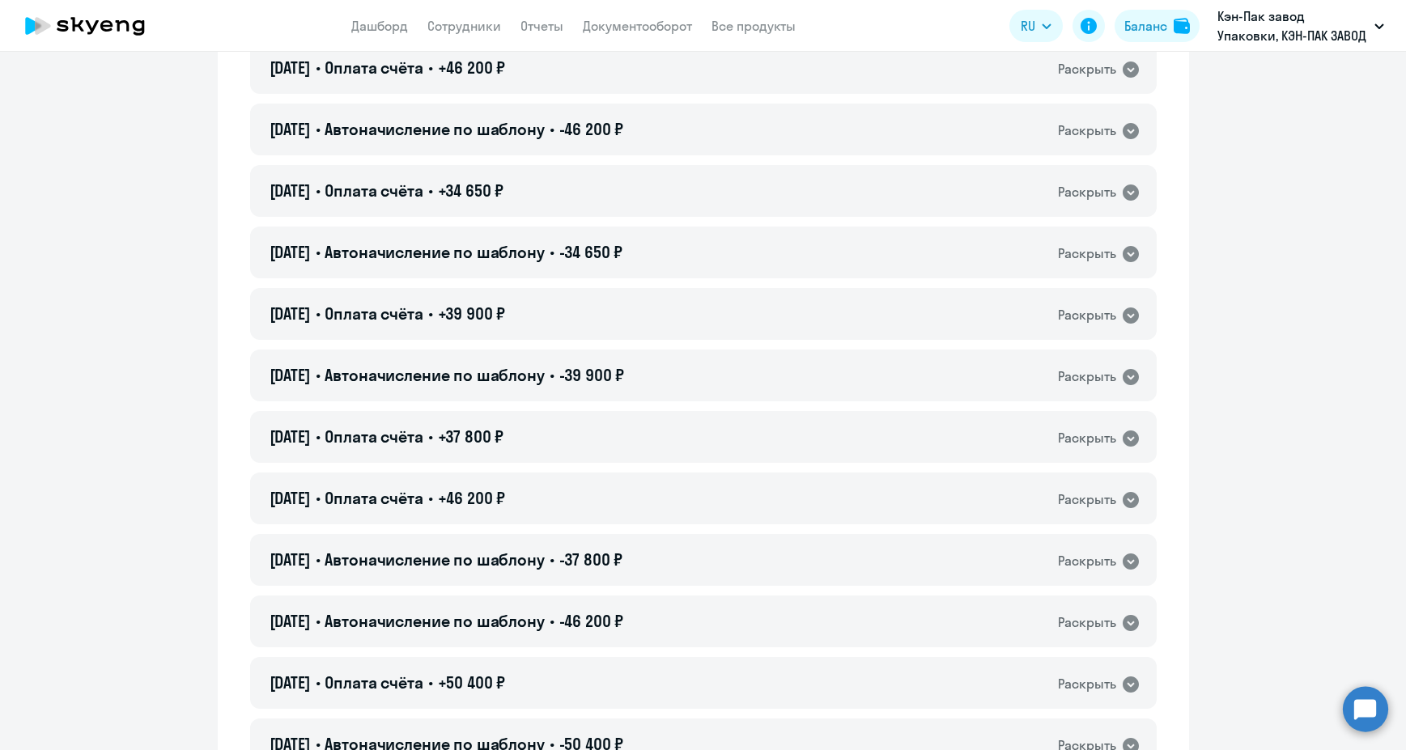
scroll to position [2913, 0]
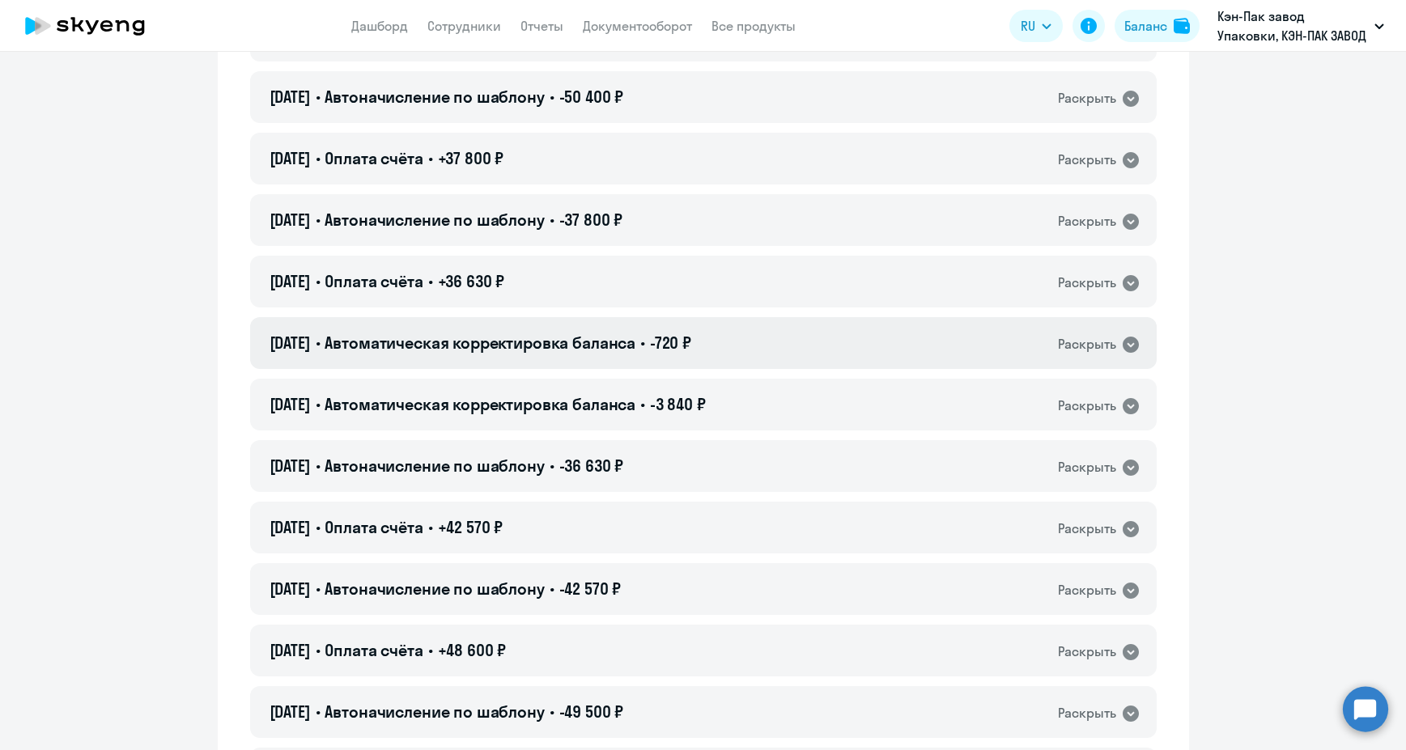
click at [770, 333] on div "01.08.2023 • Автоматическая корректировка баланса • -720 ₽ Раскрыть" at bounding box center [703, 343] width 906 height 52
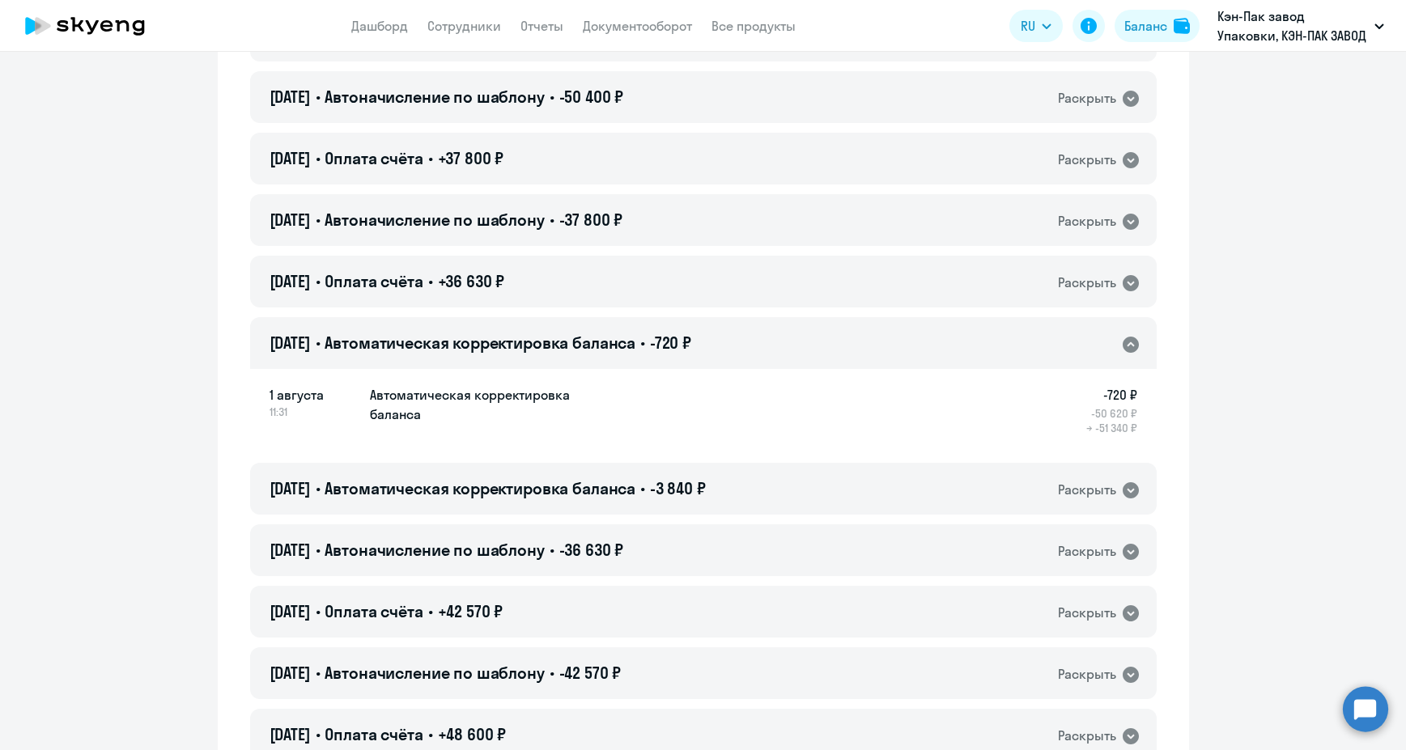
click at [771, 333] on div "01.08.2023 • Автоматическая корректировка баланса • -720 ₽ Раскрыть" at bounding box center [703, 343] width 906 height 52
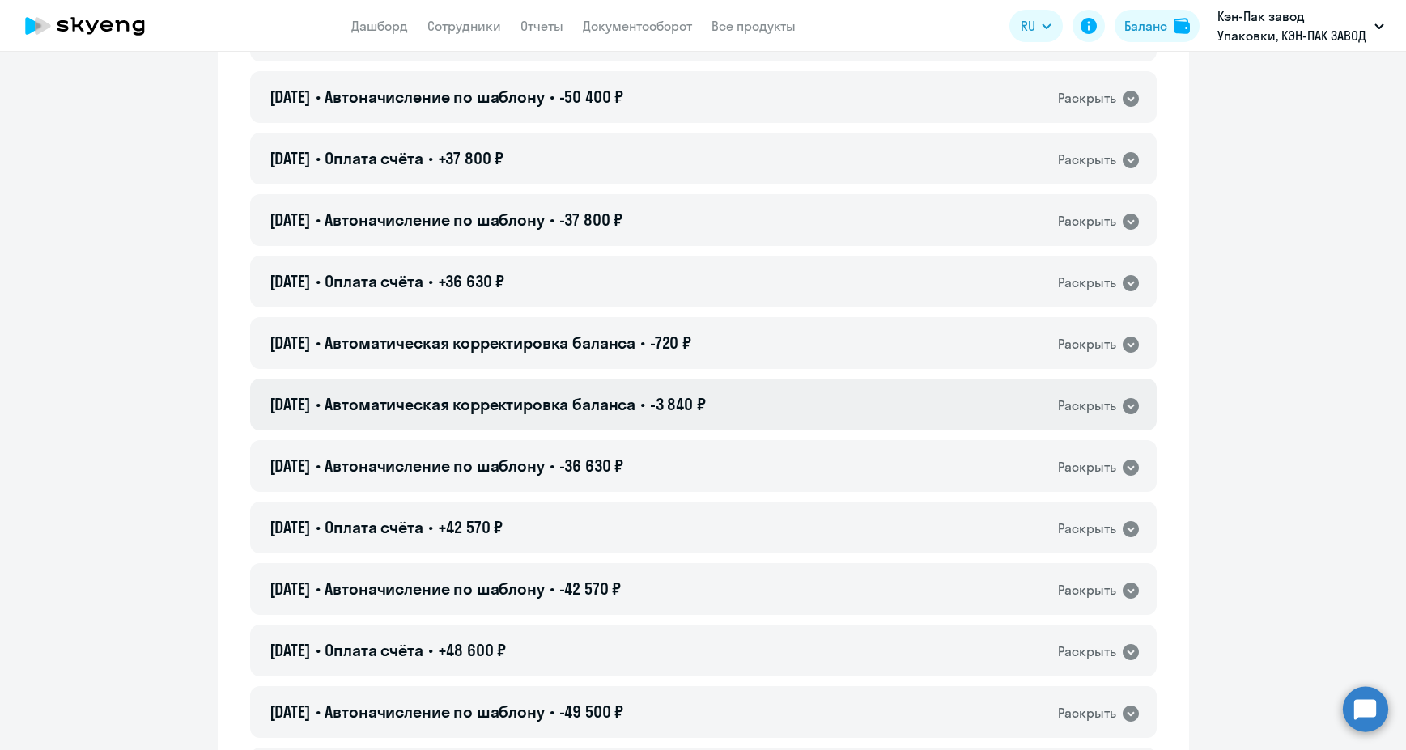
click at [778, 401] on div "01.08.2023 • Автоматическая корректировка баланса • -3 840 ₽ Раскрыть" at bounding box center [703, 405] width 906 height 52
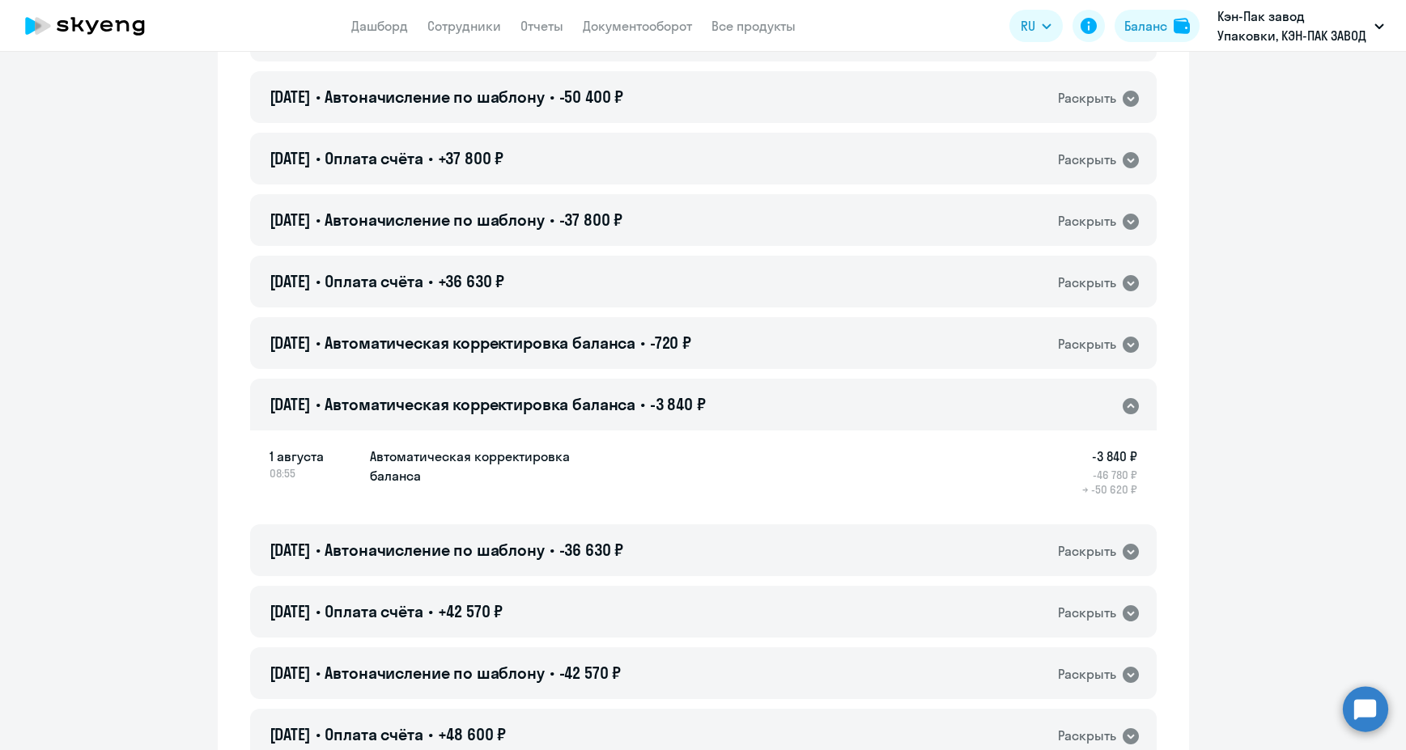
click at [778, 401] on div "01.08.2023 • Автоматическая корректировка баланса • -3 840 ₽ Раскрыть" at bounding box center [703, 405] width 906 height 52
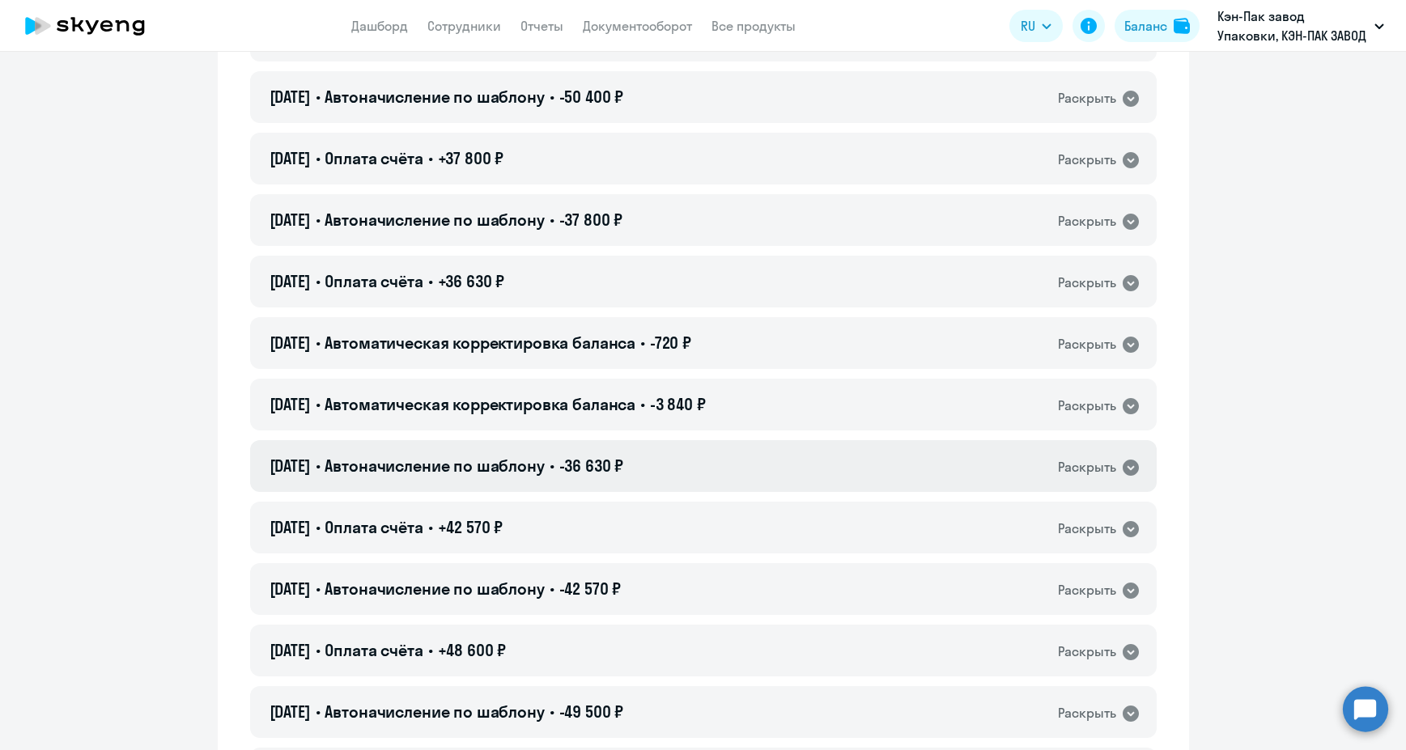
click at [766, 463] on div "01.08.2023 • Автоначисление по шаблону • -36 630 ₽ Раскрыть" at bounding box center [703, 466] width 906 height 52
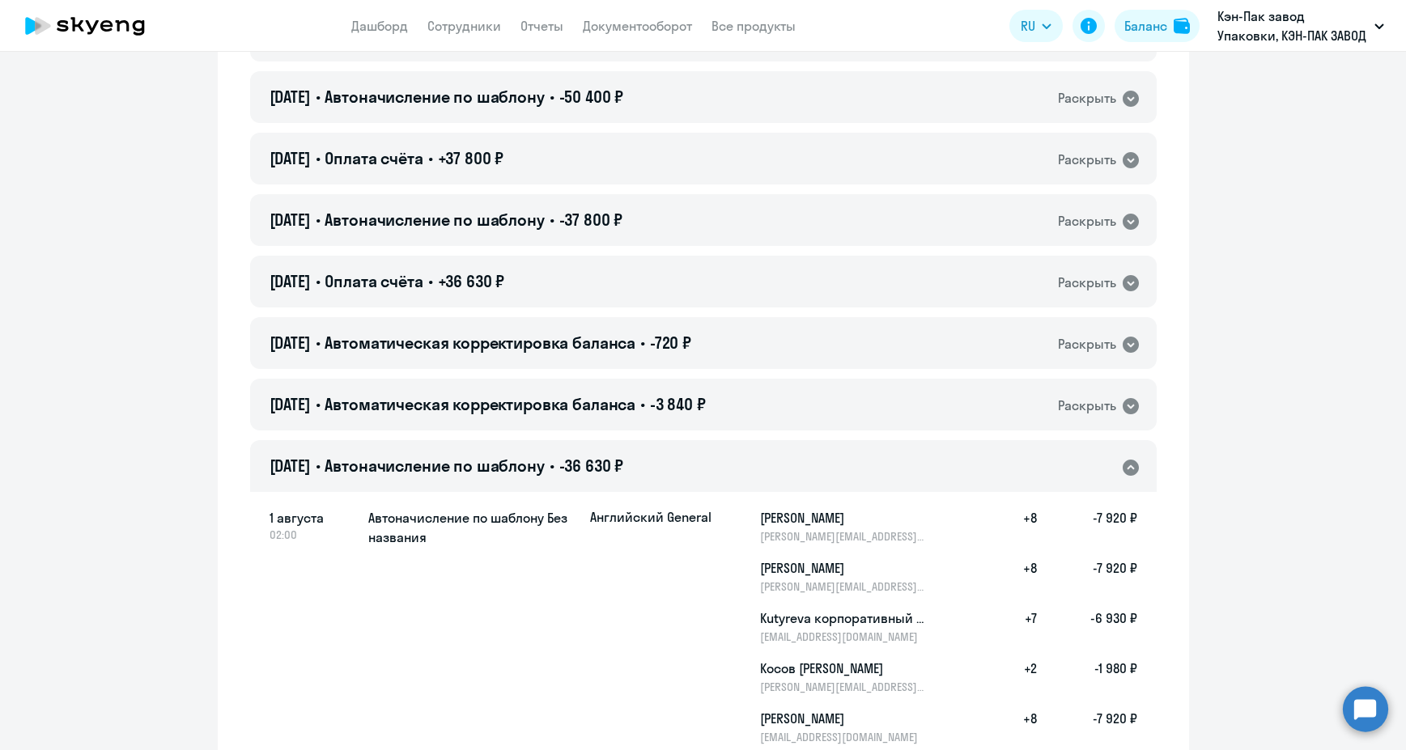
scroll to position [3075, 0]
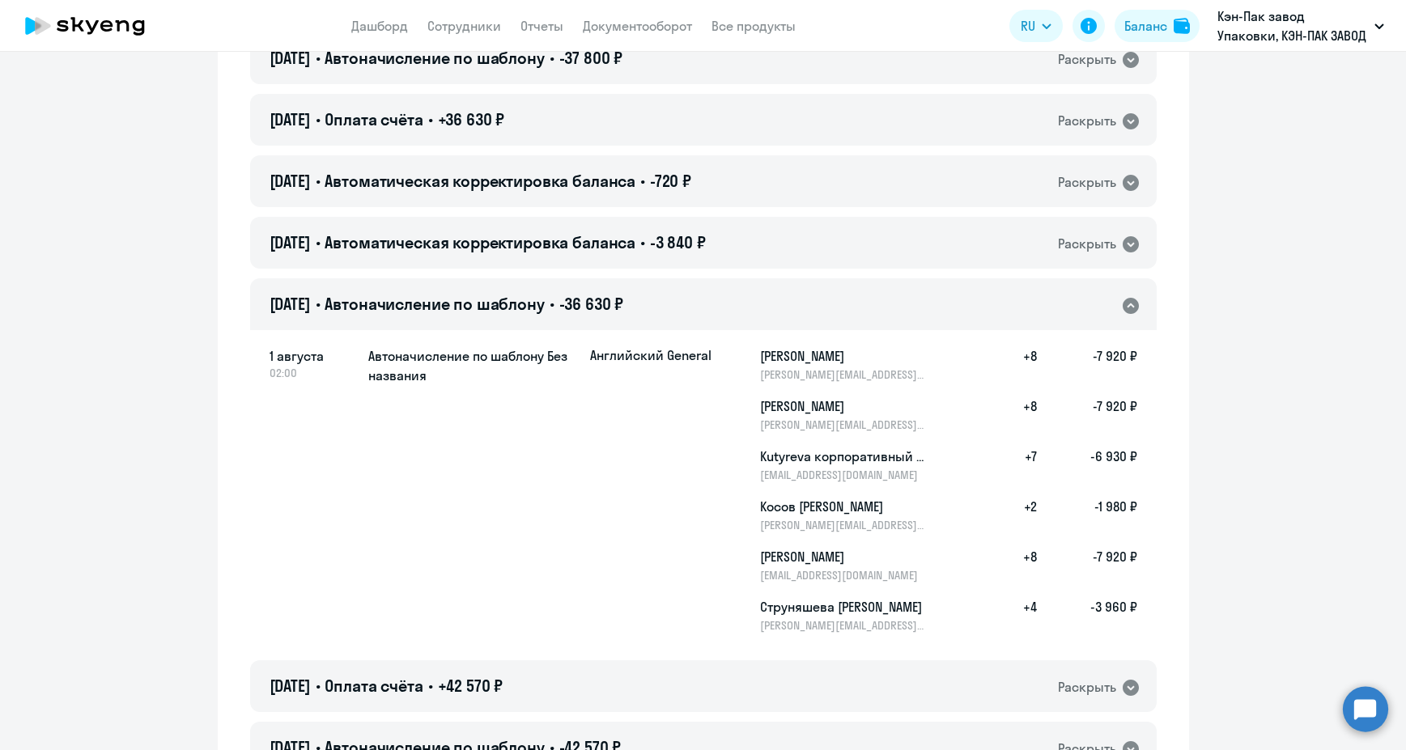
click at [745, 299] on div "01.08.2023 • Автоначисление по шаблону • -36 630 ₽ Раскрыть" at bounding box center [703, 304] width 906 height 52
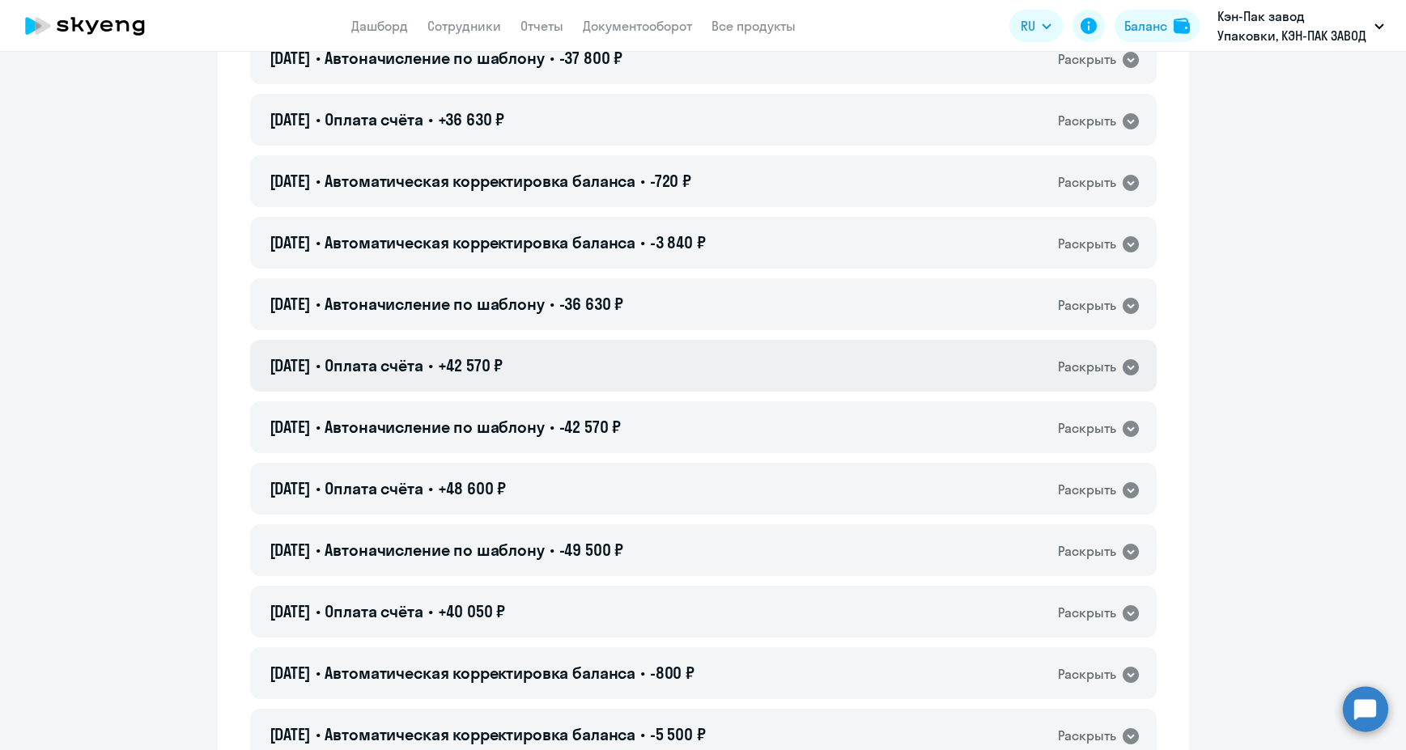
click at [758, 368] on div "26.07.2023 • Оплата счёта • +42 570 ₽ Раскрыть" at bounding box center [703, 366] width 906 height 52
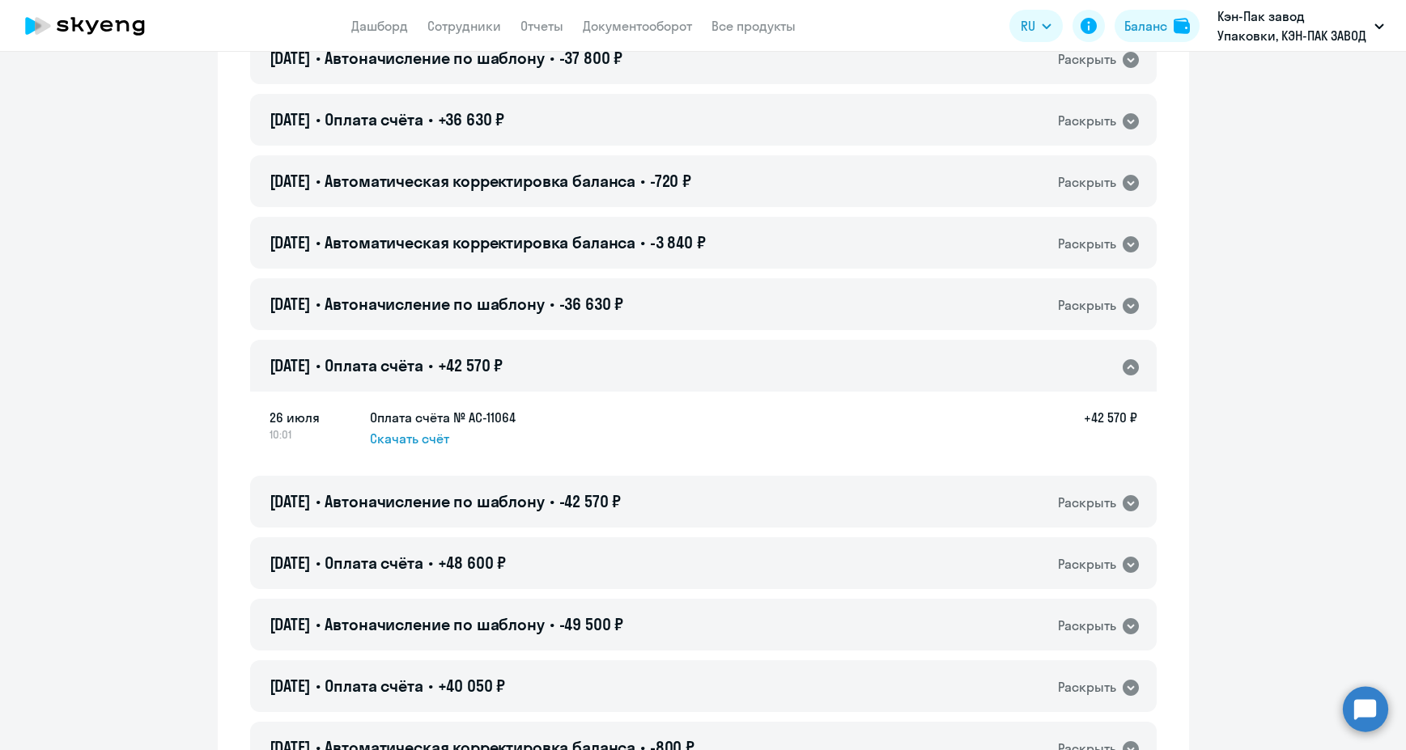
click at [758, 368] on div "26.07.2023 • Оплата счёта • +42 570 ₽ Раскрыть" at bounding box center [703, 366] width 906 height 52
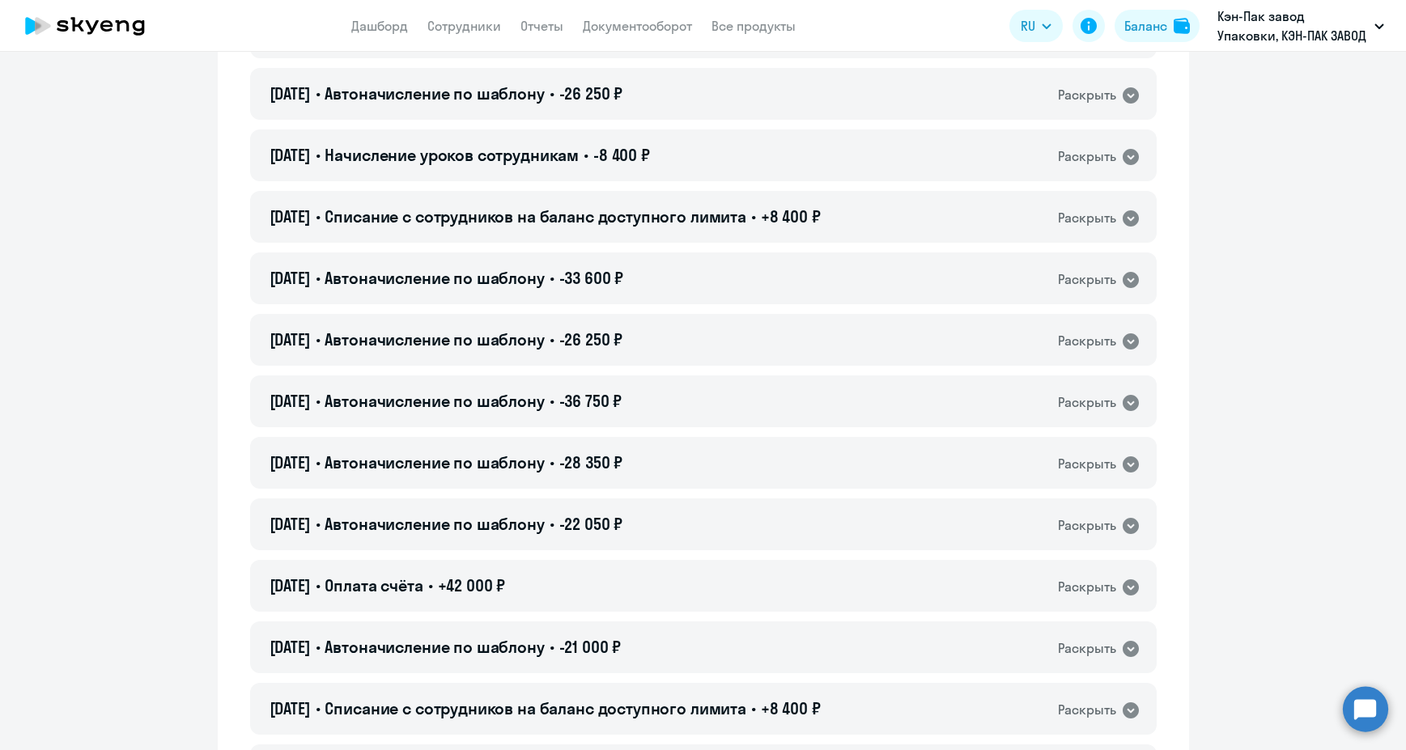
scroll to position [566, 0]
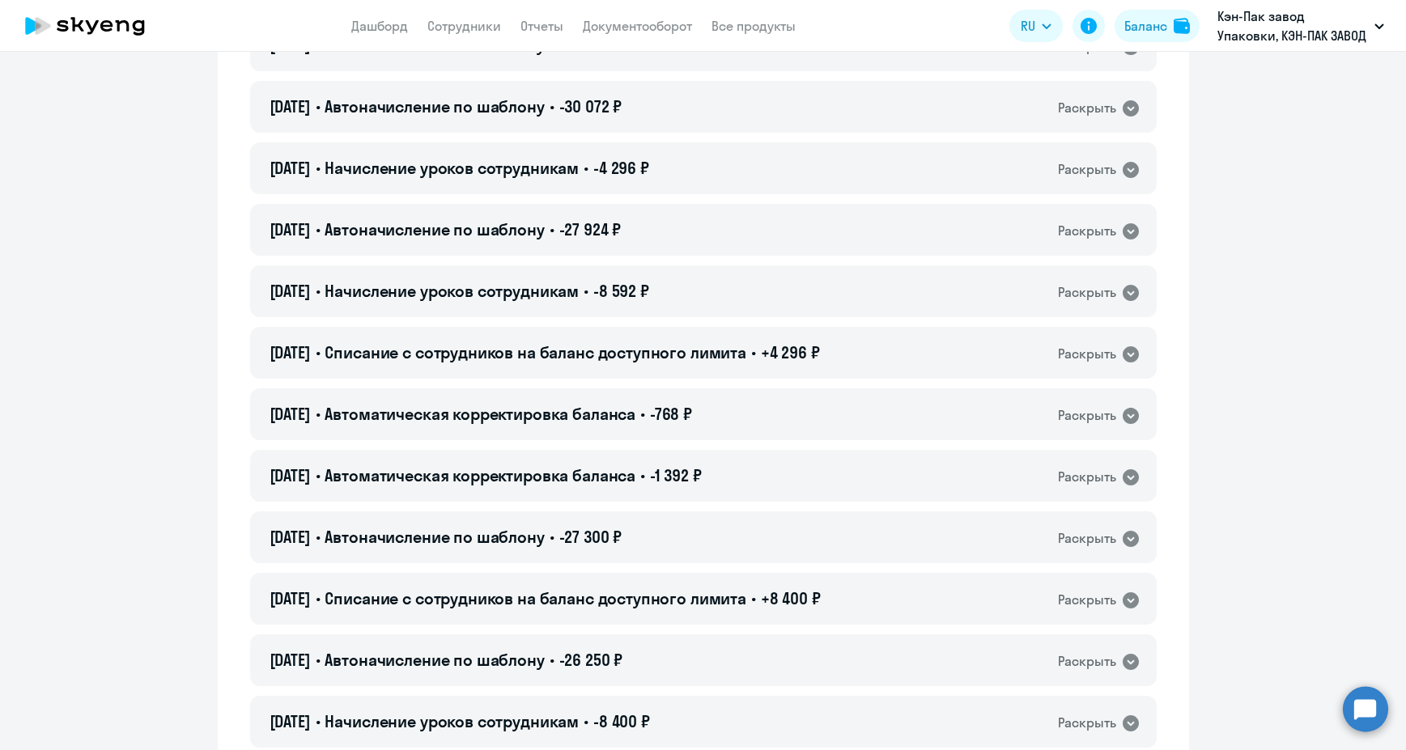
click at [758, 368] on div "21.03.2025 • Списание с сотрудников на баланс доступного лимита • +4 296 ₽ Раск…" at bounding box center [703, 353] width 906 height 52
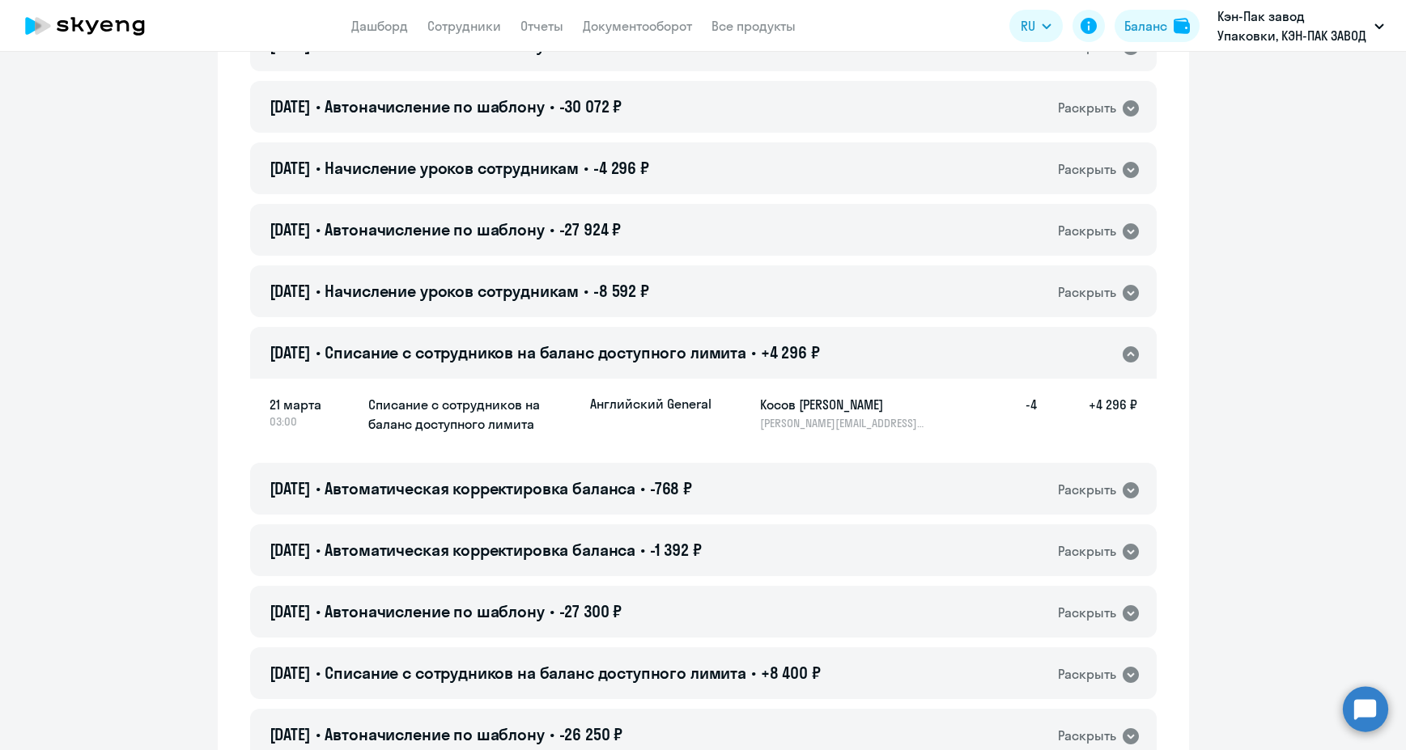
click at [758, 368] on div "21.03.2025 • Списание с сотрудников на баланс доступного лимита • +4 296 ₽ Раск…" at bounding box center [703, 353] width 906 height 52
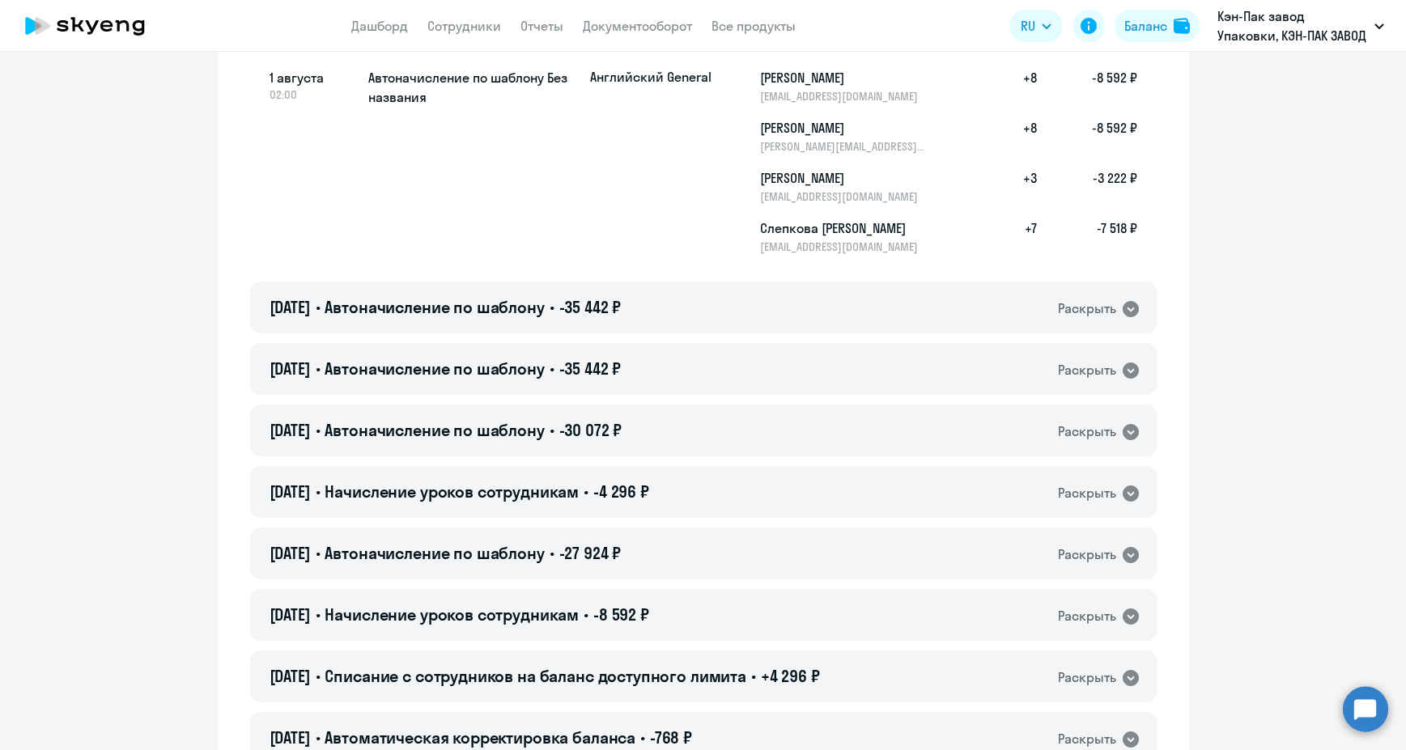
scroll to position [0, 0]
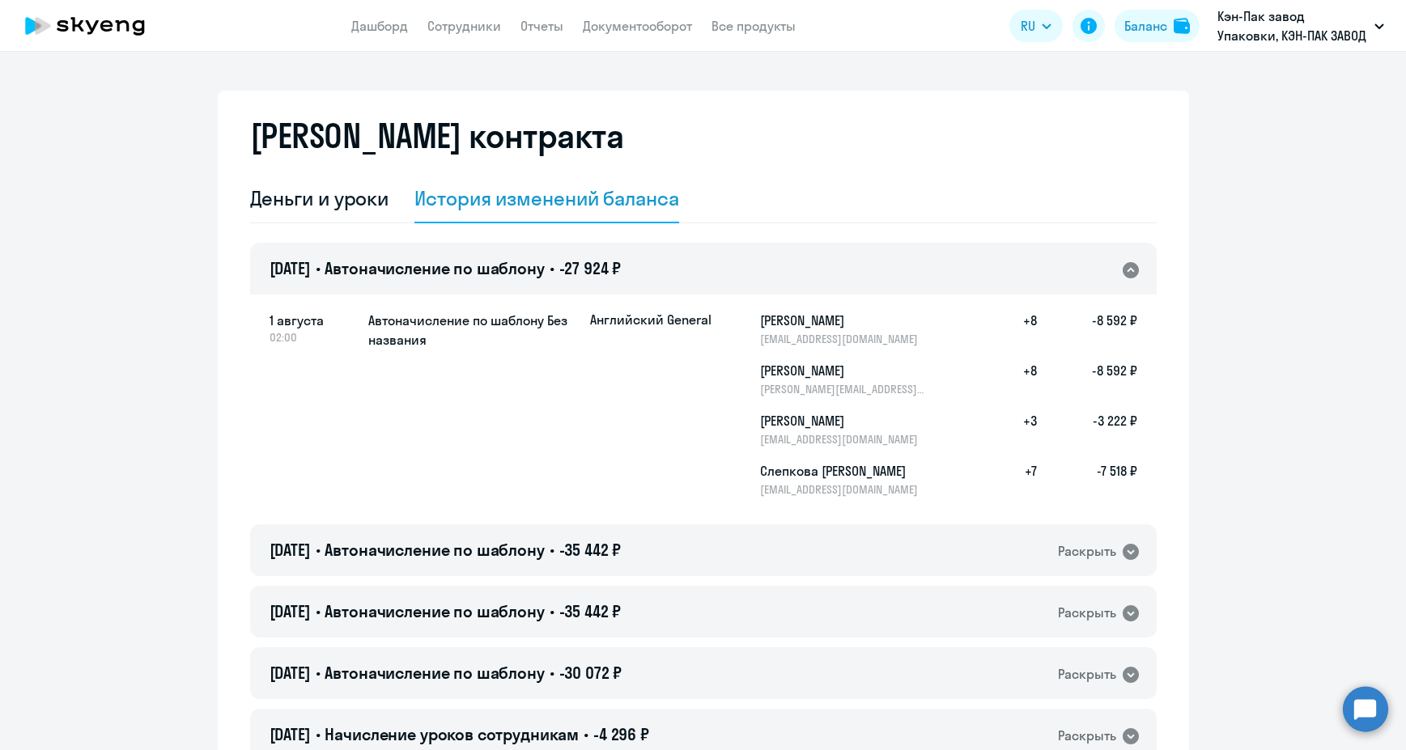
click at [604, 267] on span "-27 924 ₽" at bounding box center [590, 268] width 62 height 20
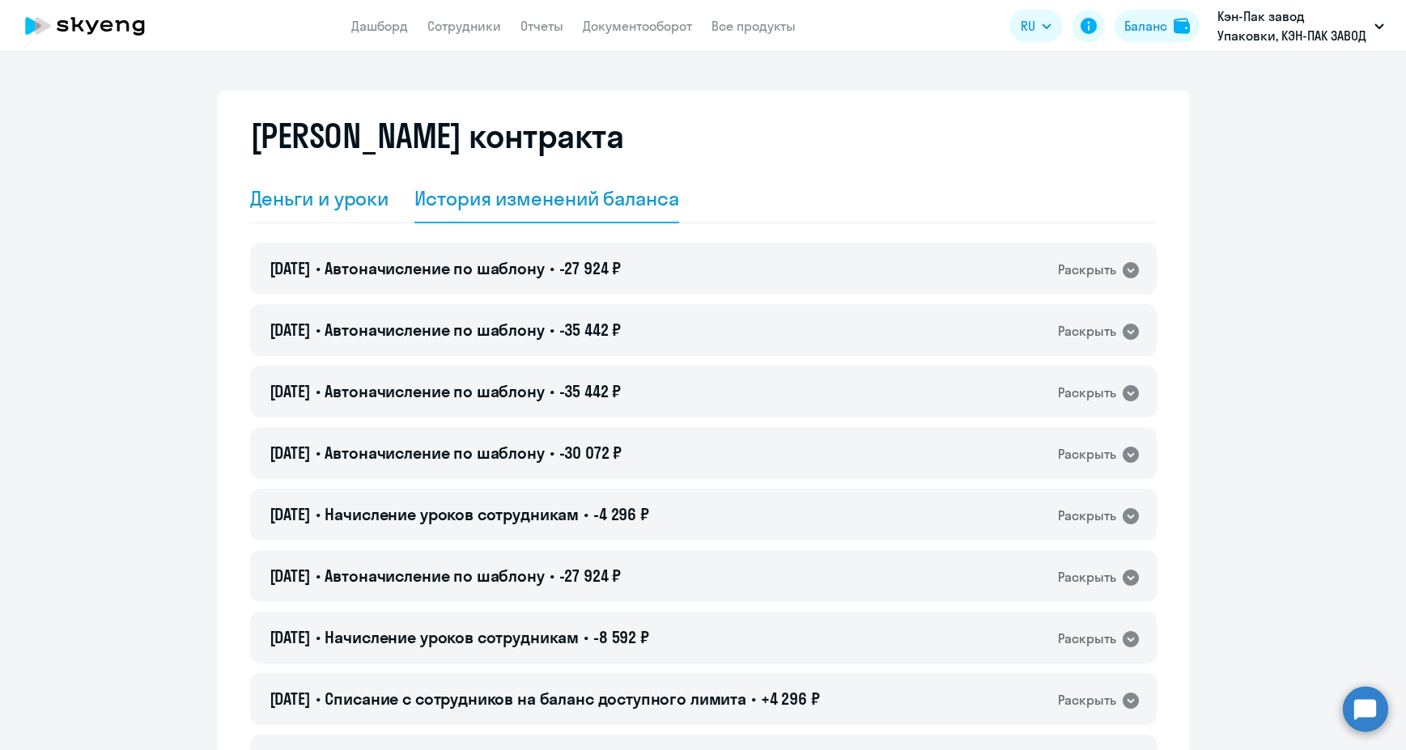
click at [354, 201] on div "Деньги и уроки" at bounding box center [319, 198] width 139 height 26
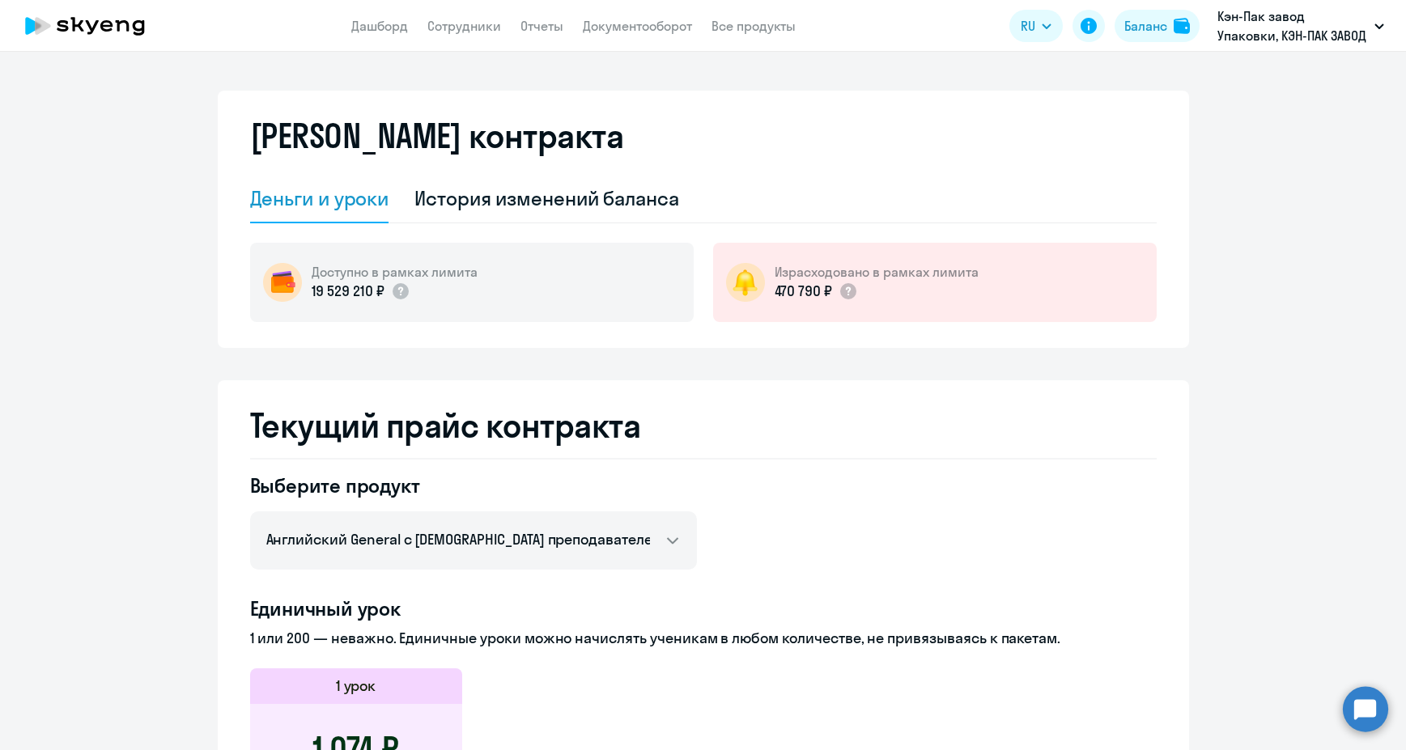
scroll to position [81, 0]
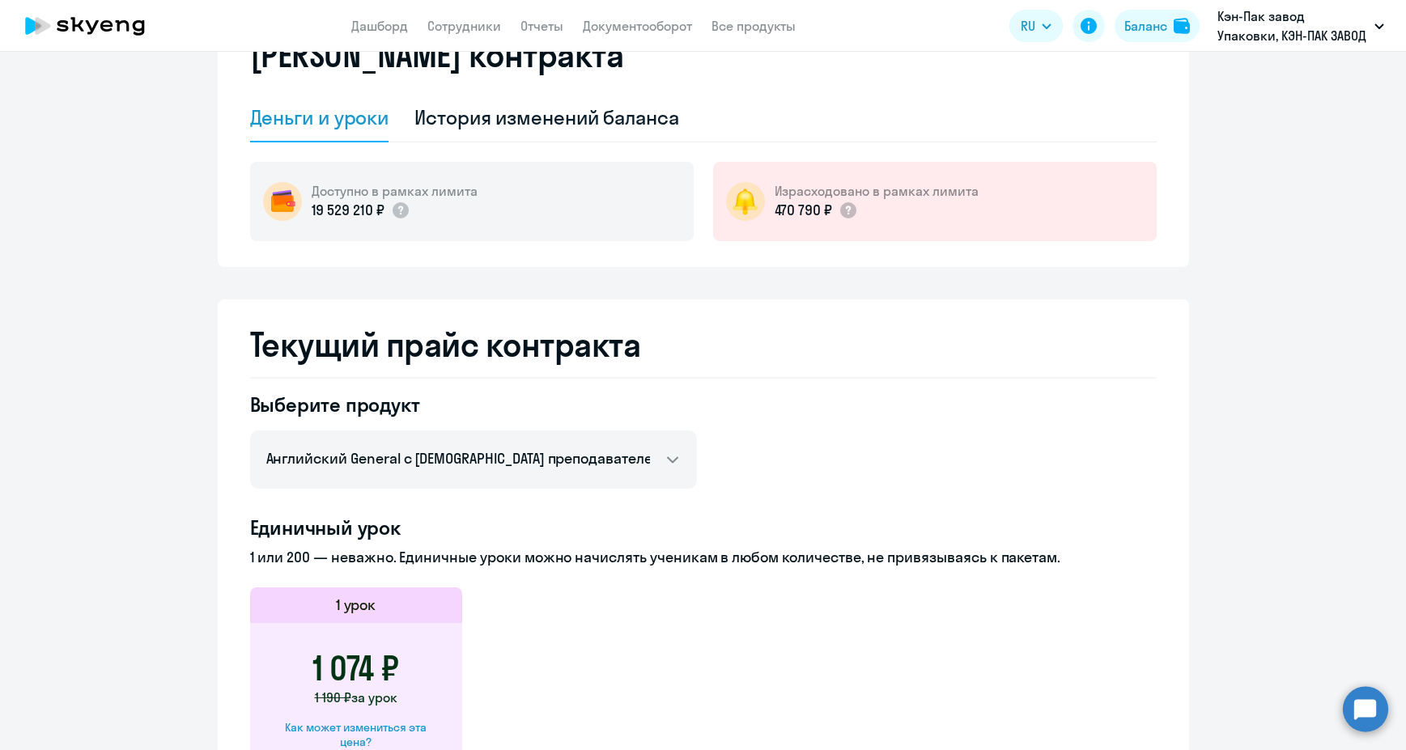
click at [869, 186] on h5 "Израсходовано в рамках лимита" at bounding box center [876, 191] width 204 height 18
click at [459, 215] on div "19 529 210 ₽" at bounding box center [395, 210] width 166 height 21
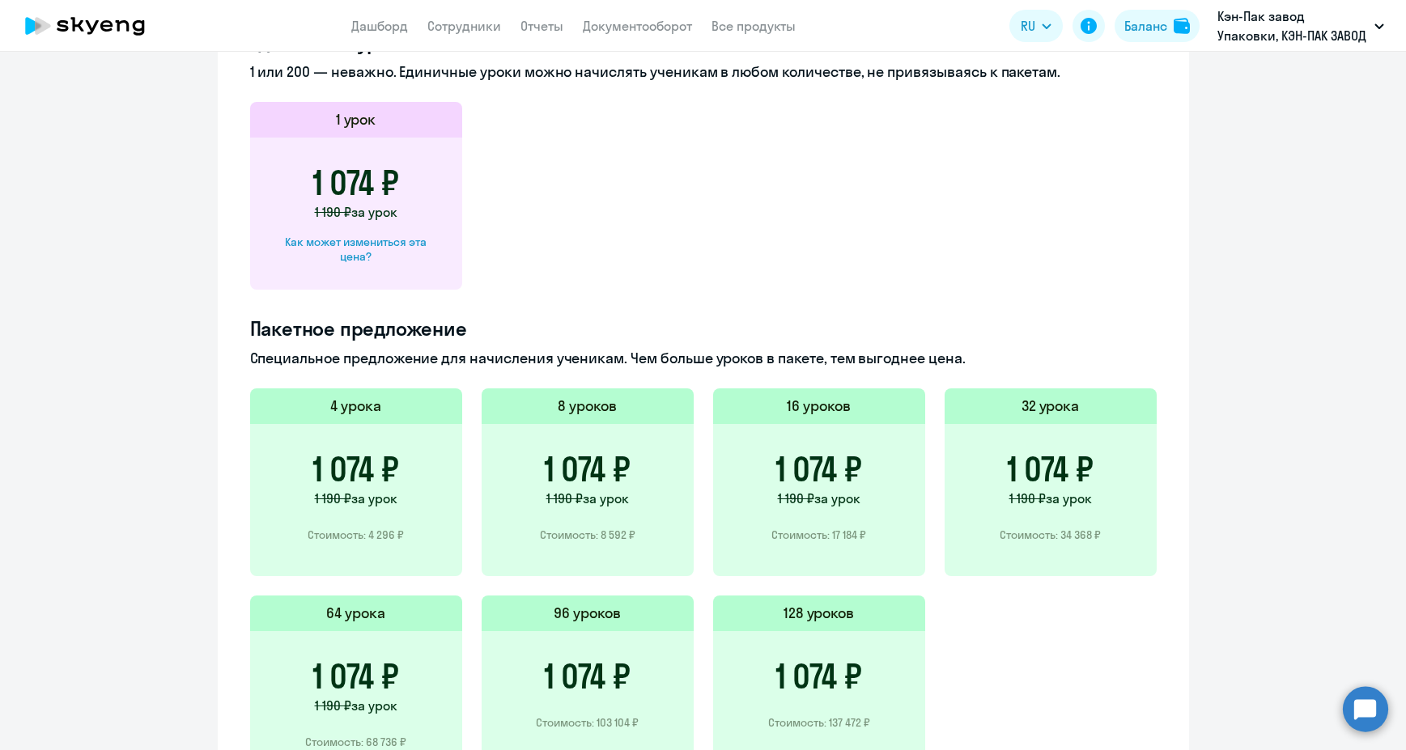
scroll to position [700, 0]
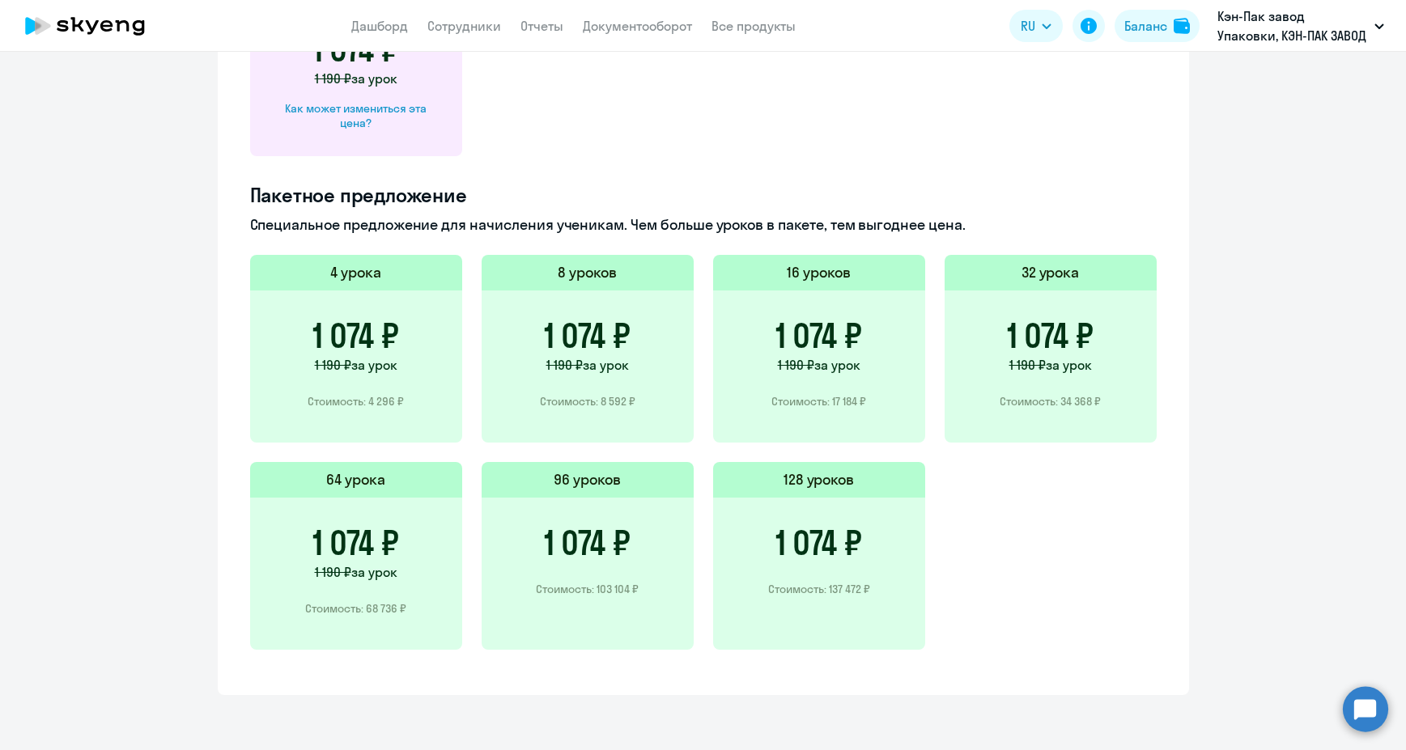
click at [588, 347] on h3 "1 074 ₽" at bounding box center [587, 335] width 87 height 39
click at [825, 349] on h3 "1 074 ₽" at bounding box center [818, 335] width 87 height 39
click at [1103, 350] on div "1 074 ₽ 1 190 ₽ за урок Стоимость: 34 368 ₽" at bounding box center [1050, 367] width 212 height 152
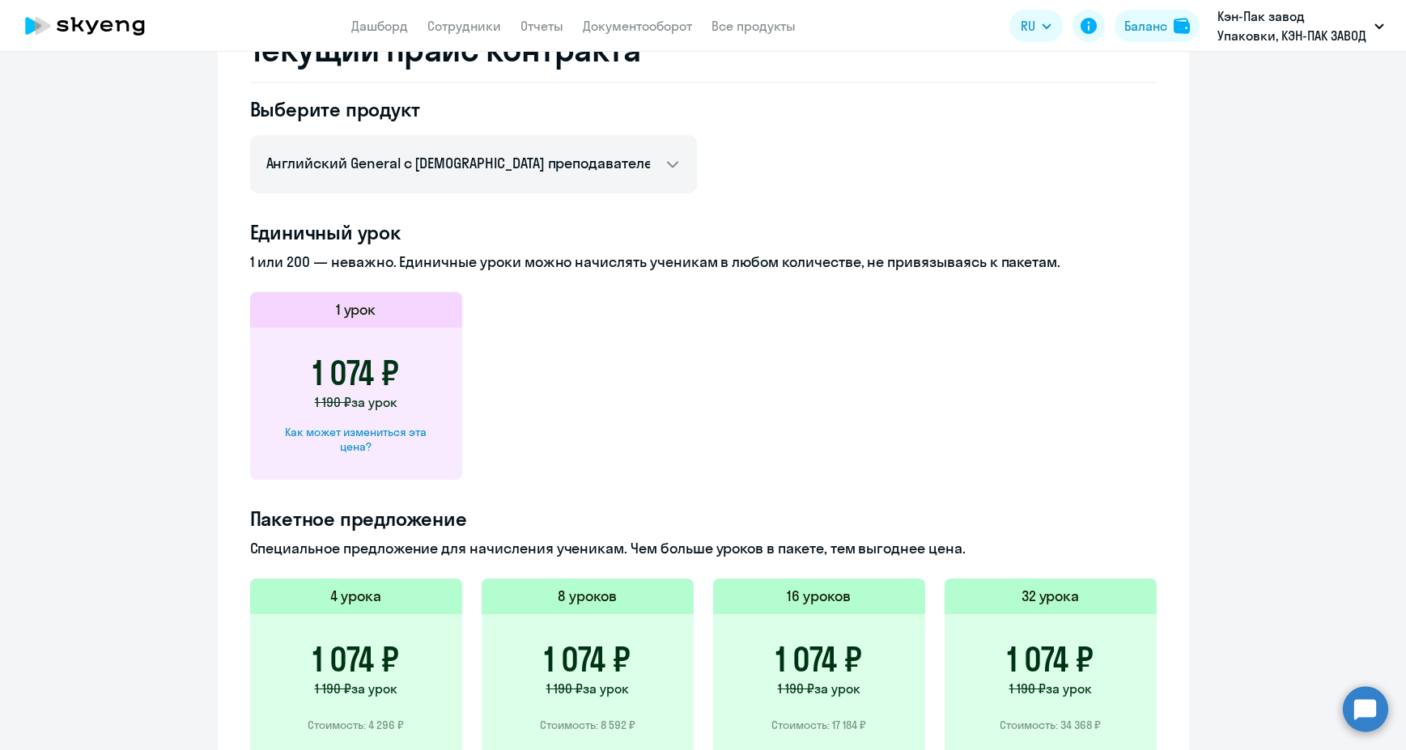
scroll to position [0, 0]
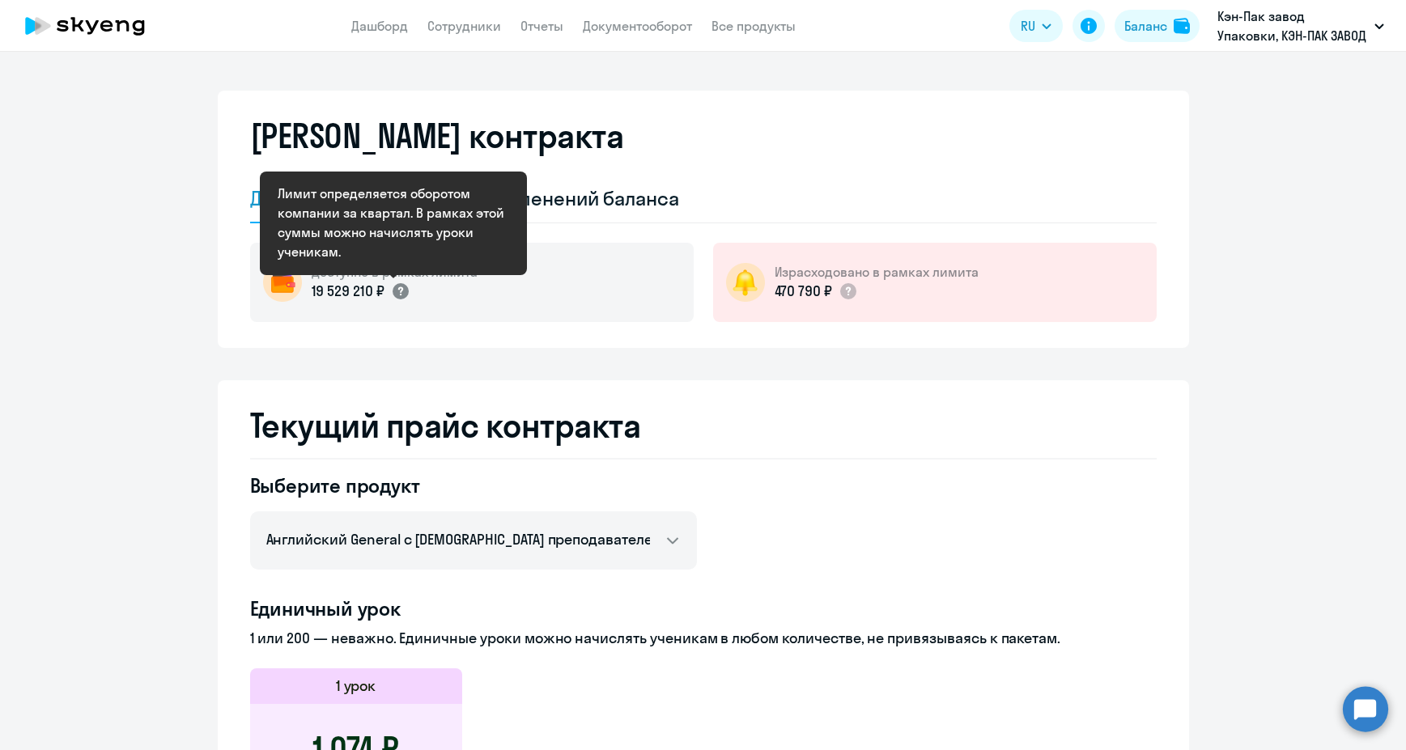
click at [392, 290] on circle at bounding box center [400, 291] width 16 height 16
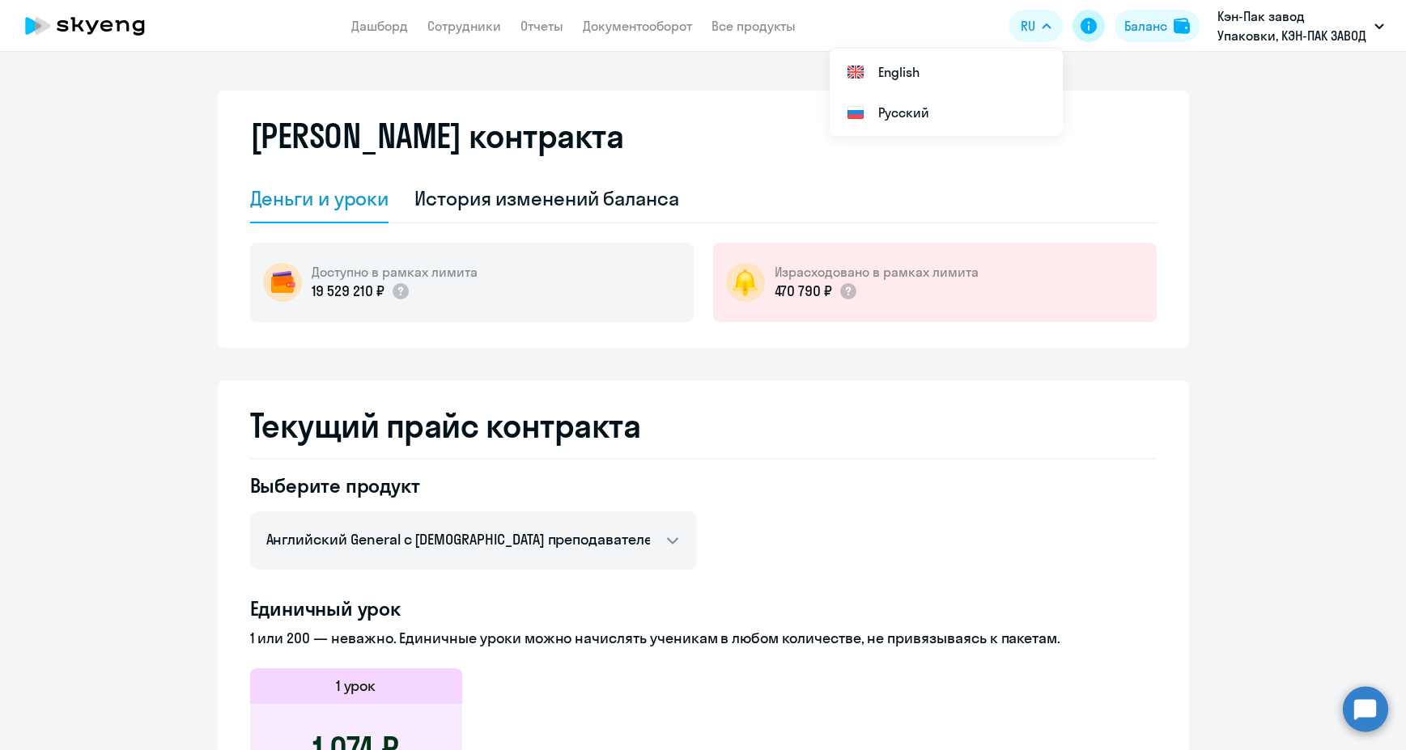
click at [1083, 23] on icon at bounding box center [1088, 26] width 16 height 16
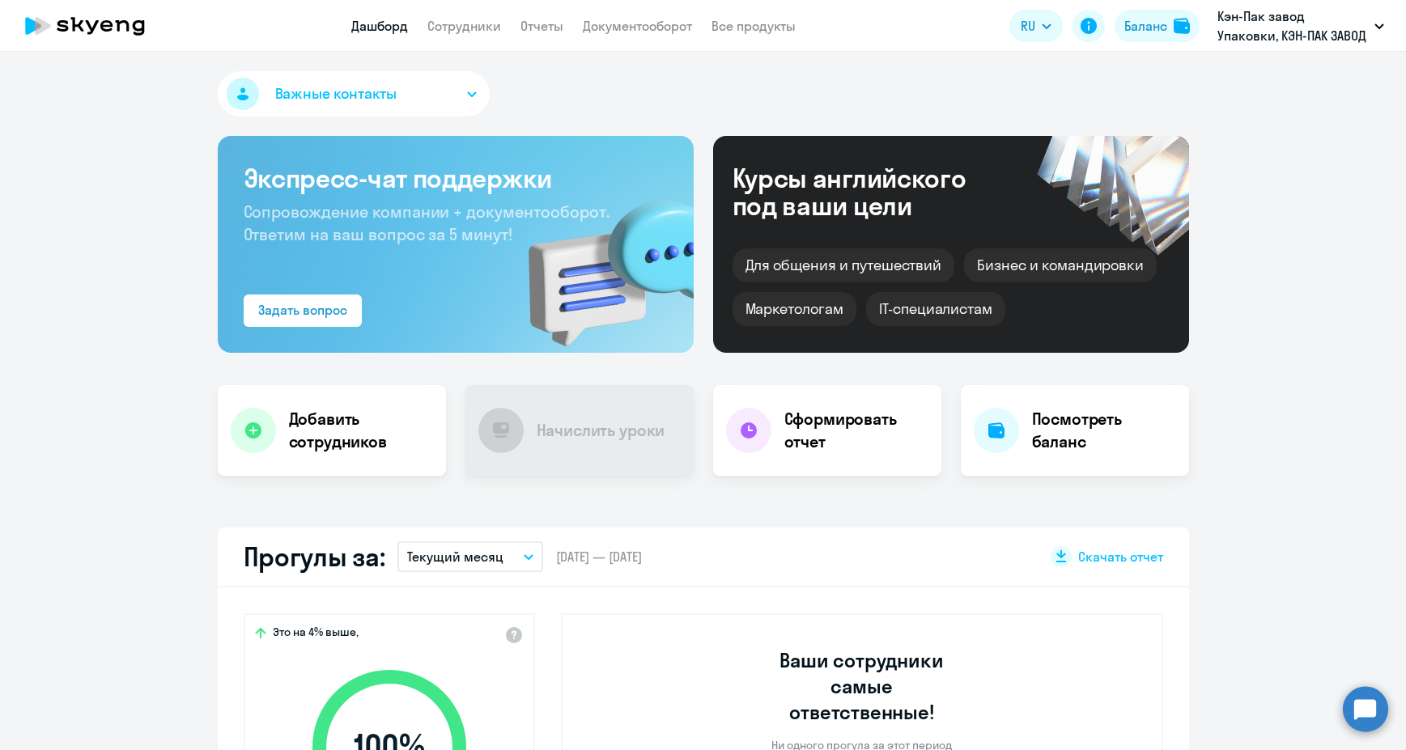
click at [66, 24] on icon at bounding box center [85, 26] width 142 height 40
select select "30"
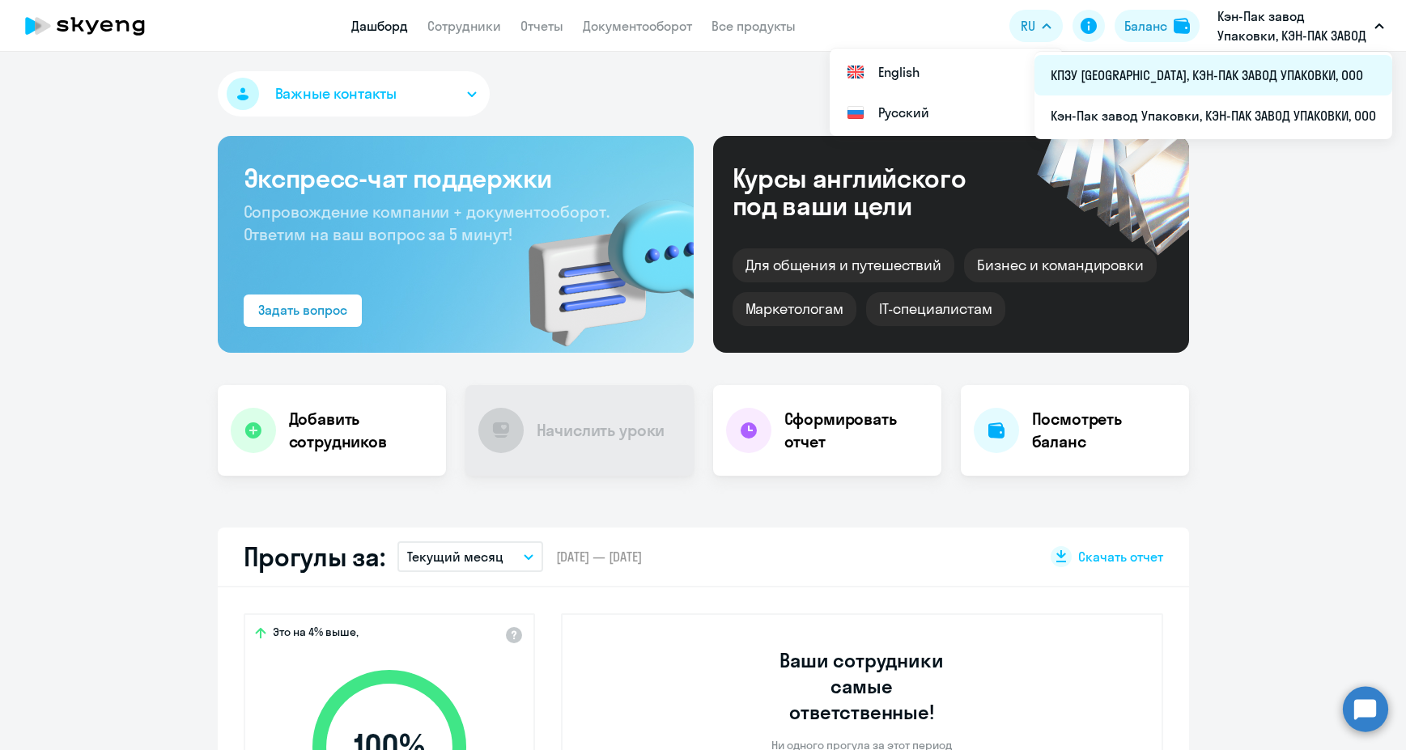
click at [1294, 78] on li "КПЗУ [GEOGRAPHIC_DATA], КЭН-ПАК ЗАВОД УПАКОВКИ, ООО" at bounding box center [1213, 75] width 358 height 40
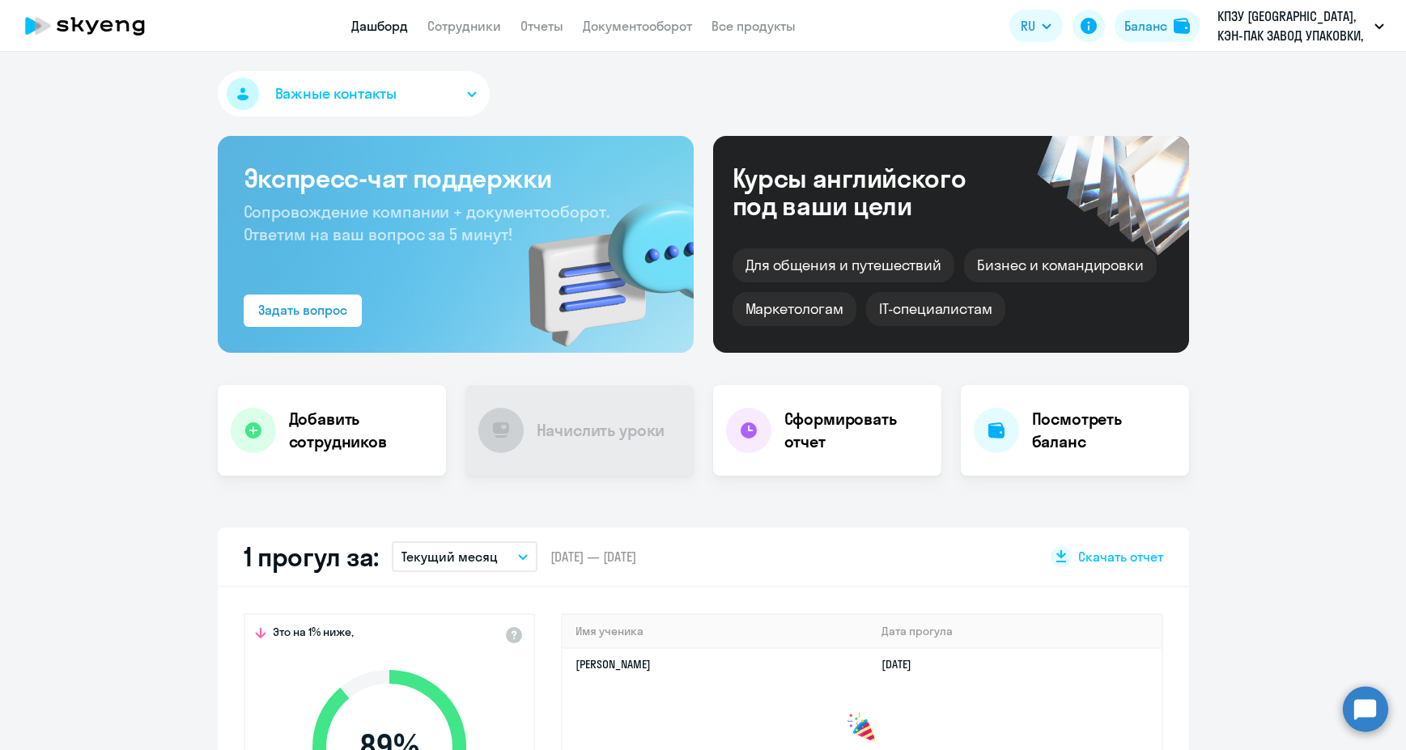
select select "30"
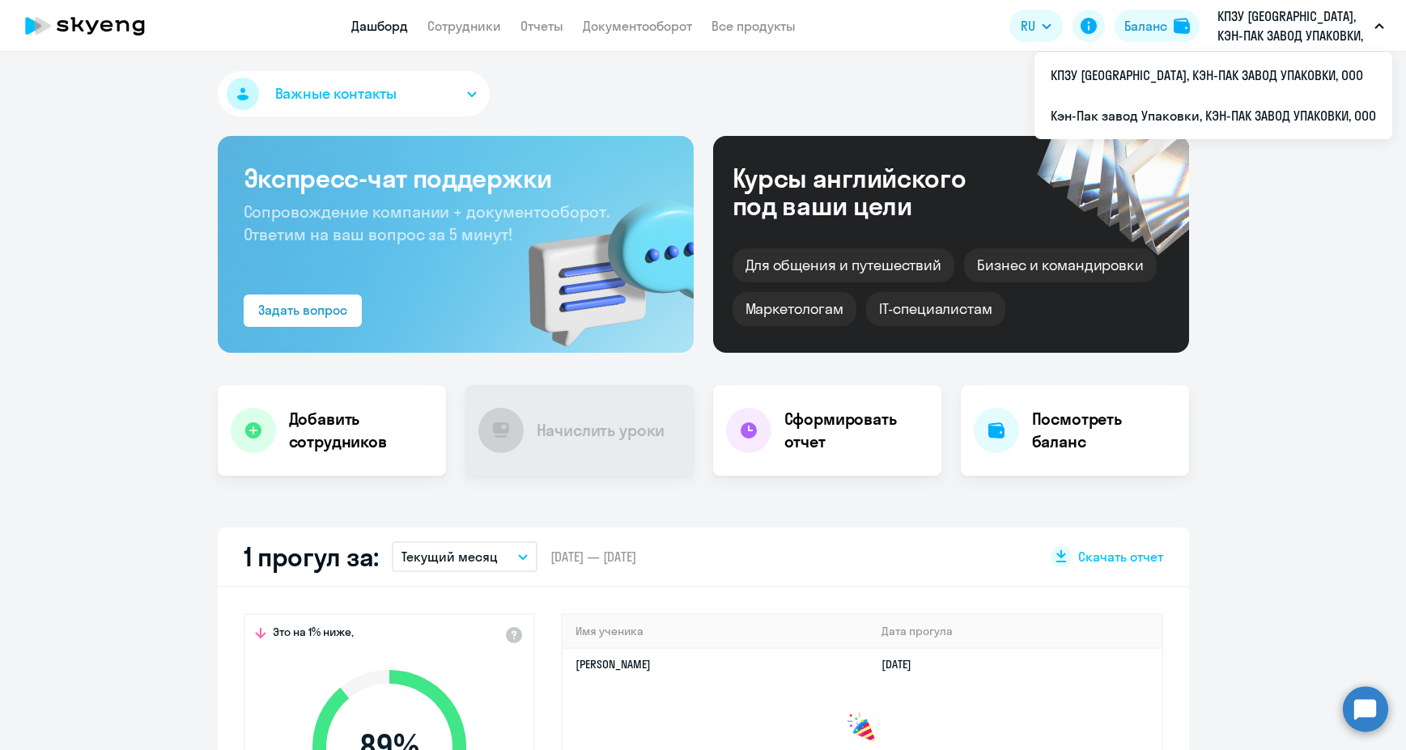
click at [367, 23] on link "Дашборд" at bounding box center [379, 26] width 57 height 16
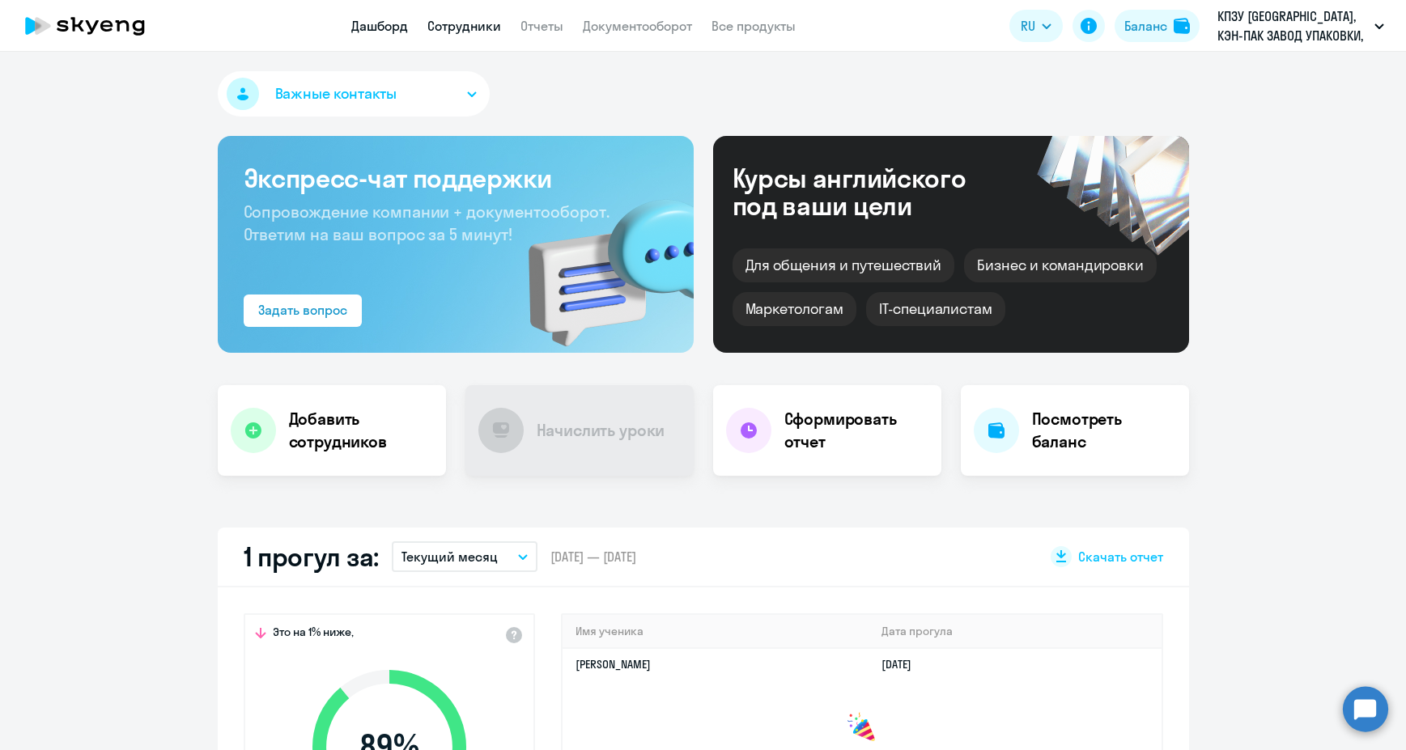
click at [471, 23] on link "Сотрудники" at bounding box center [464, 26] width 74 height 16
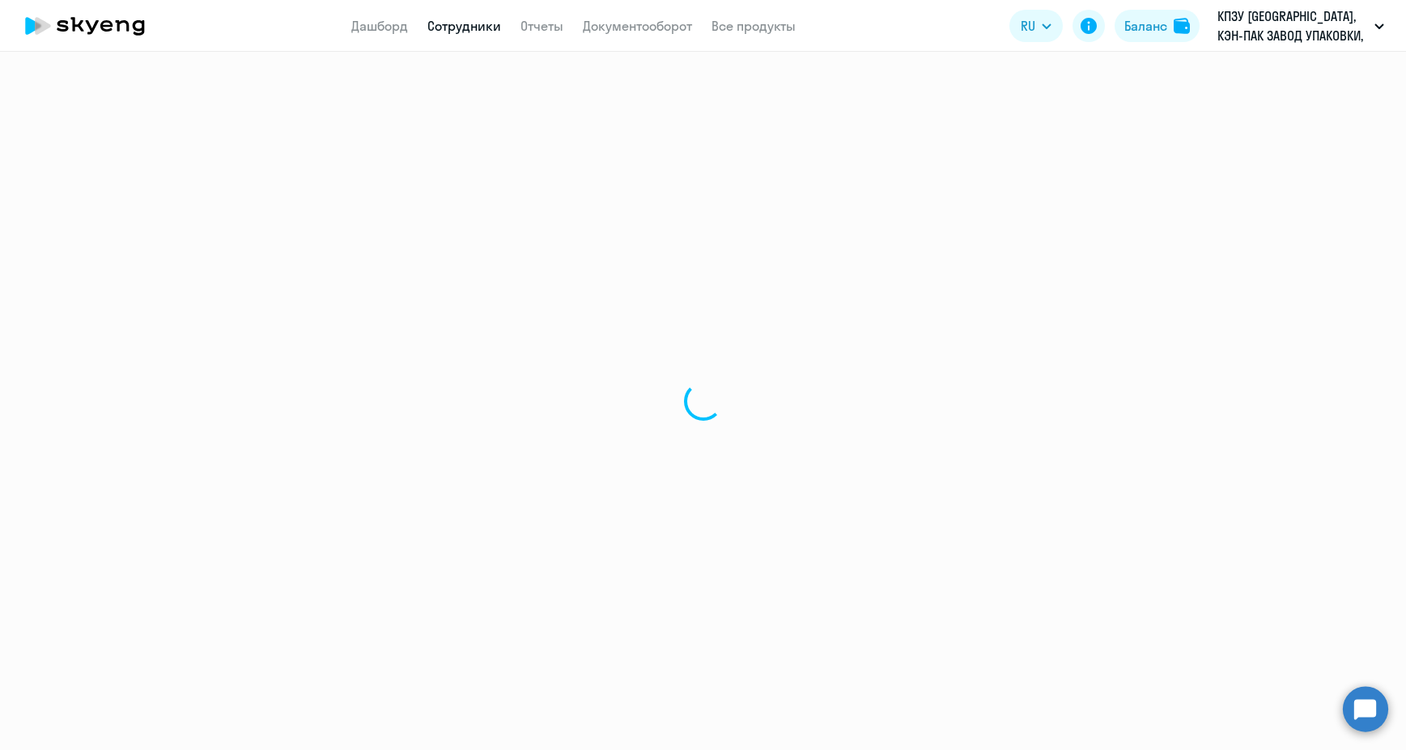
select select "30"
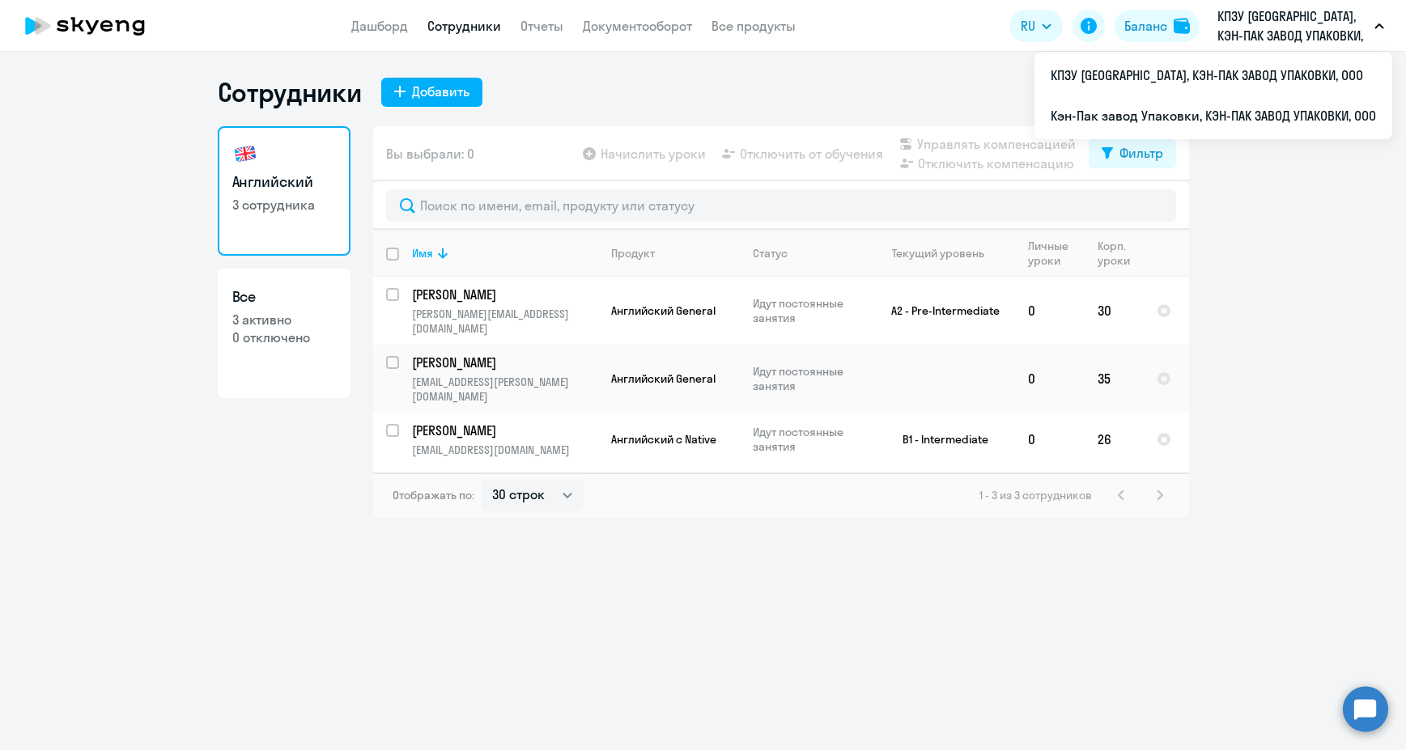
click at [1314, 32] on p "КПЗУ [GEOGRAPHIC_DATA], КЭН-ПАК ЗАВОД УПАКОВКИ, ООО" at bounding box center [1292, 25] width 151 height 39
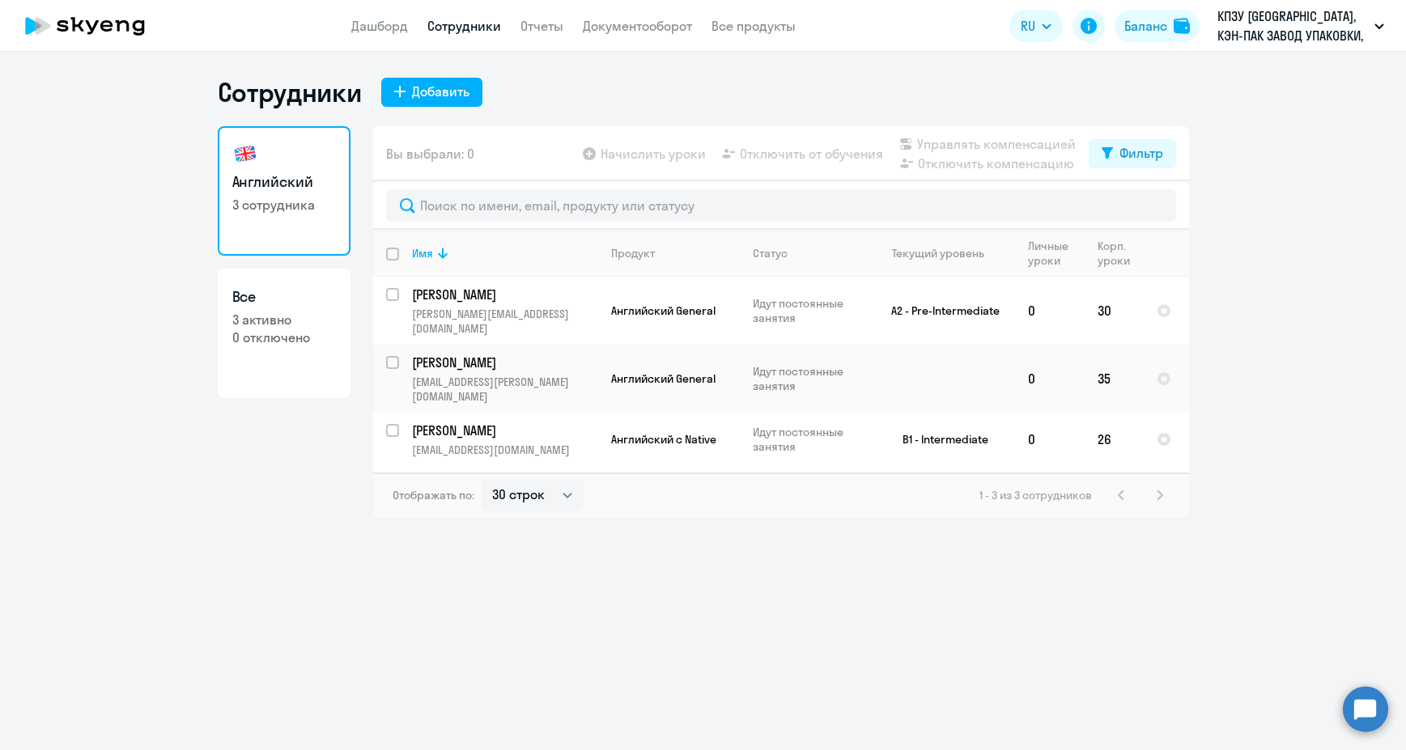
click at [1314, 32] on p "КПЗУ [GEOGRAPHIC_DATA], КЭН-ПАК ЗАВОД УПАКОВКИ, ООО" at bounding box center [1292, 25] width 151 height 39
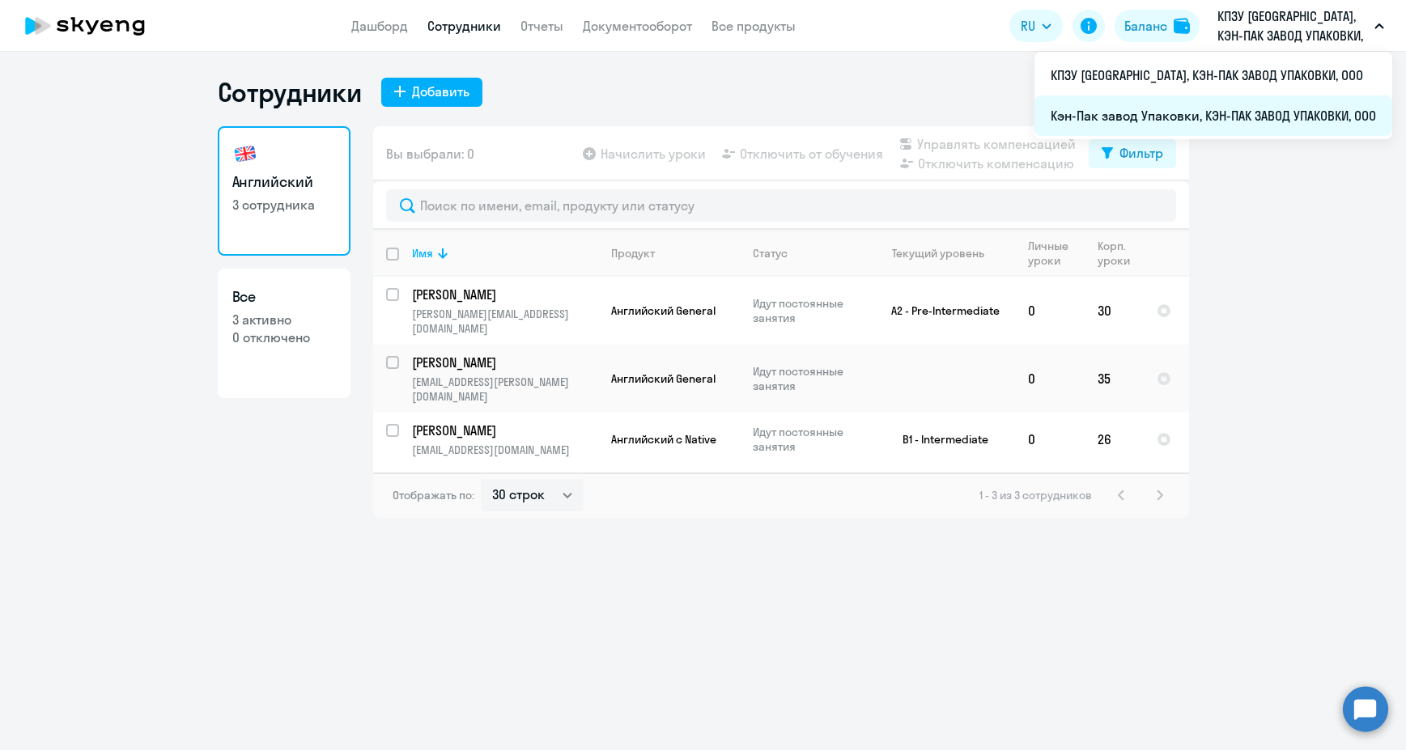
click at [1327, 112] on li "Кэн-Пак завод Упаковки, КЭН-ПАК ЗАВОД УПАКОВКИ, ООО" at bounding box center [1213, 115] width 358 height 40
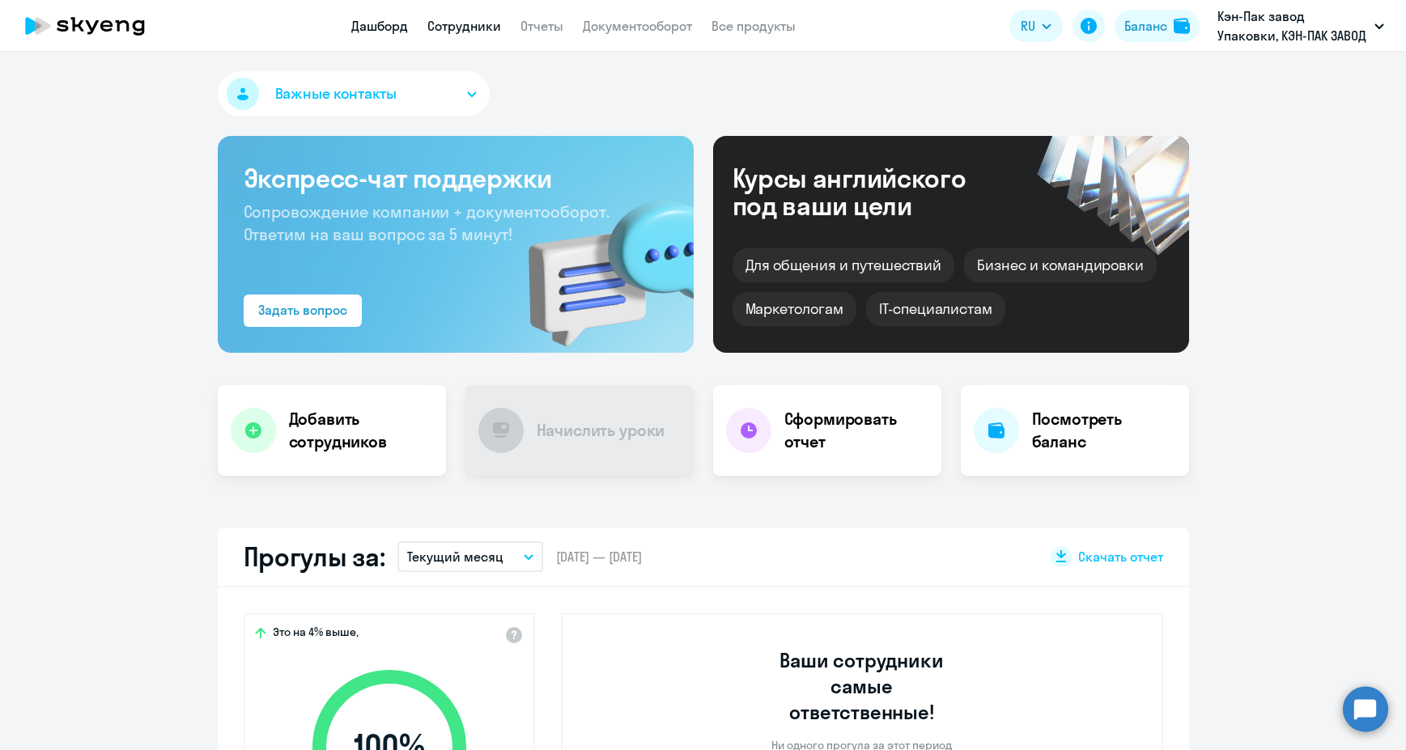
click at [471, 24] on link "Сотрудники" at bounding box center [464, 26] width 74 height 16
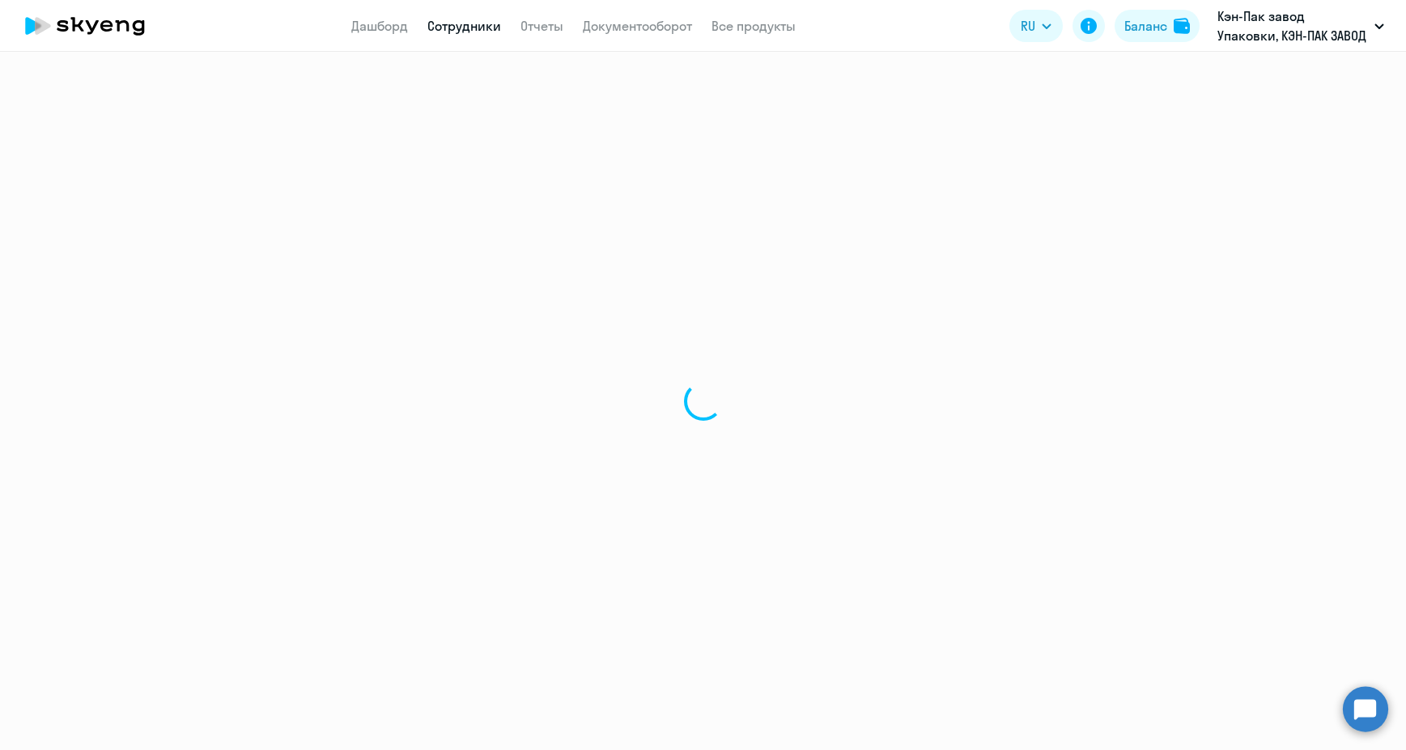
select select "30"
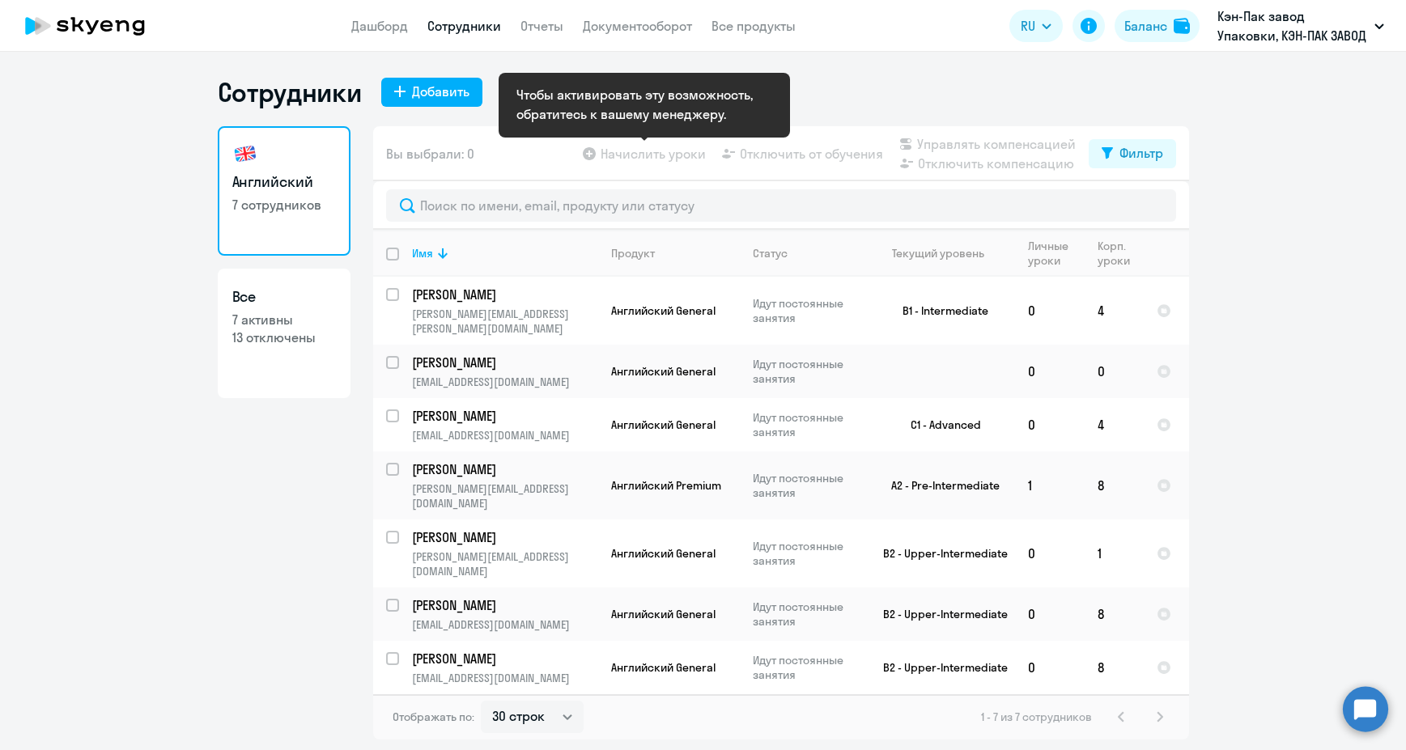
click at [643, 157] on app-table-action-button "Начислить уроки" at bounding box center [642, 153] width 126 height 19
